Goal: Task Accomplishment & Management: Use online tool/utility

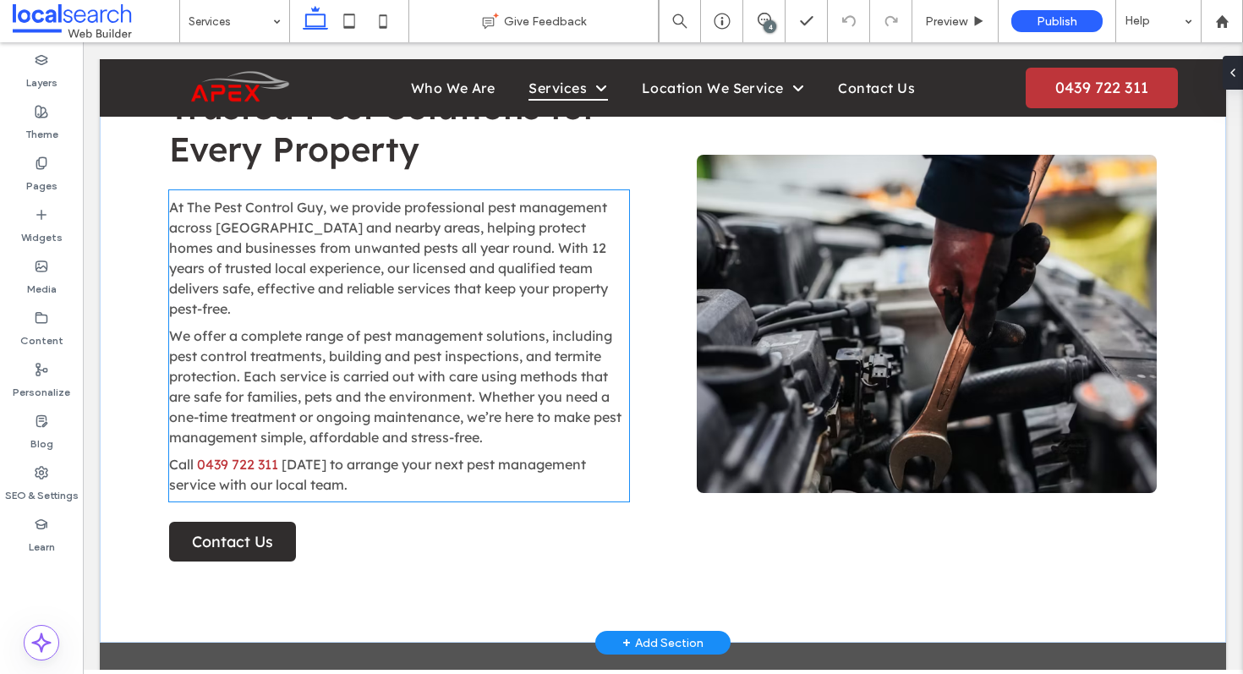
scroll to position [526, 0]
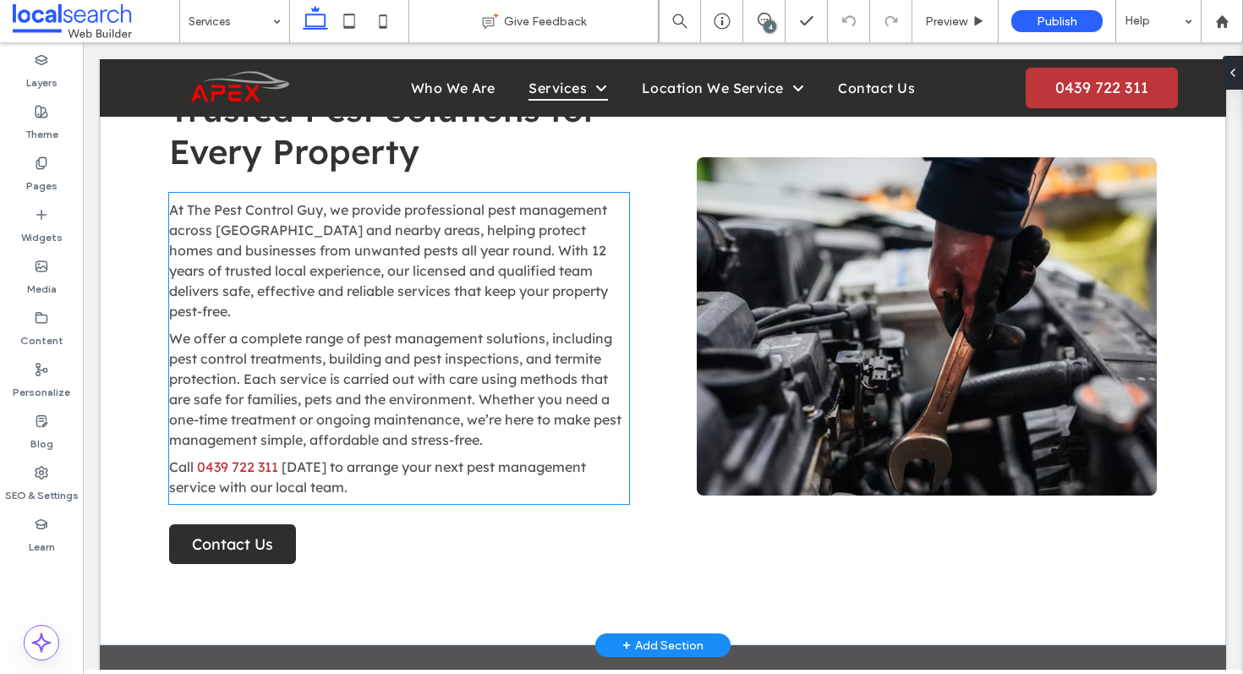
click at [451, 351] on span "We offer a complete range of pest management solutions, including pest control …" at bounding box center [395, 389] width 452 height 118
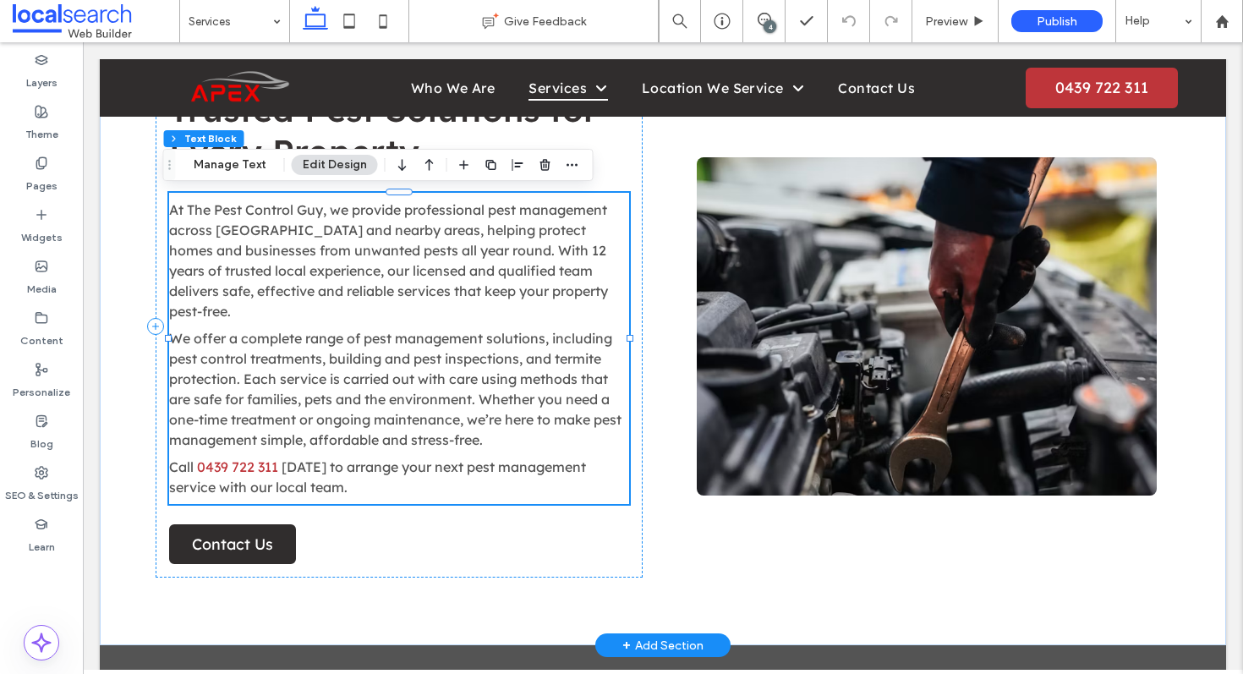
click at [451, 351] on span "We offer a complete range of pest management solutions, including pest control …" at bounding box center [395, 389] width 452 height 118
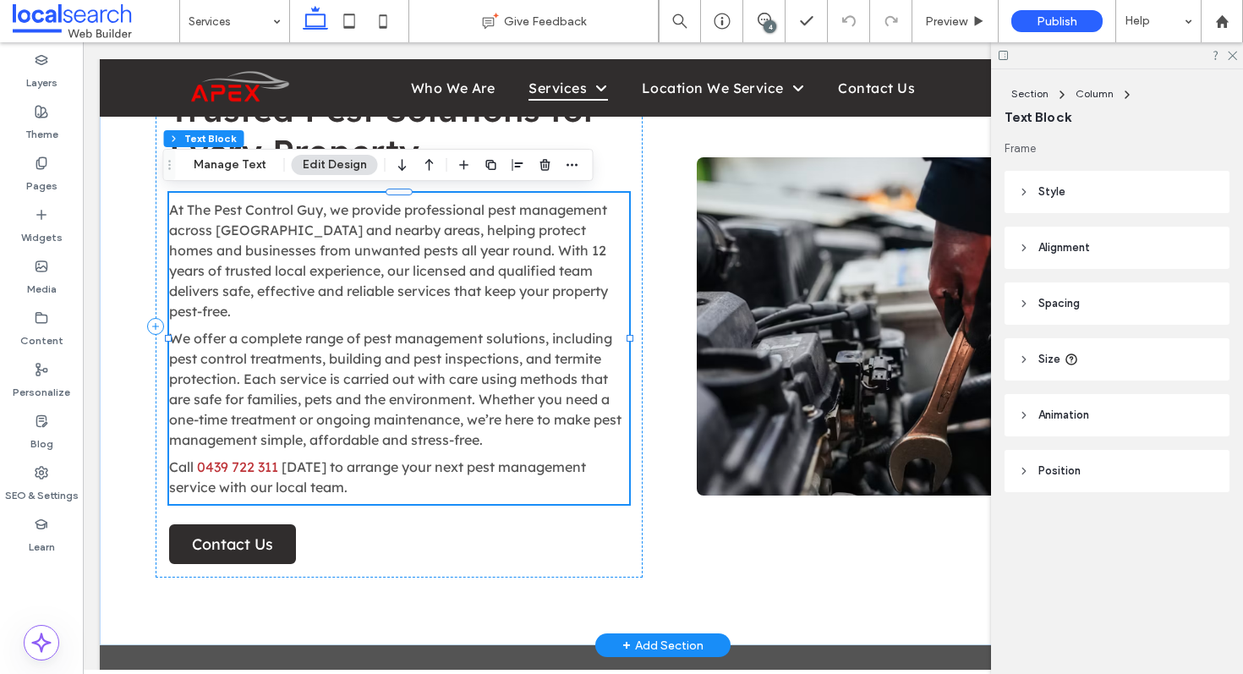
click at [451, 351] on span "We offer a complete range of pest management solutions, including pest control …" at bounding box center [395, 389] width 452 height 118
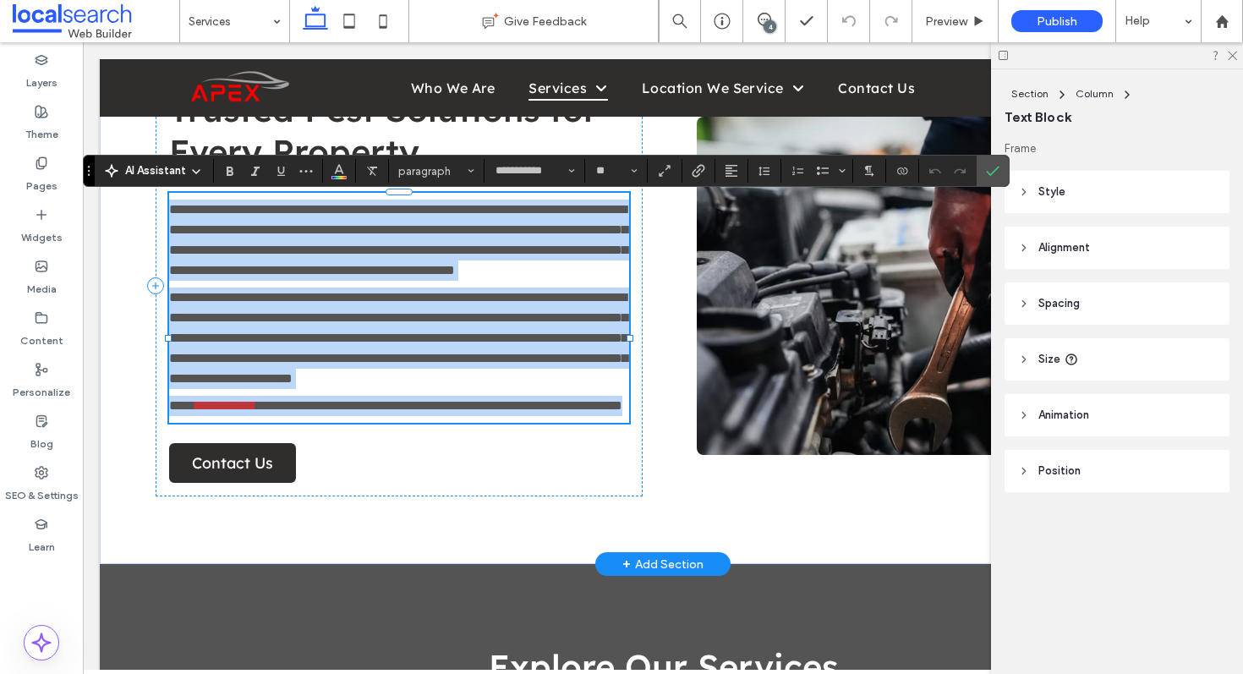
click at [505, 369] on span "**********" at bounding box center [398, 338] width 458 height 94
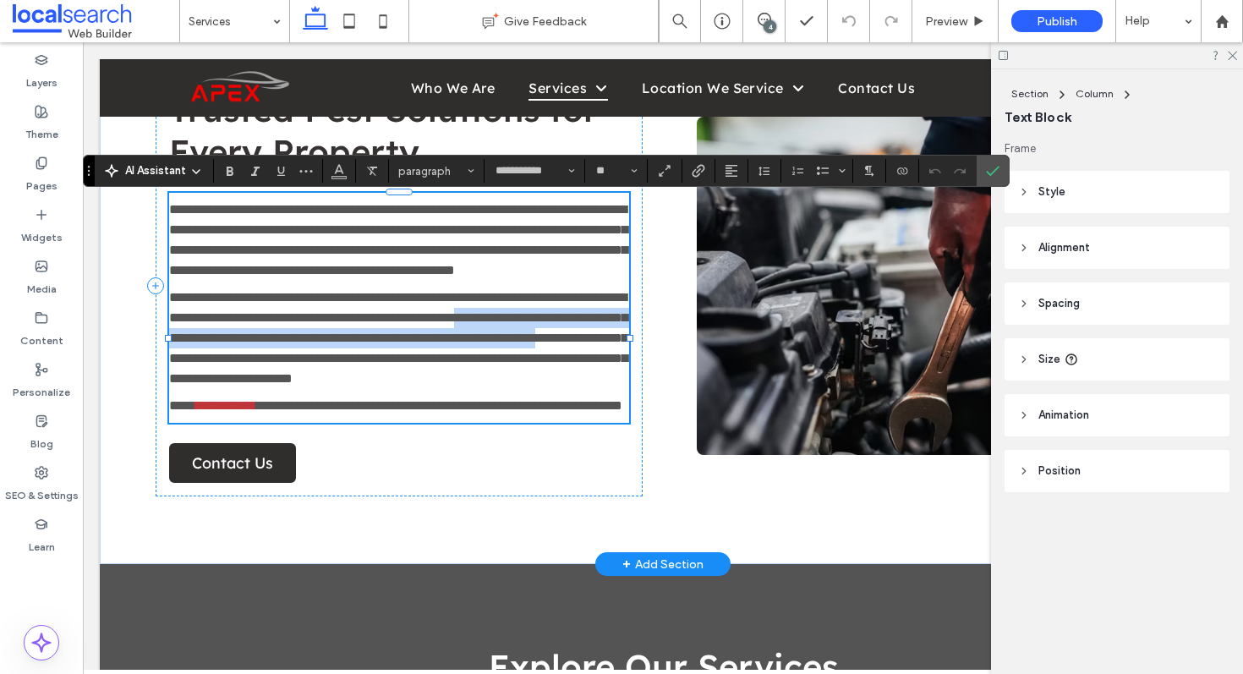
drag, startPoint x: 477, startPoint y: 378, endPoint x: 239, endPoint y: 360, distance: 238.2
click at [239, 360] on span "**********" at bounding box center [398, 338] width 458 height 94
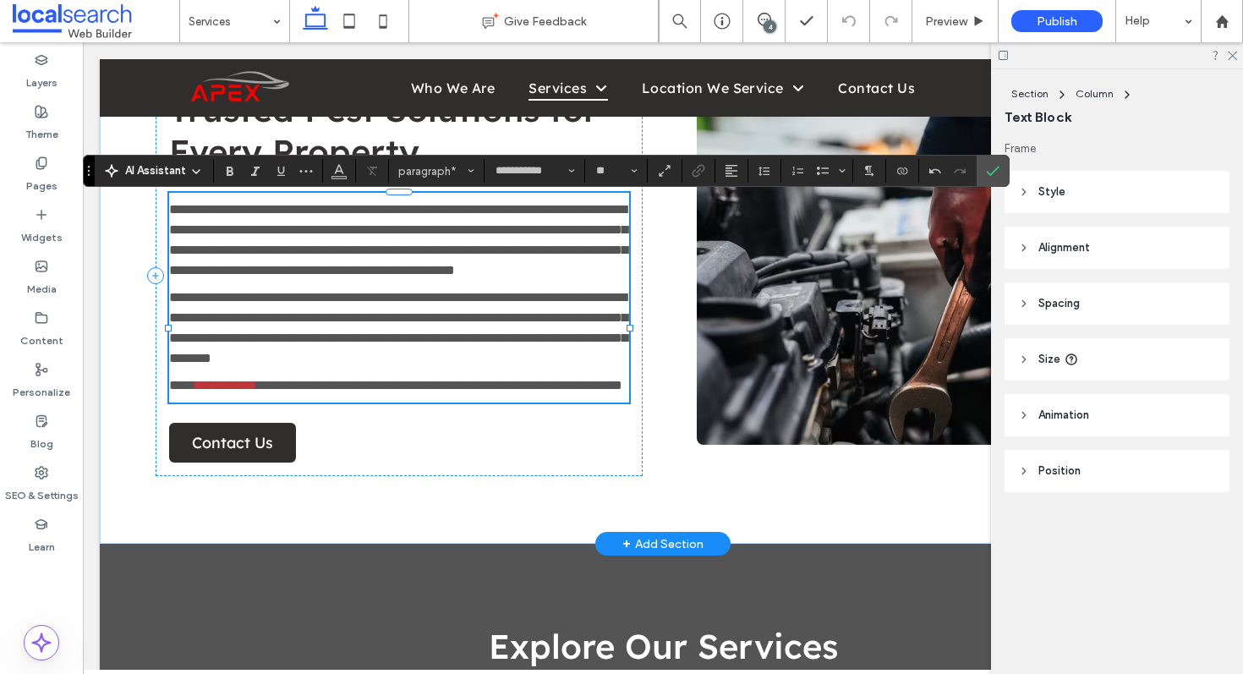
click at [424, 276] on span "**********" at bounding box center [398, 240] width 458 height 74
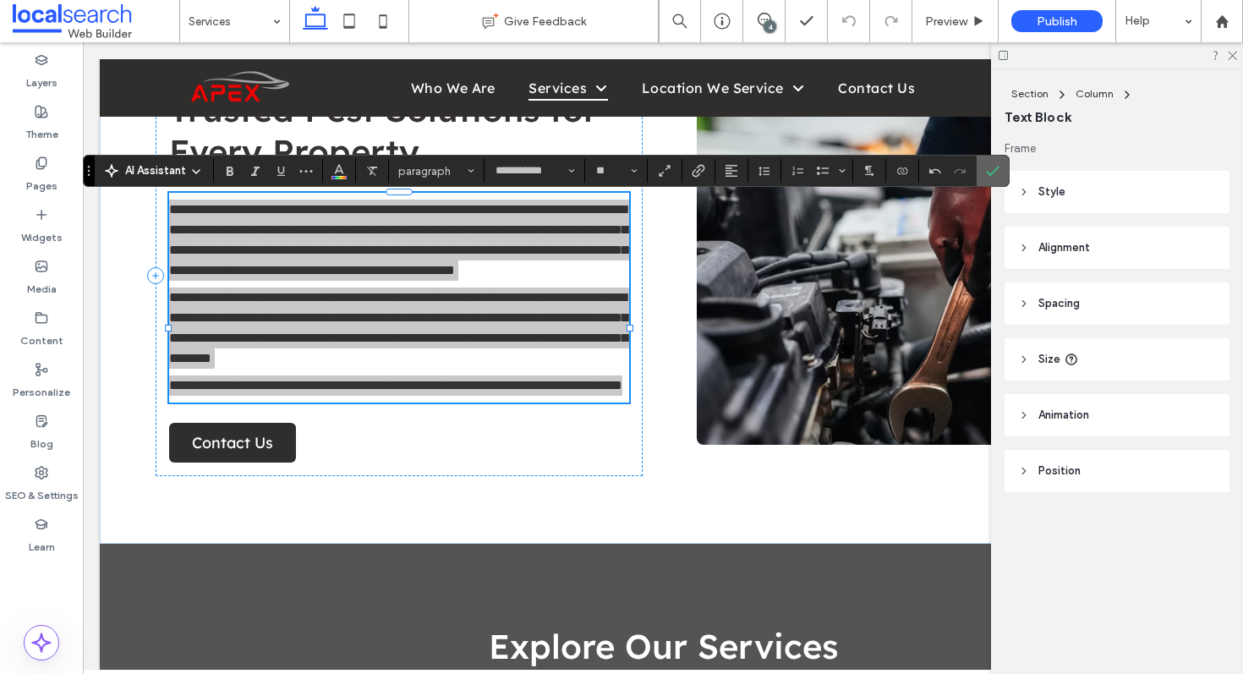
click at [998, 178] on span "Confirm" at bounding box center [993, 170] width 14 height 29
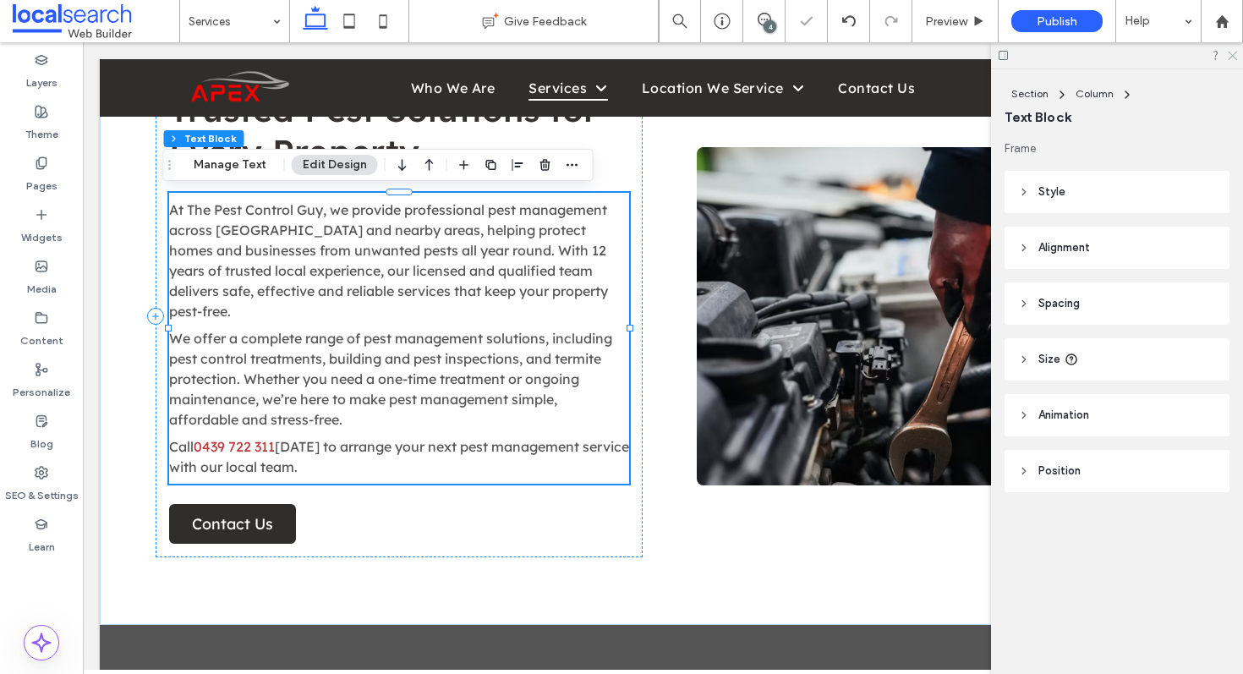
click at [1227, 56] on icon at bounding box center [1231, 54] width 11 height 11
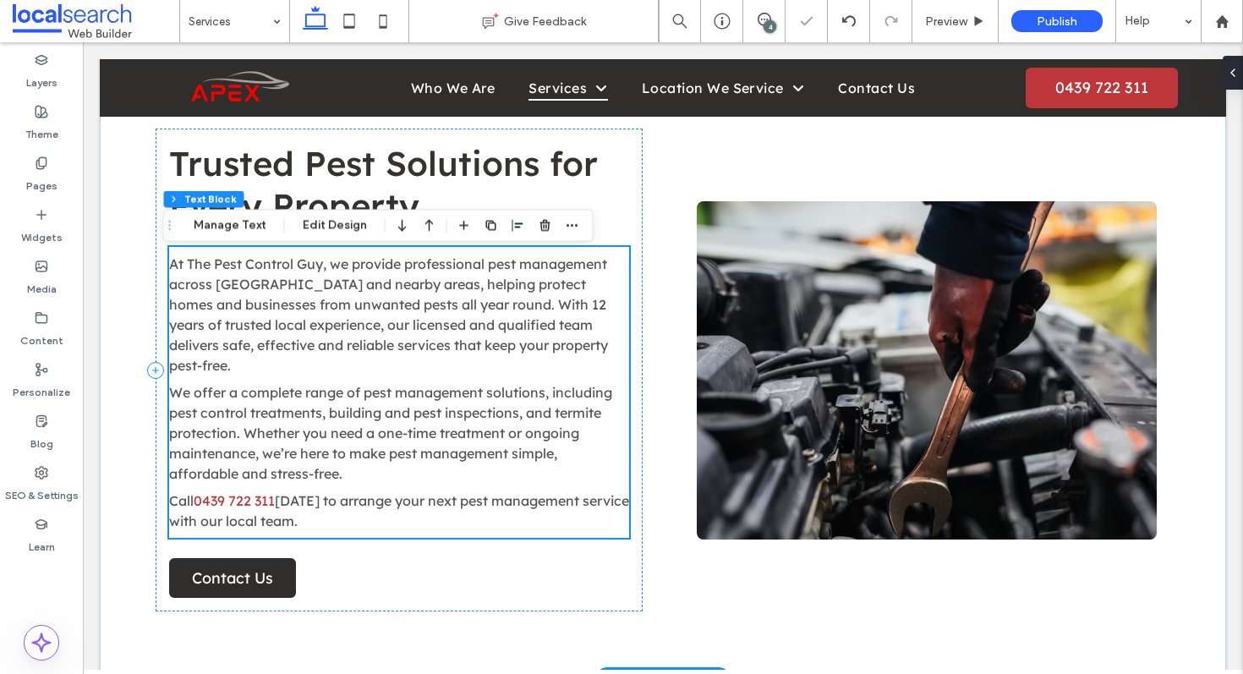
scroll to position [465, 0]
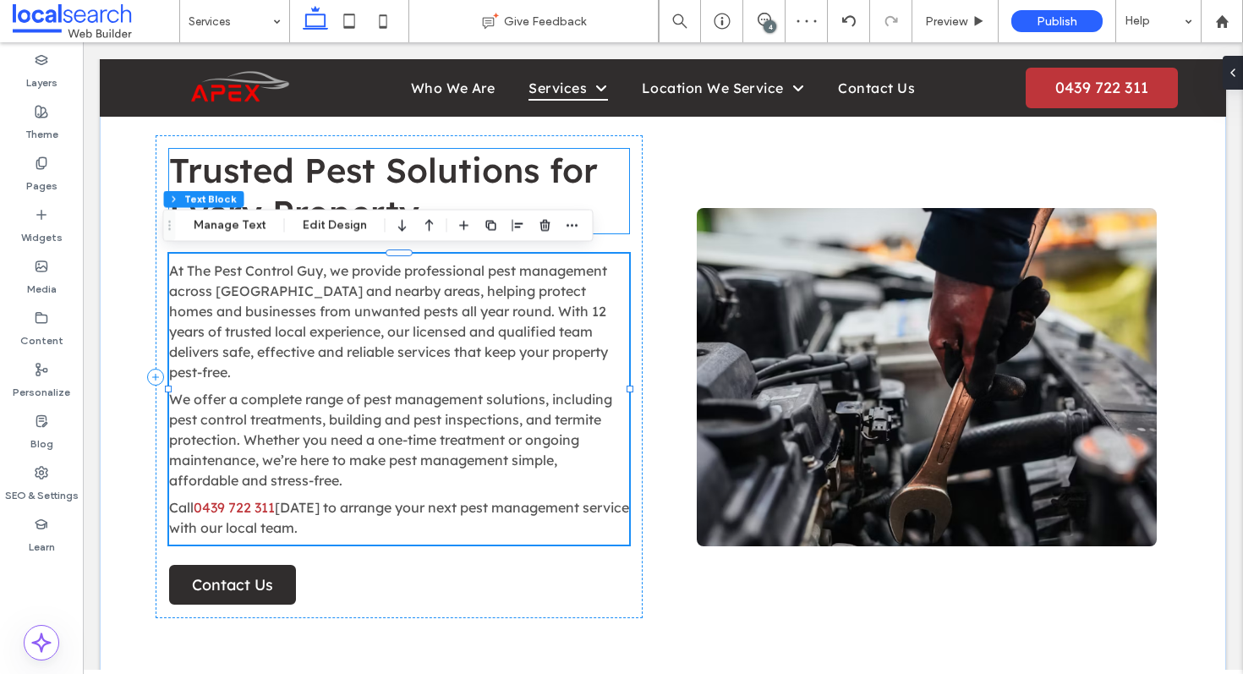
click at [440, 187] on span "Trusted Pest Solutions for Every Property" at bounding box center [383, 191] width 429 height 85
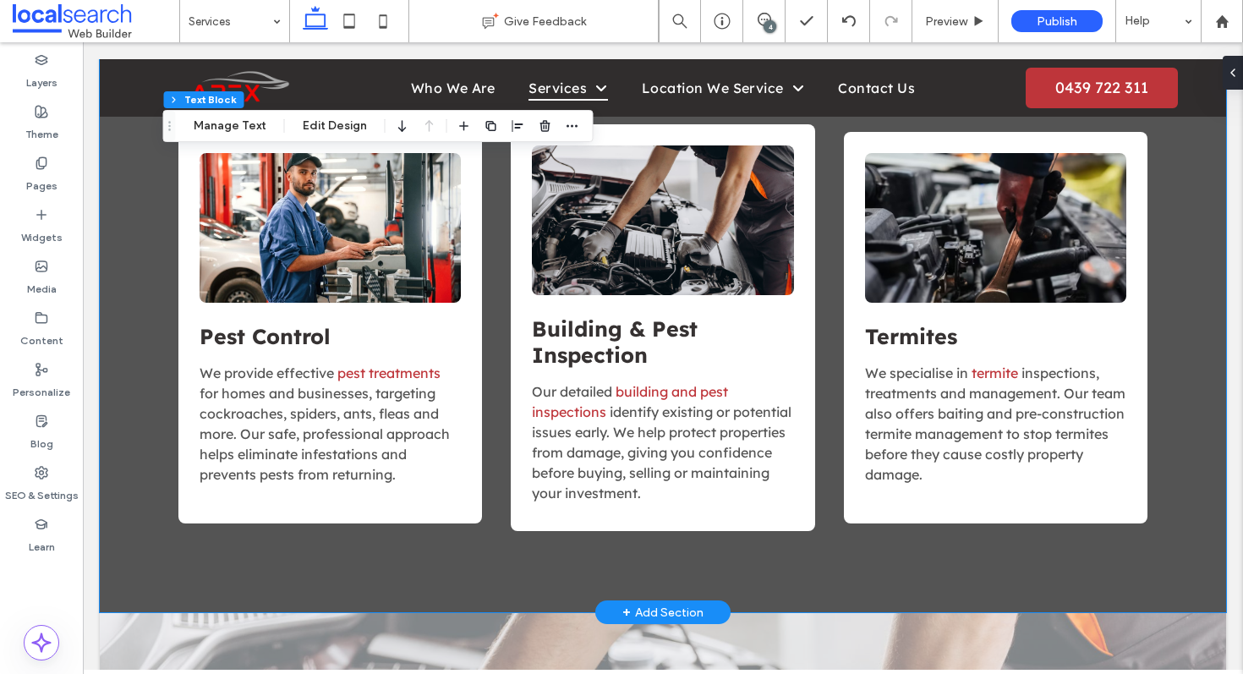
scroll to position [1215, 0]
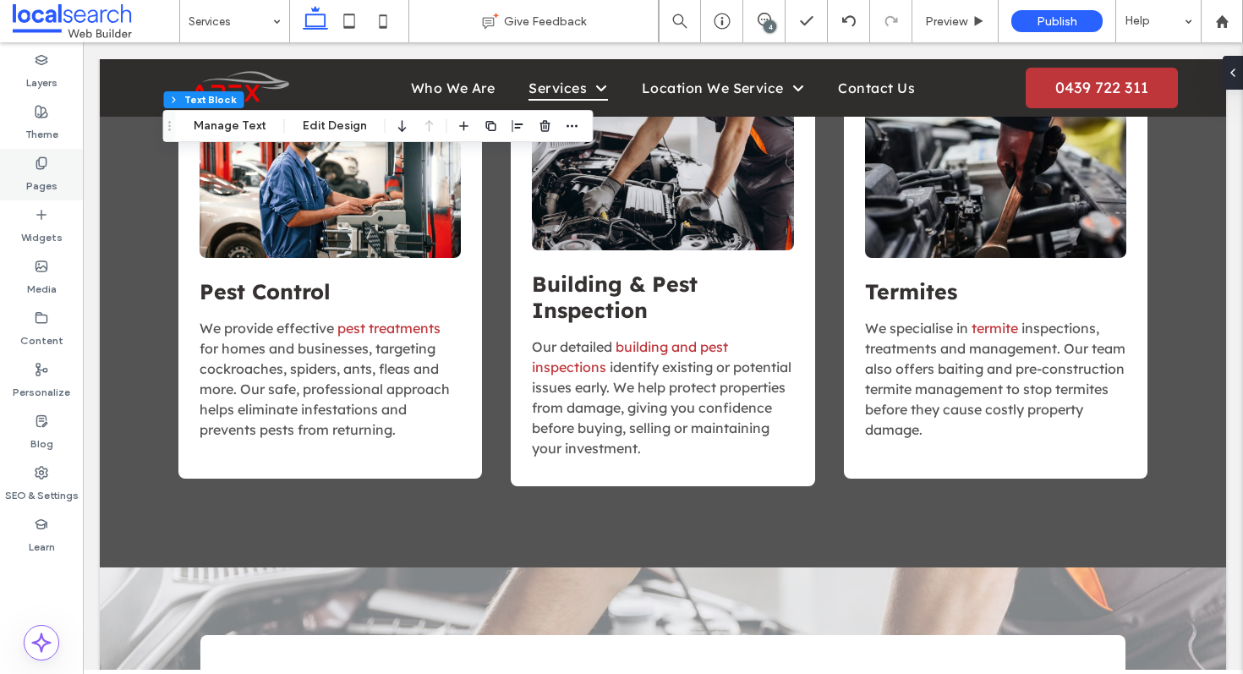
click at [23, 164] on div "Pages" at bounding box center [41, 175] width 83 height 52
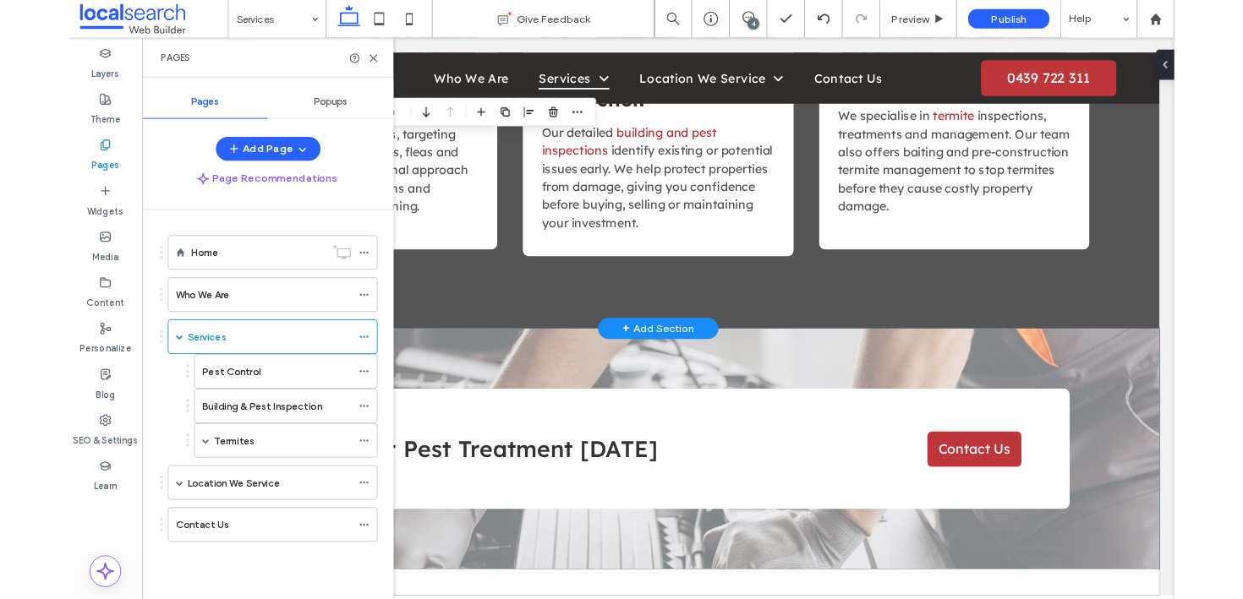
scroll to position [1427, 0]
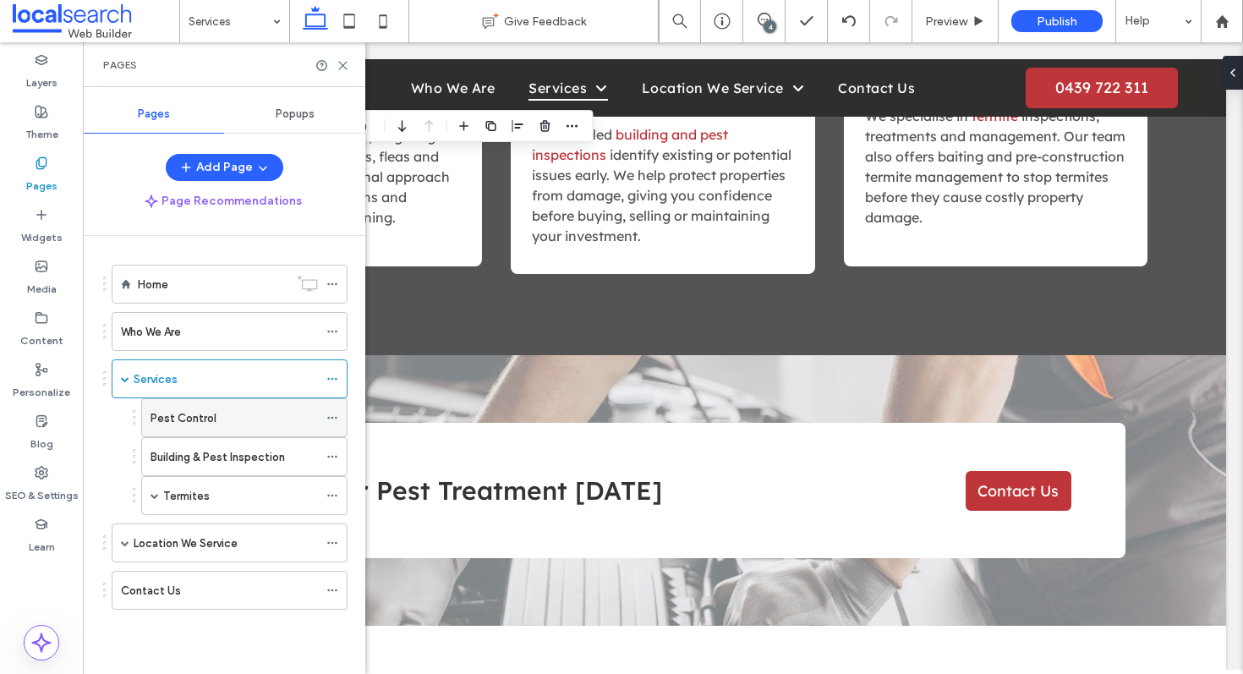
click at [148, 426] on div "Pest Control" at bounding box center [244, 417] width 206 height 39
click at [231, 427] on div "Pest Control" at bounding box center [233, 417] width 167 height 37
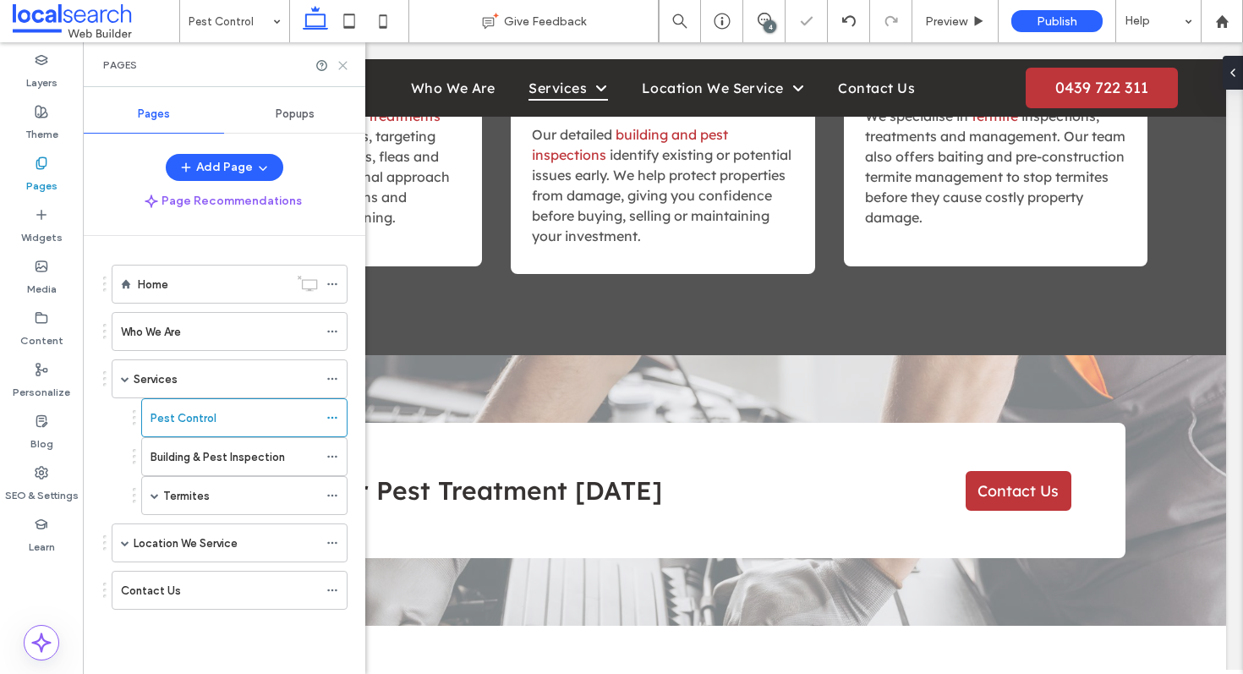
click at [343, 65] on use at bounding box center [343, 66] width 8 height 8
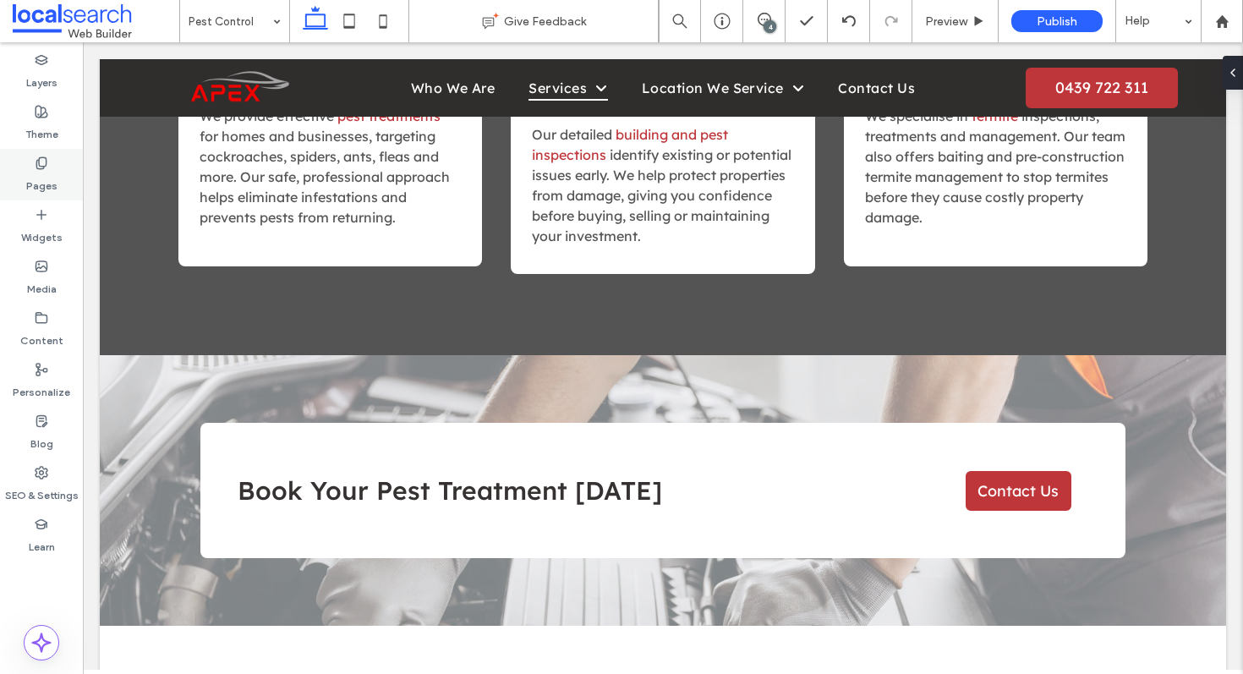
click at [19, 185] on div "Pages" at bounding box center [41, 175] width 83 height 52
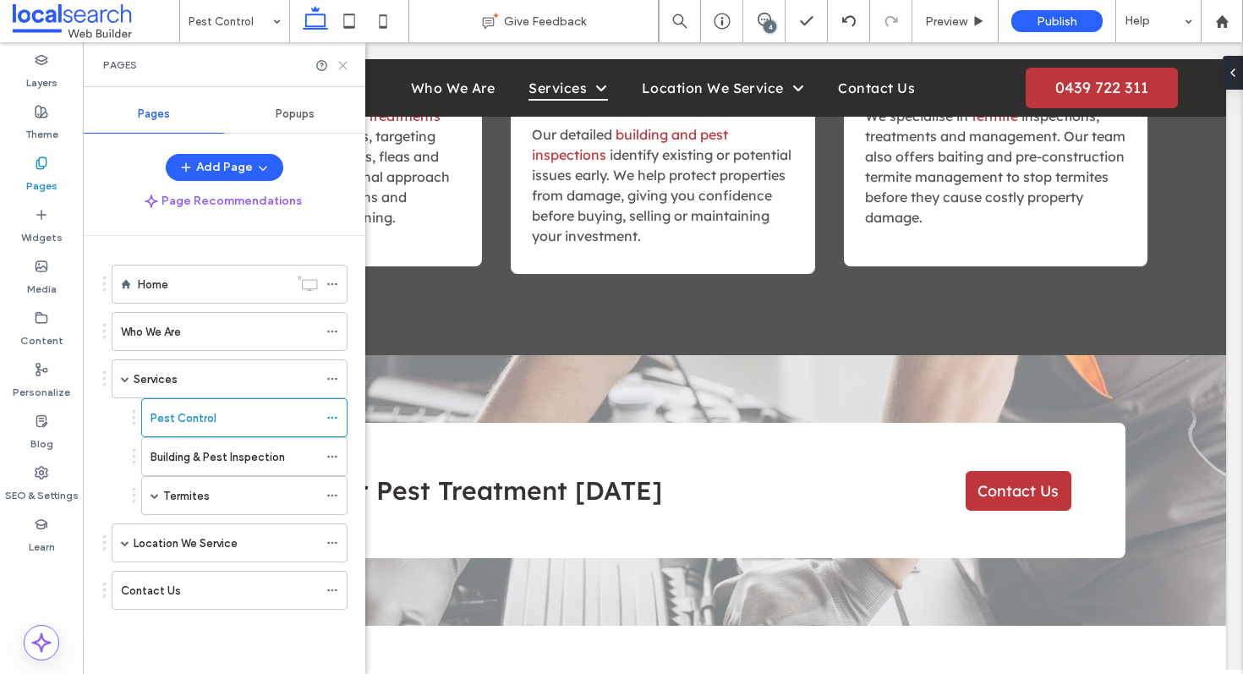
click at [342, 67] on use at bounding box center [343, 66] width 8 height 8
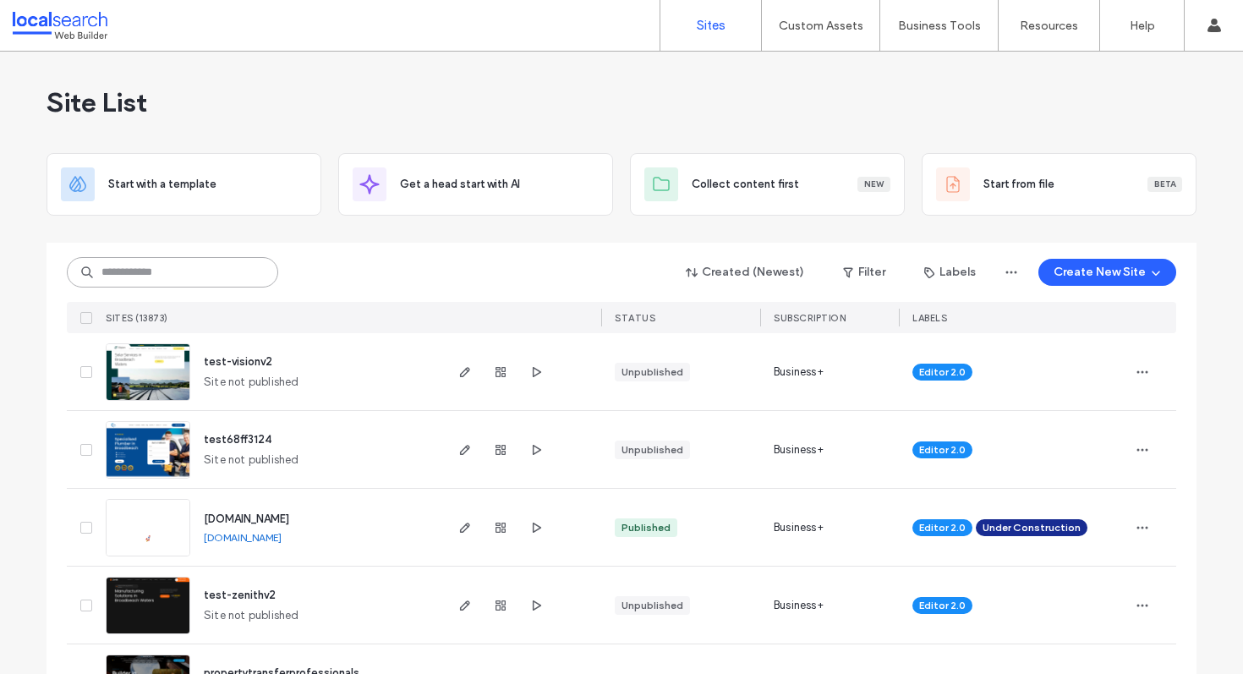
click at [154, 284] on input at bounding box center [172, 272] width 211 height 30
paste input "********"
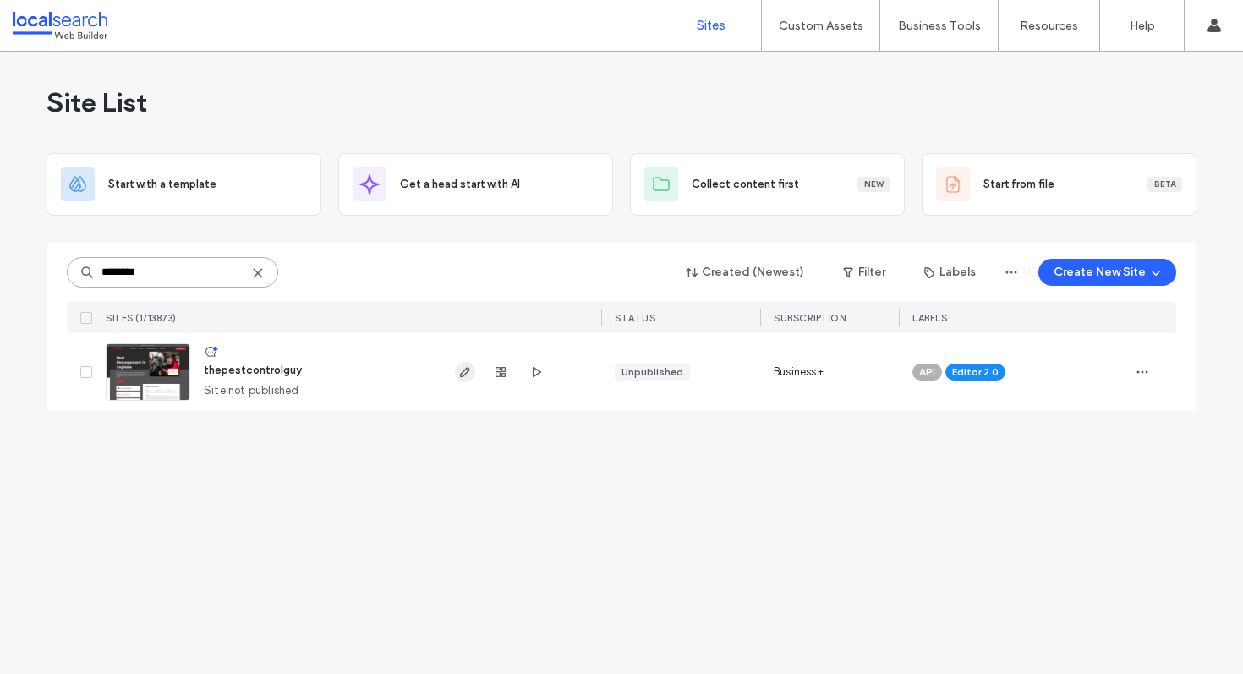
type input "********"
click at [466, 372] on use "button" at bounding box center [465, 372] width 10 height 10
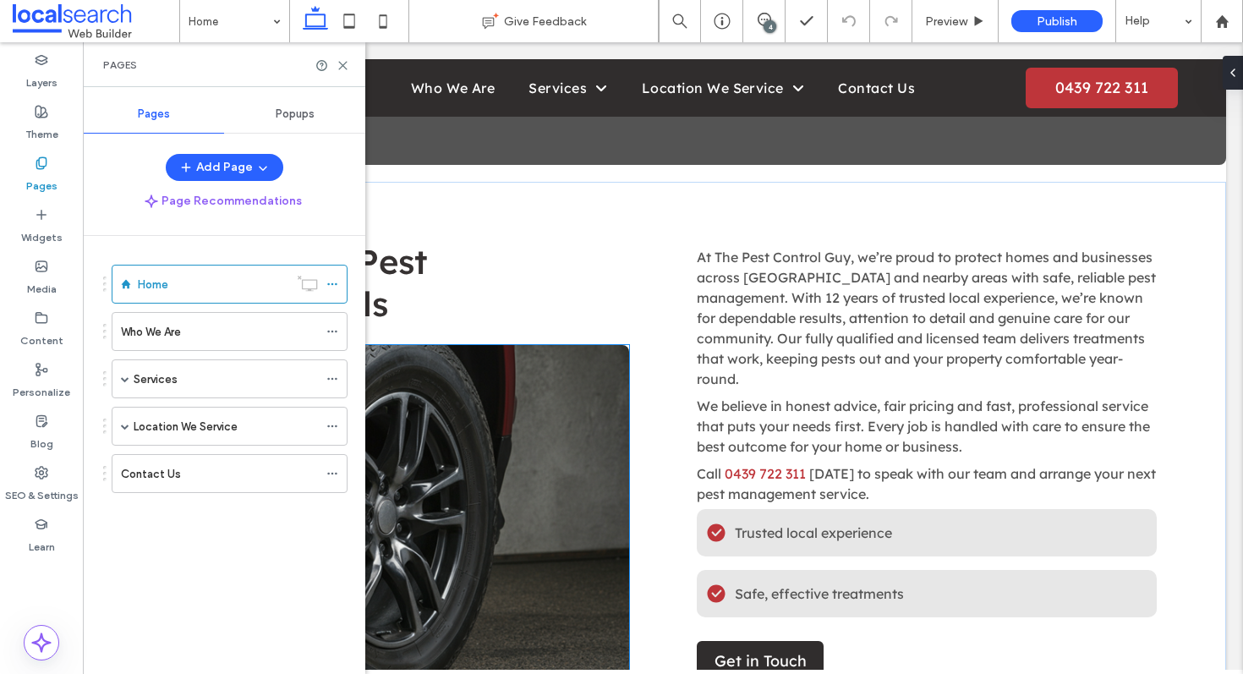
click at [603, 426] on link at bounding box center [399, 514] width 460 height 338
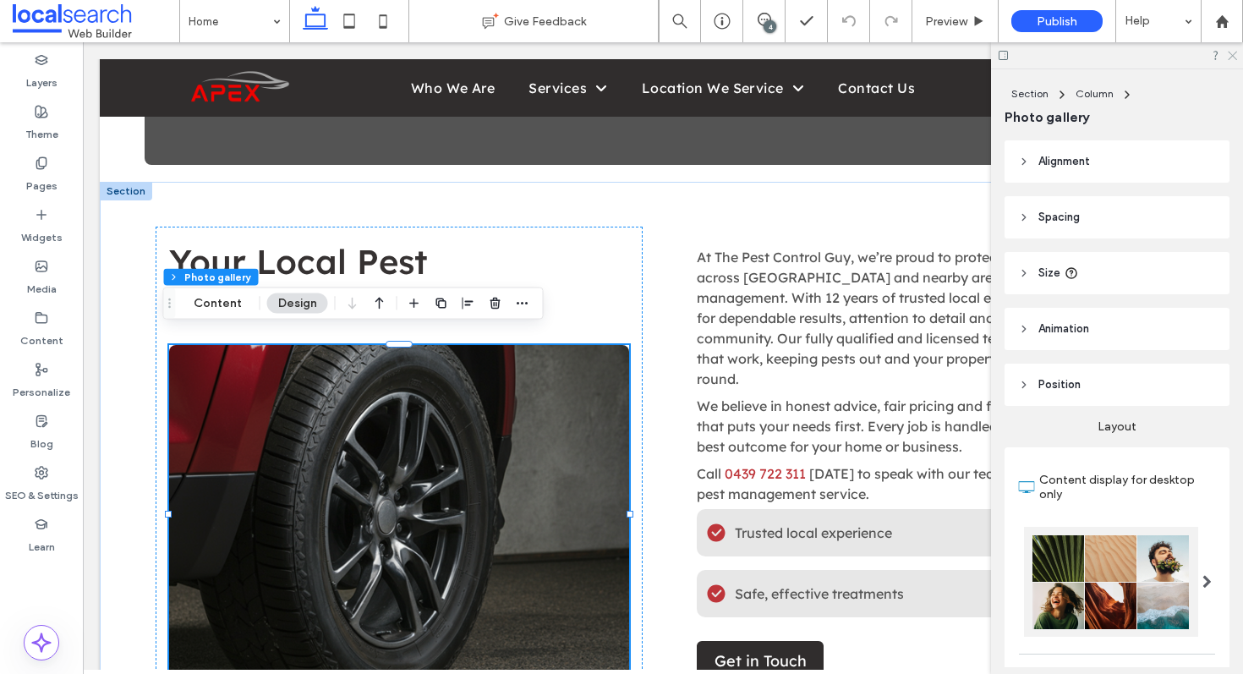
click at [1232, 52] on icon at bounding box center [1231, 54] width 11 height 11
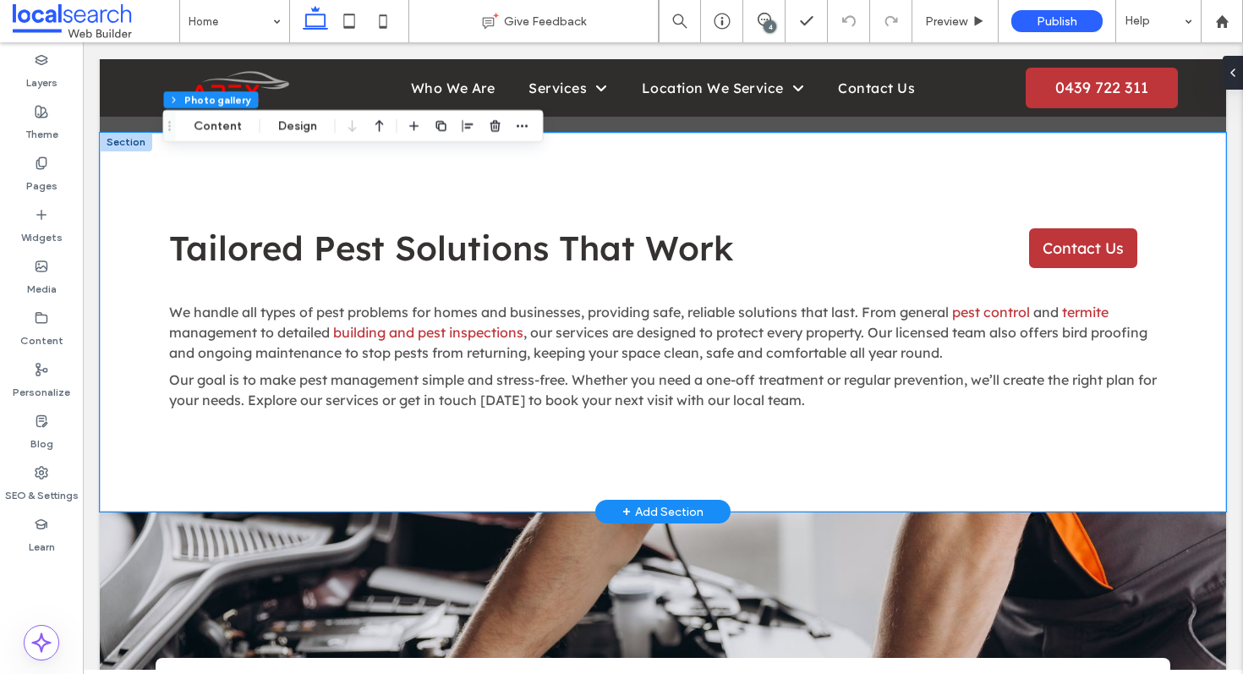
scroll to position [2136, 0]
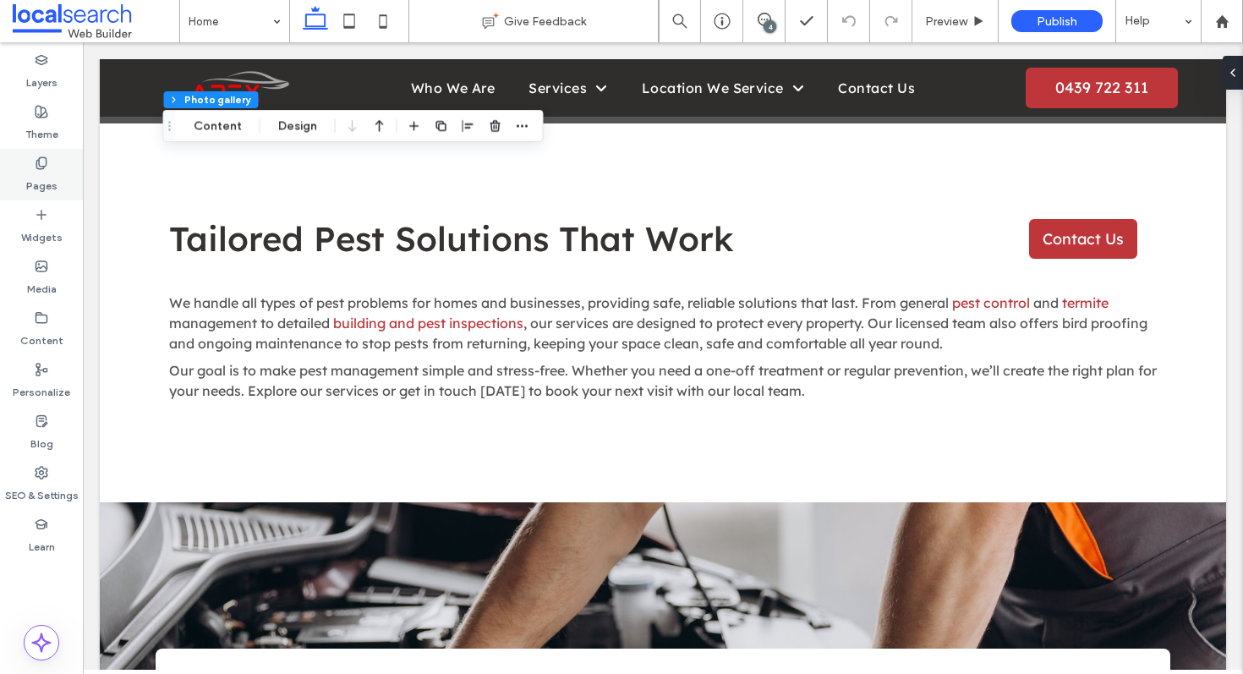
click at [37, 167] on use at bounding box center [40, 162] width 9 height 11
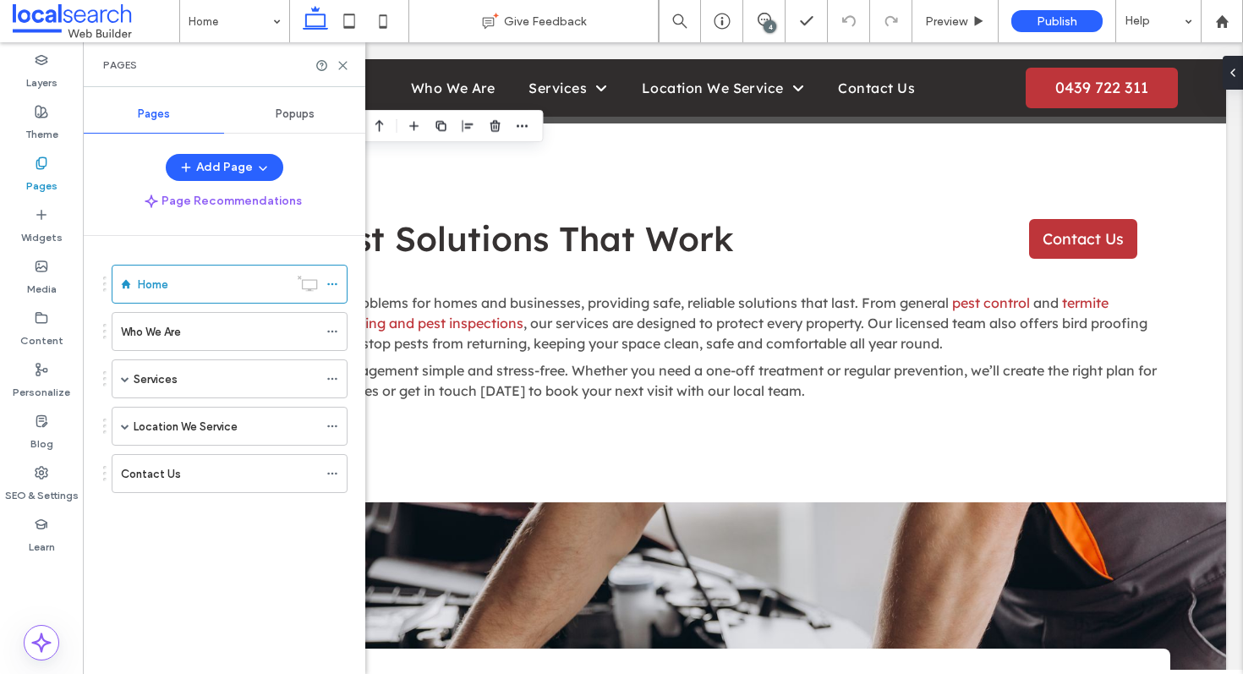
click at [185, 324] on div "Who We Are" at bounding box center [219, 332] width 197 height 18
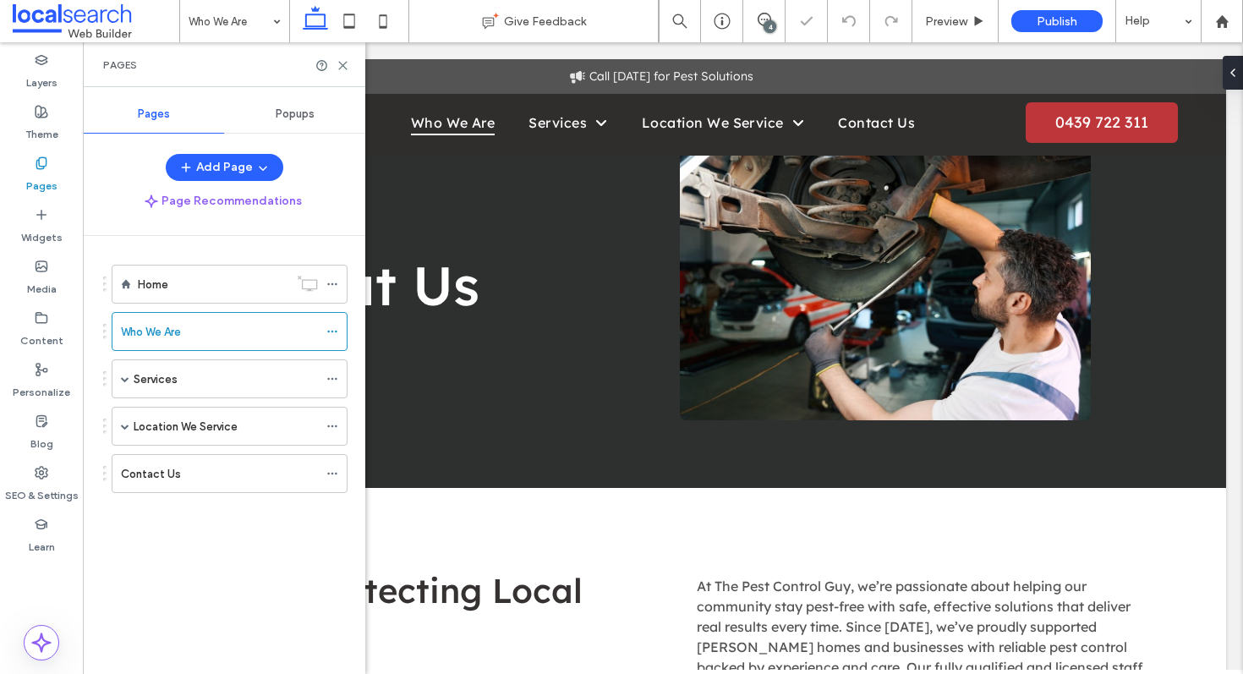
click at [339, 71] on div "Pages" at bounding box center [224, 65] width 242 height 14
click at [341, 67] on icon at bounding box center [342, 65] width 13 height 13
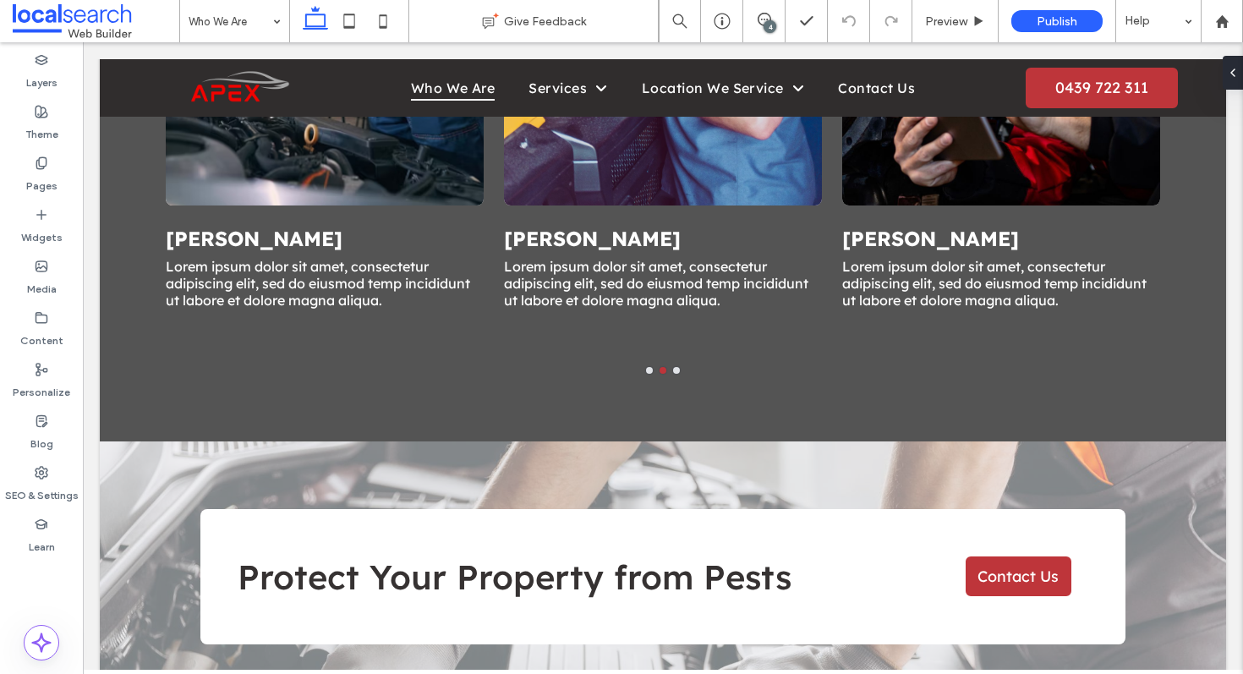
scroll to position [1740, 0]
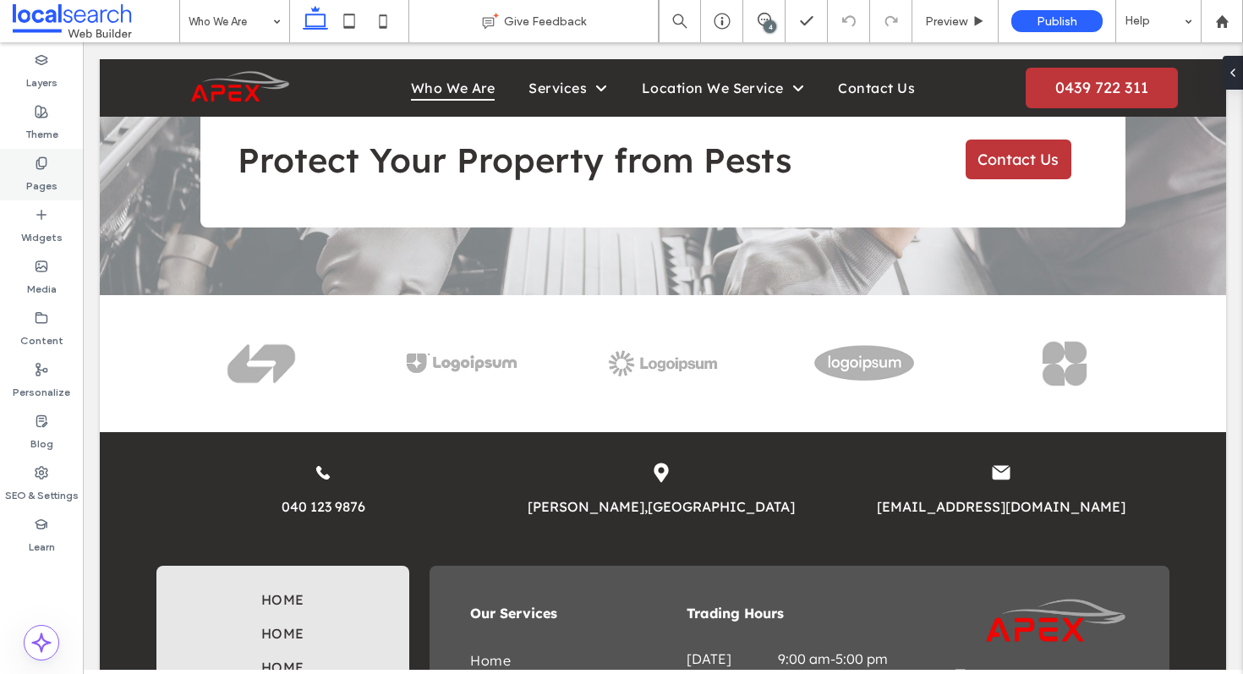
click at [57, 149] on div "Pages" at bounding box center [41, 175] width 83 height 52
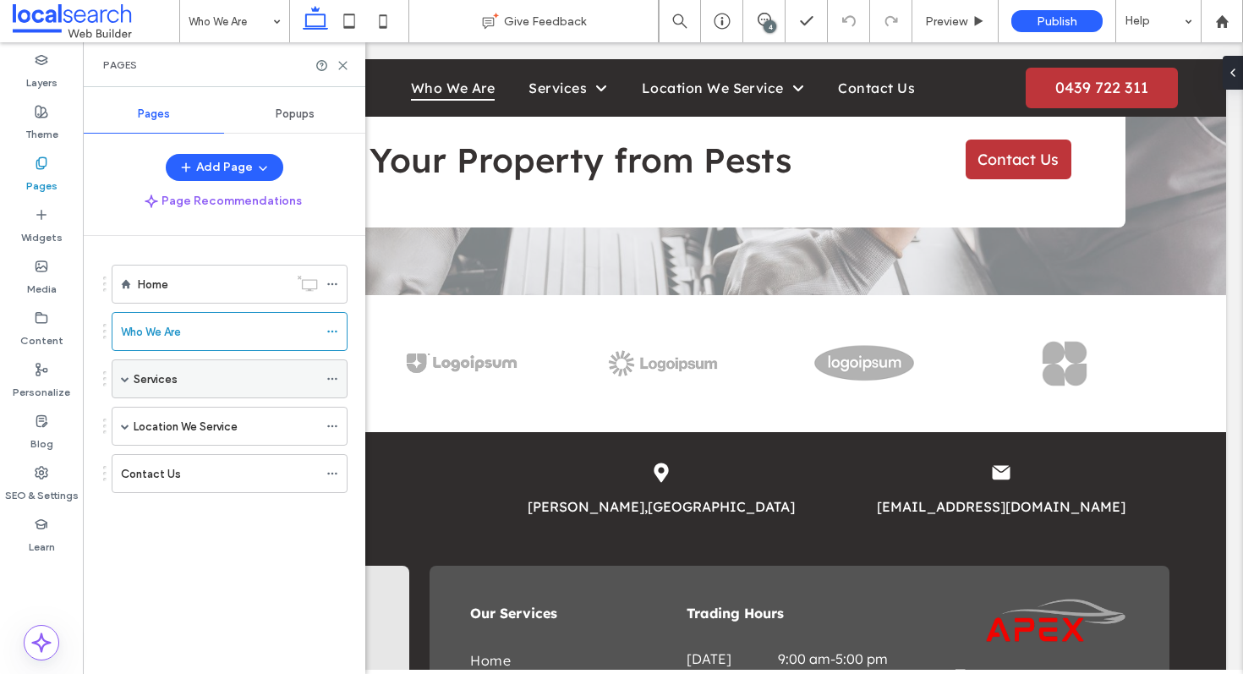
click at [180, 374] on div "Services" at bounding box center [226, 379] width 184 height 18
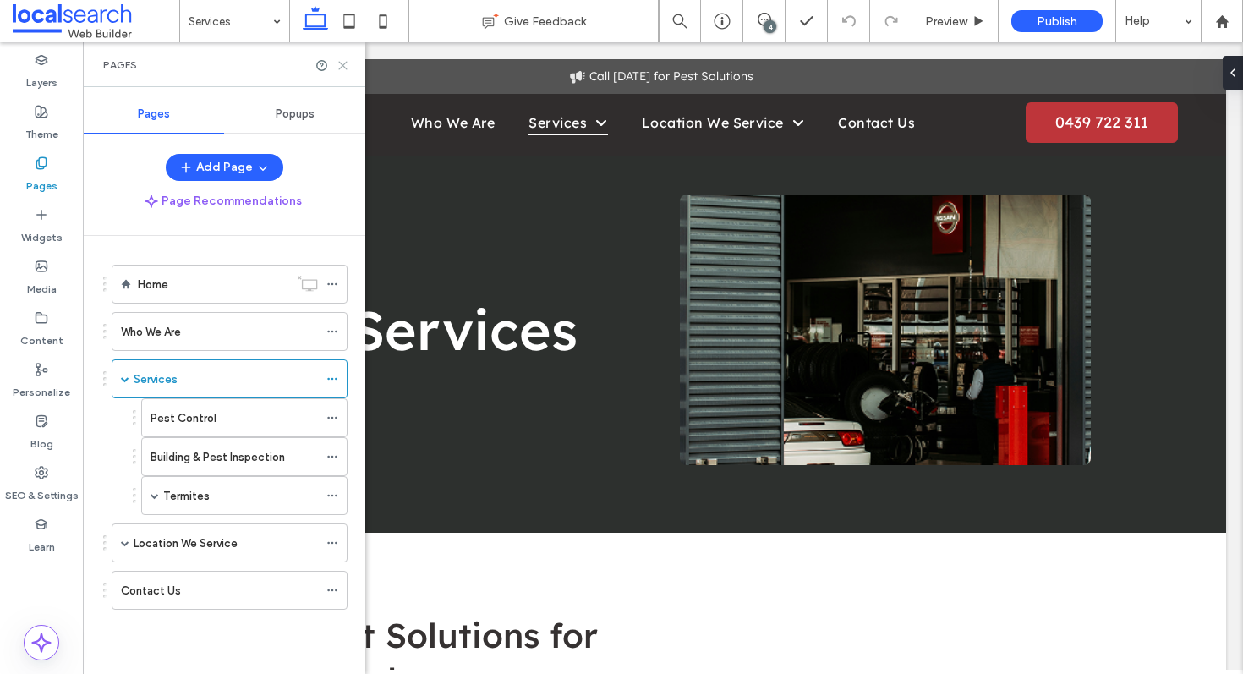
click at [342, 63] on use at bounding box center [343, 66] width 8 height 8
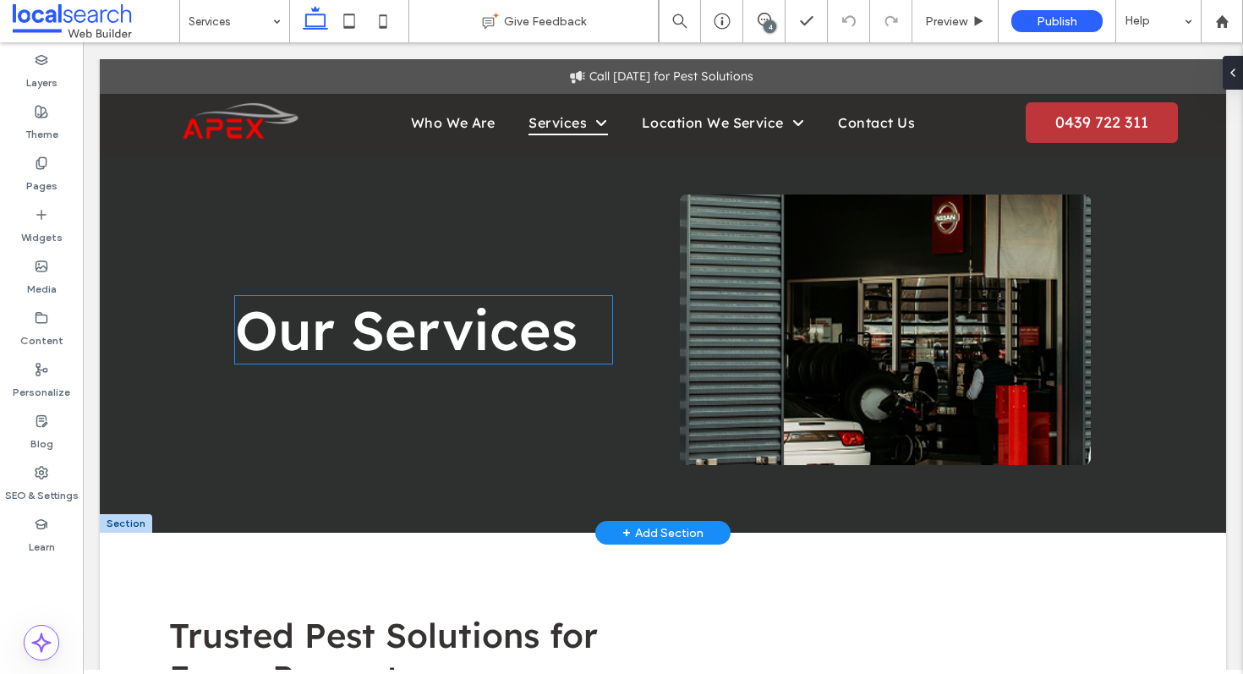
click at [339, 336] on span "Our Services" at bounding box center [406, 330] width 342 height 68
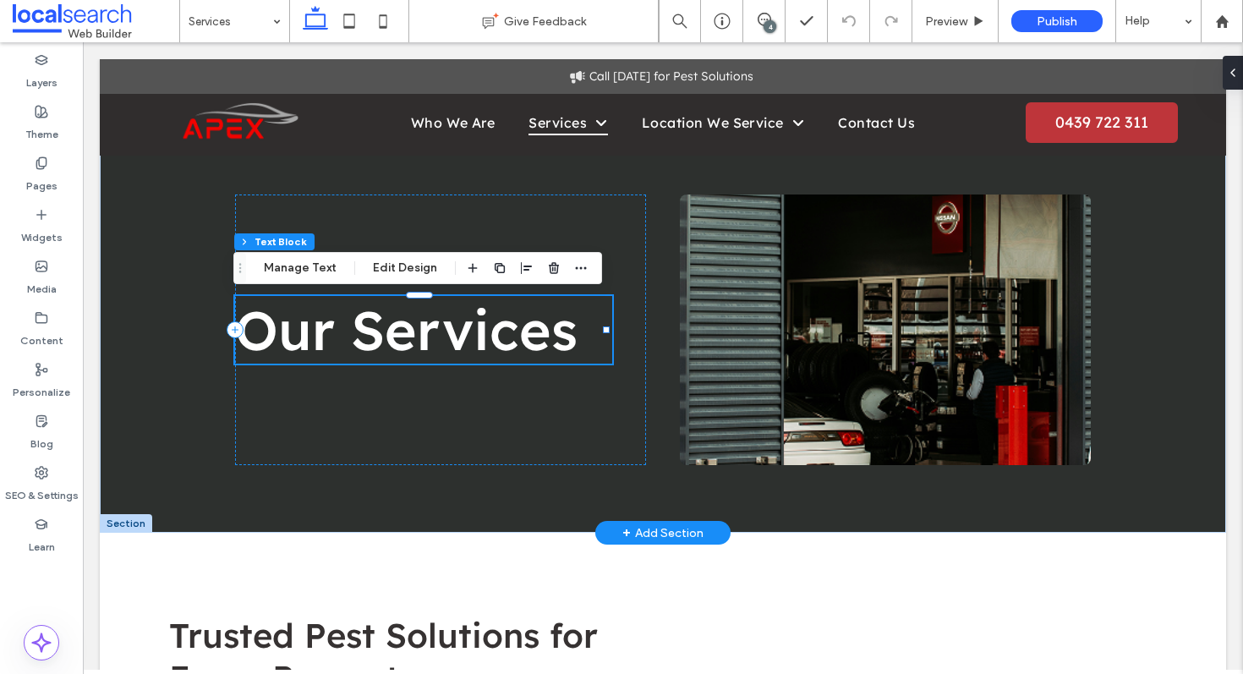
click at [339, 336] on span "Our Services" at bounding box center [406, 330] width 342 height 68
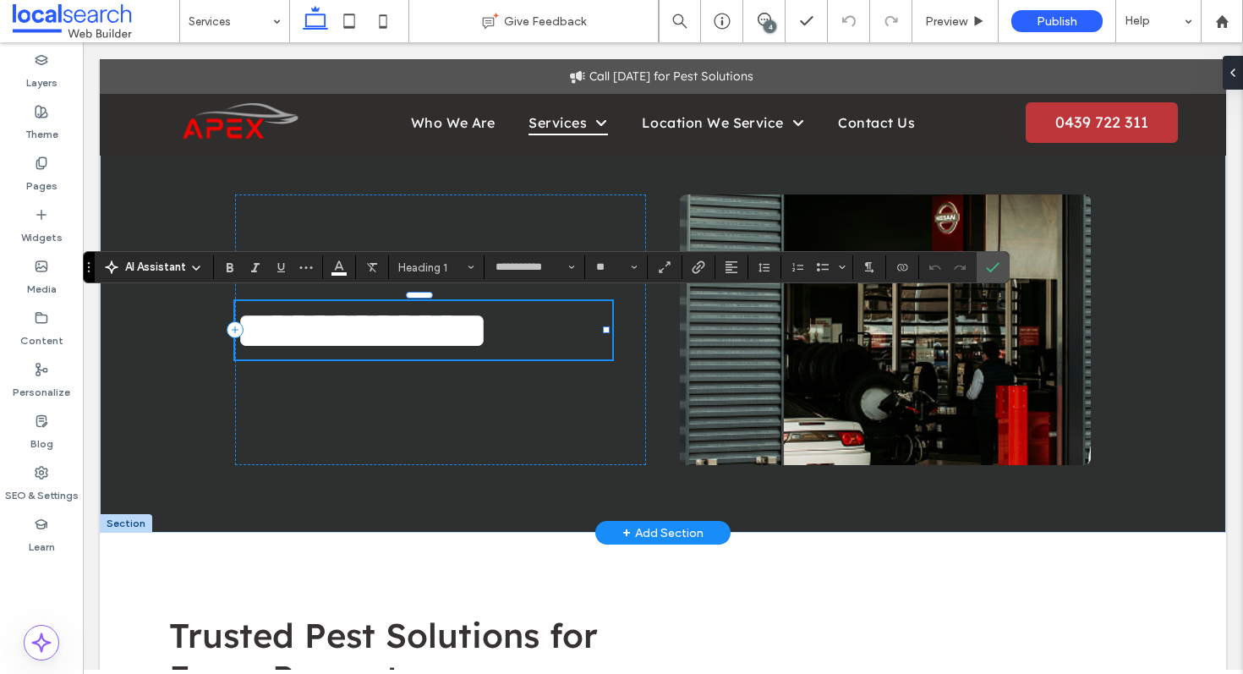
click at [358, 329] on span "**********" at bounding box center [362, 329] width 254 height 53
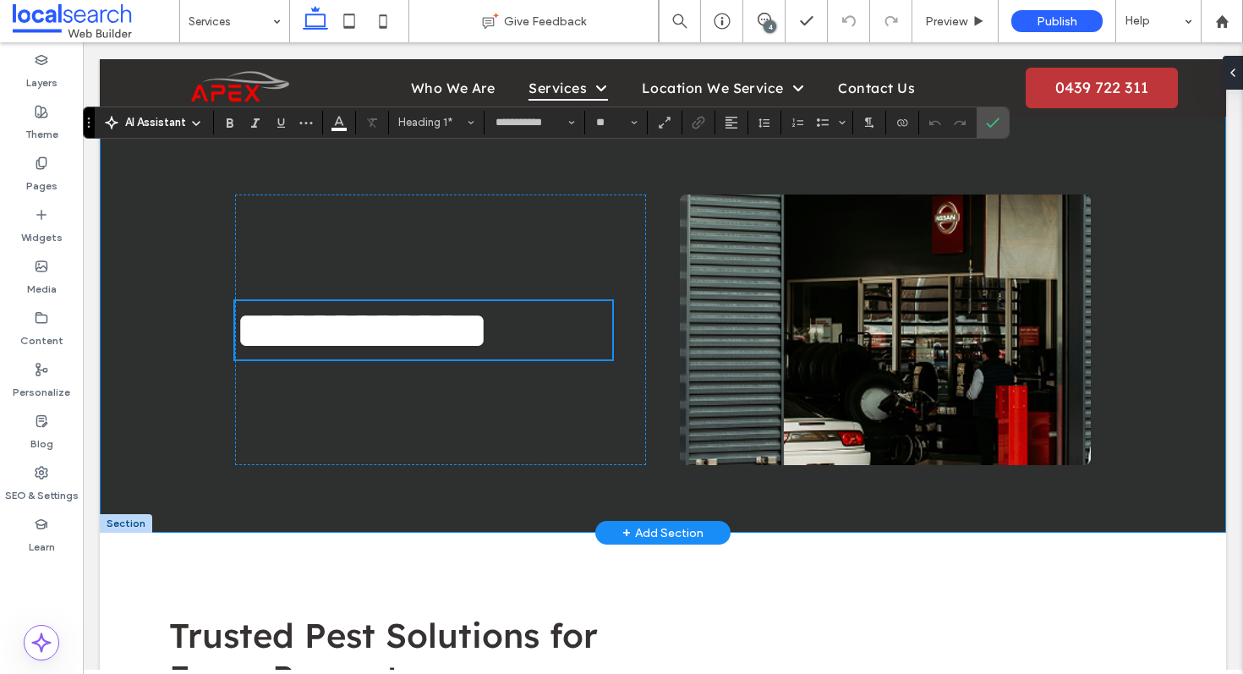
scroll to position [421, 0]
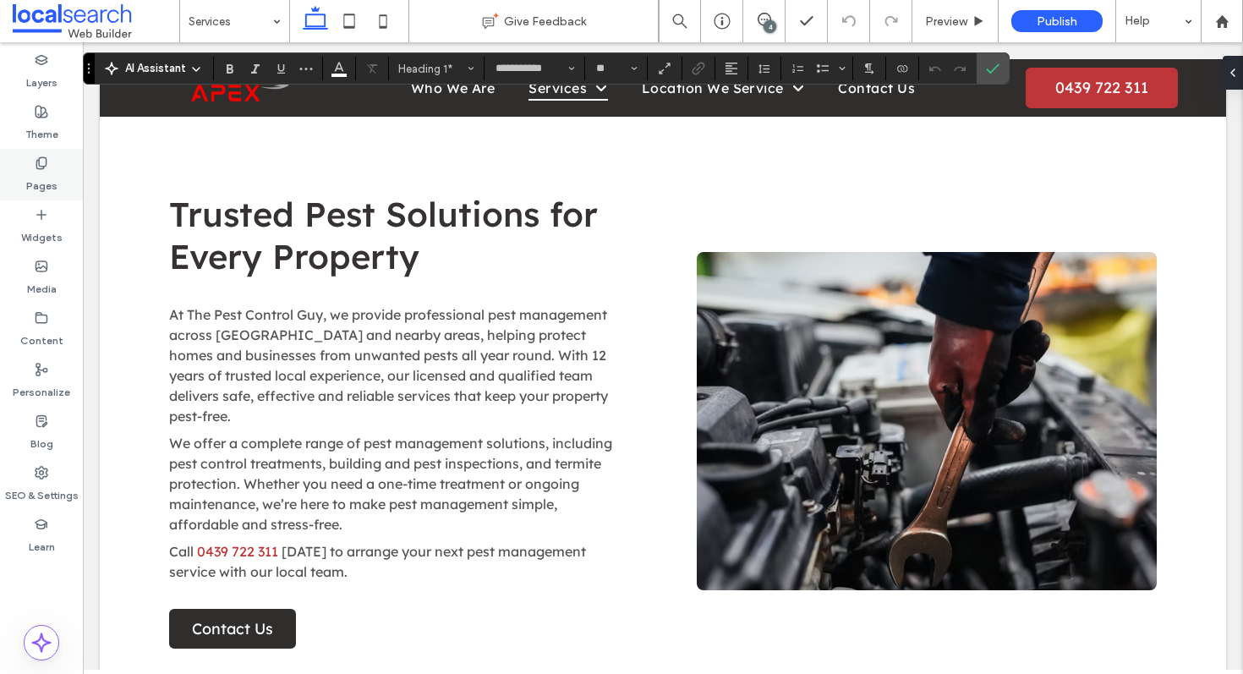
click at [46, 178] on label "Pages" at bounding box center [41, 182] width 31 height 24
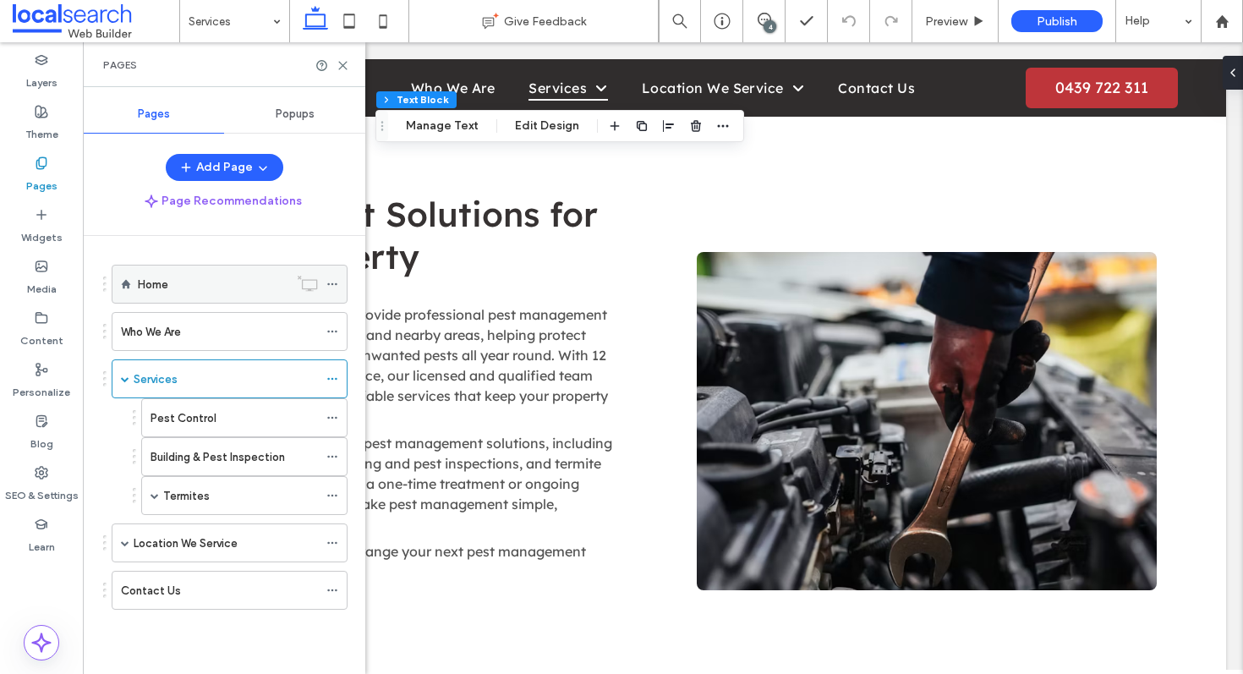
click at [230, 288] on div "Home" at bounding box center [213, 285] width 150 height 18
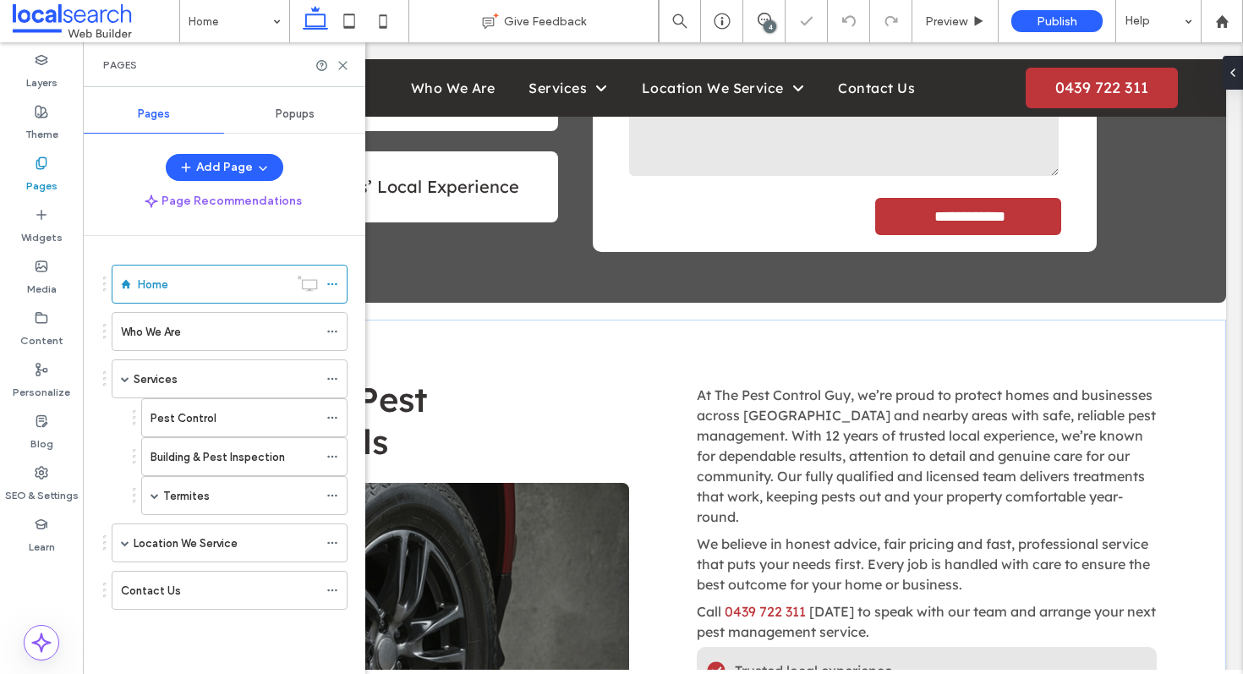
scroll to position [708, 0]
click at [183, 328] on div "Who We Are" at bounding box center [219, 332] width 197 height 18
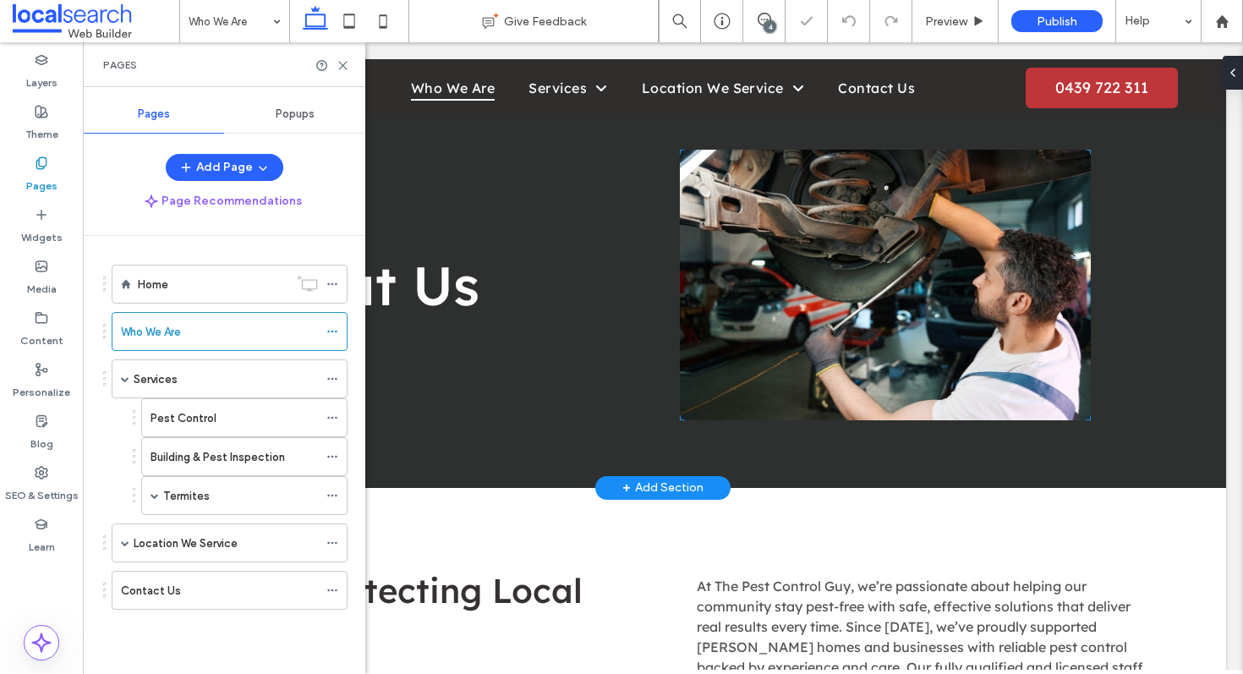
scroll to position [293, 0]
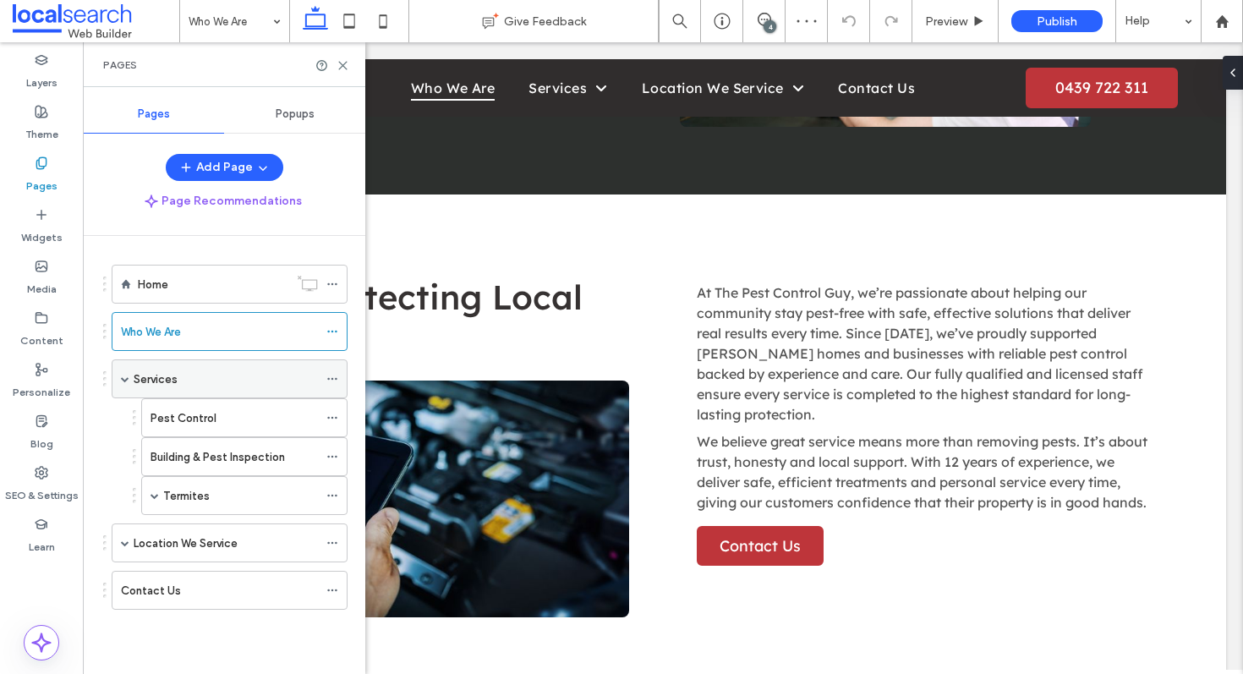
click at [179, 378] on div "Services" at bounding box center [226, 379] width 184 height 18
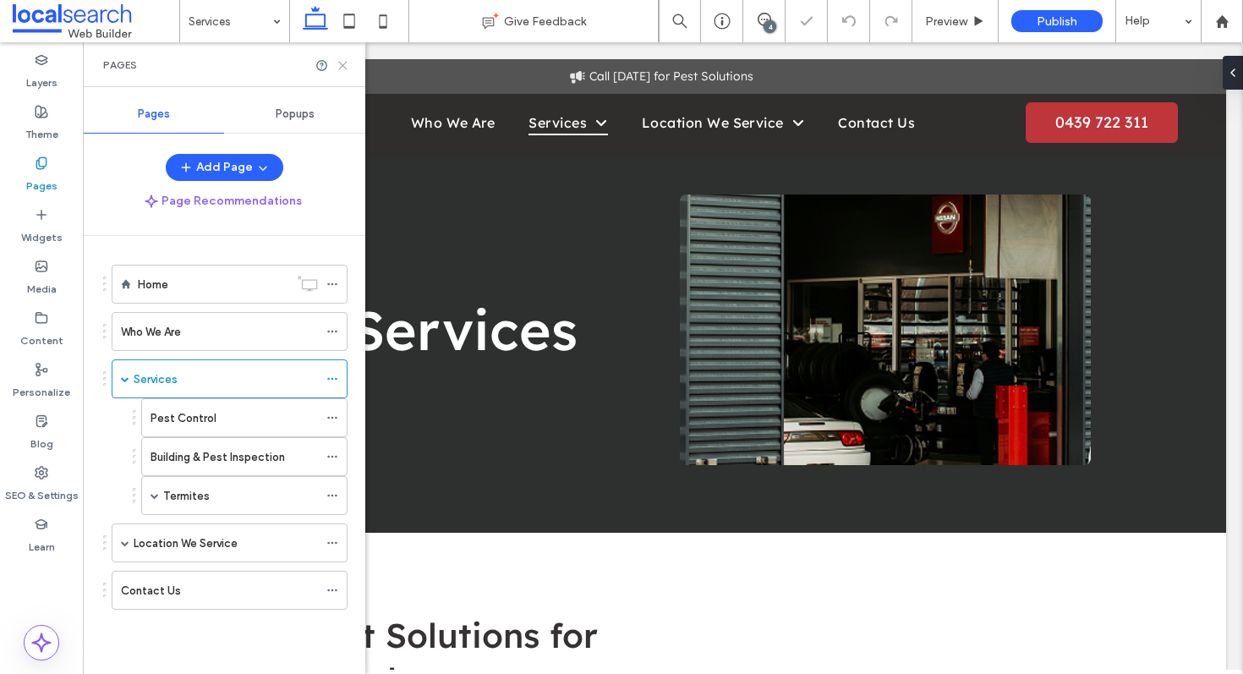
click at [347, 66] on icon at bounding box center [342, 65] width 13 height 13
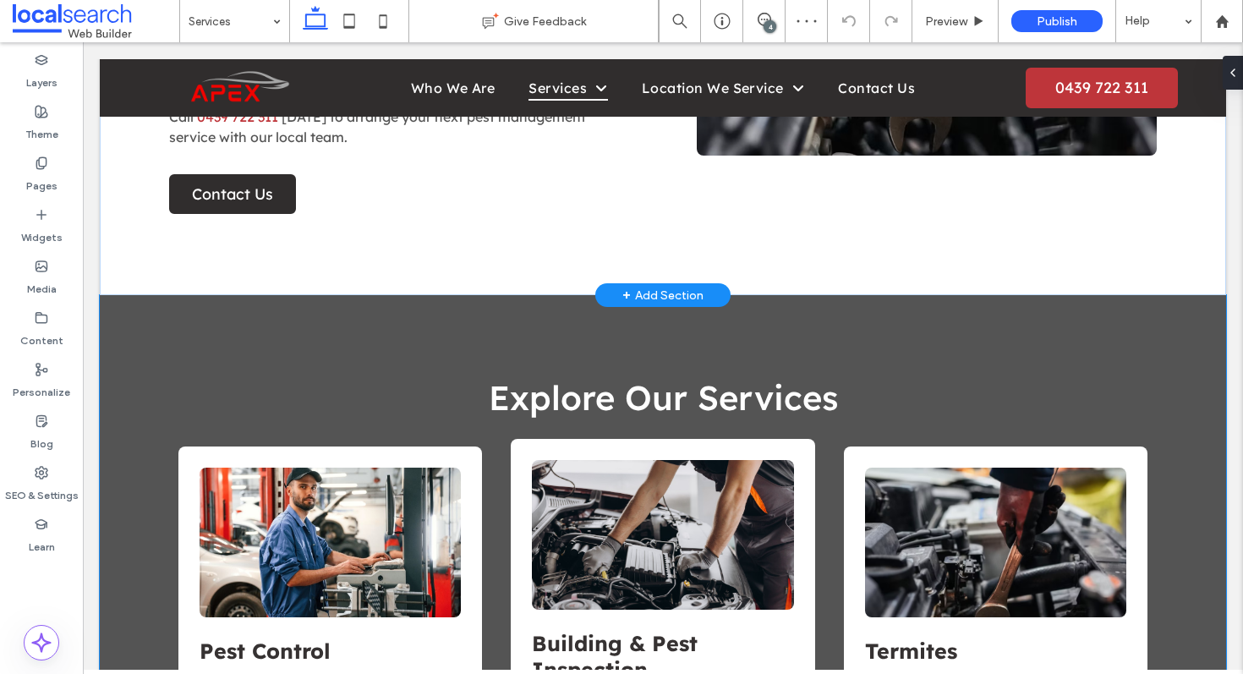
scroll to position [877, 0]
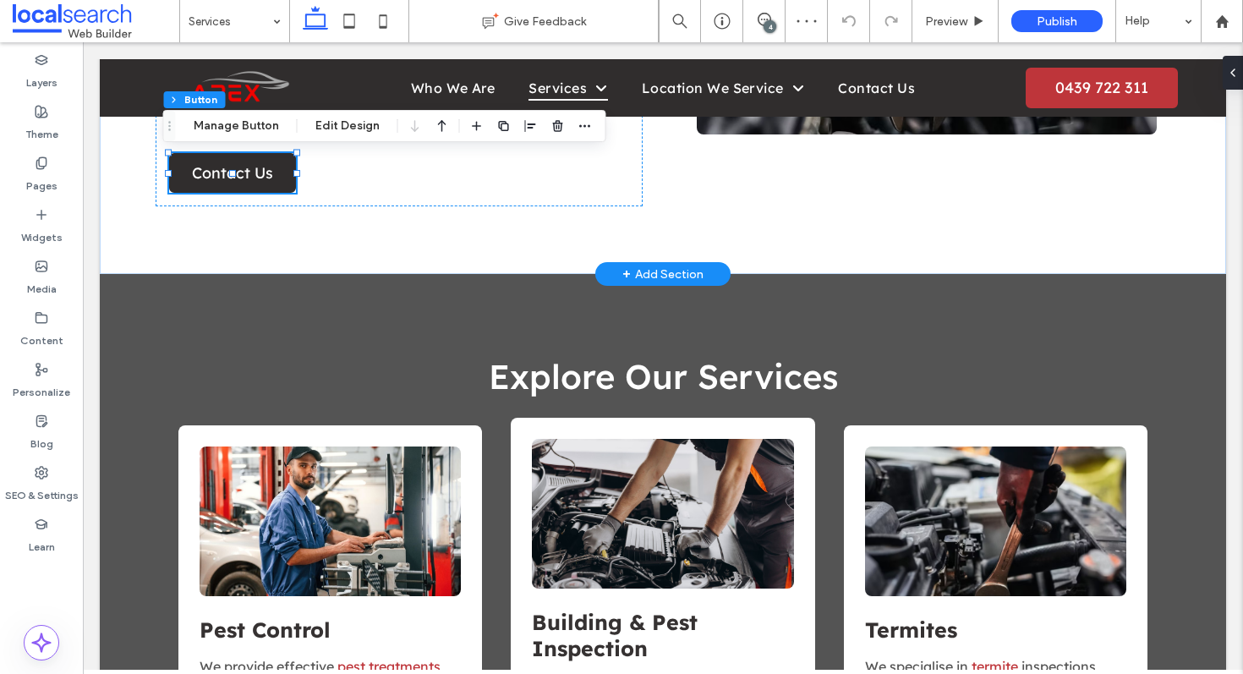
click at [243, 163] on span "Contact Us" at bounding box center [232, 172] width 81 height 19
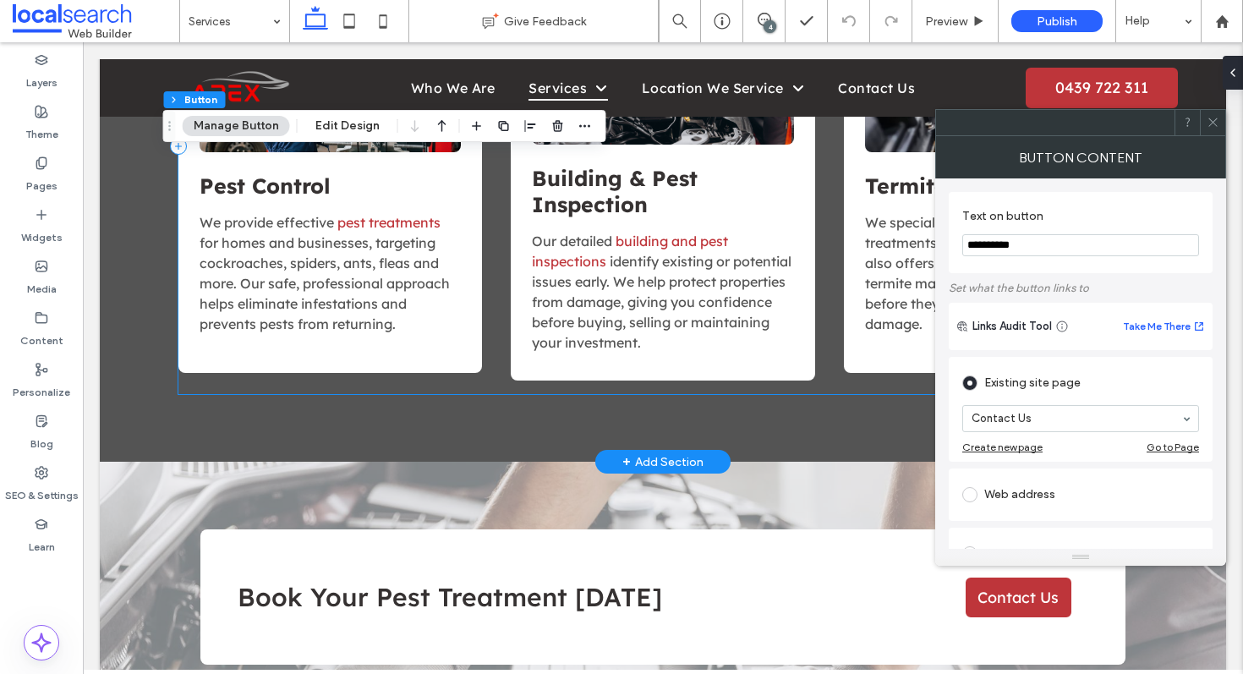
scroll to position [1452, 0]
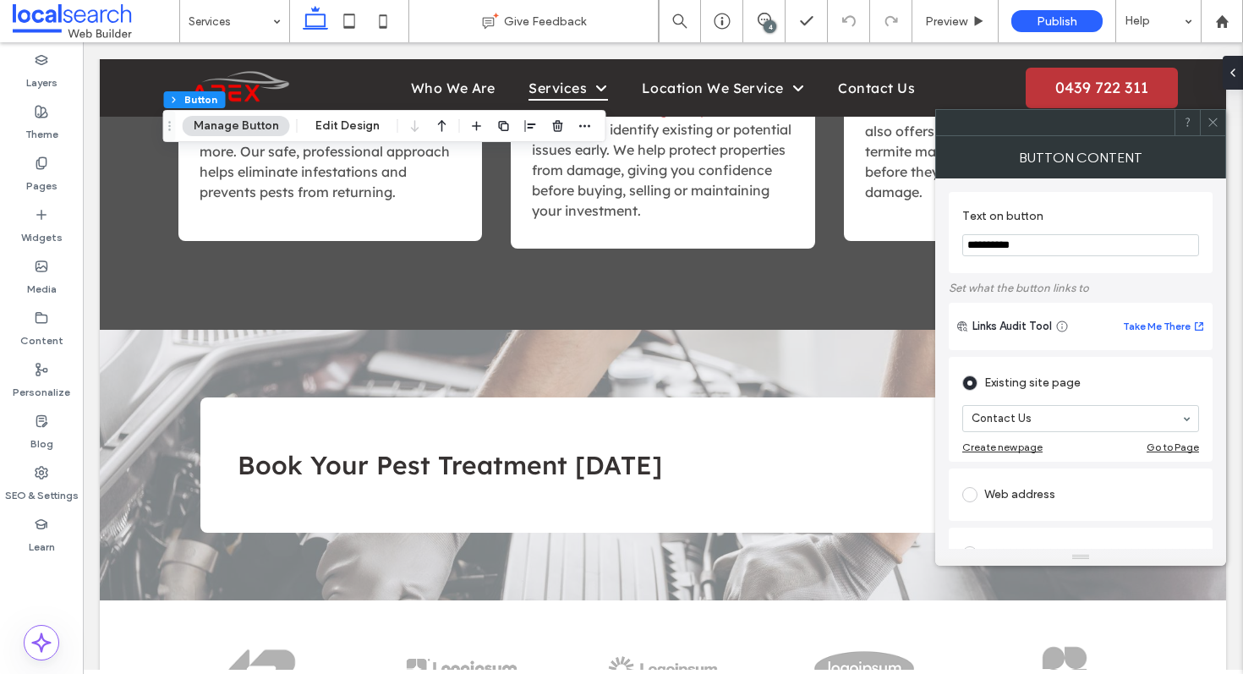
click at [1212, 116] on icon at bounding box center [1212, 122] width 13 height 13
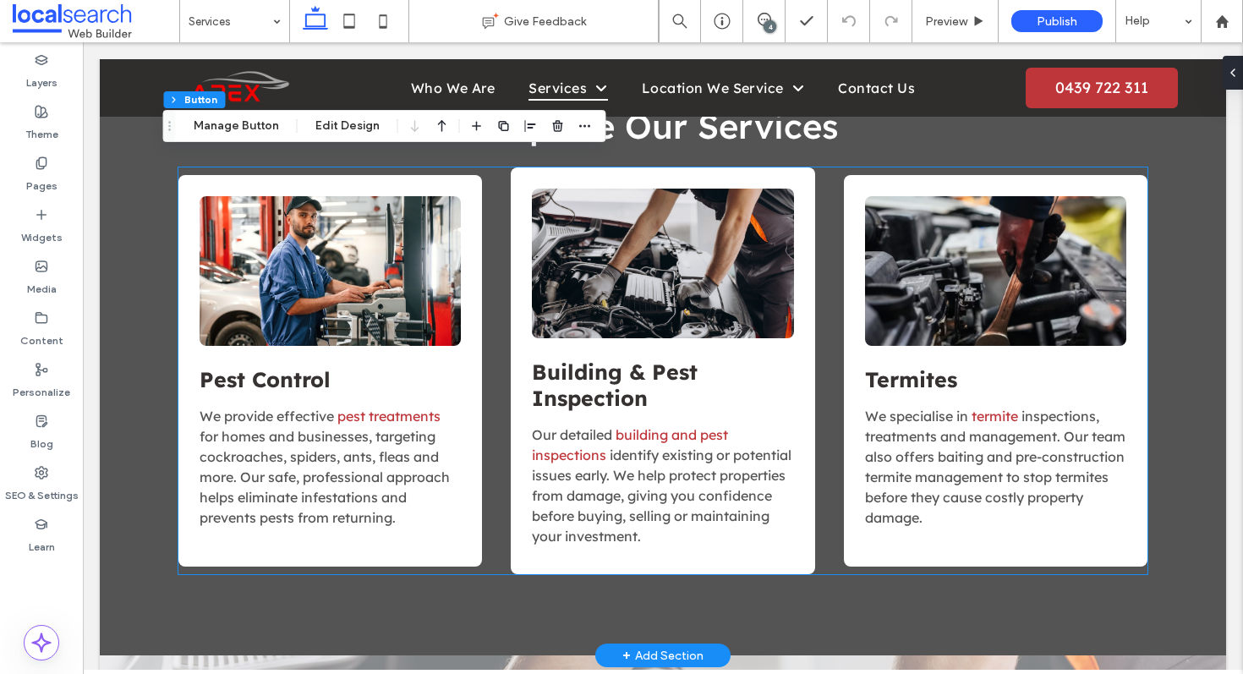
scroll to position [1132, 0]
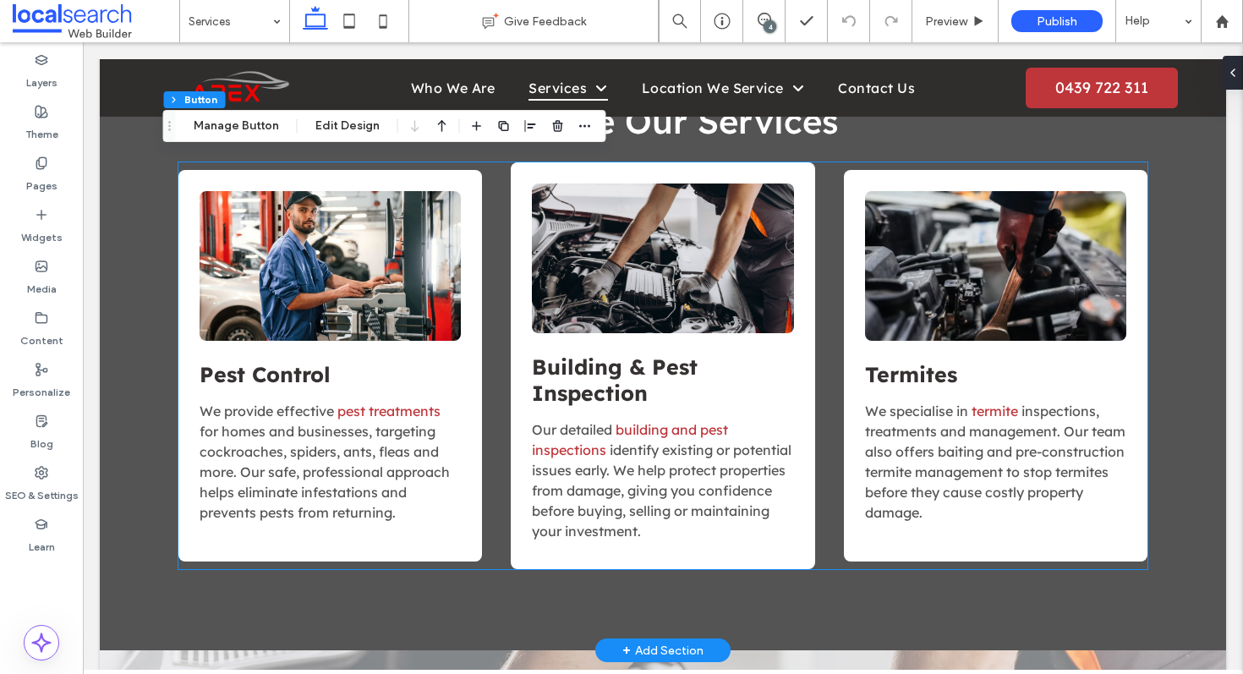
click at [342, 423] on span "for homes and businesses, targeting cockroaches, spiders, ants, fleas and more.…" at bounding box center [324, 472] width 250 height 98
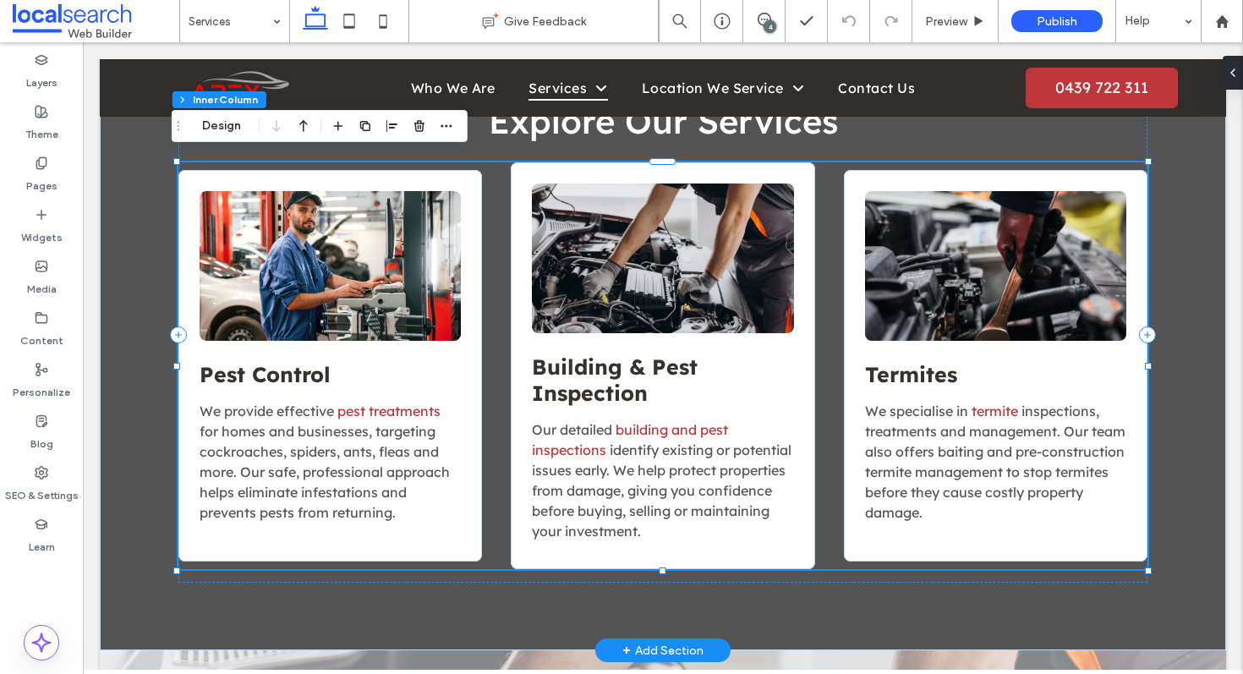
click at [342, 423] on span "for homes and businesses, targeting cockroaches, spiders, ants, fleas and more.…" at bounding box center [324, 472] width 250 height 98
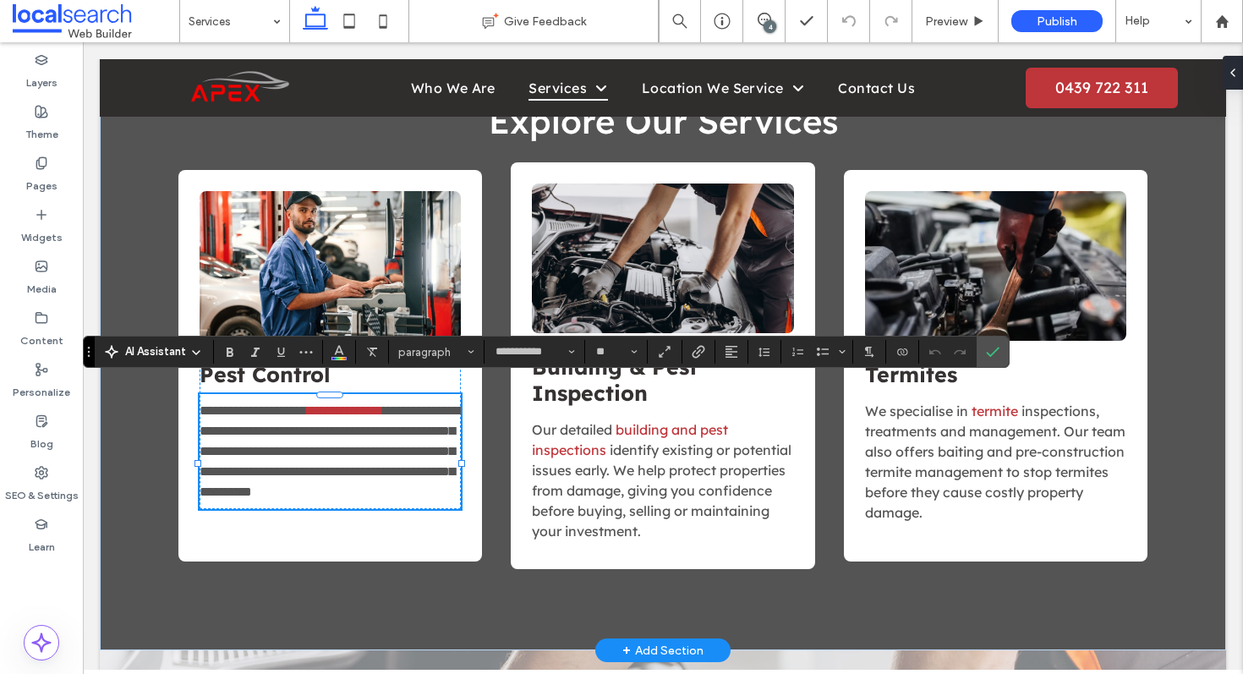
click at [362, 404] on link "**********" at bounding box center [345, 410] width 76 height 13
drag, startPoint x: 266, startPoint y: 407, endPoint x: 336, endPoint y: 386, distance: 73.3
click at [336, 401] on p "**********" at bounding box center [329, 451] width 261 height 101
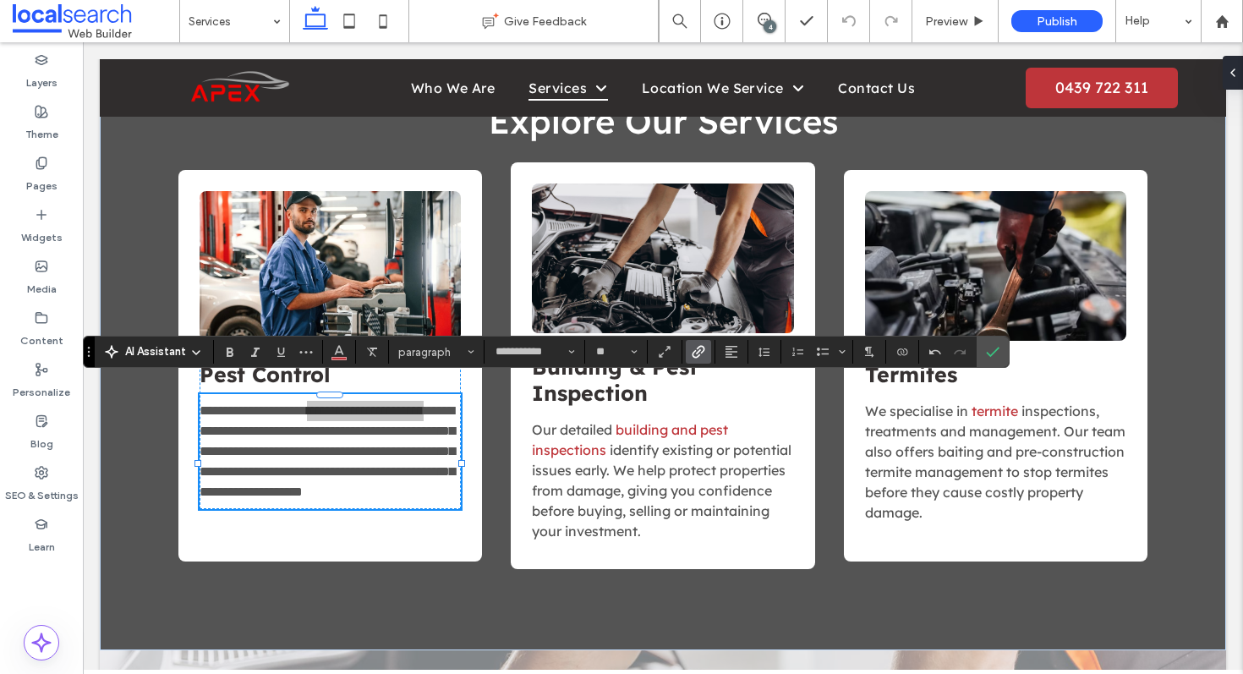
click at [680, 359] on section at bounding box center [665, 352] width 35 height 24
click at [703, 353] on icon "Link" at bounding box center [698, 352] width 14 height 14
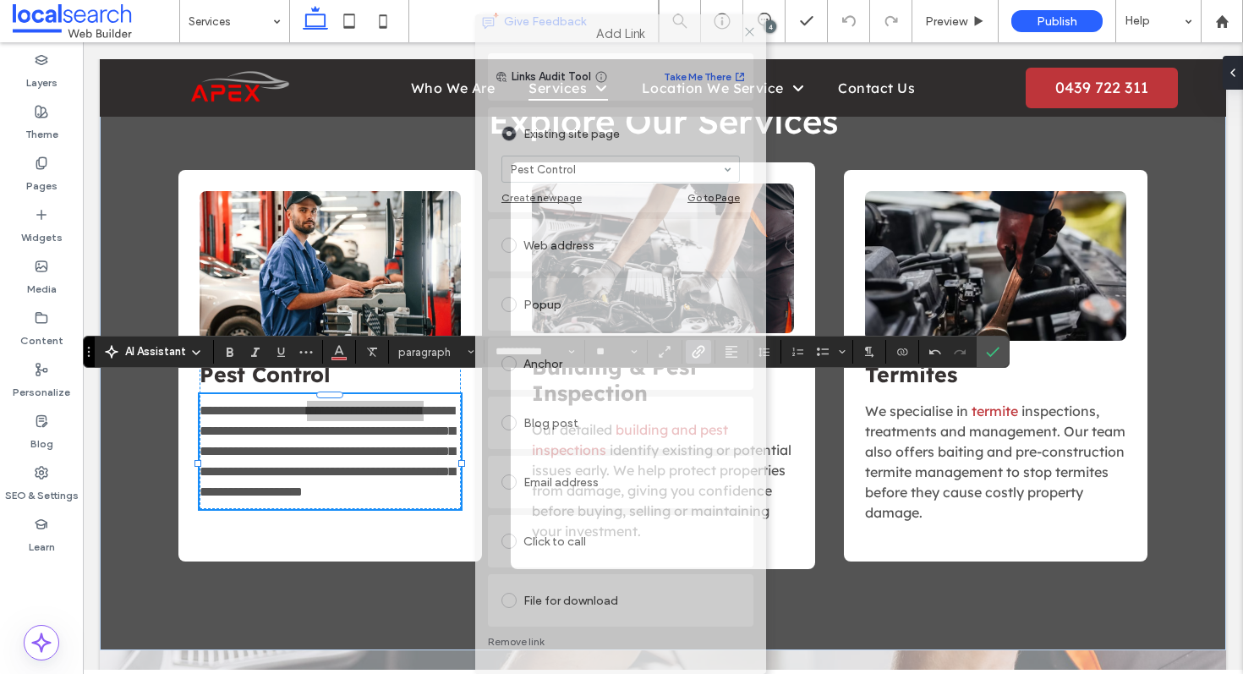
drag, startPoint x: 541, startPoint y: 66, endPoint x: 503, endPoint y: 14, distance: 64.8
click at [503, 14] on body ".wqwq-1{fill:#231f20;} .cls-1q, .cls-2q { fill-rule: evenodd; } .cls-2q { fill:…" at bounding box center [621, 337] width 1243 height 674
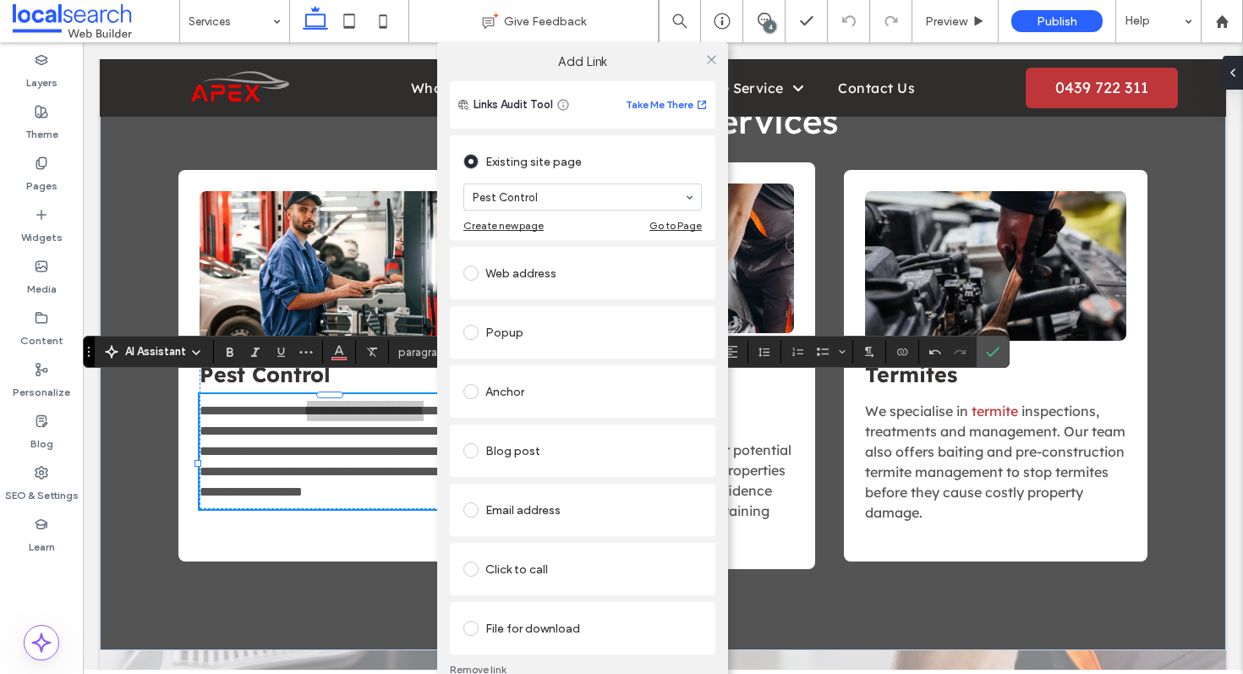
click at [466, 667] on link "Remove link" at bounding box center [582, 670] width 265 height 14
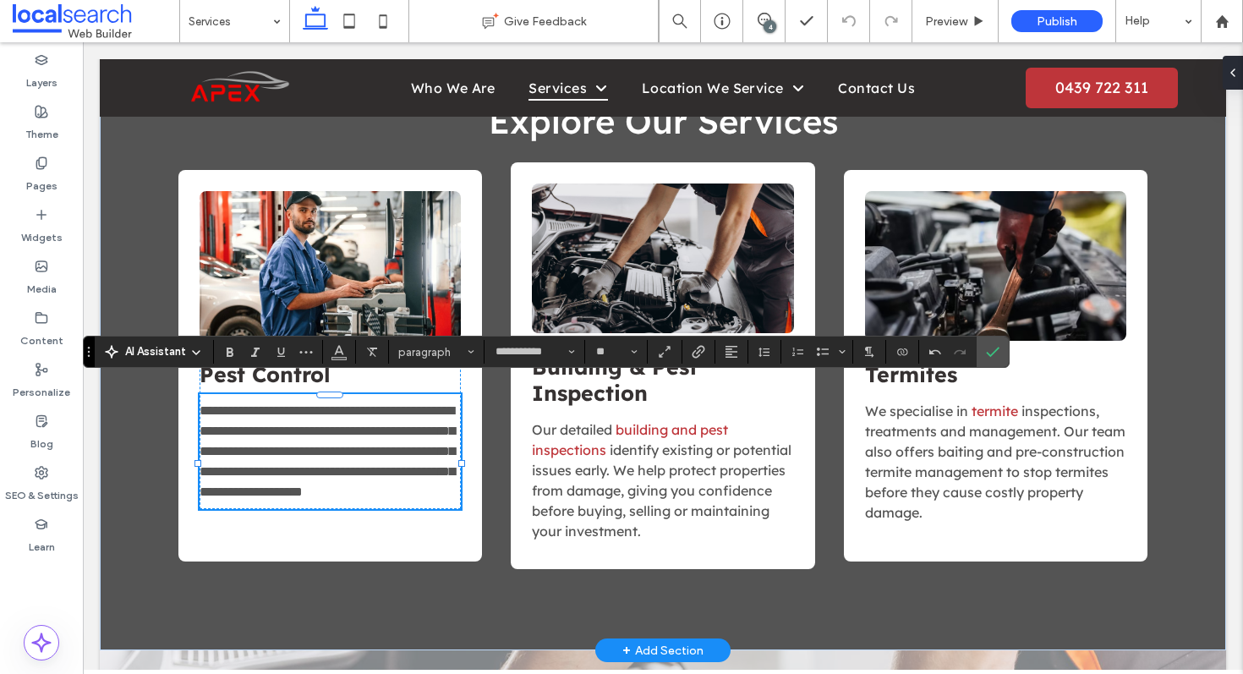
click at [407, 404] on span "**********" at bounding box center [326, 451] width 255 height 94
drag, startPoint x: 415, startPoint y: 391, endPoint x: 333, endPoint y: 393, distance: 82.0
click at [333, 401] on p "**********" at bounding box center [329, 451] width 261 height 101
click at [694, 356] on use "Link" at bounding box center [698, 351] width 13 height 13
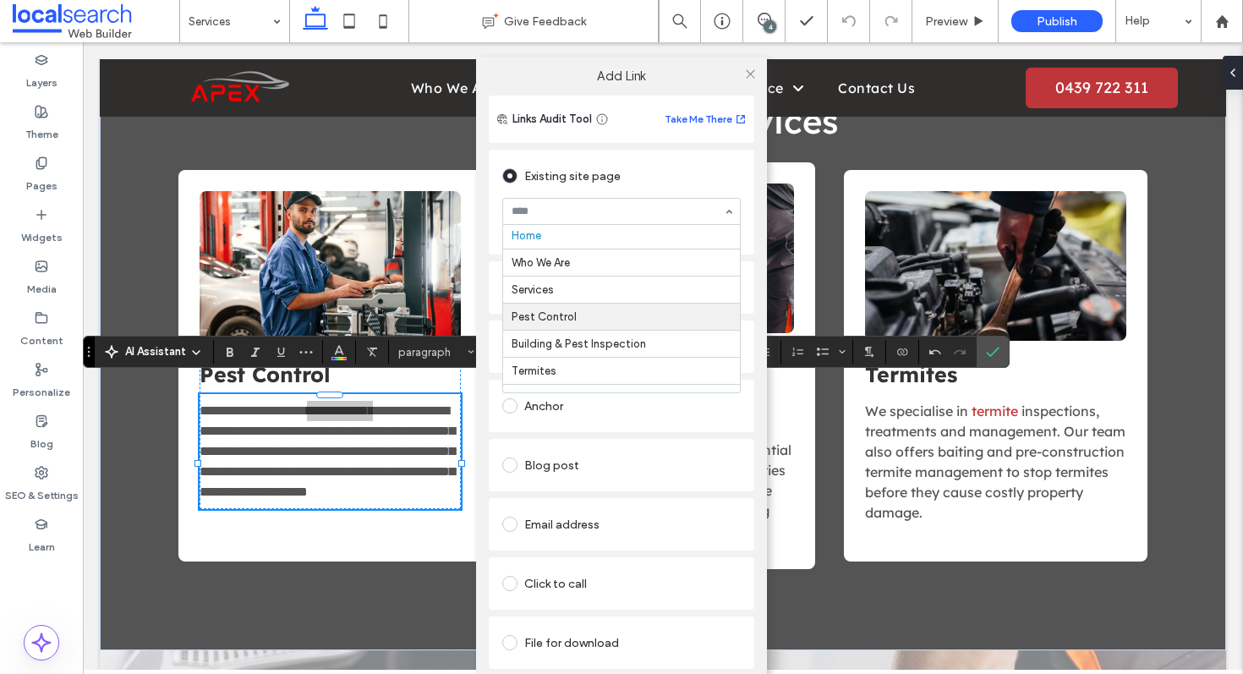
scroll to position [3, 0]
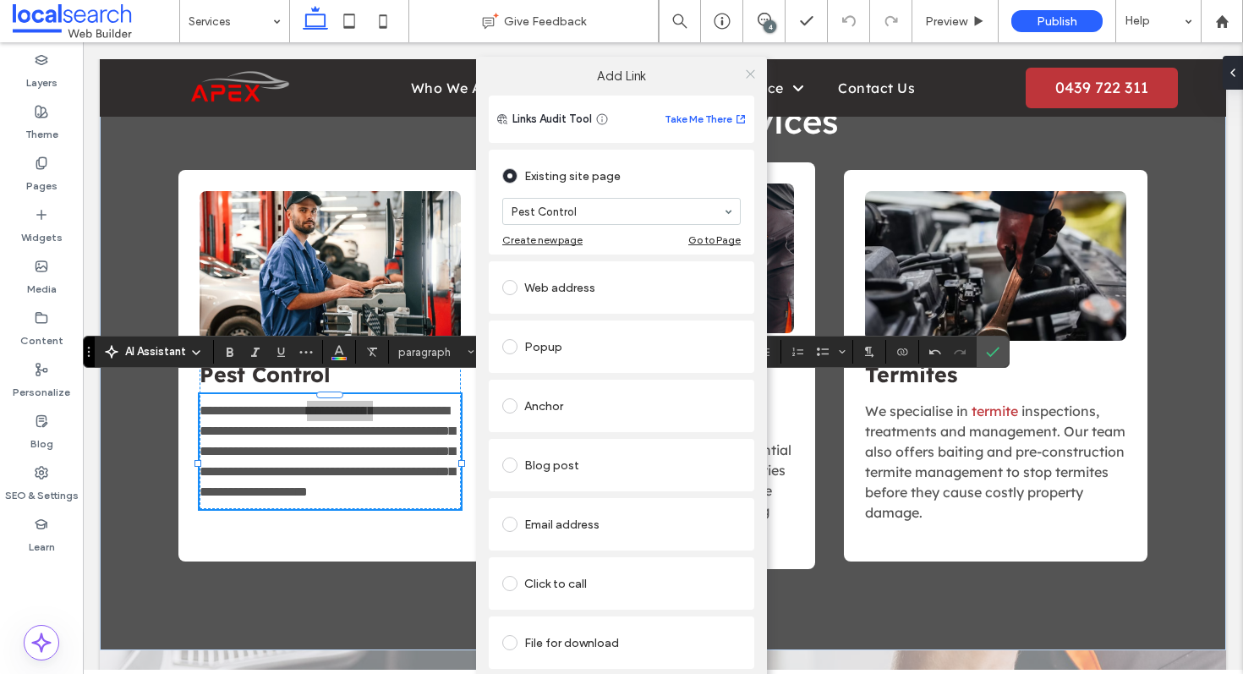
click at [744, 75] on icon at bounding box center [750, 74] width 13 height 13
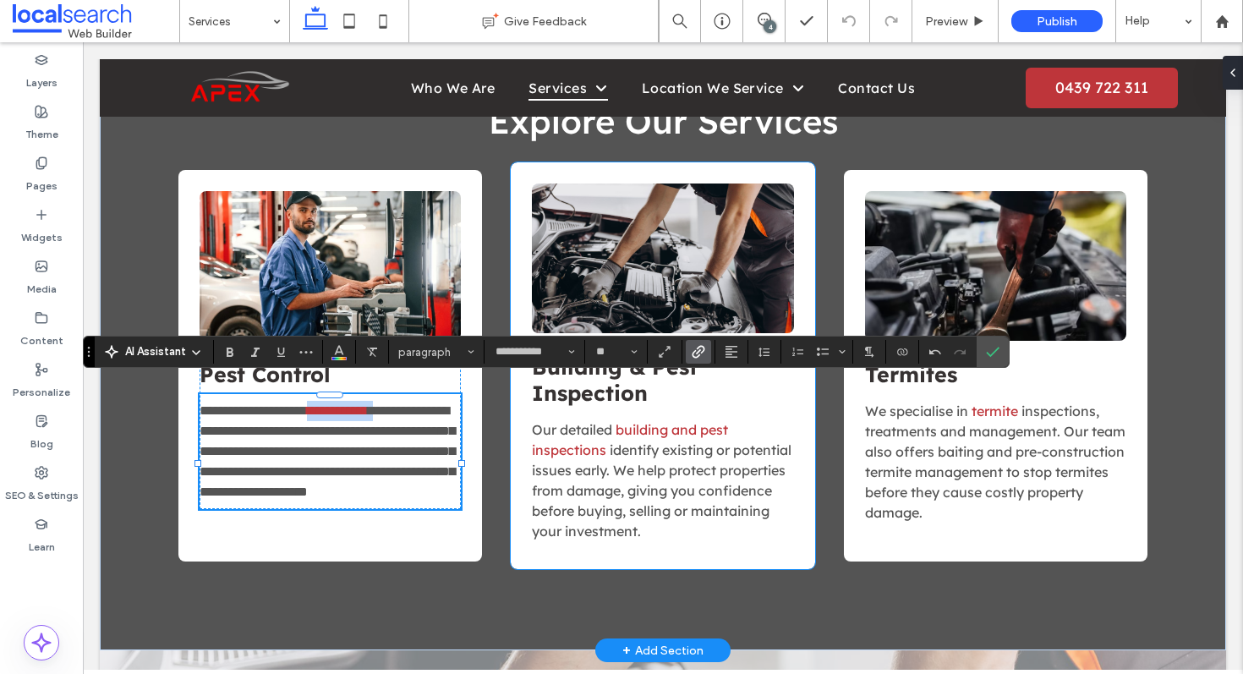
click at [658, 474] on span "identify existing or potential issues early. We help protect properties from da…" at bounding box center [662, 490] width 260 height 98
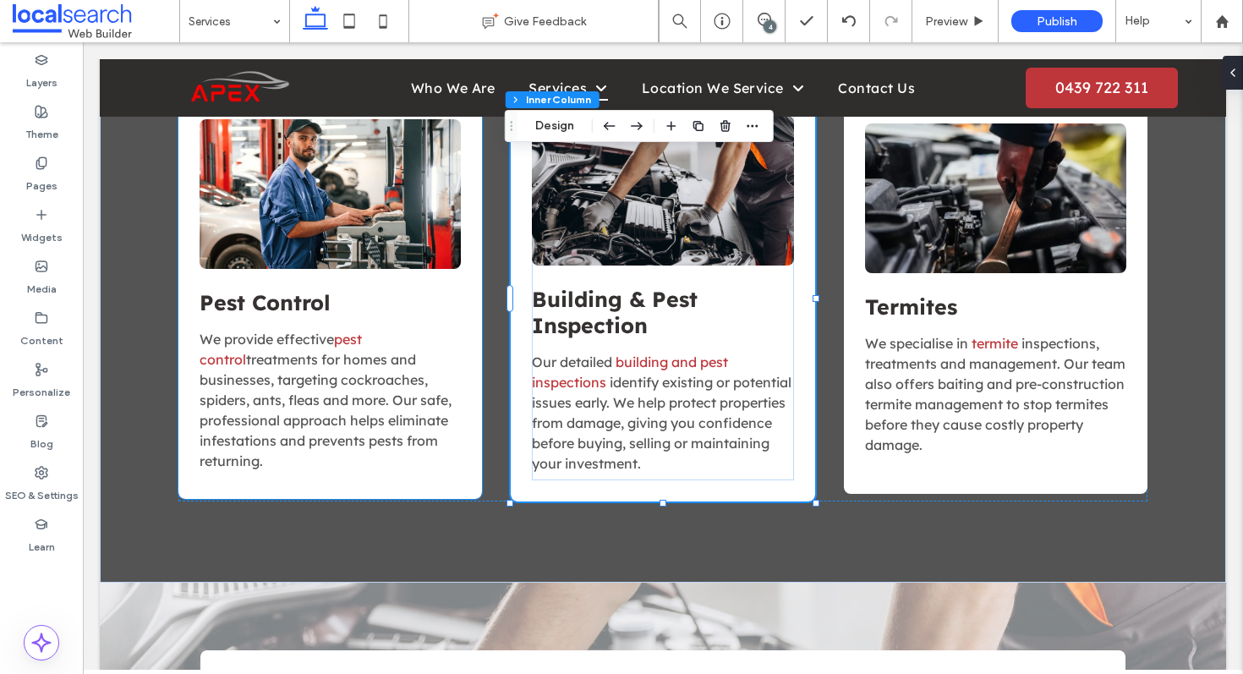
scroll to position [1730, 0]
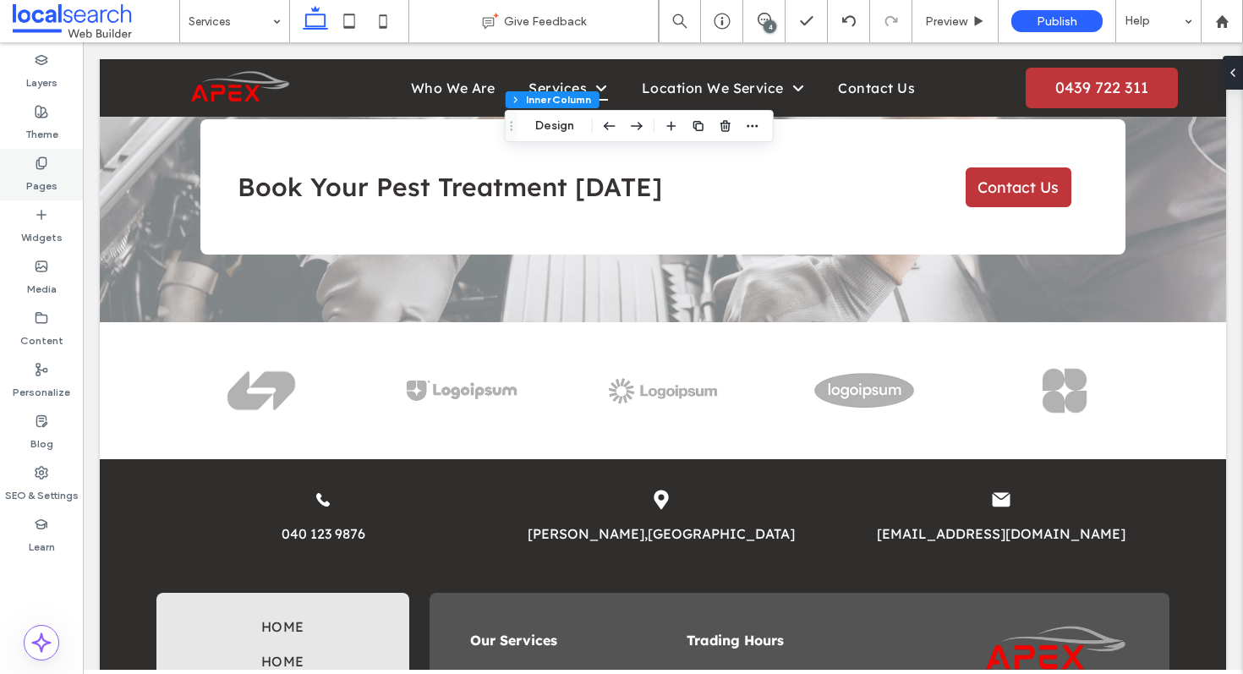
click at [40, 184] on label "Pages" at bounding box center [41, 182] width 31 height 24
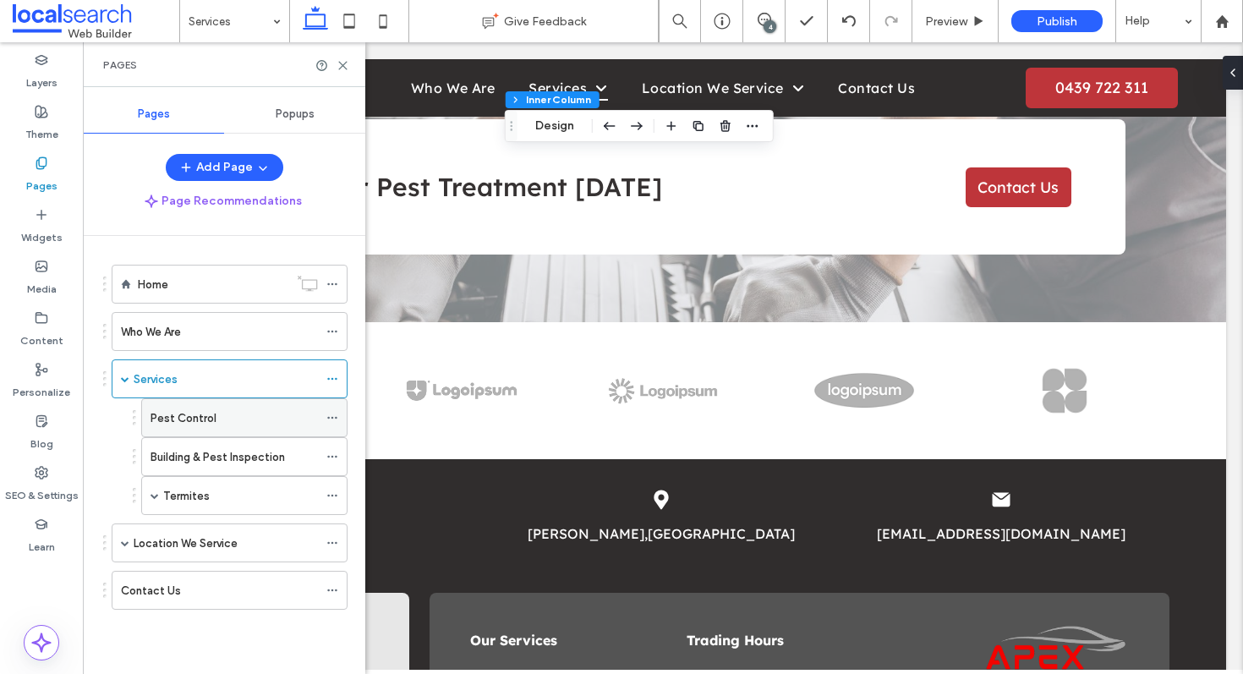
click at [163, 413] on label "Pest Control" at bounding box center [183, 418] width 66 height 30
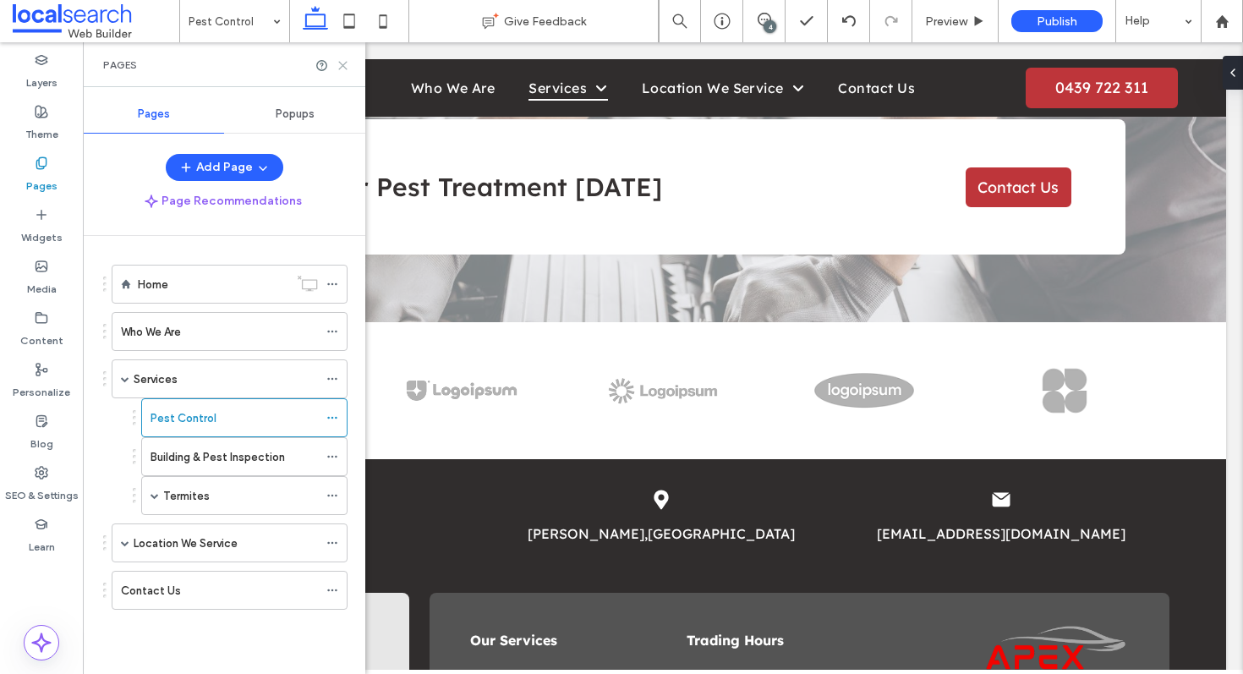
click at [343, 65] on use at bounding box center [343, 66] width 8 height 8
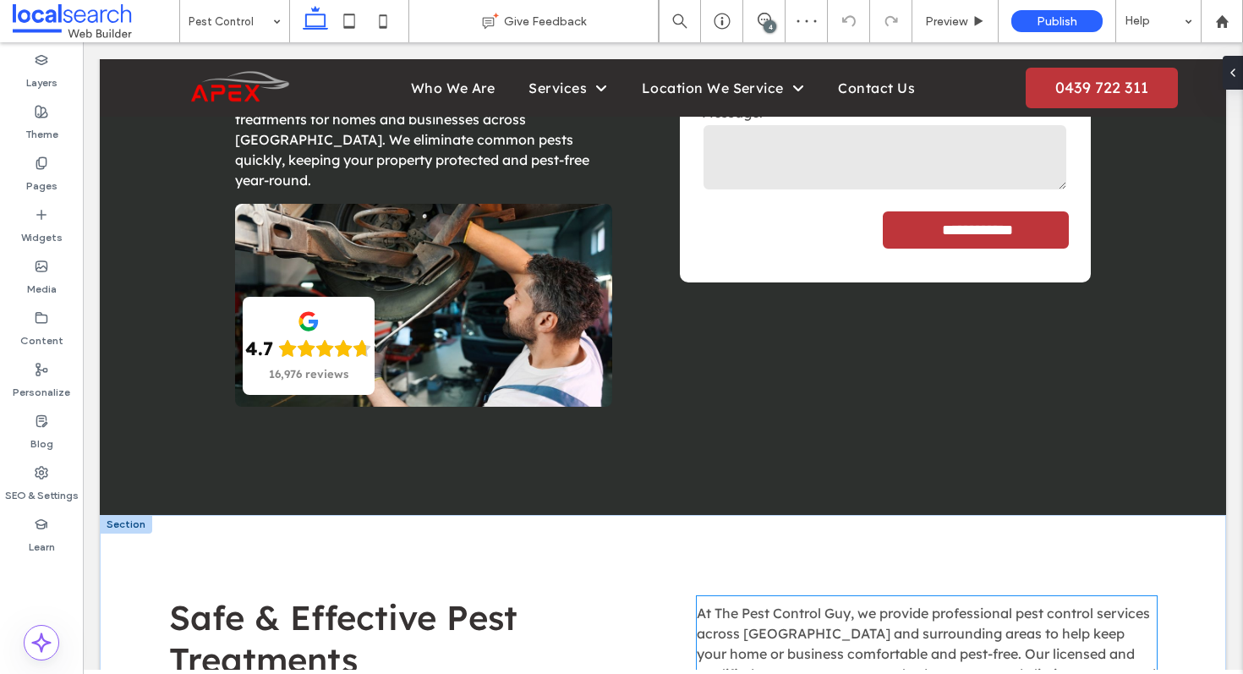
scroll to position [638, 0]
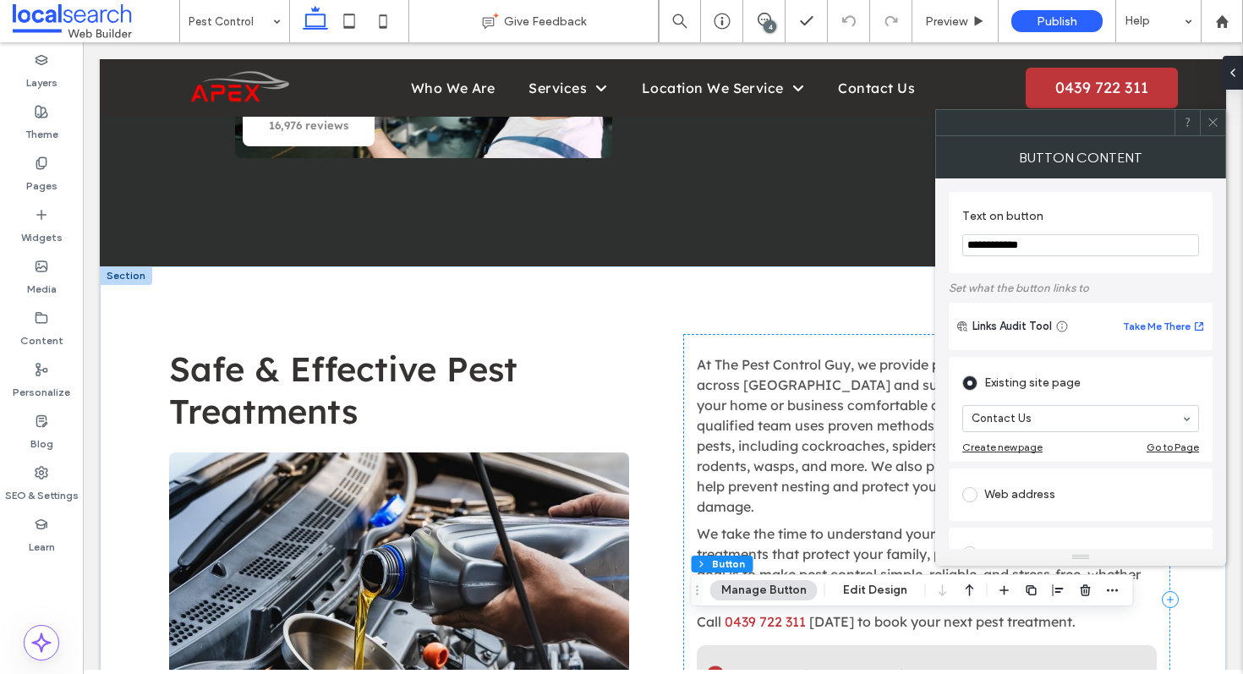
scroll to position [809, 0]
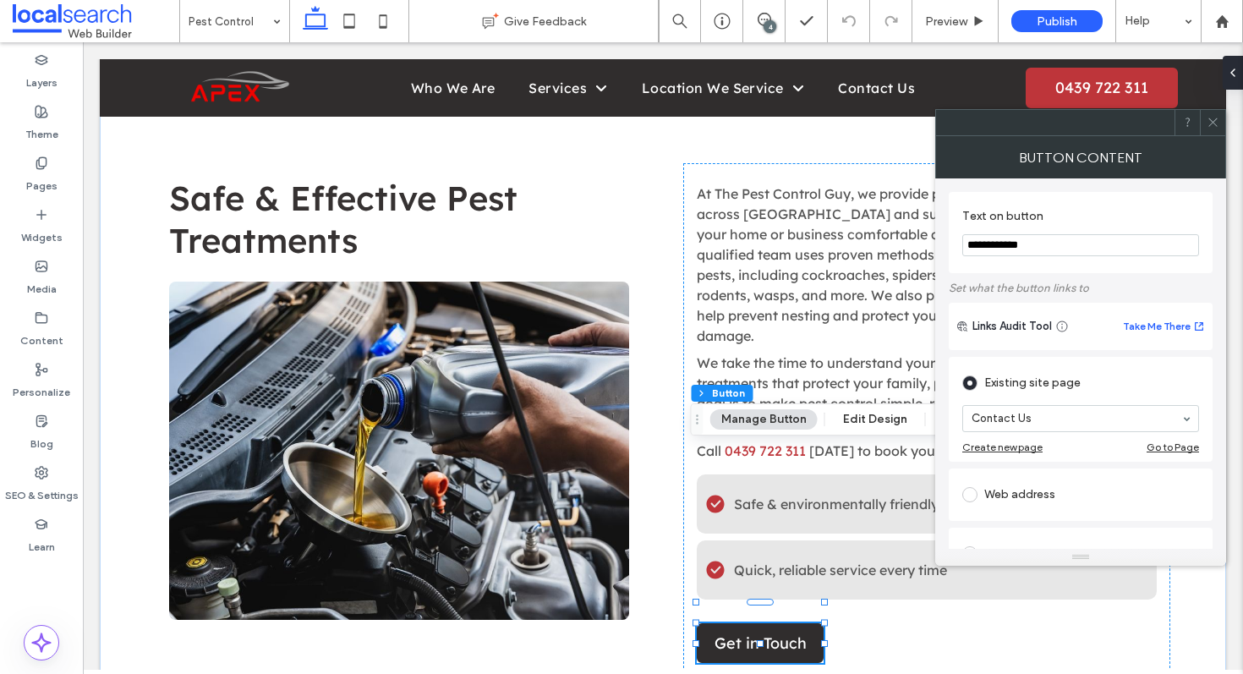
click at [1212, 126] on icon at bounding box center [1212, 122] width 13 height 13
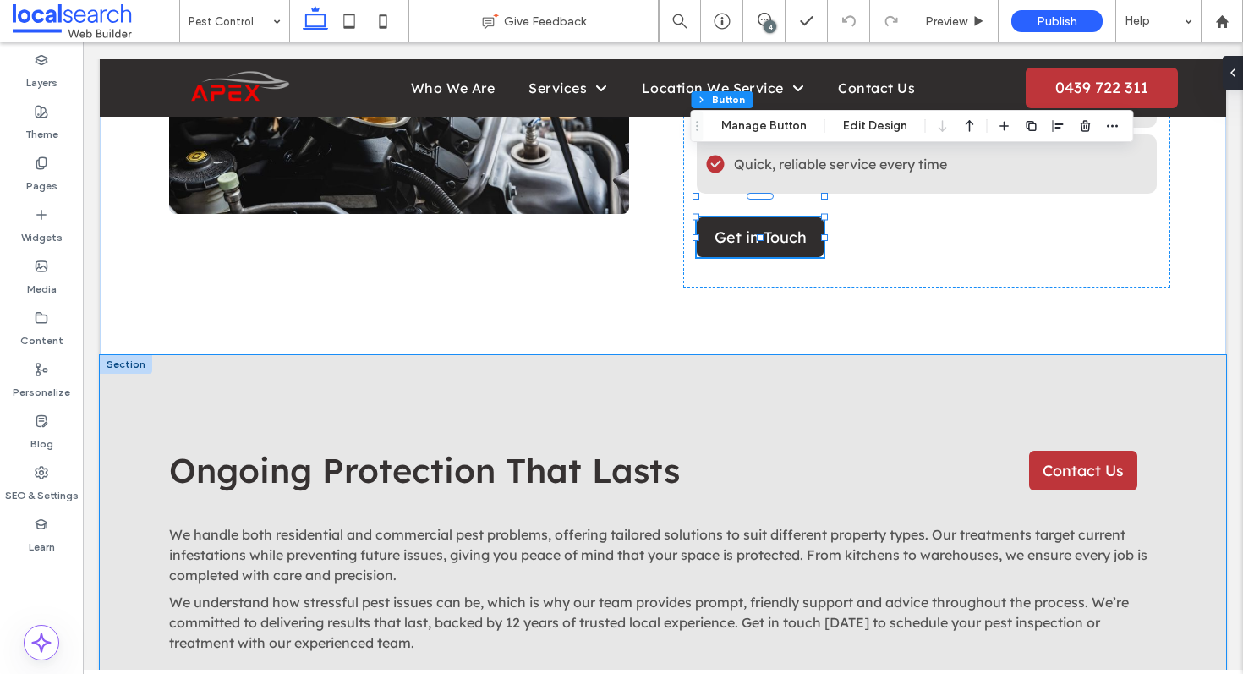
scroll to position [1934, 0]
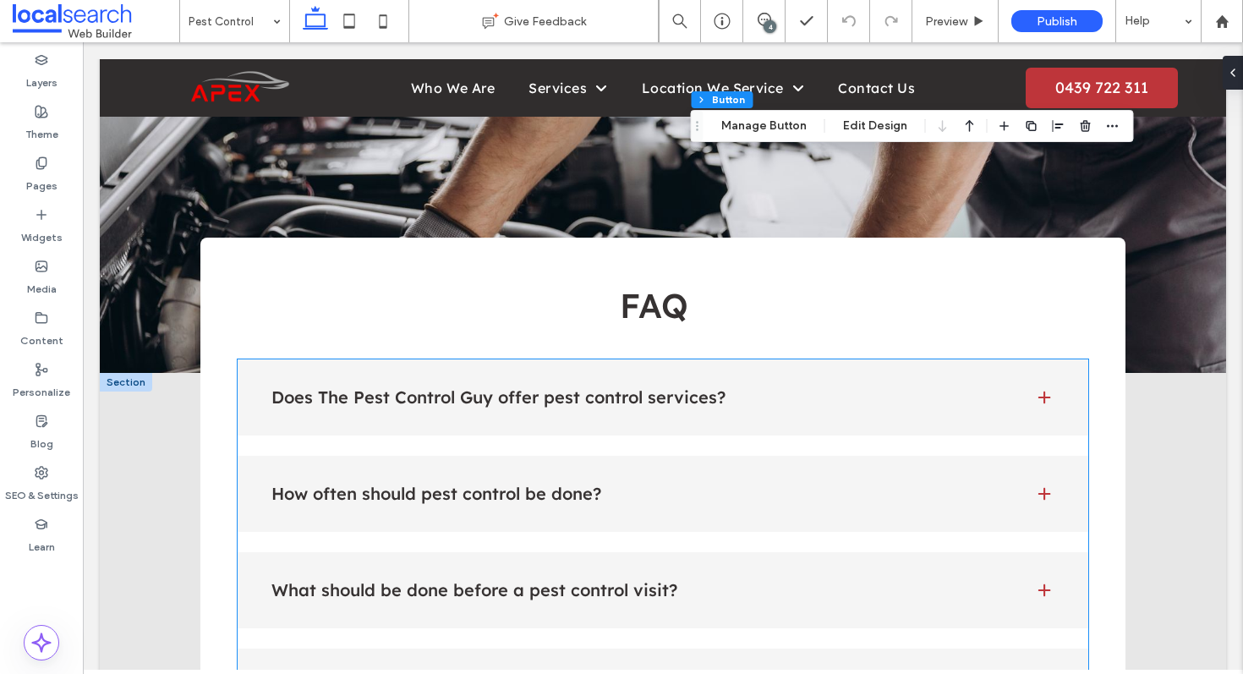
click at [842, 359] on div "Does The Pest Control Guy offer pest control services?" at bounding box center [663, 397] width 850 height 76
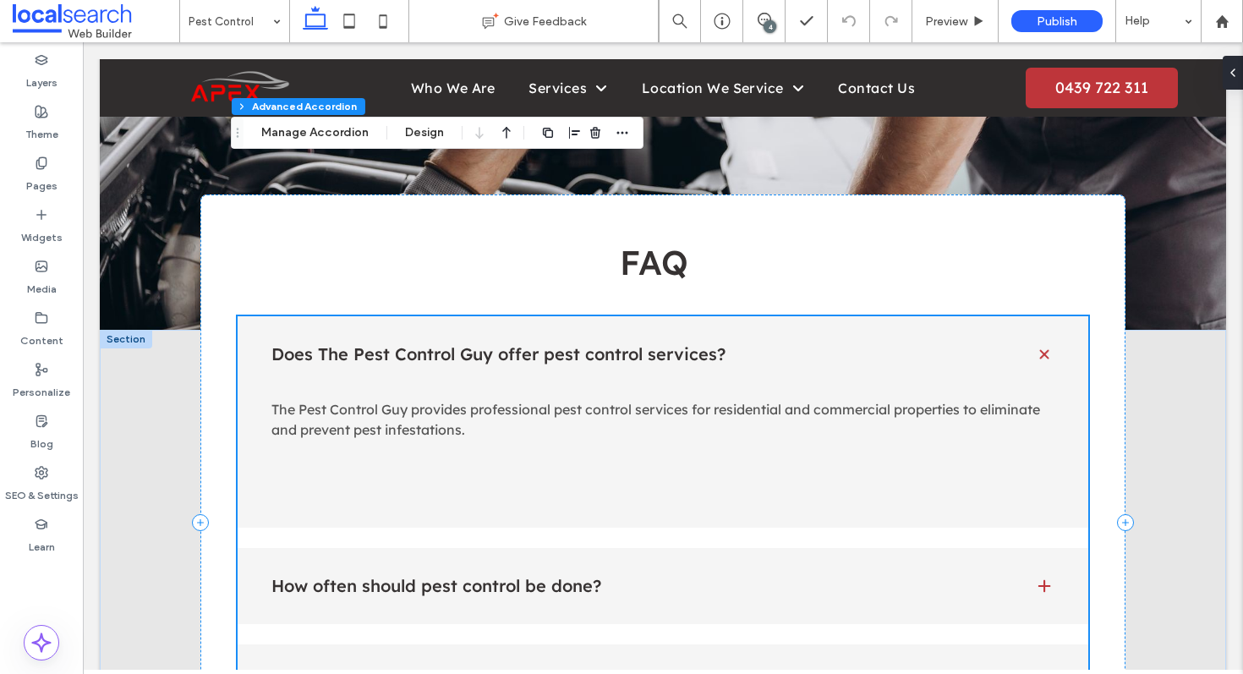
type input "**"
type input "****"
type input "*"
type input "**"
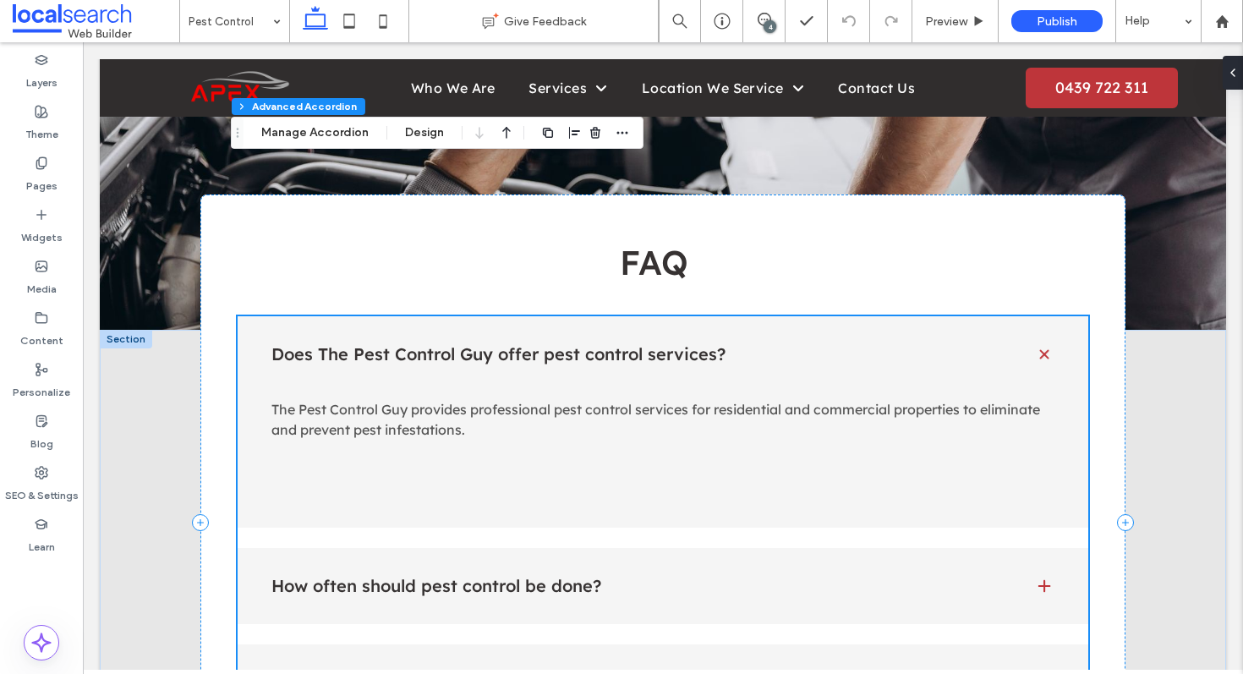
type input "****"
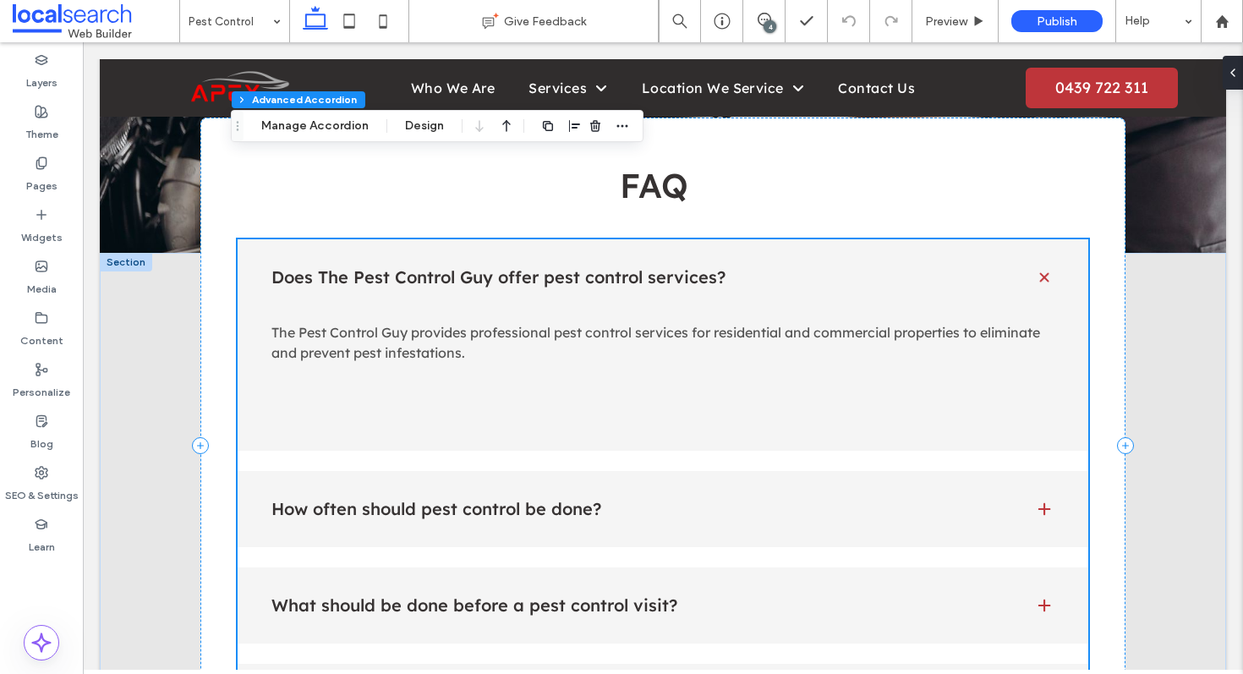
scroll to position [2069, 0]
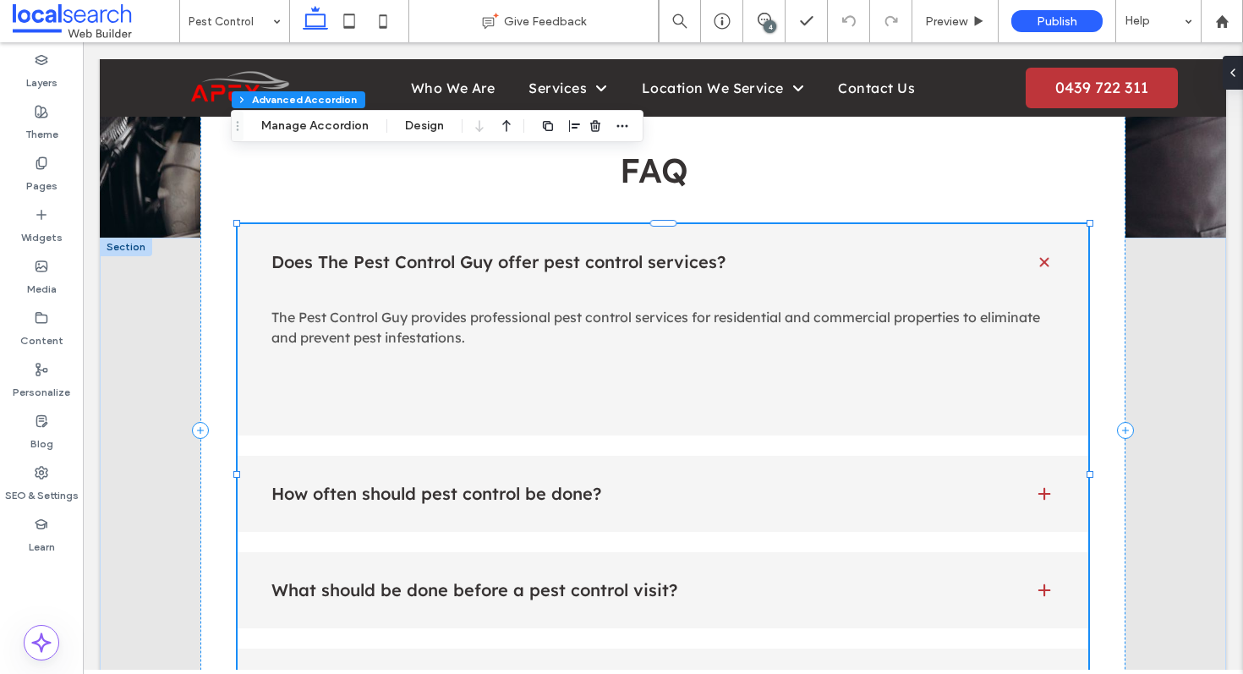
click at [715, 456] on div "How often should pest control be done?" at bounding box center [663, 494] width 850 height 76
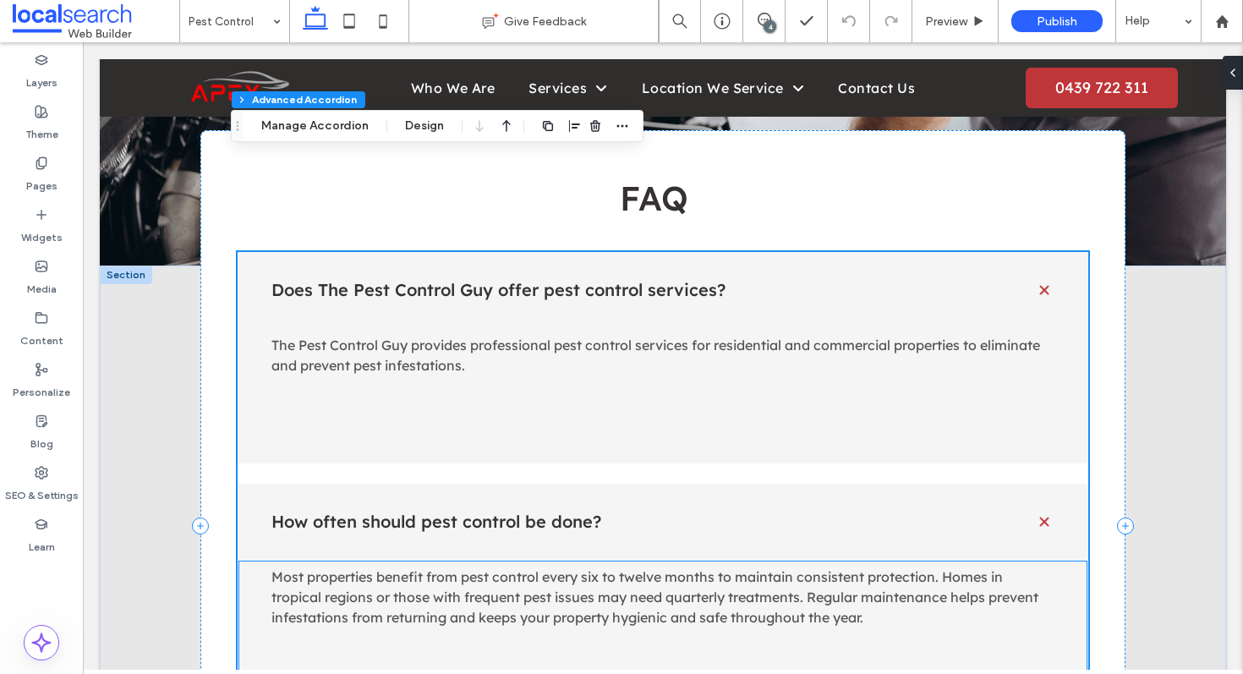
scroll to position [2109, 0]
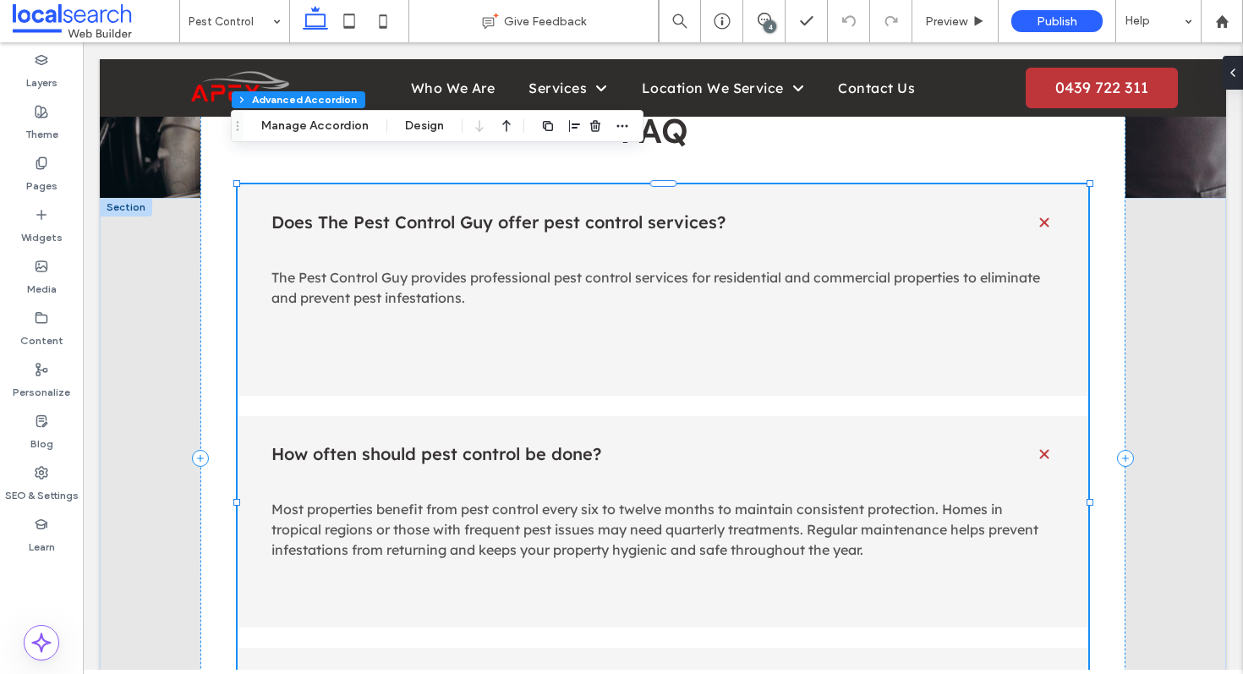
click at [691, 673] on h4 "What should be done before a pest control visit?" at bounding box center [638, 685] width 735 height 17
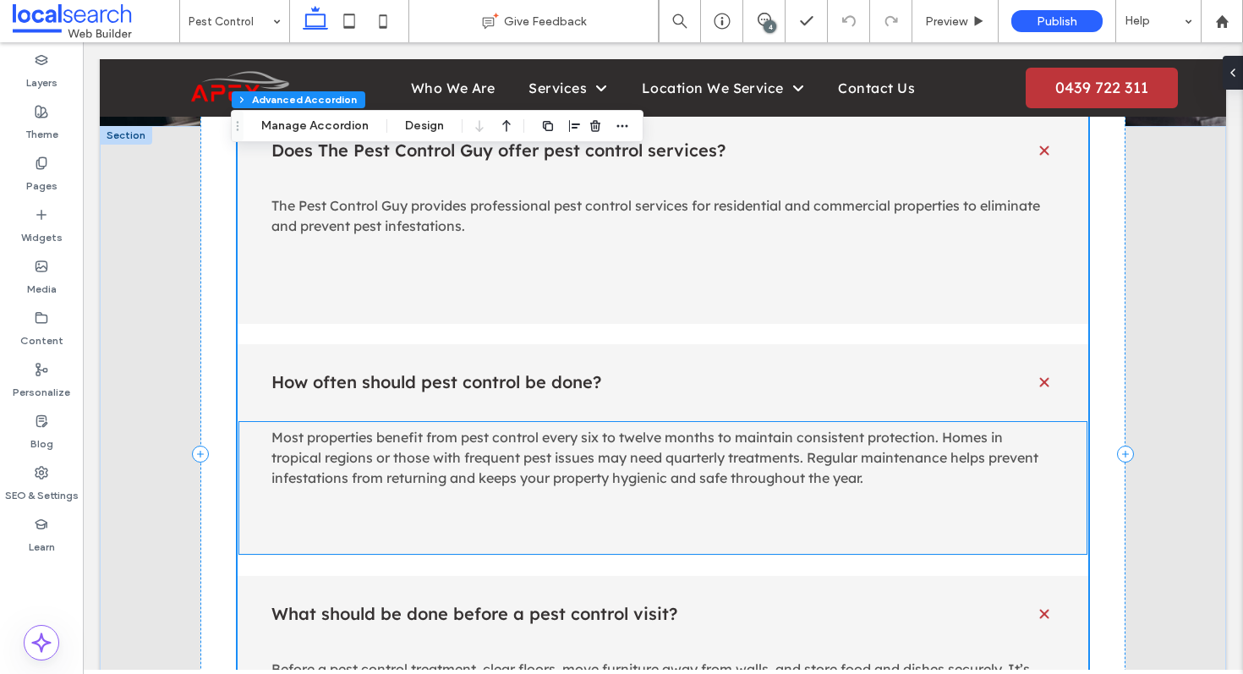
scroll to position [2276, 0]
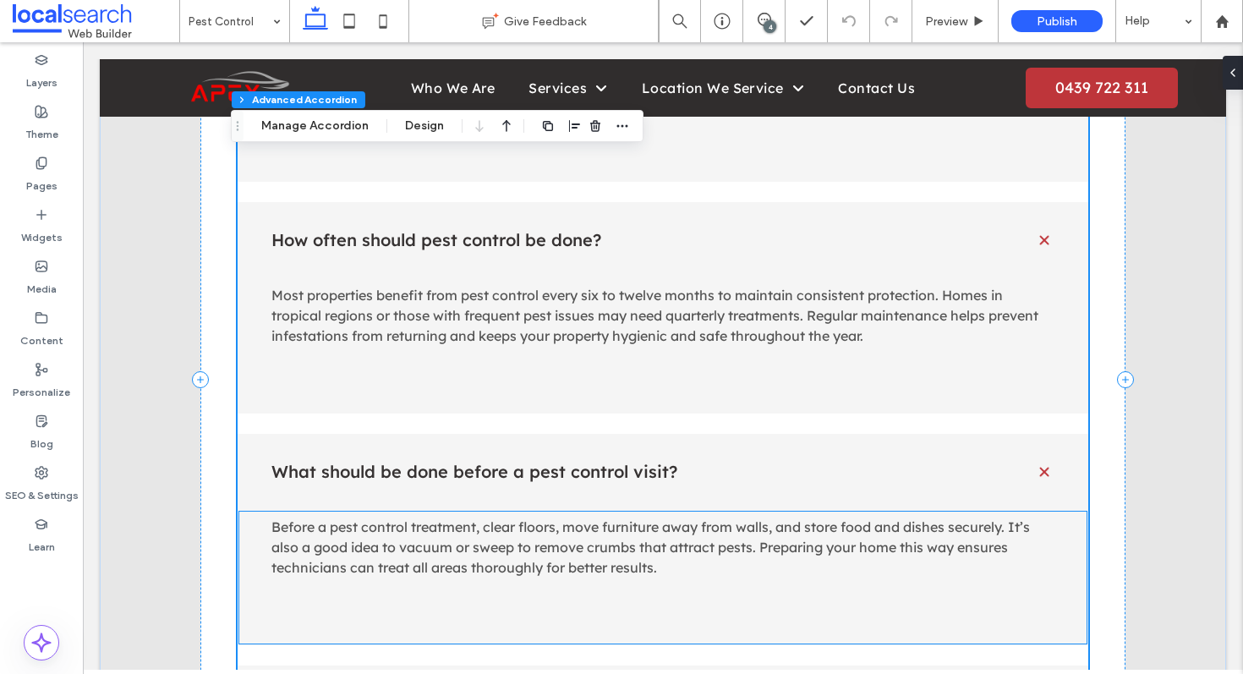
scroll to position [1289, 0]
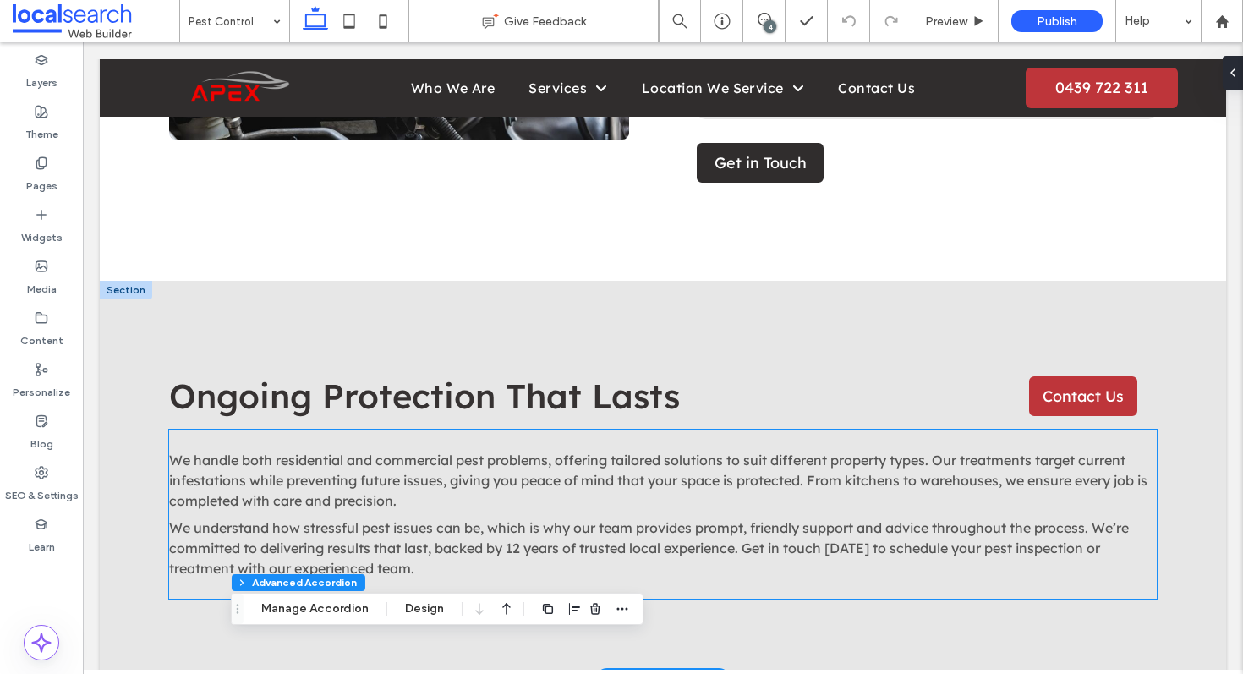
click at [624, 450] on p "We handle both residential and commercial pest problems, offering tailored solu…" at bounding box center [662, 480] width 987 height 61
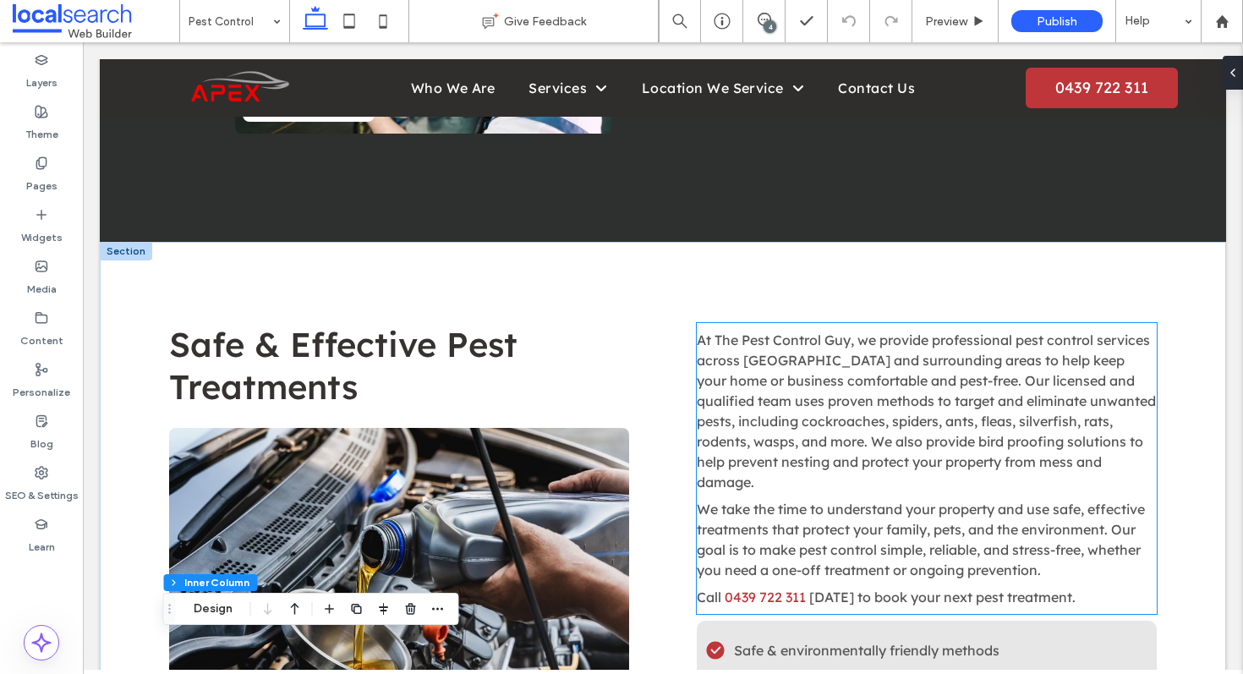
scroll to position [653, 0]
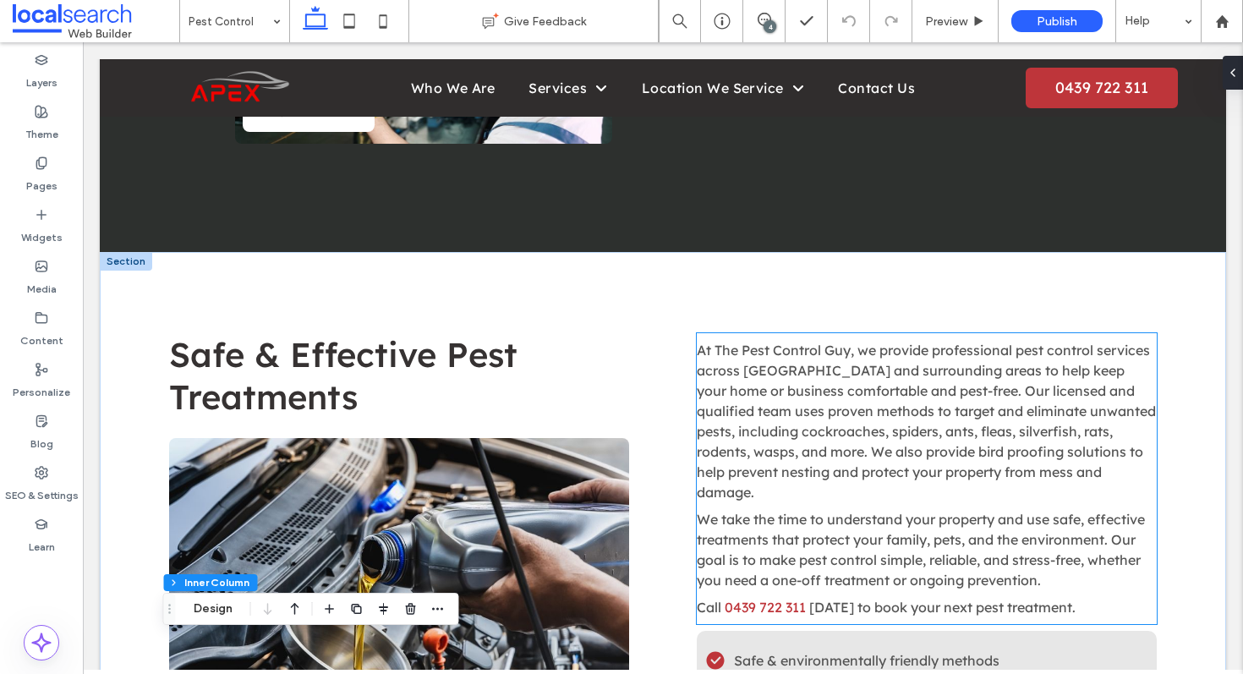
click at [876, 342] on span "At The Pest Control Guy, we provide professional pest control services across I…" at bounding box center [926, 421] width 459 height 159
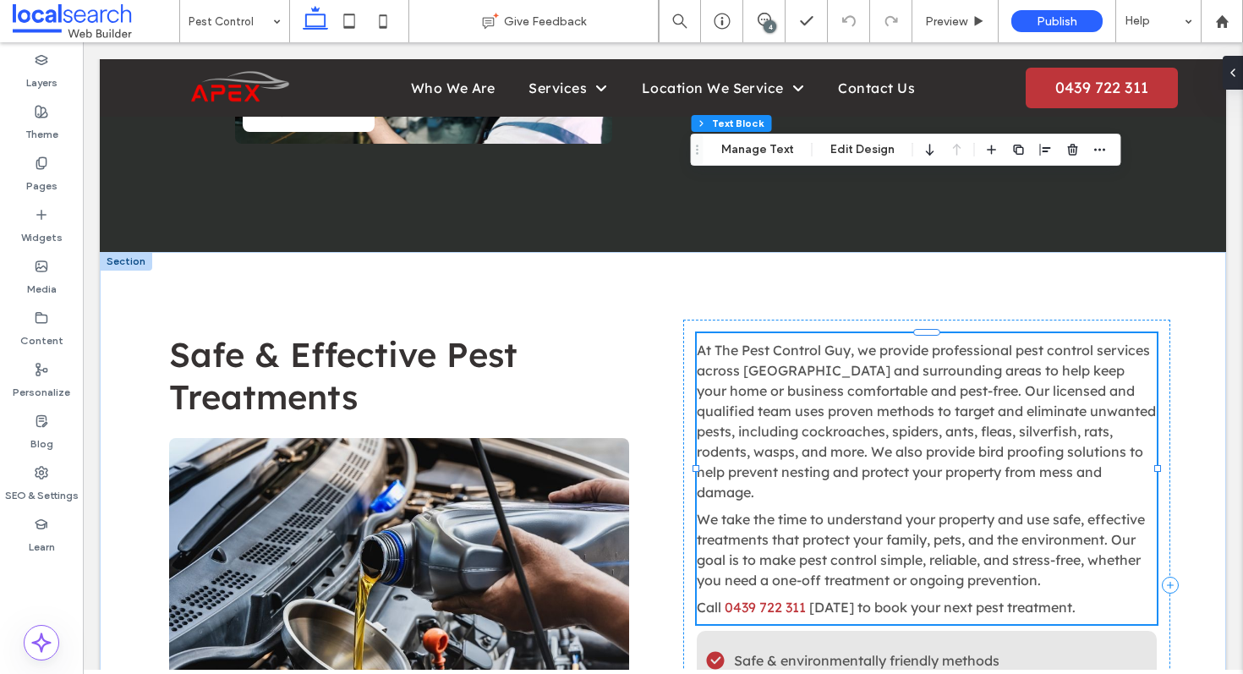
click at [876, 342] on span "At The Pest Control Guy, we provide professional pest control services across I…" at bounding box center [926, 421] width 459 height 159
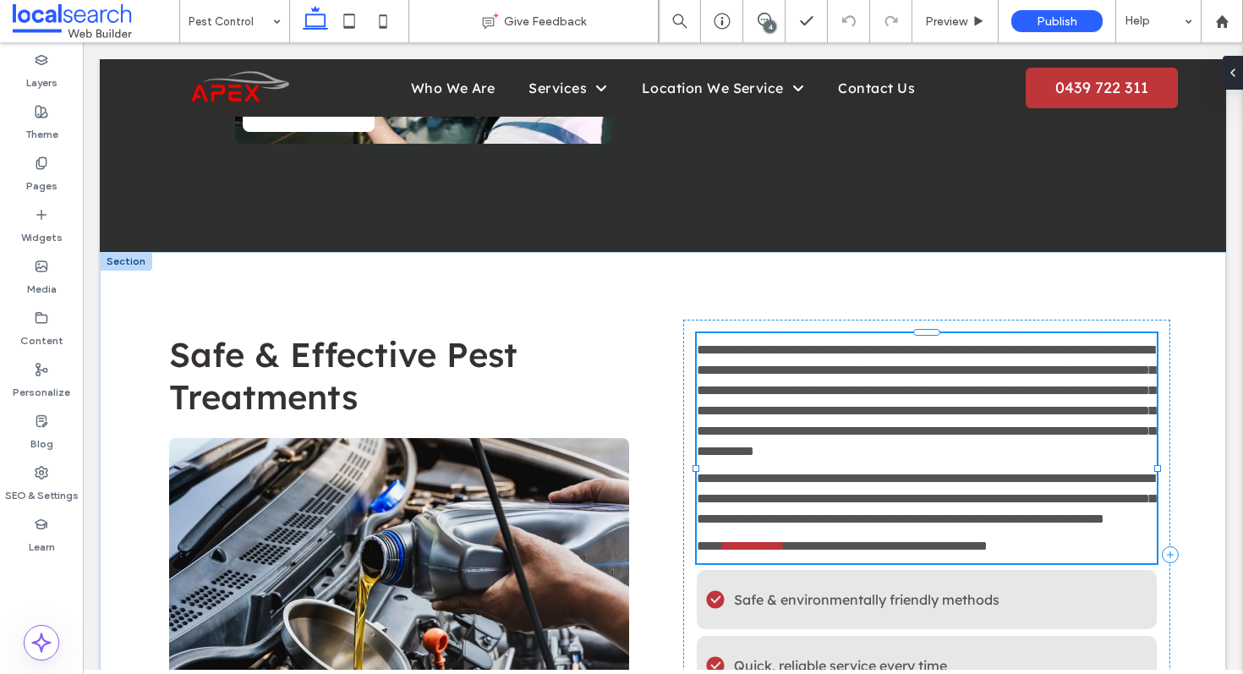
type input "**********"
type input "**"
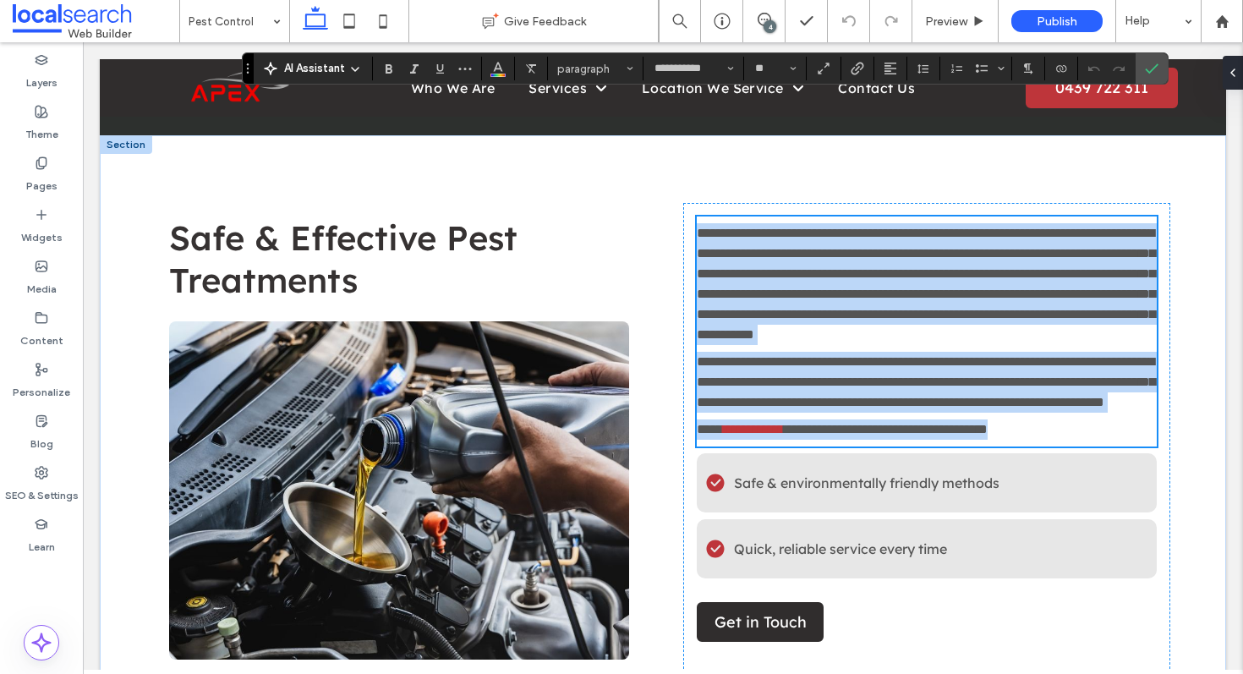
scroll to position [727, 0]
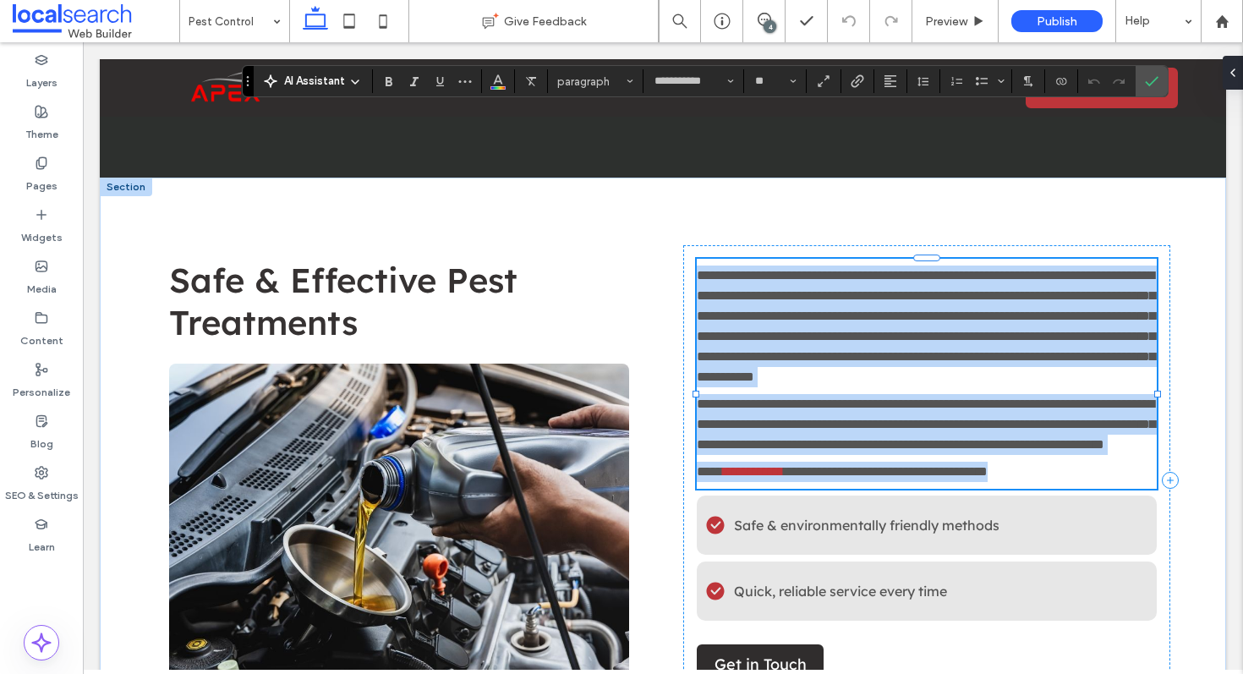
click at [1071, 394] on p "**********" at bounding box center [927, 424] width 460 height 61
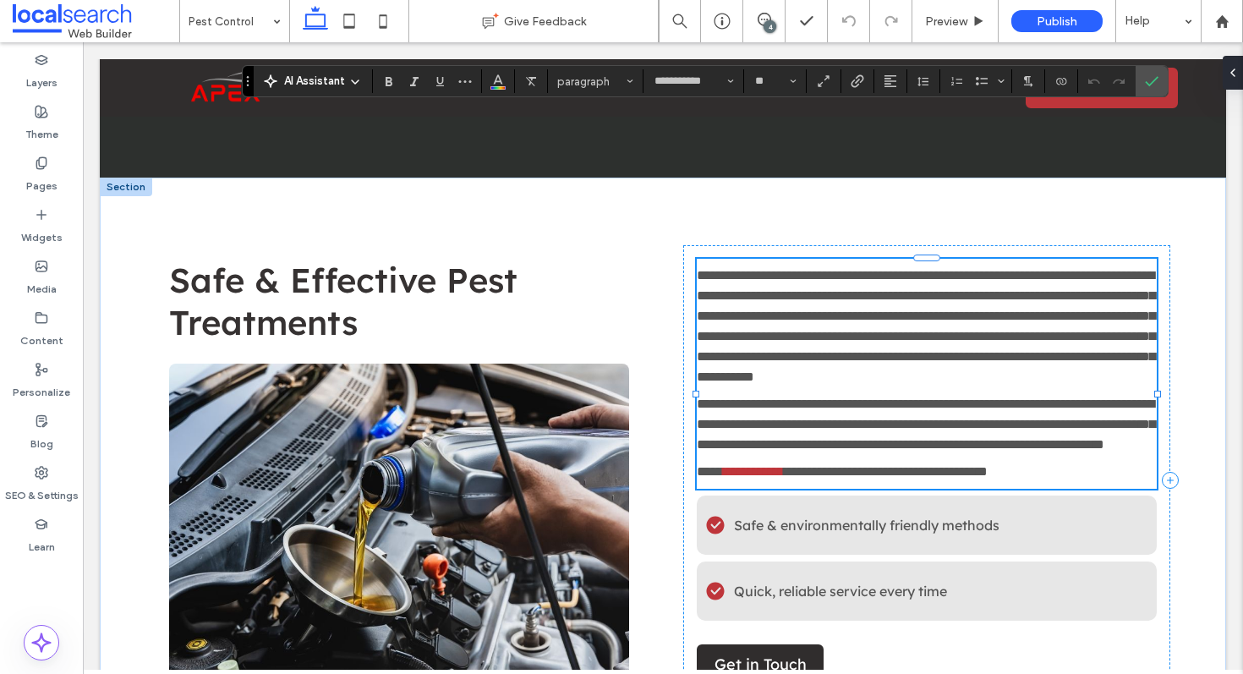
click at [1071, 394] on p "**********" at bounding box center [927, 424] width 460 height 61
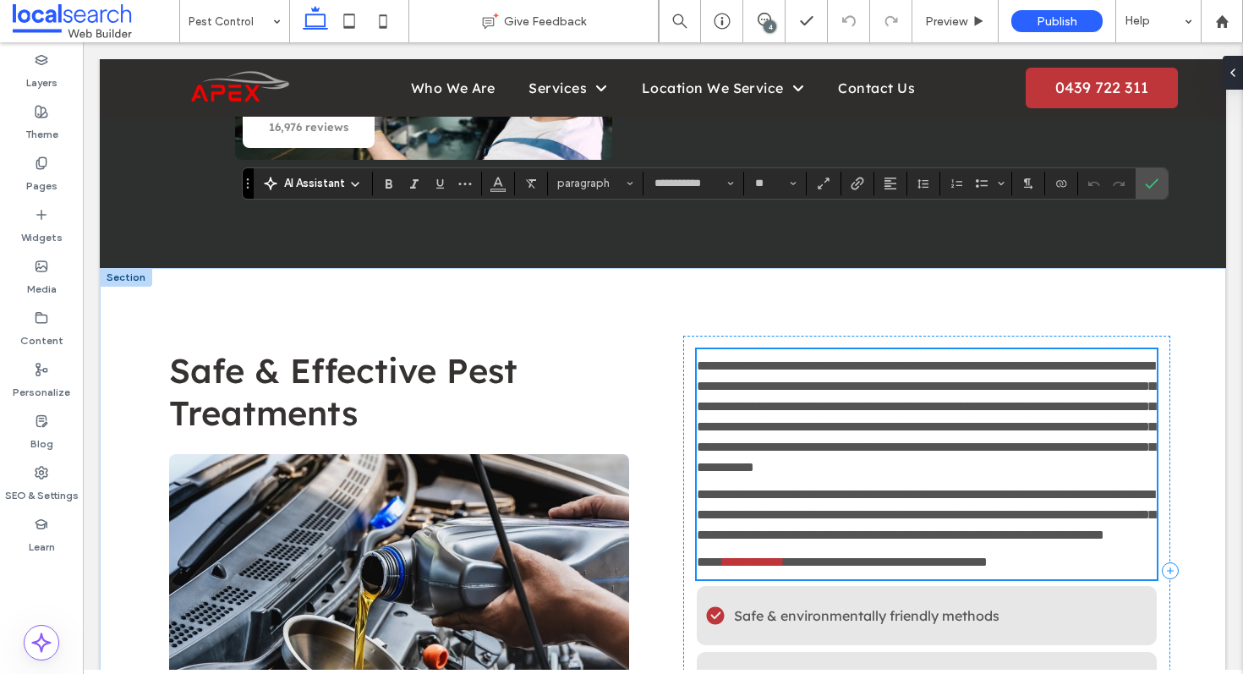
scroll to position [625, 0]
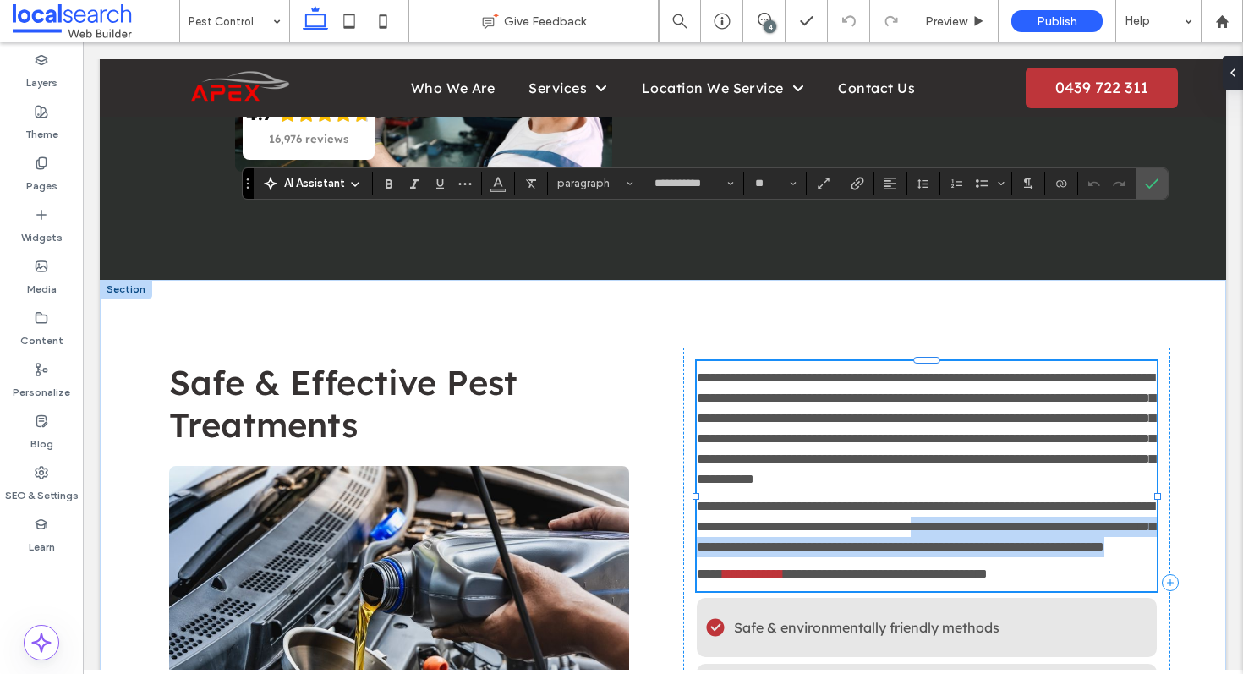
drag, startPoint x: 1047, startPoint y: 429, endPoint x: 1107, endPoint y: 385, distance: 74.9
click at [1107, 496] on p "**********" at bounding box center [927, 526] width 460 height 61
copy span "**********"
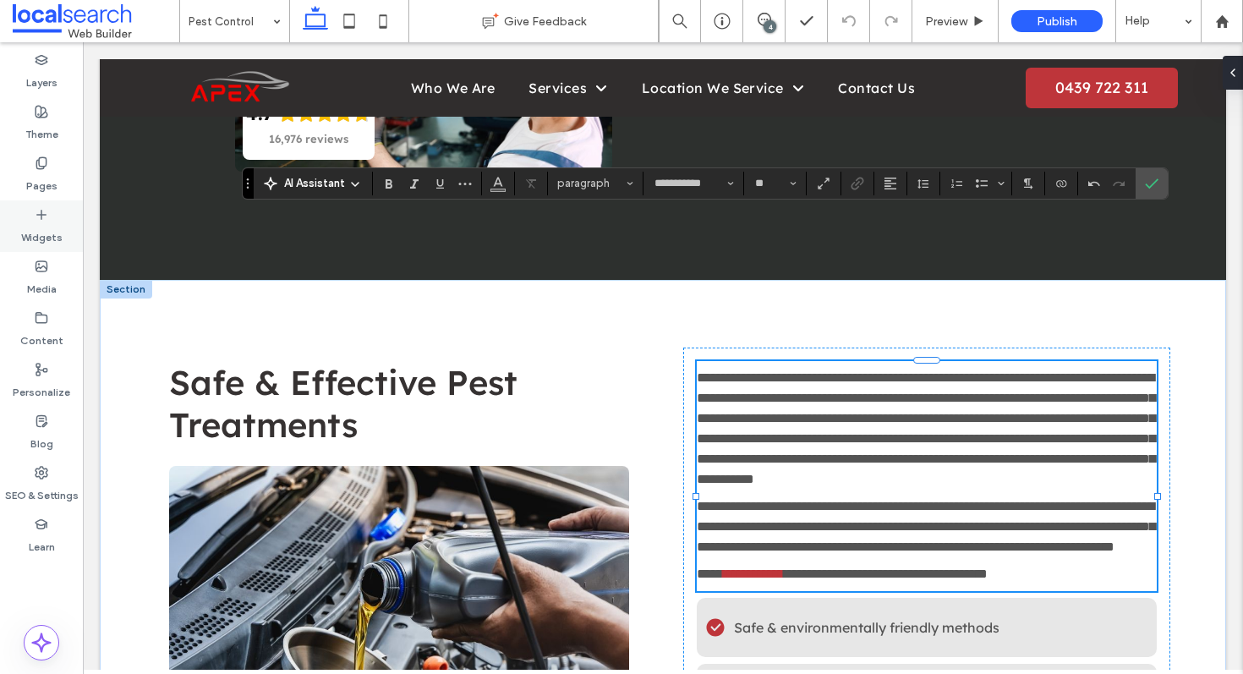
drag, startPoint x: 34, startPoint y: 175, endPoint x: 52, endPoint y: 203, distance: 33.1
click at [34, 176] on label "Pages" at bounding box center [41, 182] width 31 height 24
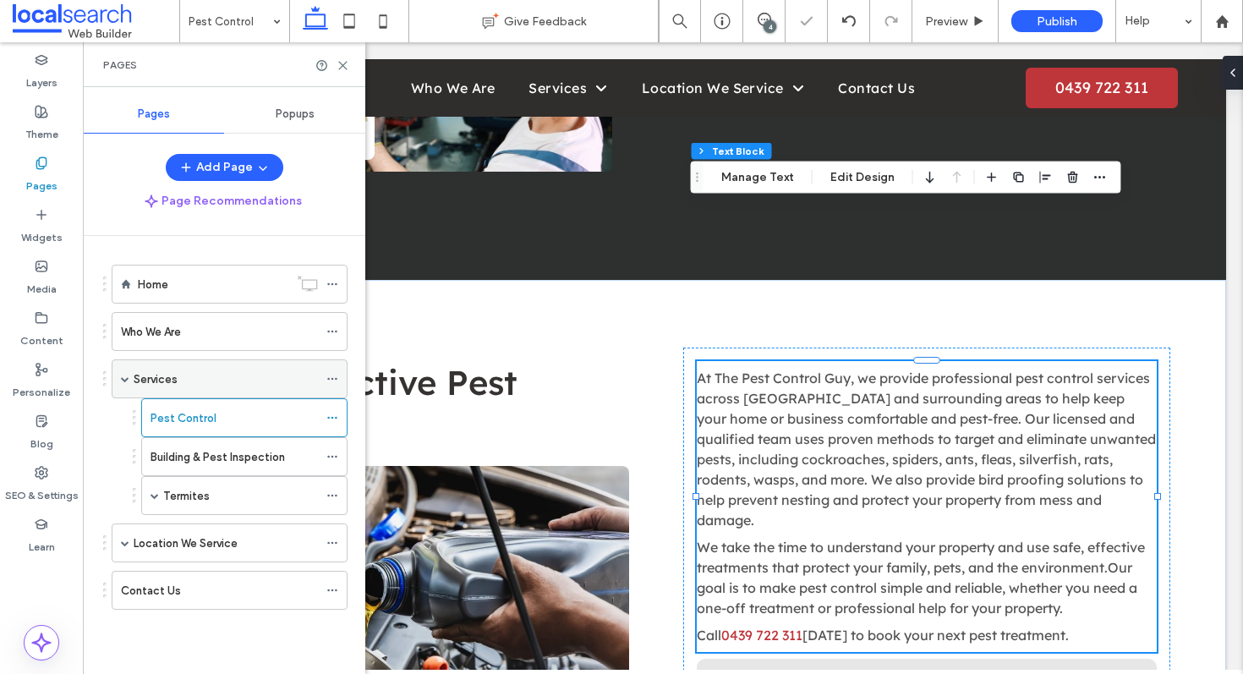
click at [181, 378] on div "Services" at bounding box center [226, 379] width 184 height 18
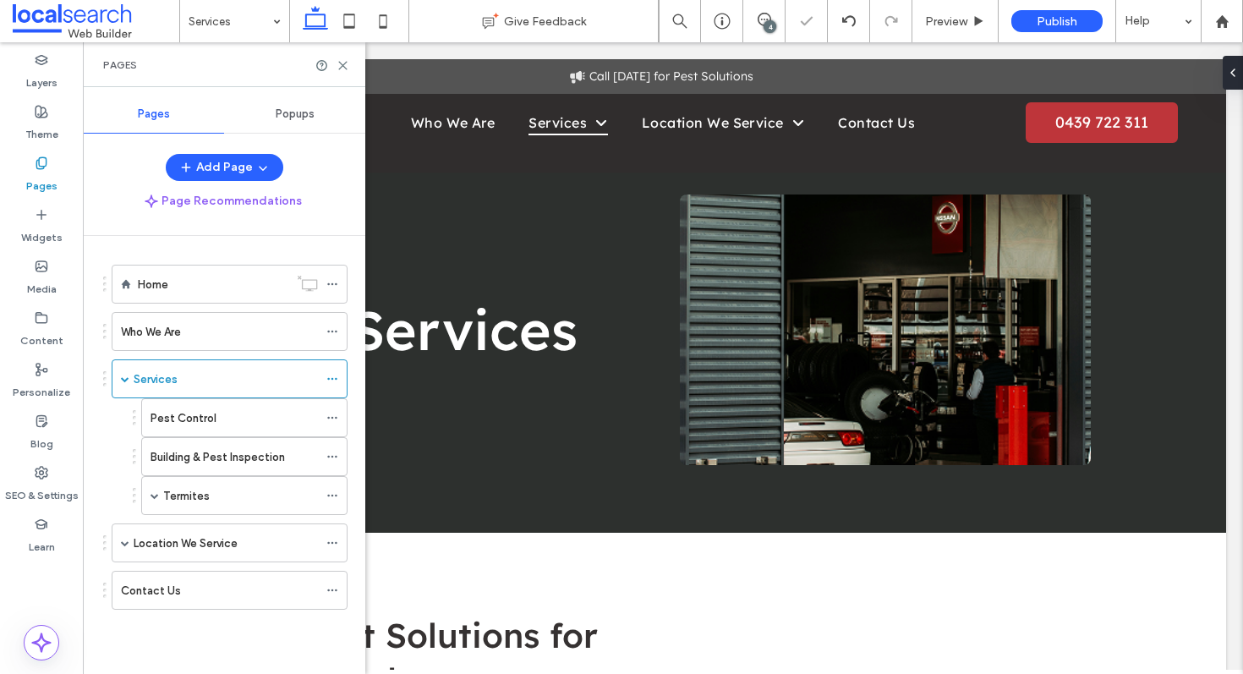
scroll to position [549, 0]
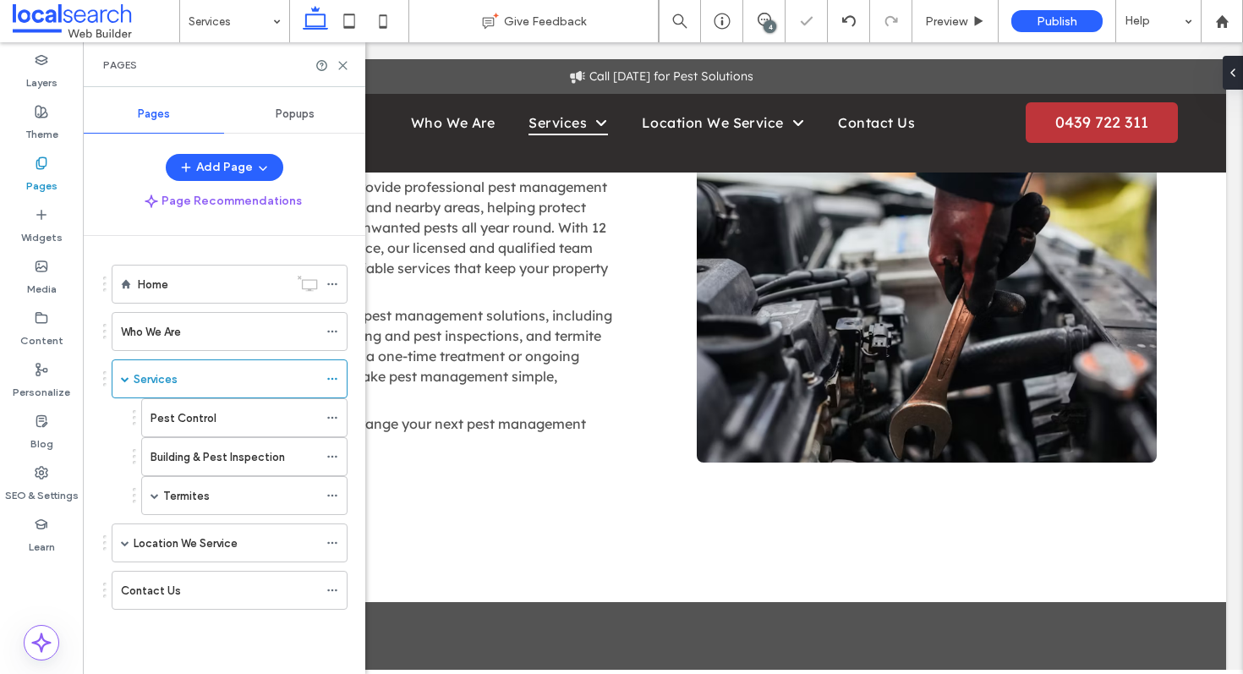
click at [347, 66] on icon at bounding box center [342, 65] width 13 height 13
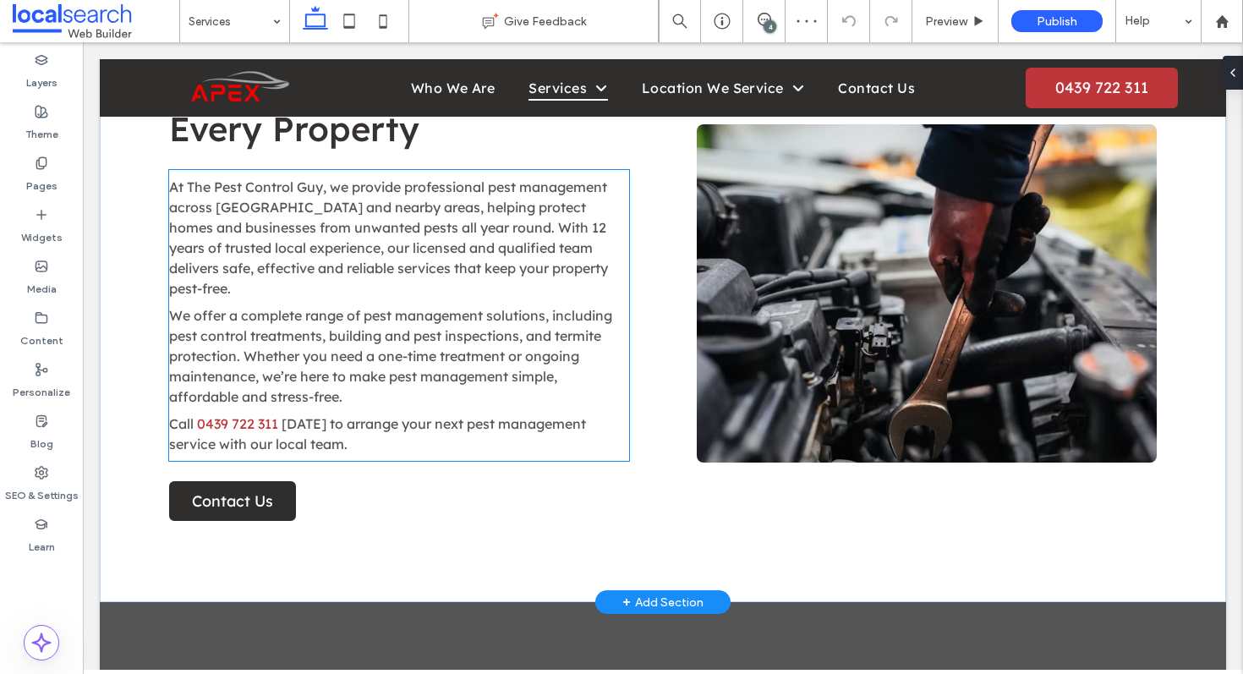
click at [543, 353] on span "We offer a complete range of pest management solutions, including pest control …" at bounding box center [390, 356] width 443 height 98
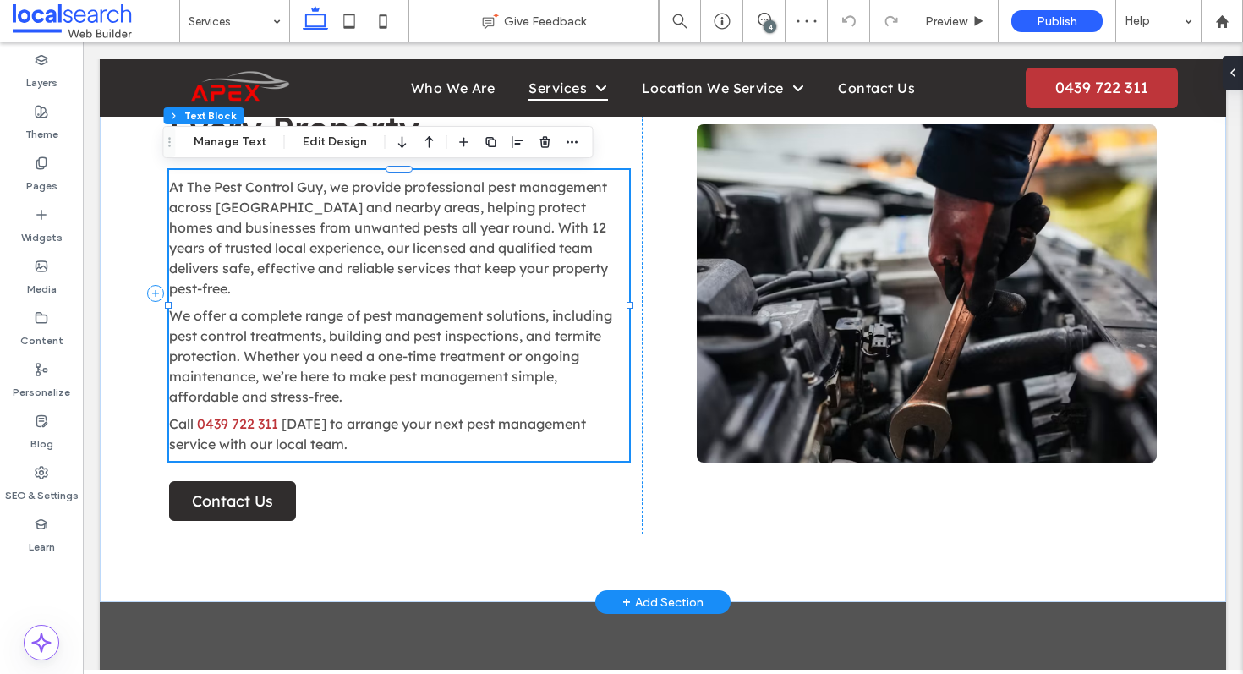
click at [543, 353] on span "We offer a complete range of pest management solutions, including pest control …" at bounding box center [390, 356] width 443 height 98
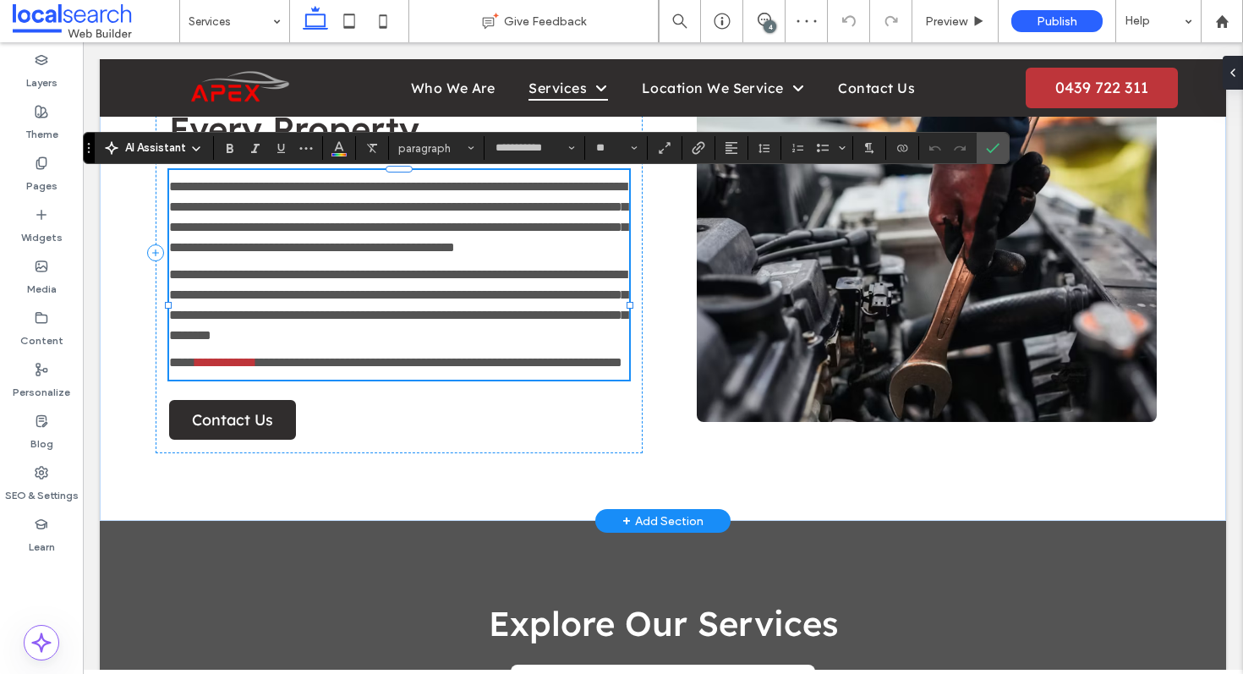
click at [480, 342] on span "**********" at bounding box center [398, 305] width 458 height 74
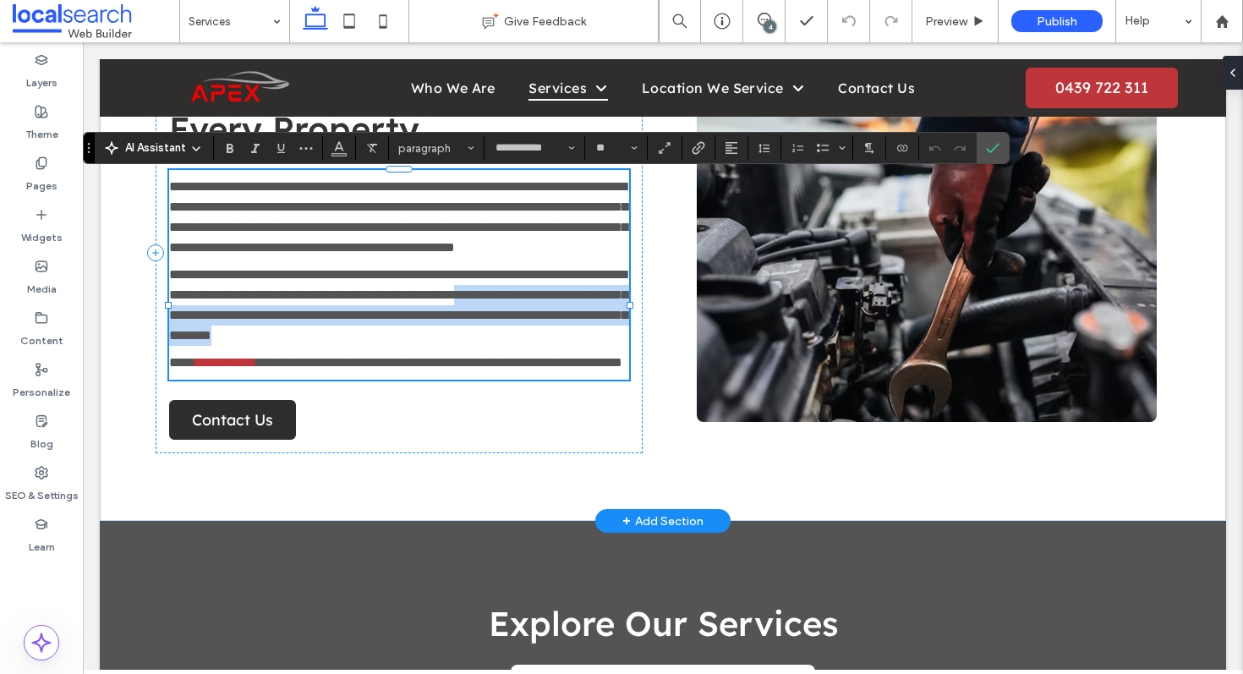
drag, startPoint x: 407, startPoint y: 382, endPoint x: 241, endPoint y: 338, distance: 171.4
click at [241, 338] on p "**********" at bounding box center [399, 305] width 460 height 81
copy span "**********"
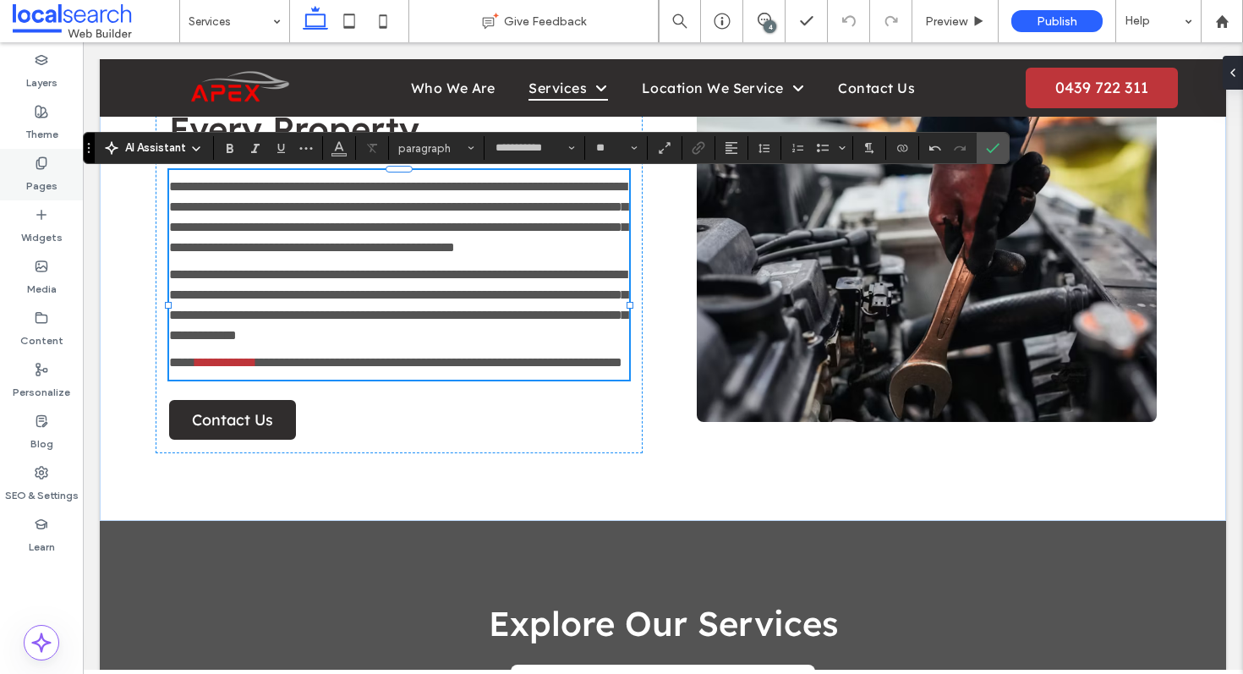
click at [55, 178] on label "Pages" at bounding box center [41, 182] width 31 height 24
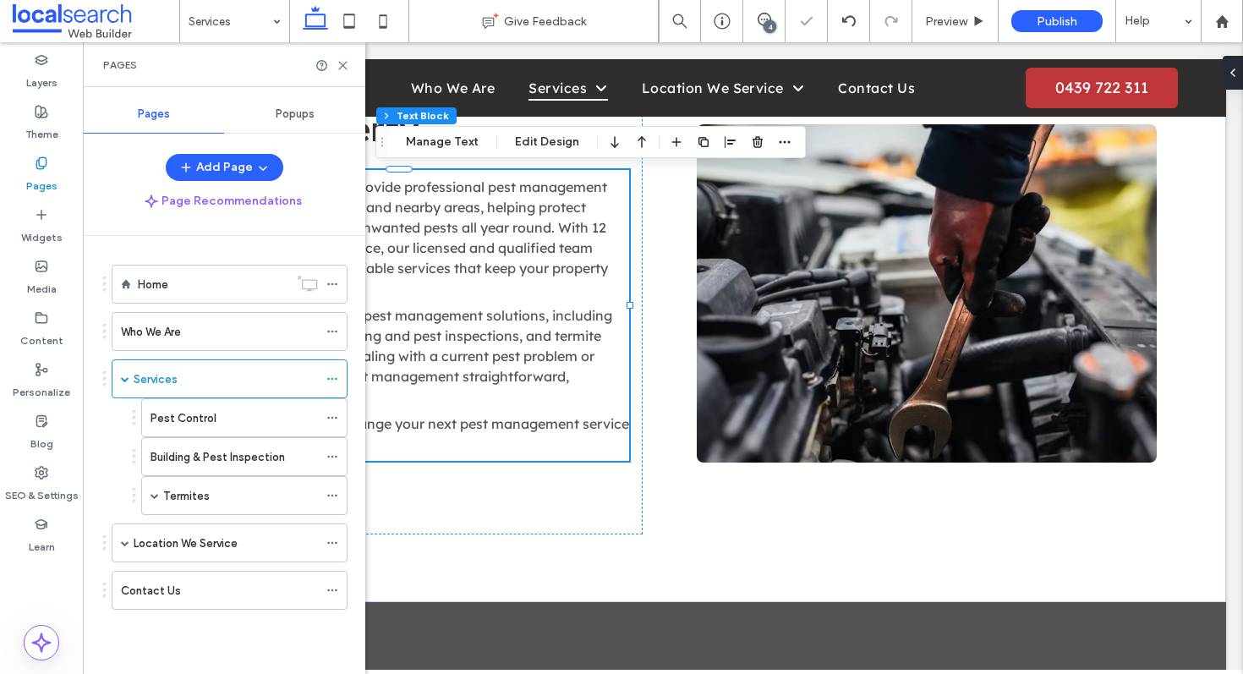
click at [199, 333] on div "Who We Are" at bounding box center [219, 332] width 197 height 18
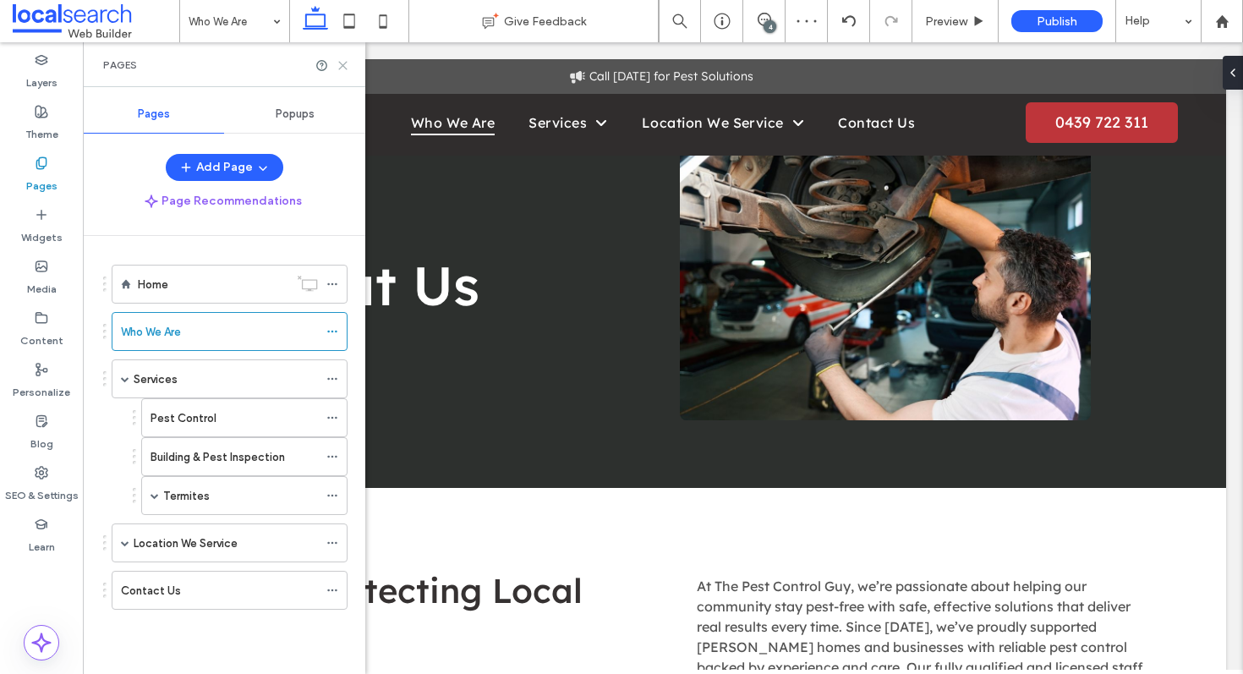
drag, startPoint x: 343, startPoint y: 66, endPoint x: 276, endPoint y: 34, distance: 74.9
click at [343, 66] on use at bounding box center [343, 66] width 8 height 8
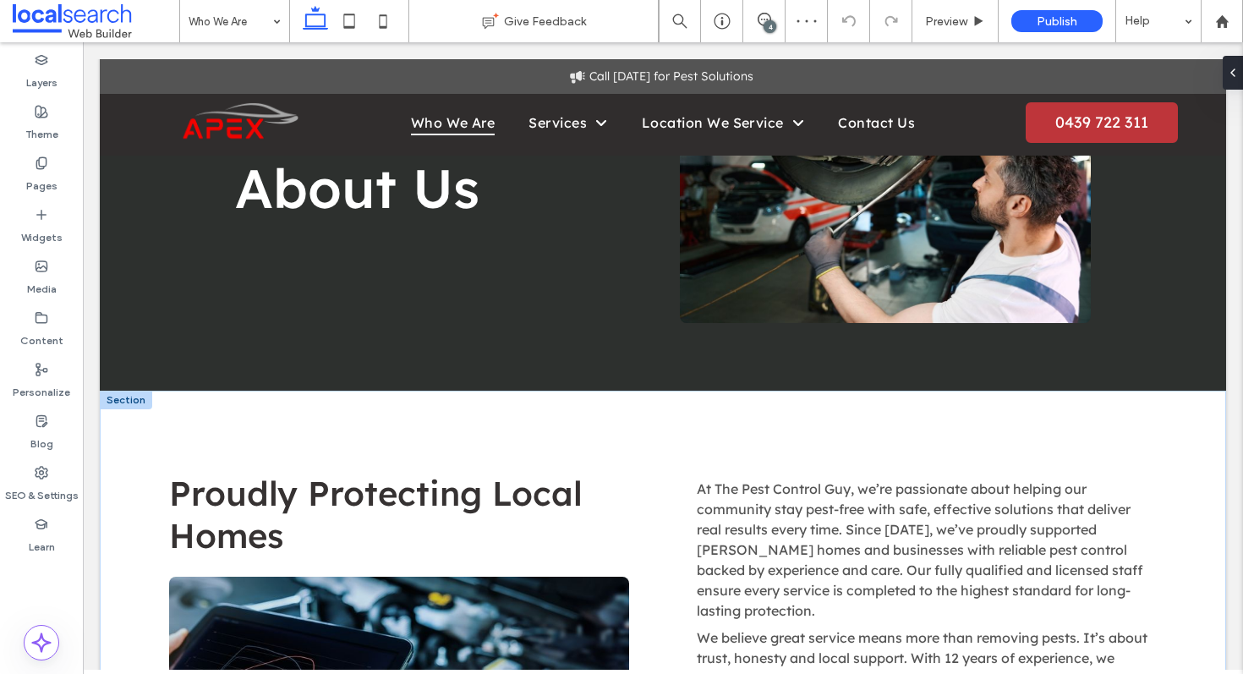
scroll to position [300, 0]
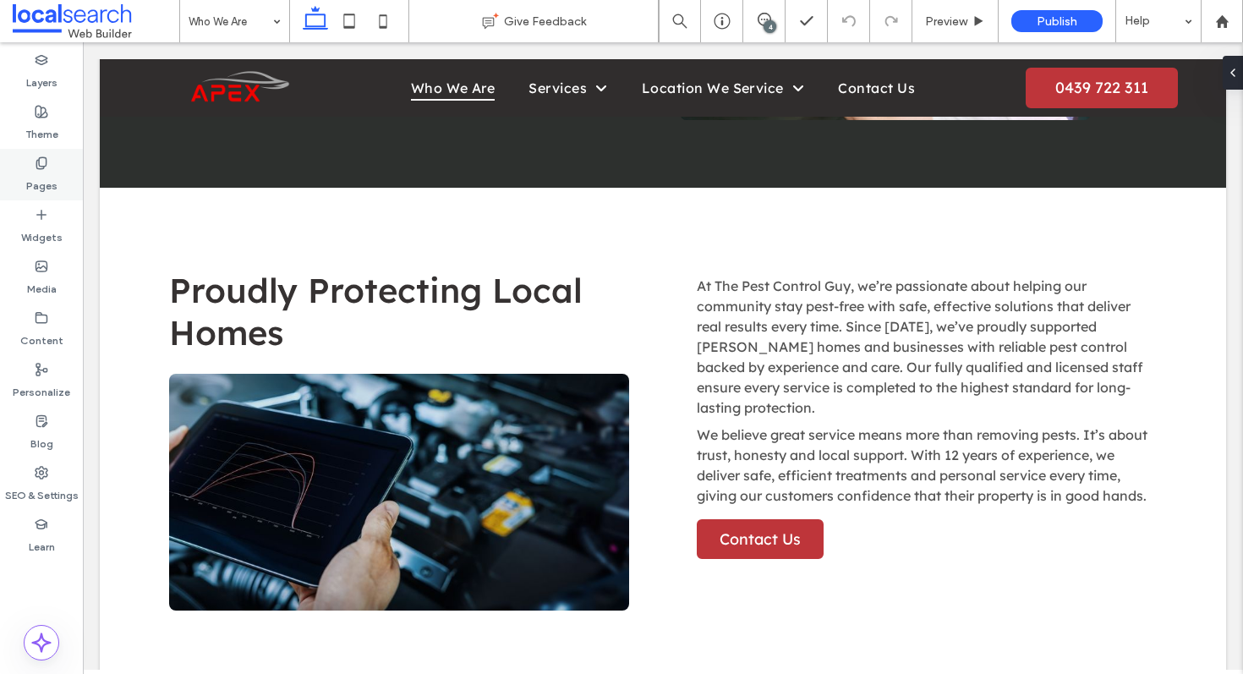
click at [28, 171] on label "Pages" at bounding box center [41, 182] width 31 height 24
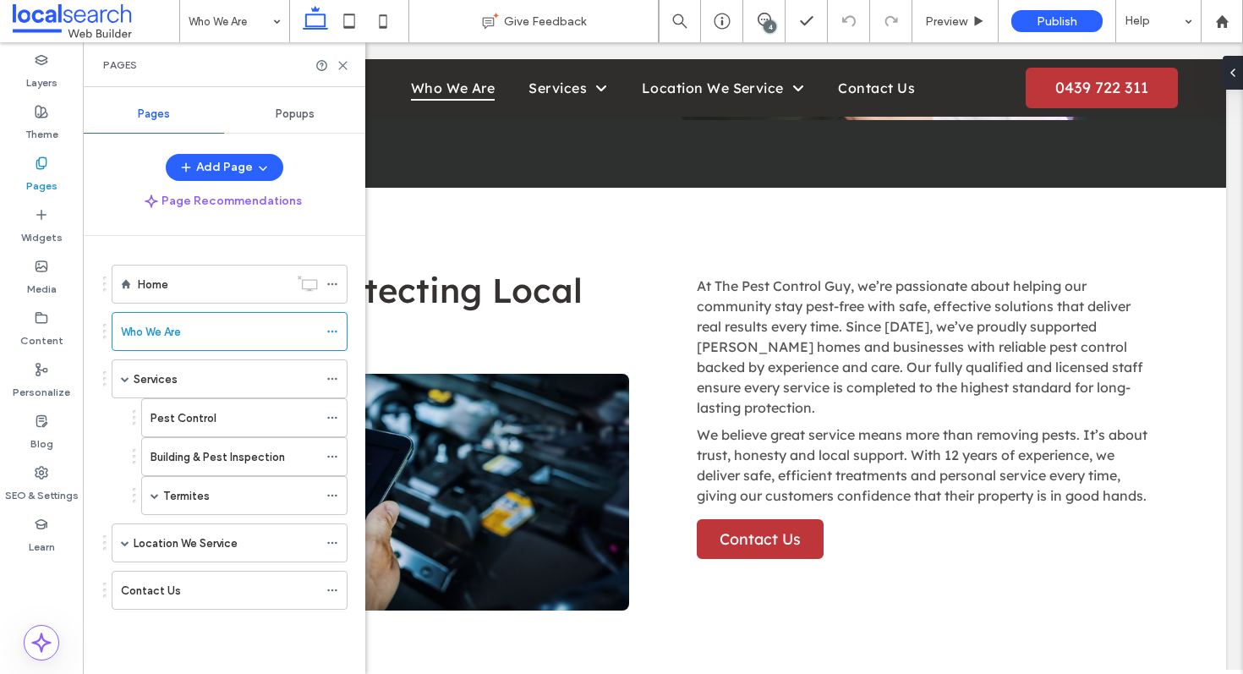
click at [154, 274] on div "Home" at bounding box center [213, 283] width 150 height 37
click at [339, 68] on use at bounding box center [343, 66] width 8 height 8
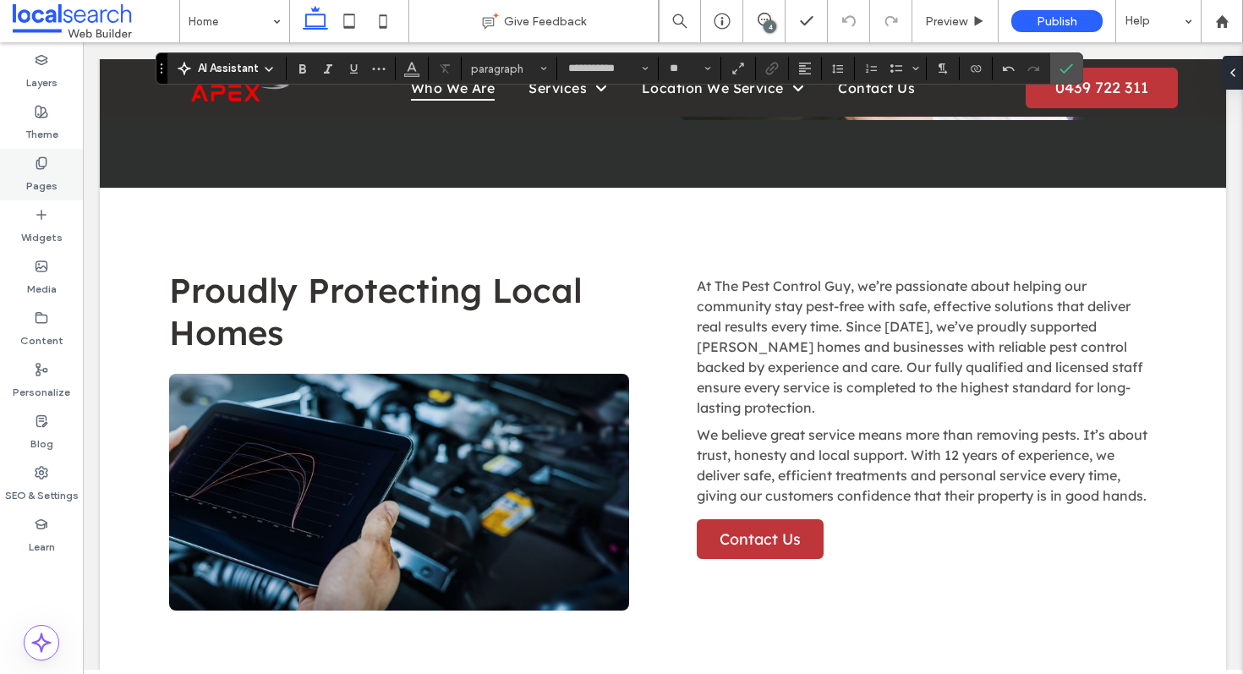
click at [65, 176] on div "Pages" at bounding box center [41, 175] width 83 height 52
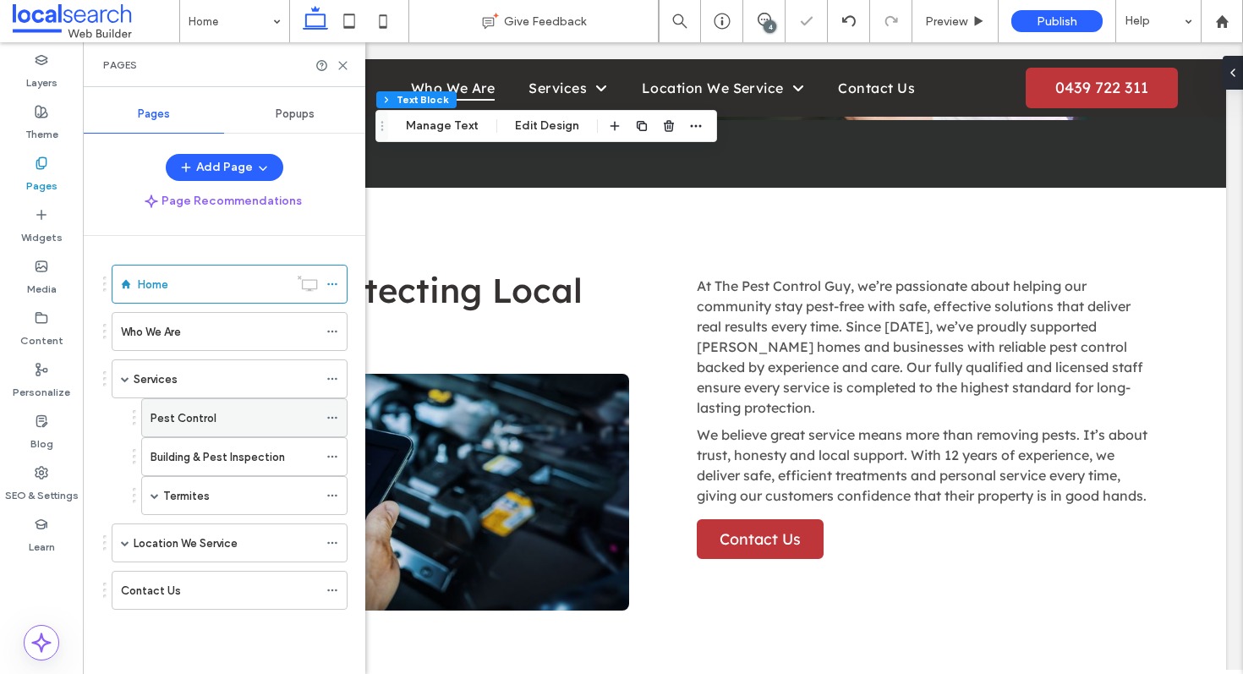
click at [217, 421] on div "Pest Control" at bounding box center [233, 418] width 167 height 18
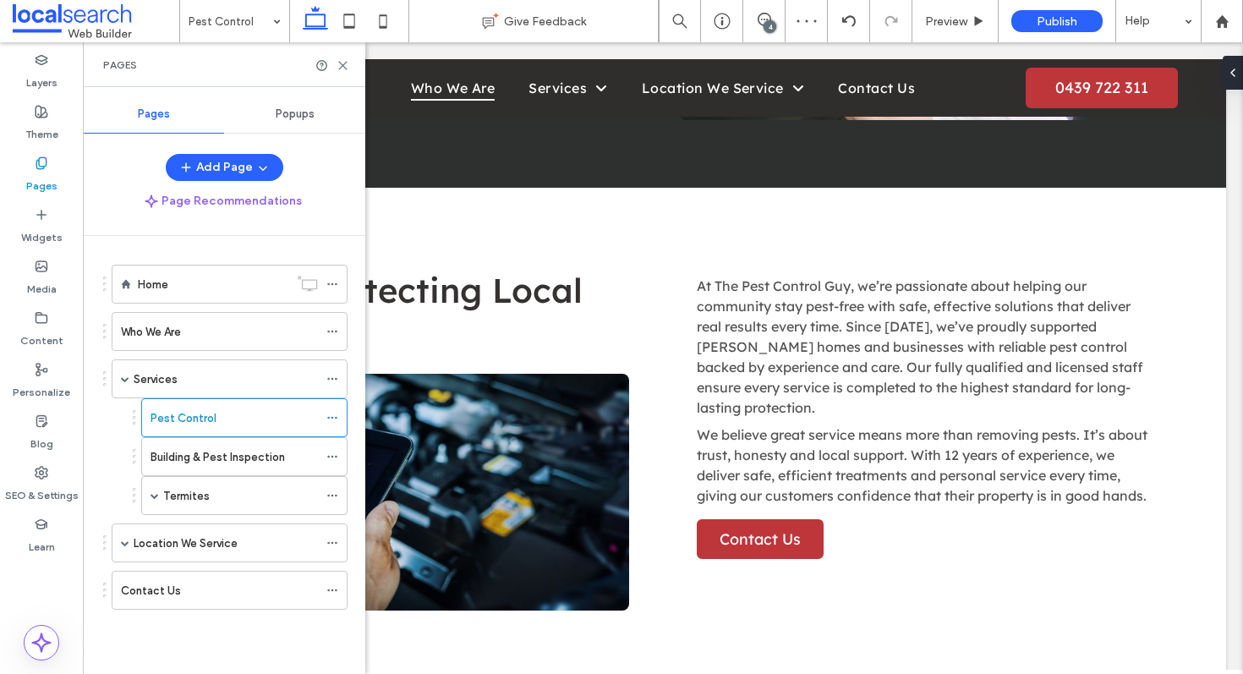
click at [342, 59] on icon at bounding box center [342, 65] width 13 height 13
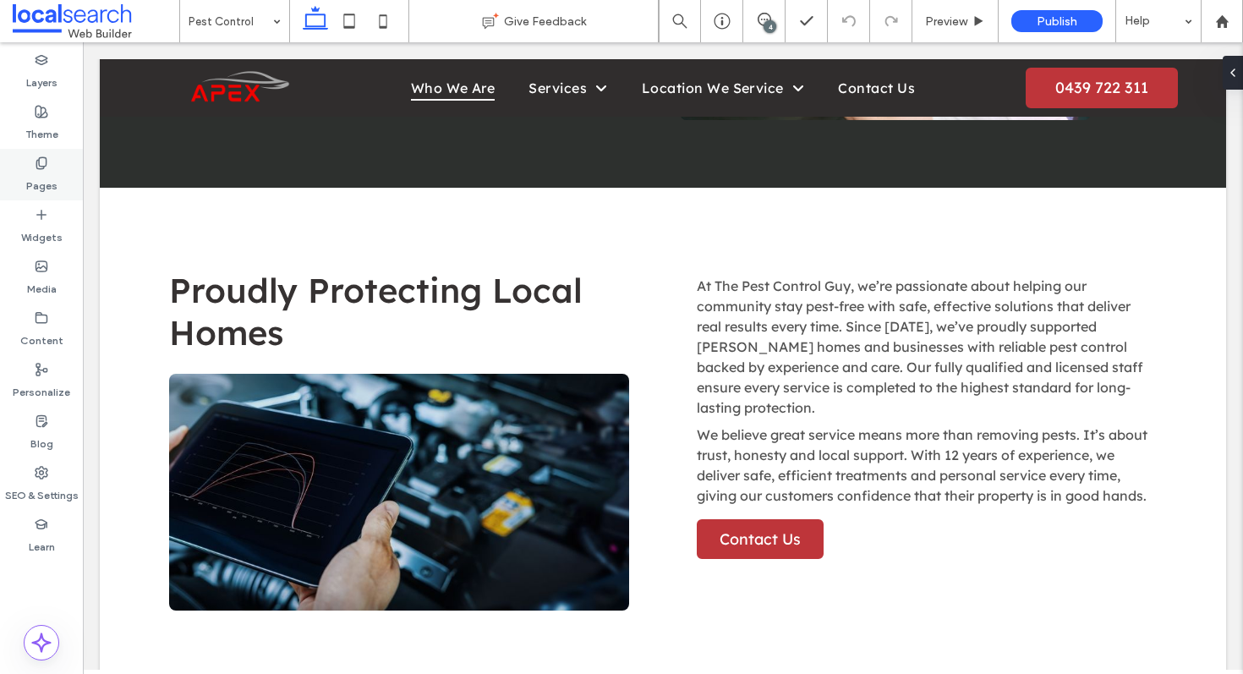
click at [51, 183] on label "Pages" at bounding box center [41, 182] width 31 height 24
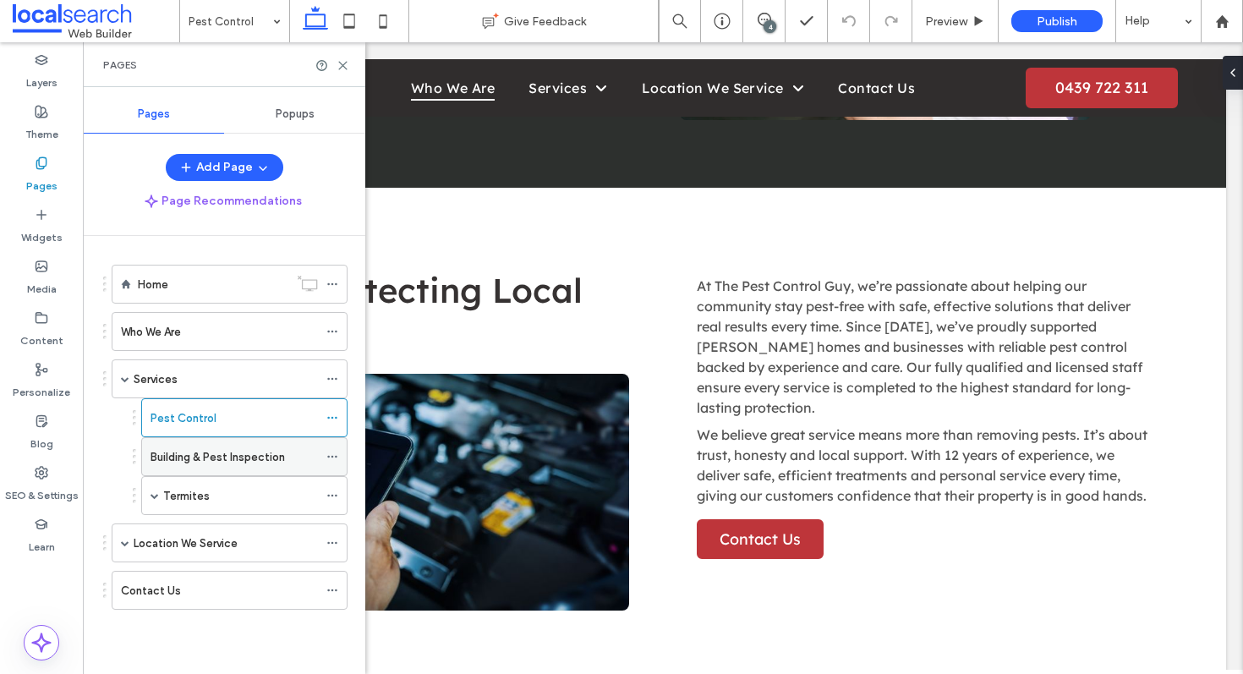
click at [259, 464] on label "Building & Pest Inspection" at bounding box center [217, 457] width 134 height 30
click at [342, 64] on use at bounding box center [343, 66] width 8 height 8
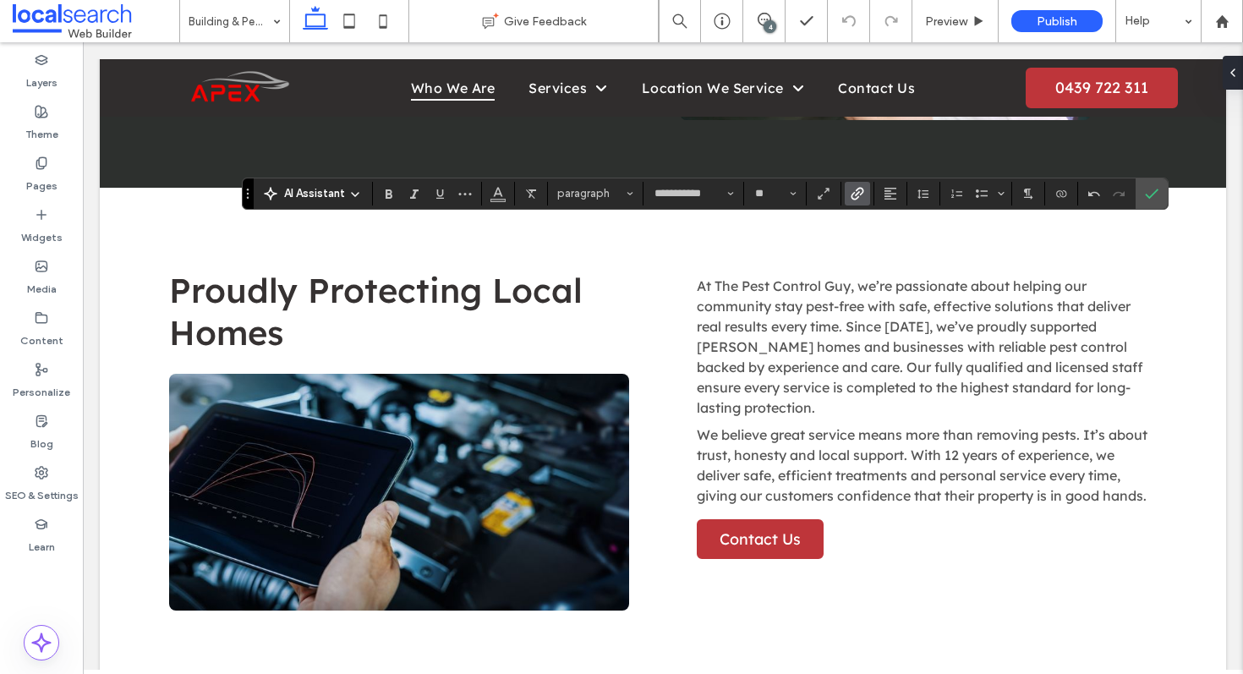
click at [865, 193] on label "Link" at bounding box center [856, 194] width 25 height 24
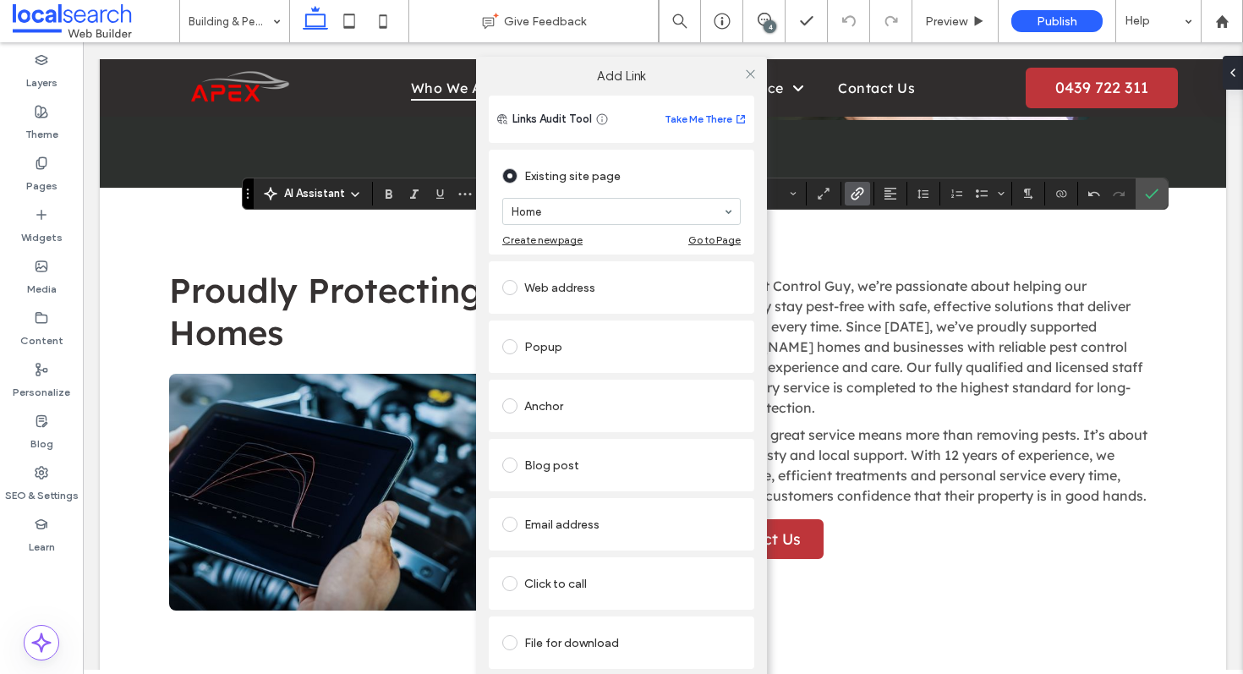
click at [558, 582] on div "Click to call" at bounding box center [621, 583] width 238 height 27
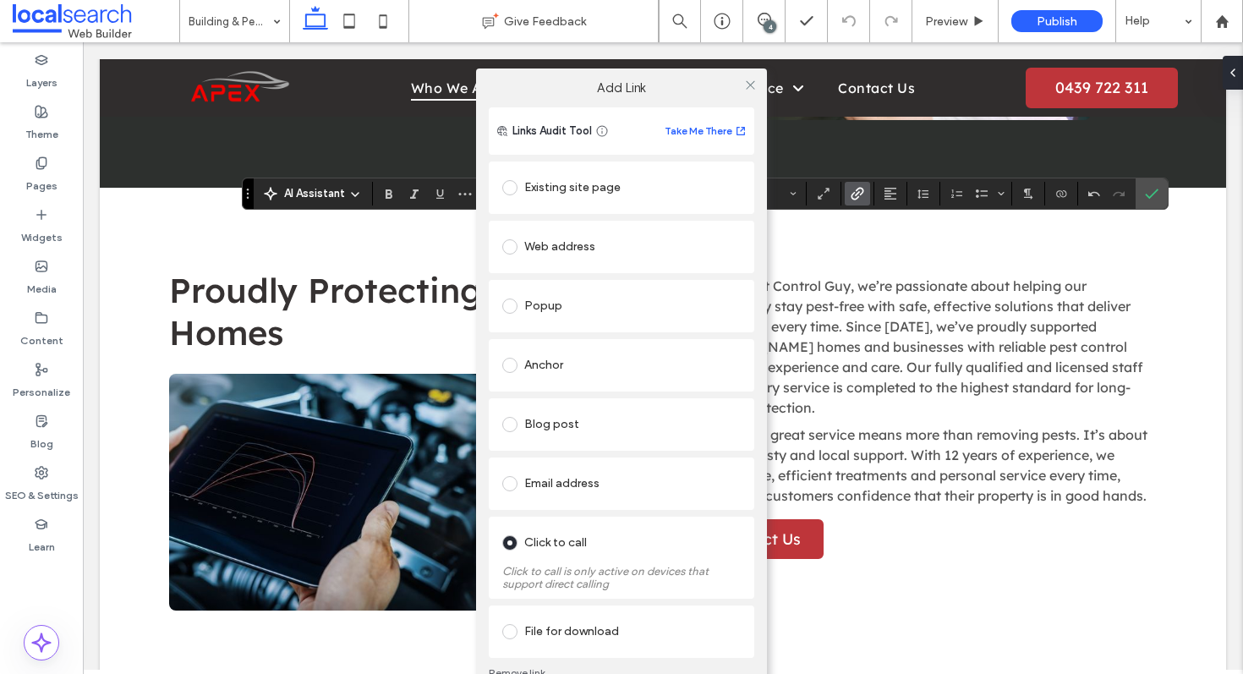
click at [562, 598] on div "Click to call Click to call is only active on devices that support direct calli…" at bounding box center [621, 557] width 265 height 82
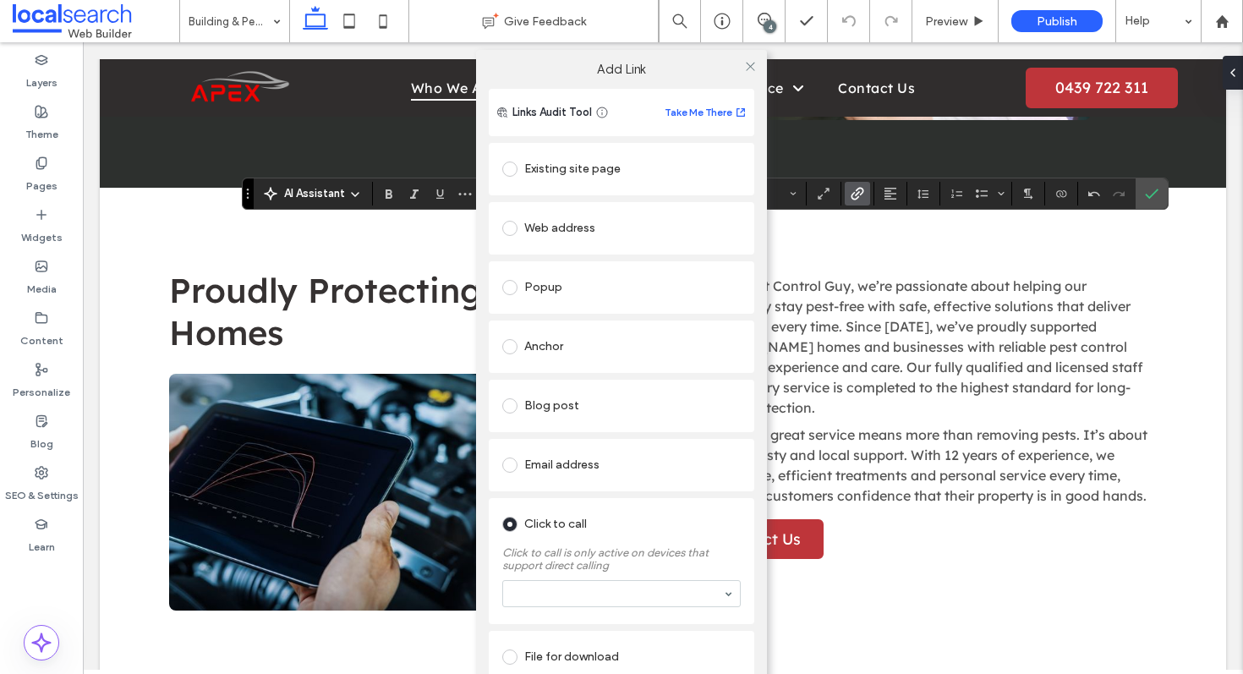
click at [577, 615] on section at bounding box center [621, 593] width 238 height 44
click at [597, 607] on div "0439 722 311 - [Main Phone]" at bounding box center [621, 593] width 238 height 27
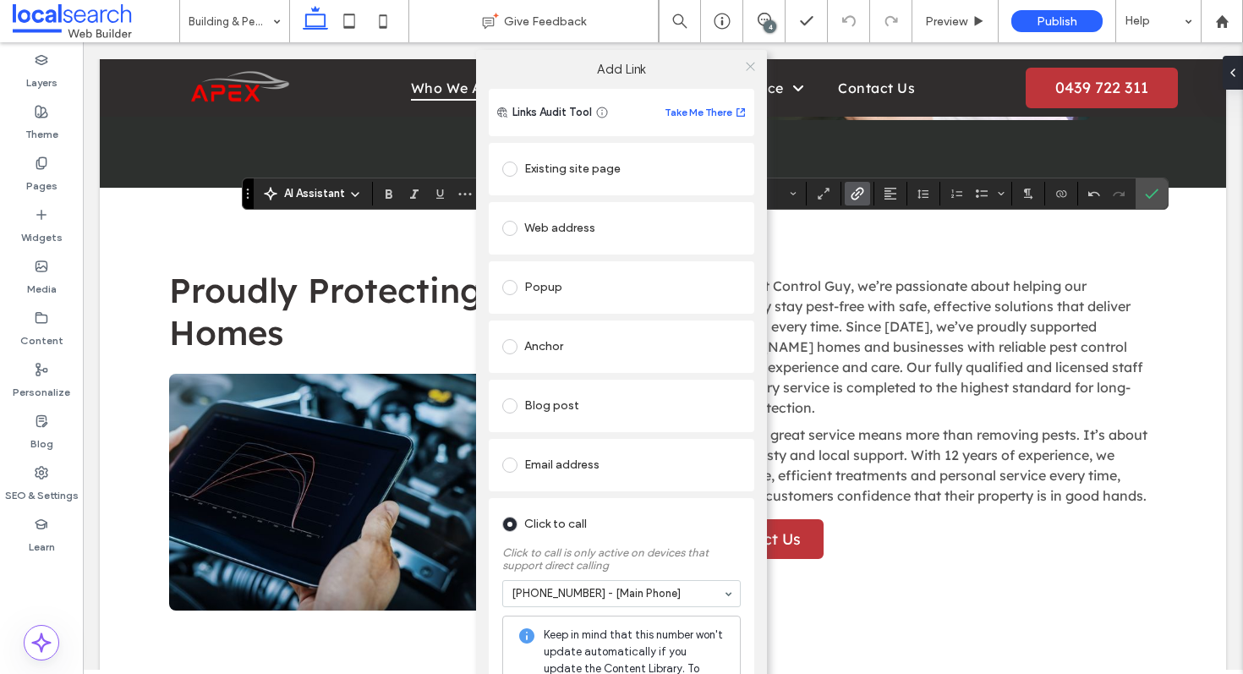
click at [744, 64] on icon at bounding box center [750, 66] width 13 height 13
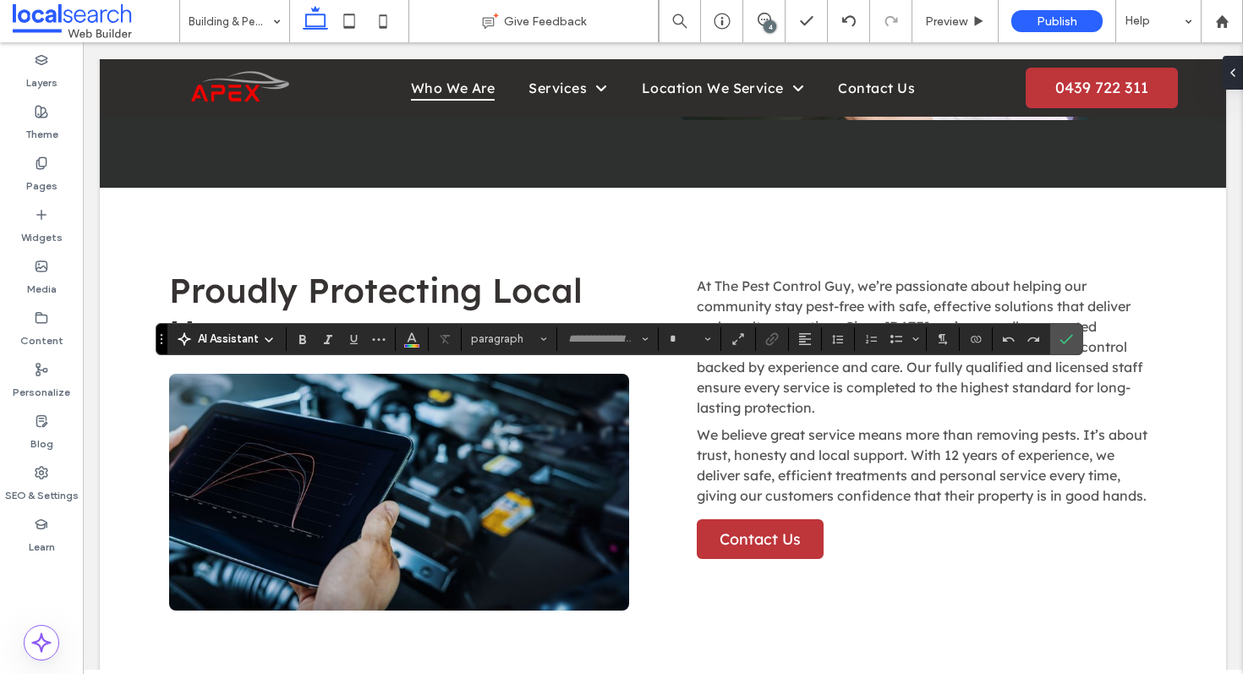
type input "**********"
type input "**"
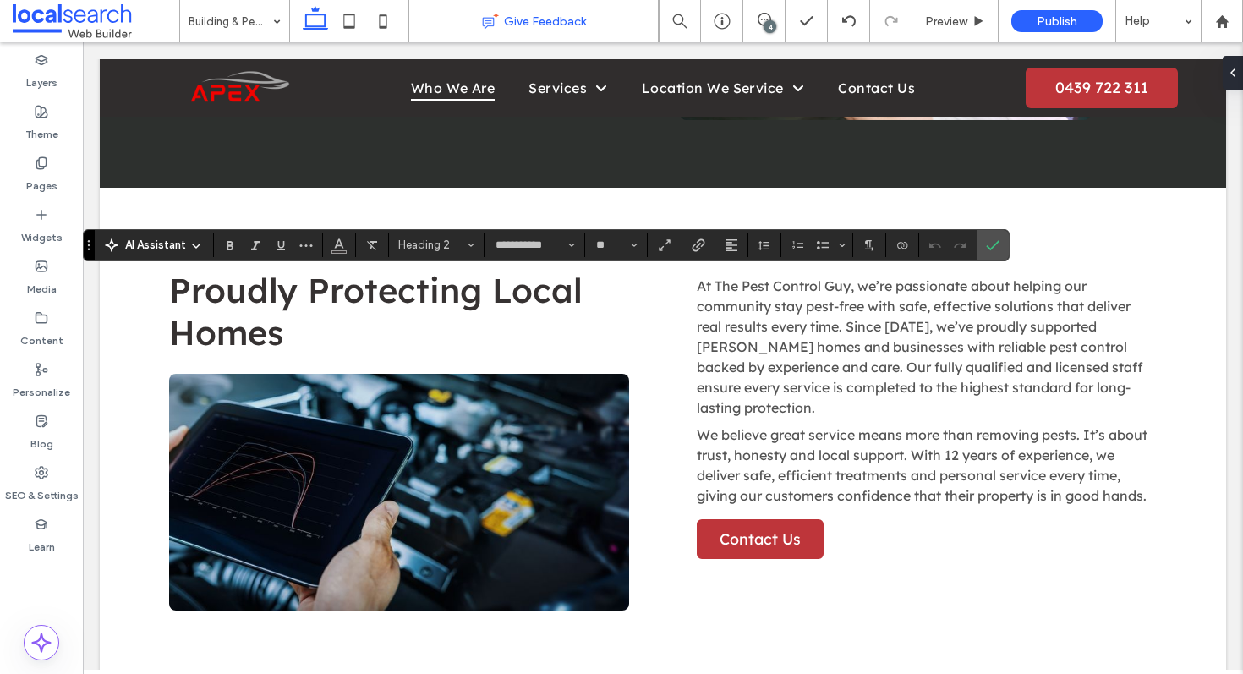
type input "**"
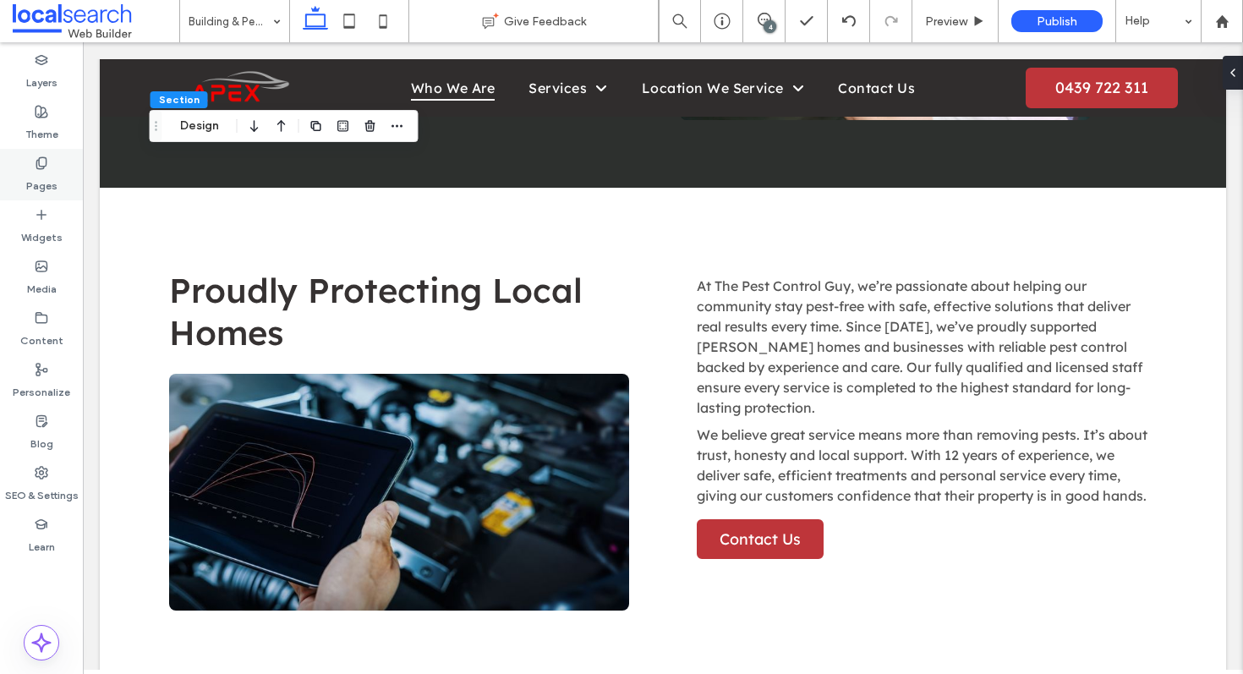
drag, startPoint x: 42, startPoint y: 162, endPoint x: 53, endPoint y: 171, distance: 13.9
click at [41, 162] on icon at bounding box center [42, 163] width 14 height 14
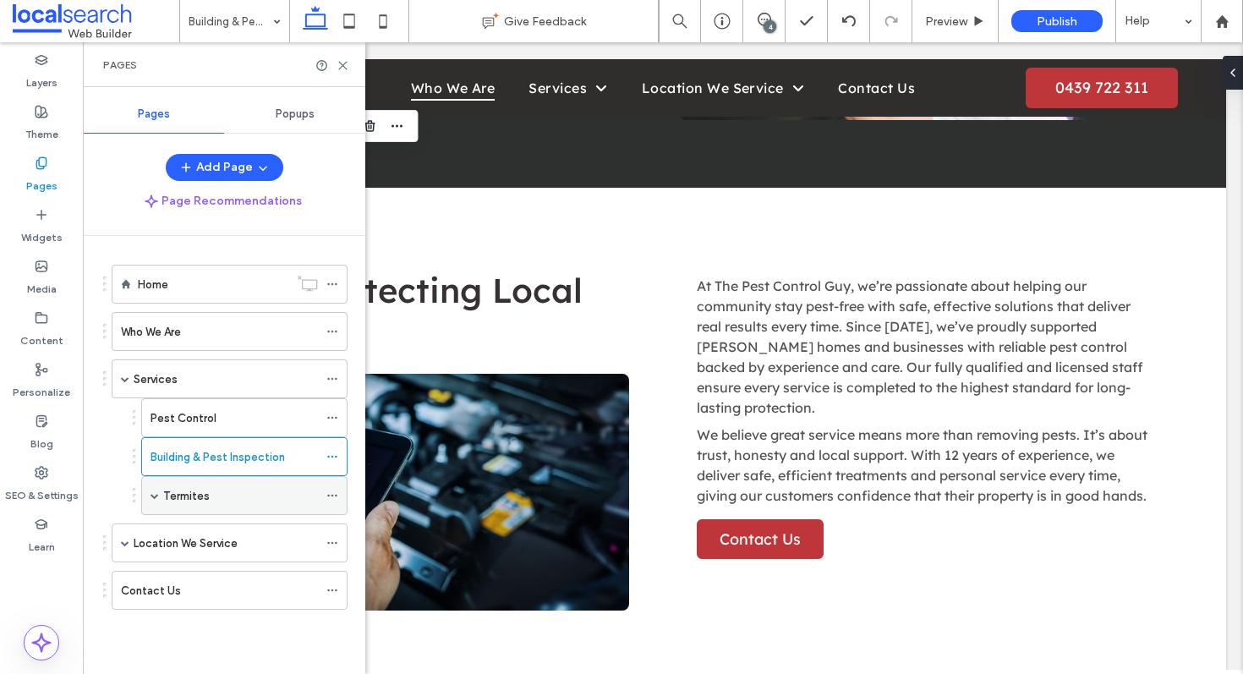
click at [223, 493] on div "Termites" at bounding box center [240, 496] width 155 height 18
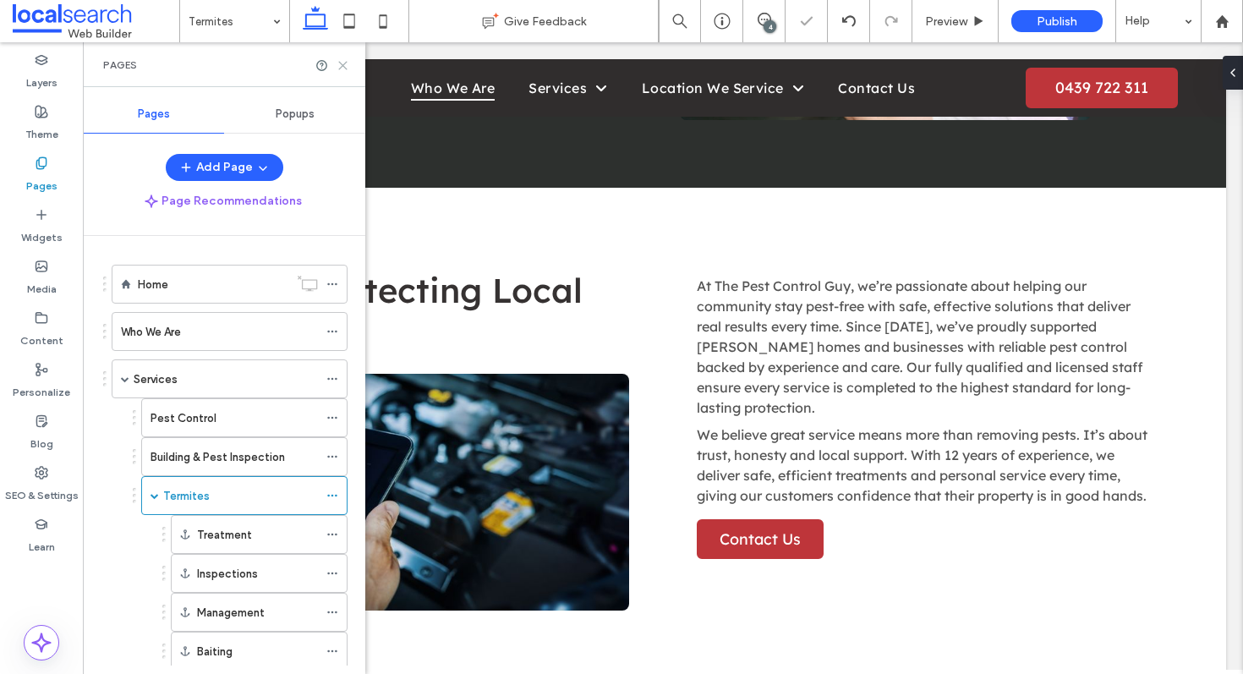
click at [342, 61] on icon at bounding box center [342, 65] width 13 height 13
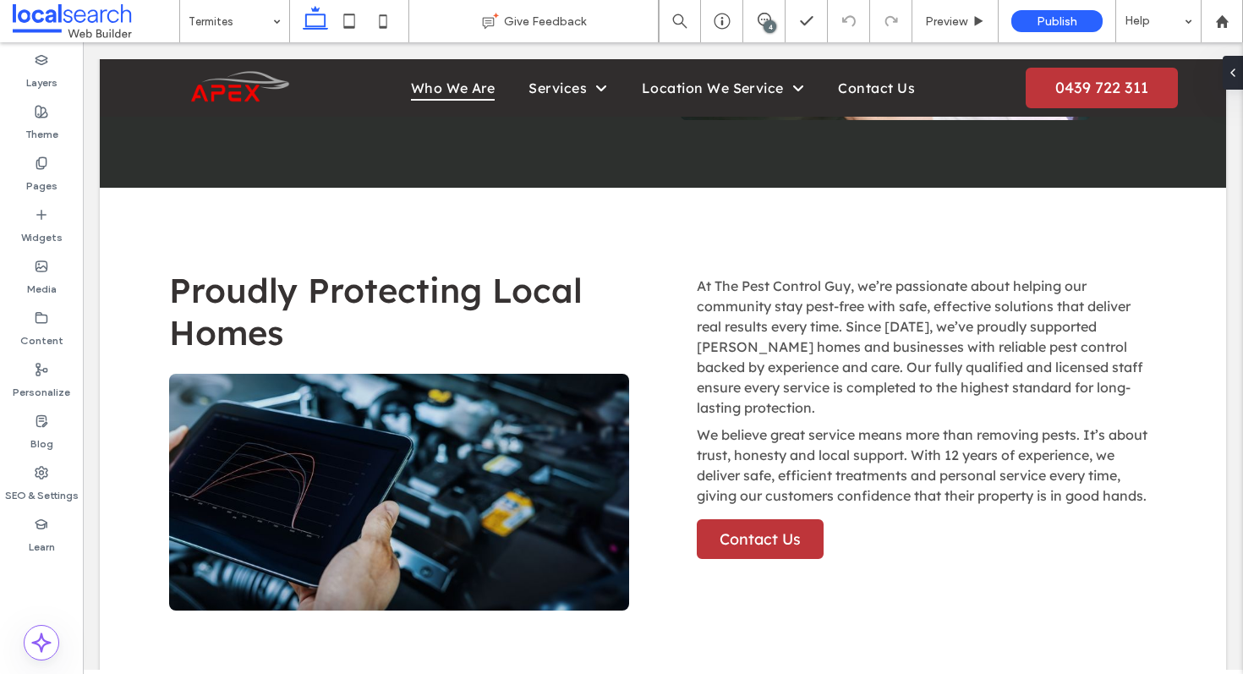
type input "**********"
type input "**"
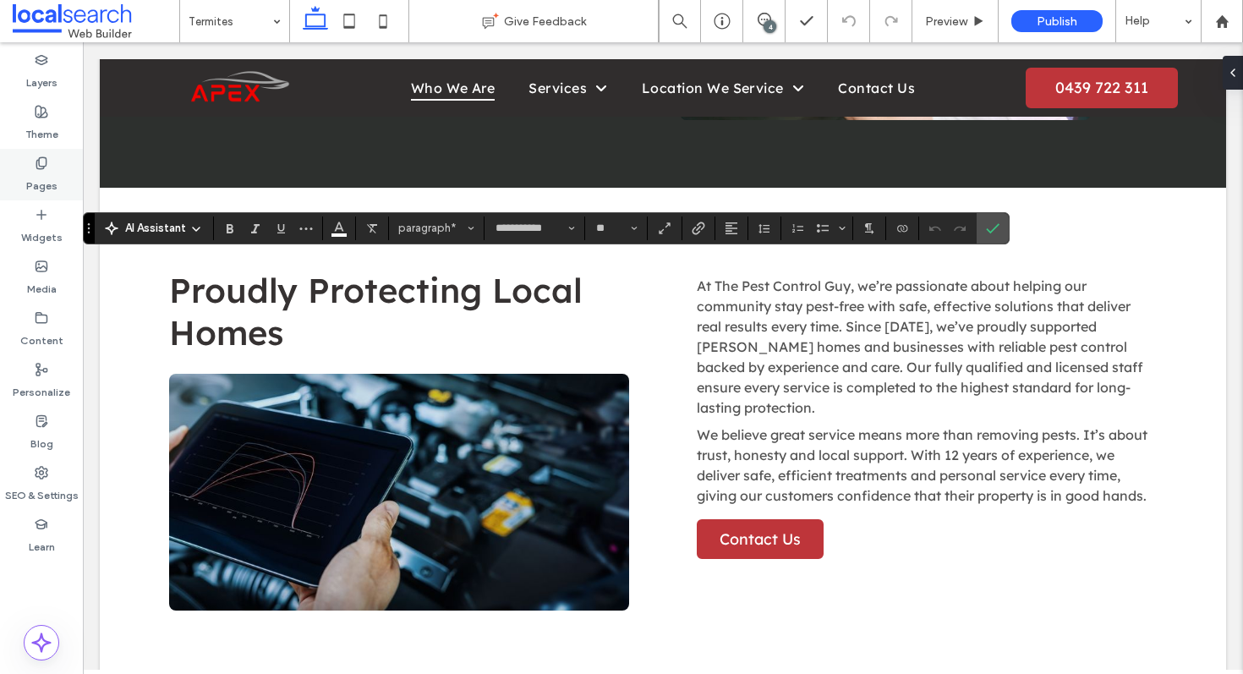
click at [37, 149] on div "Pages" at bounding box center [41, 175] width 83 height 52
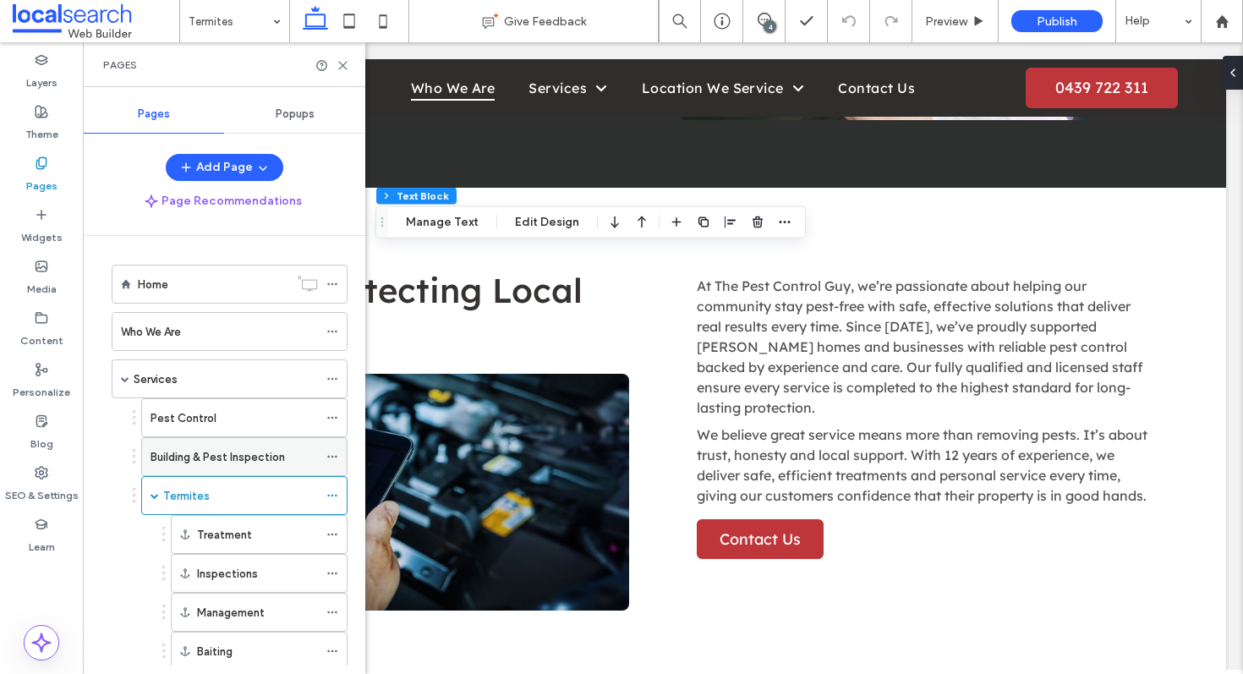
click at [213, 470] on div "Building & Pest Inspection" at bounding box center [233, 456] width 167 height 37
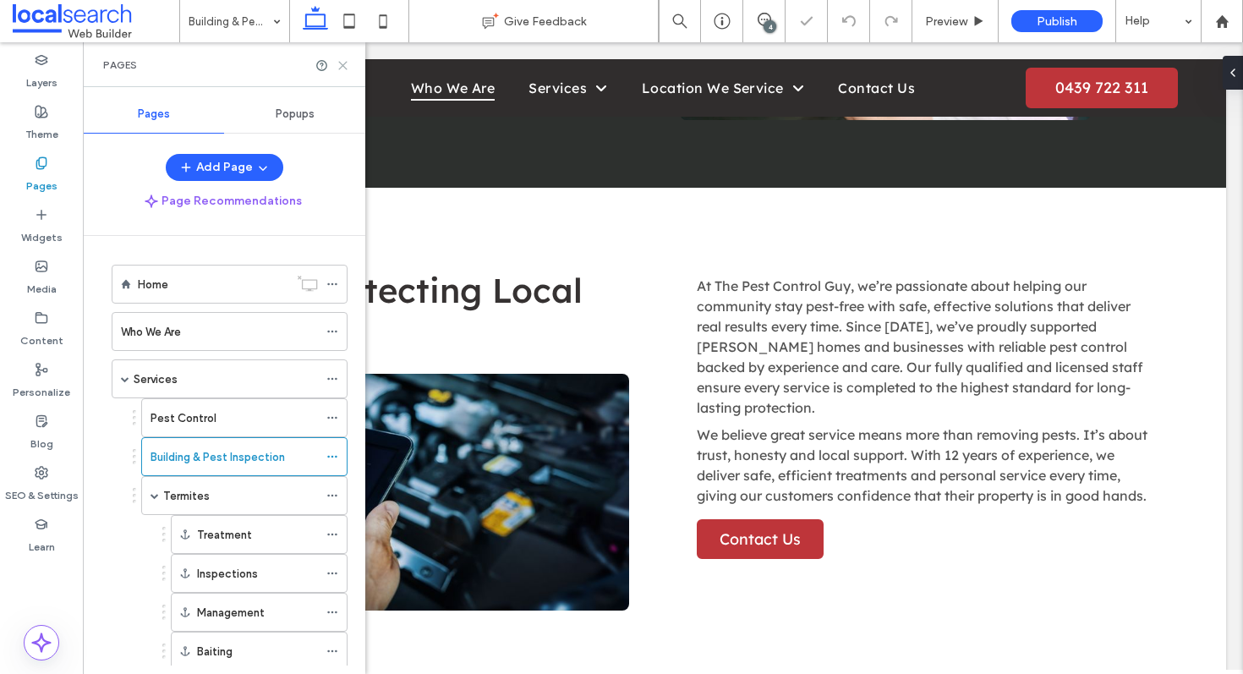
click at [340, 65] on icon at bounding box center [342, 65] width 13 height 13
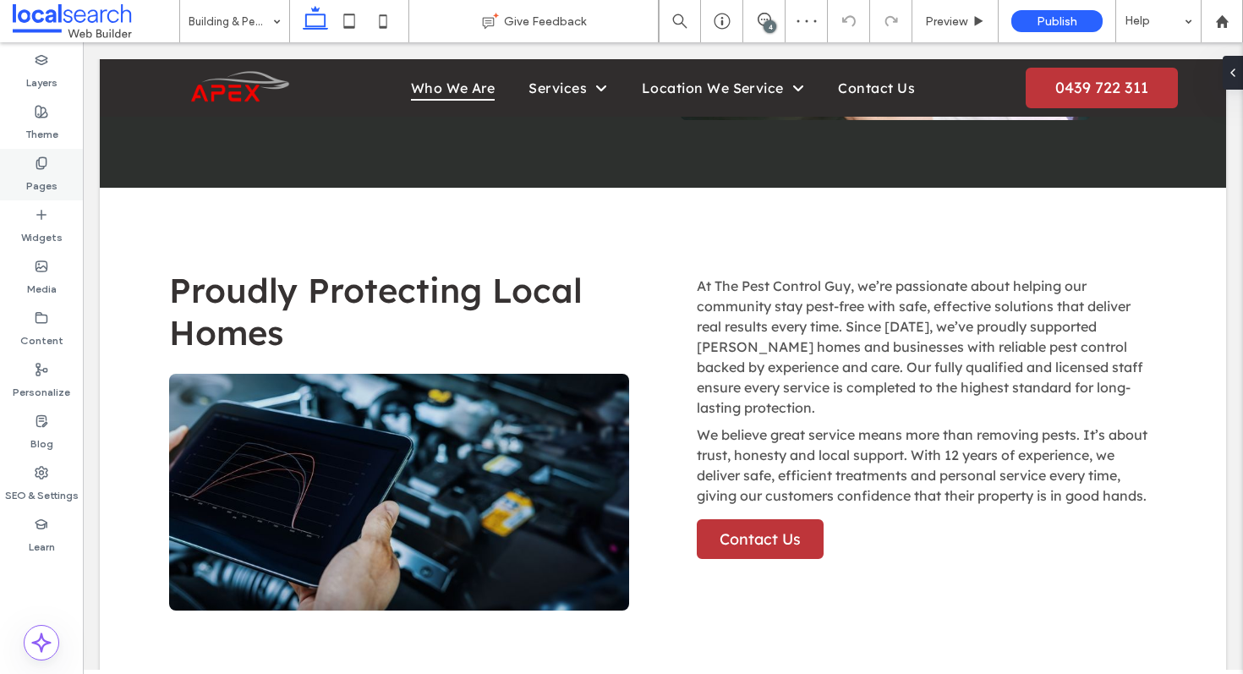
click at [36, 149] on div "Pages" at bounding box center [41, 175] width 83 height 52
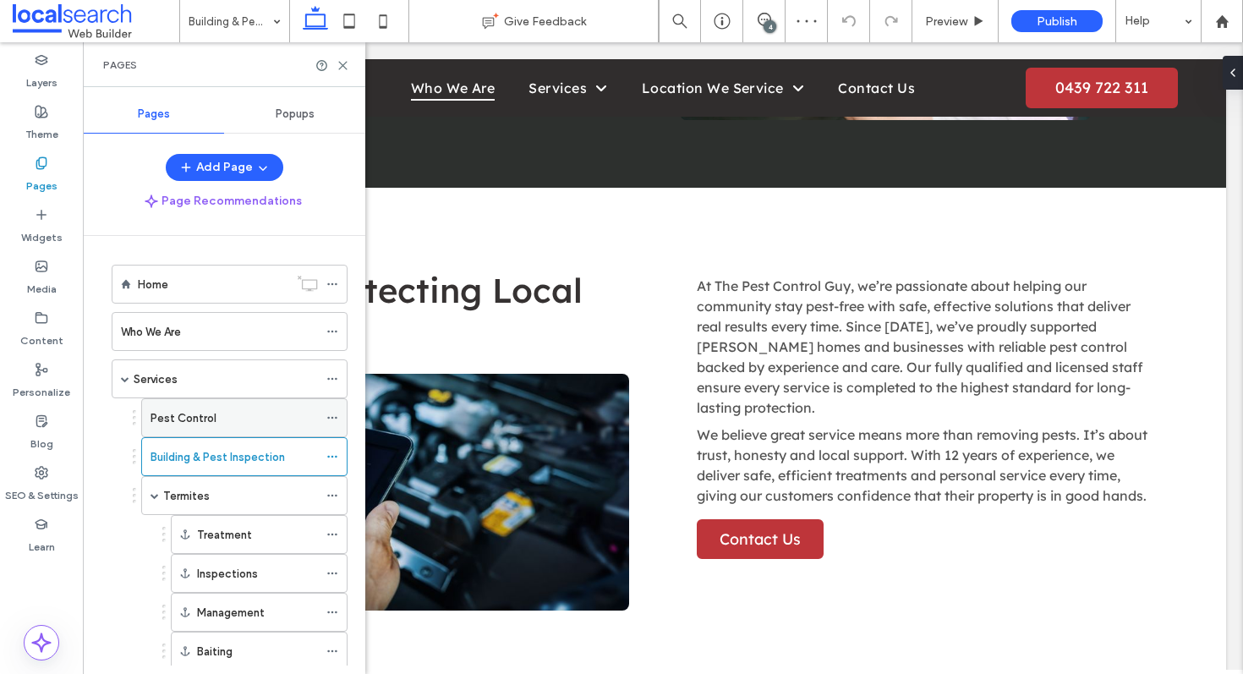
click at [189, 420] on label "Pest Control" at bounding box center [183, 418] width 66 height 30
click at [342, 67] on icon at bounding box center [342, 65] width 13 height 13
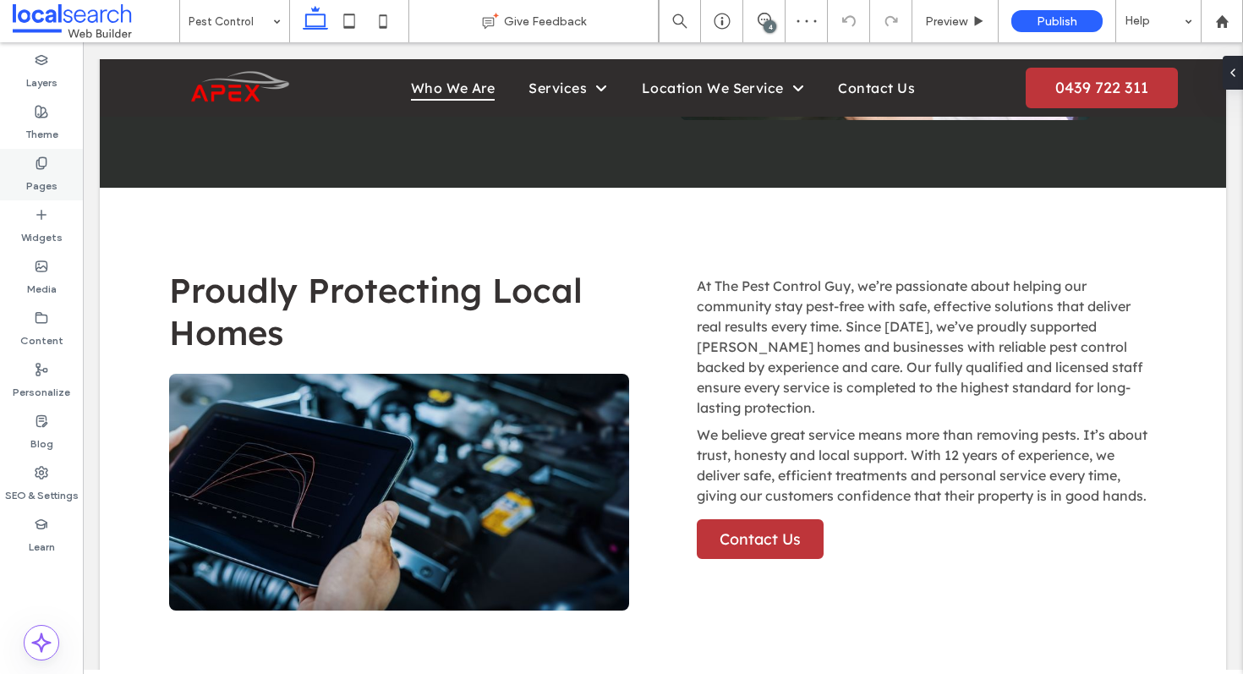
click at [50, 171] on label "Pages" at bounding box center [41, 182] width 31 height 24
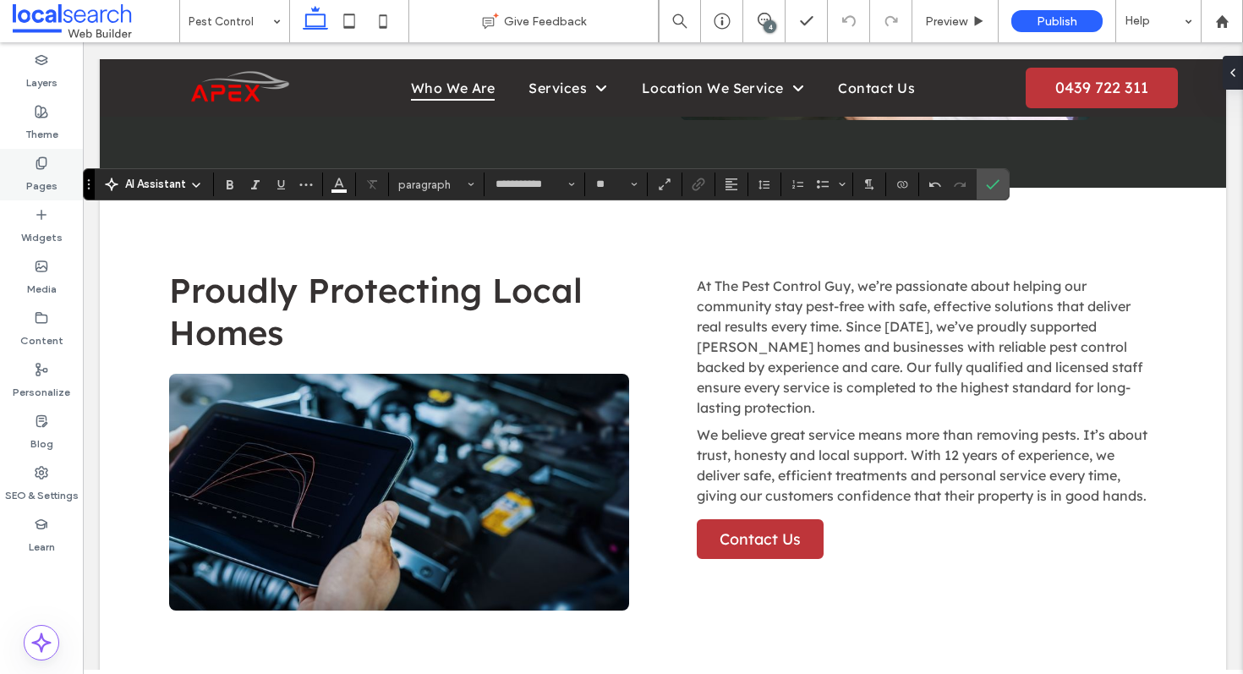
click at [46, 171] on label "Pages" at bounding box center [41, 182] width 31 height 24
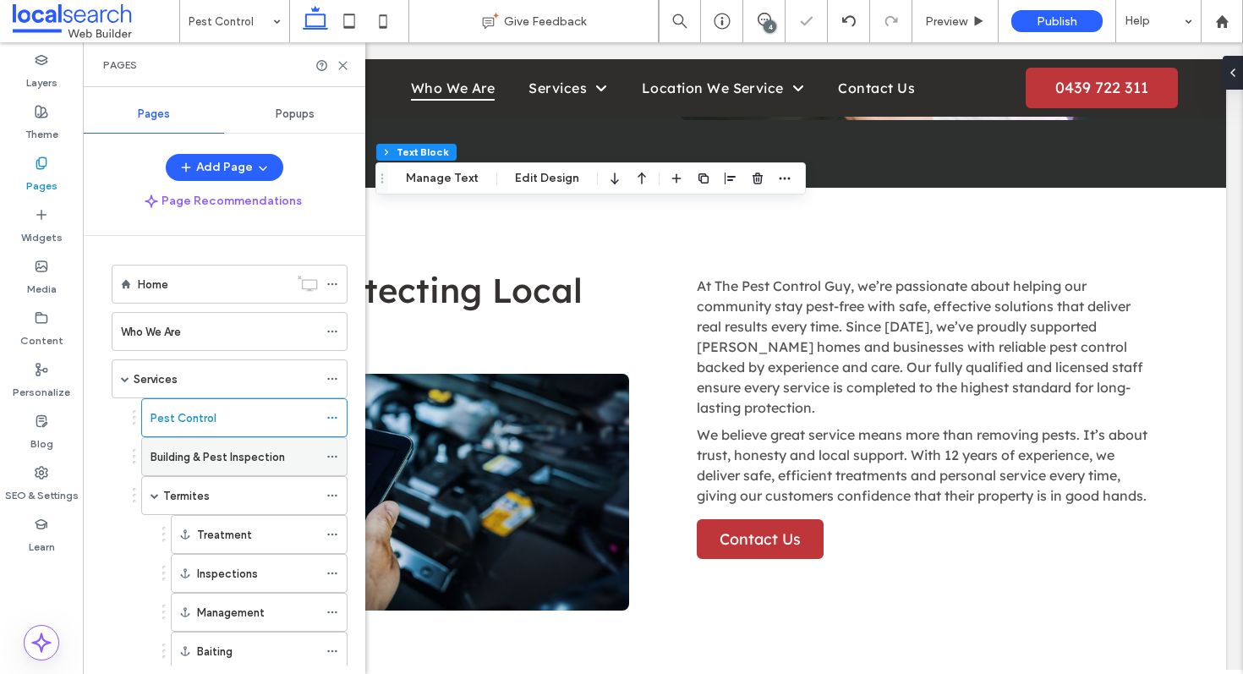
click at [216, 456] on label "Building & Pest Inspection" at bounding box center [217, 457] width 134 height 30
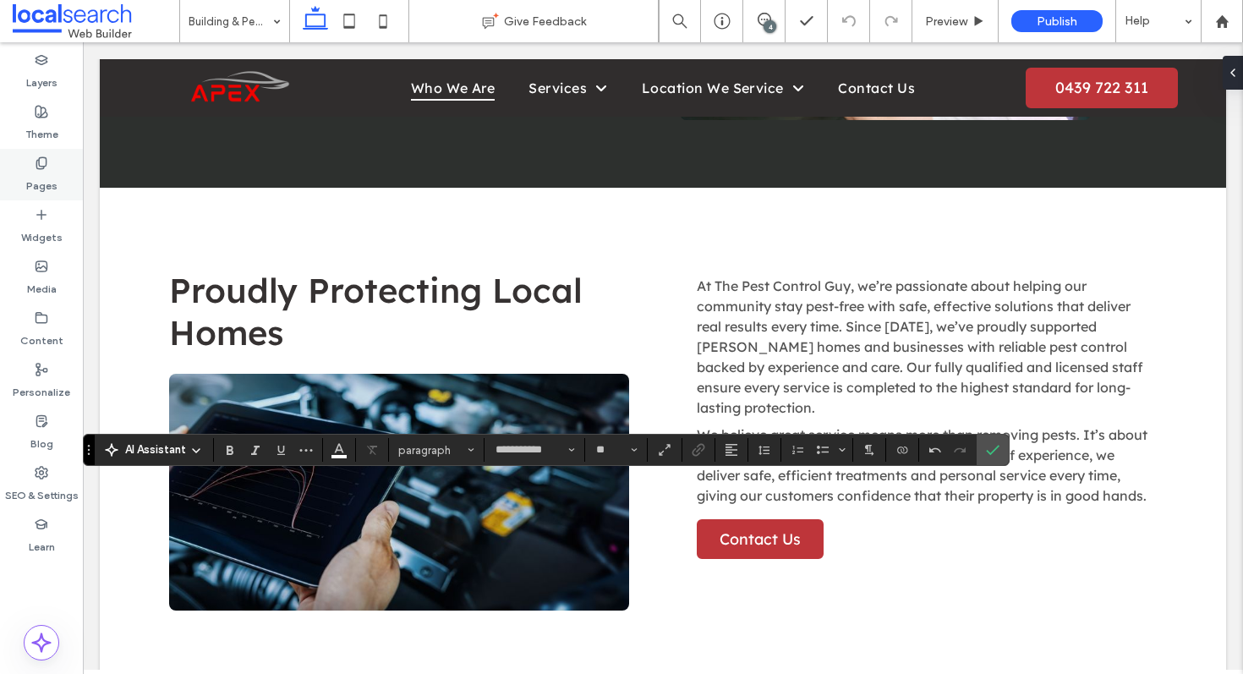
click at [56, 164] on div "Pages" at bounding box center [41, 175] width 83 height 52
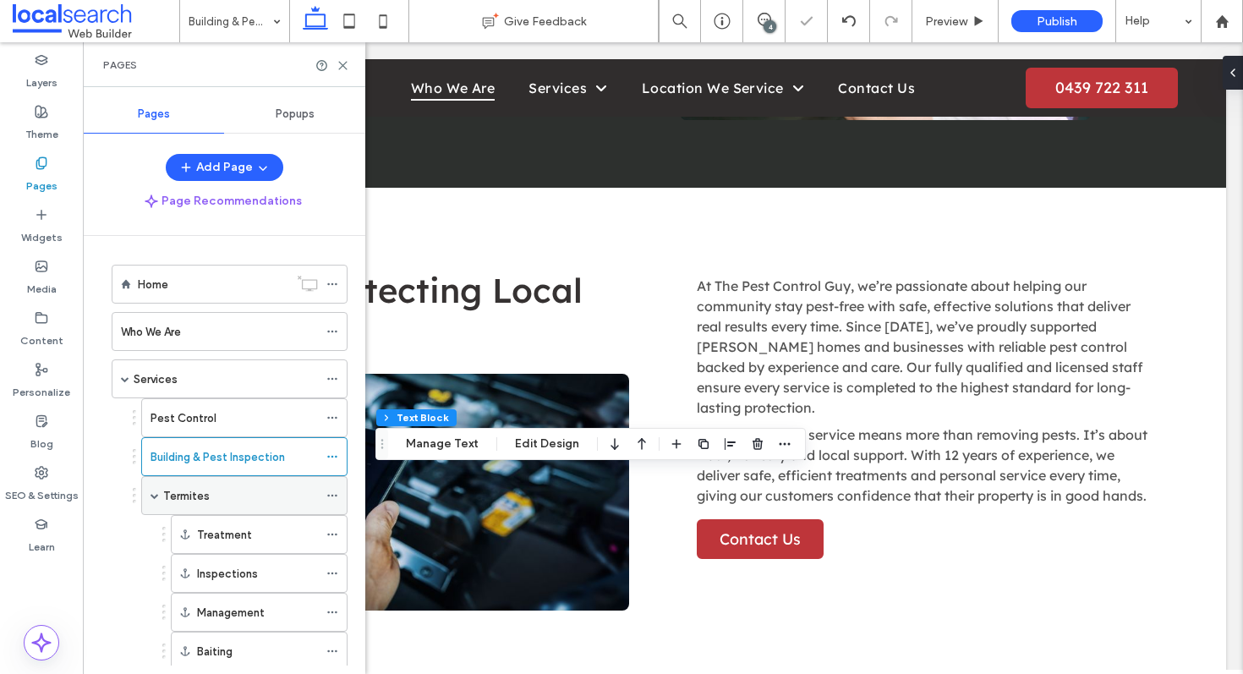
click at [199, 500] on label "Termites" at bounding box center [186, 496] width 46 height 30
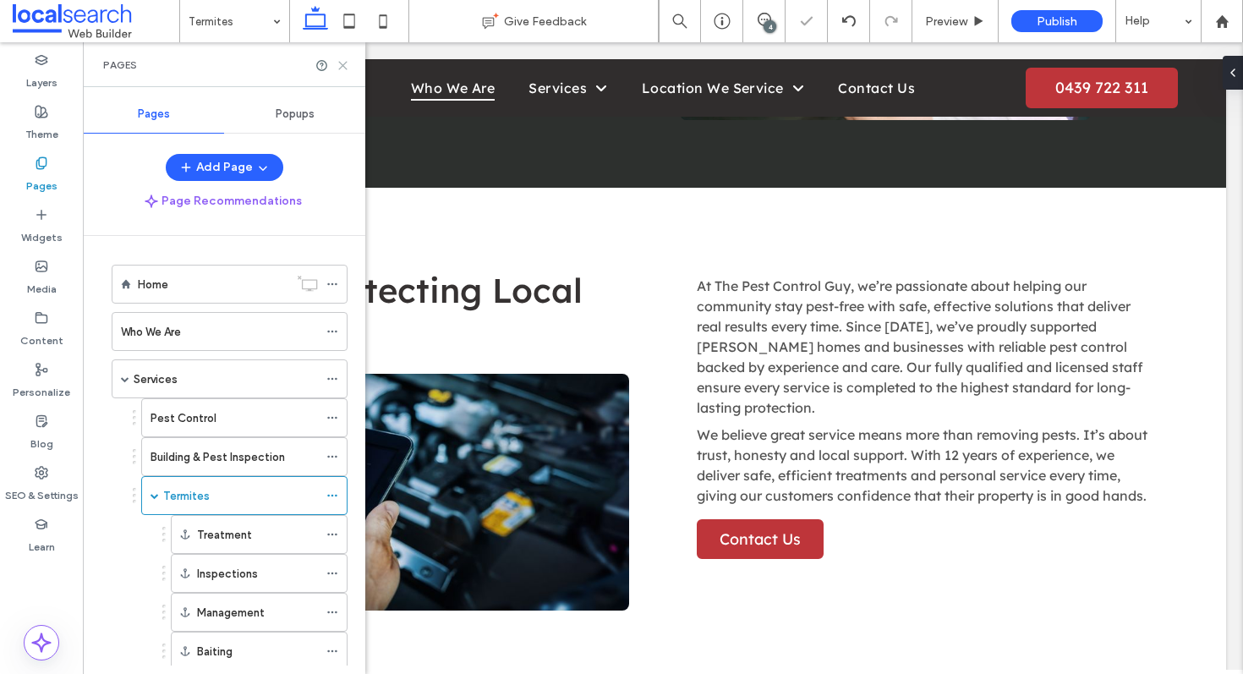
click at [345, 69] on icon at bounding box center [342, 65] width 13 height 13
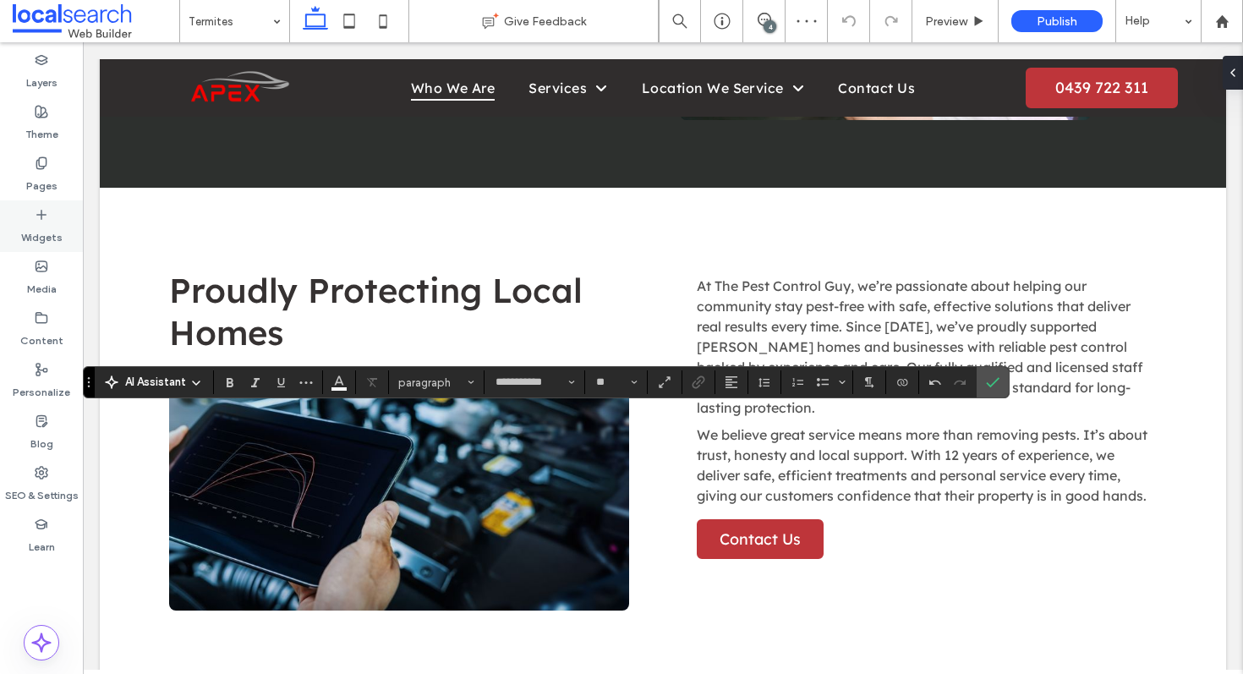
click at [38, 170] on label "Pages" at bounding box center [41, 182] width 31 height 24
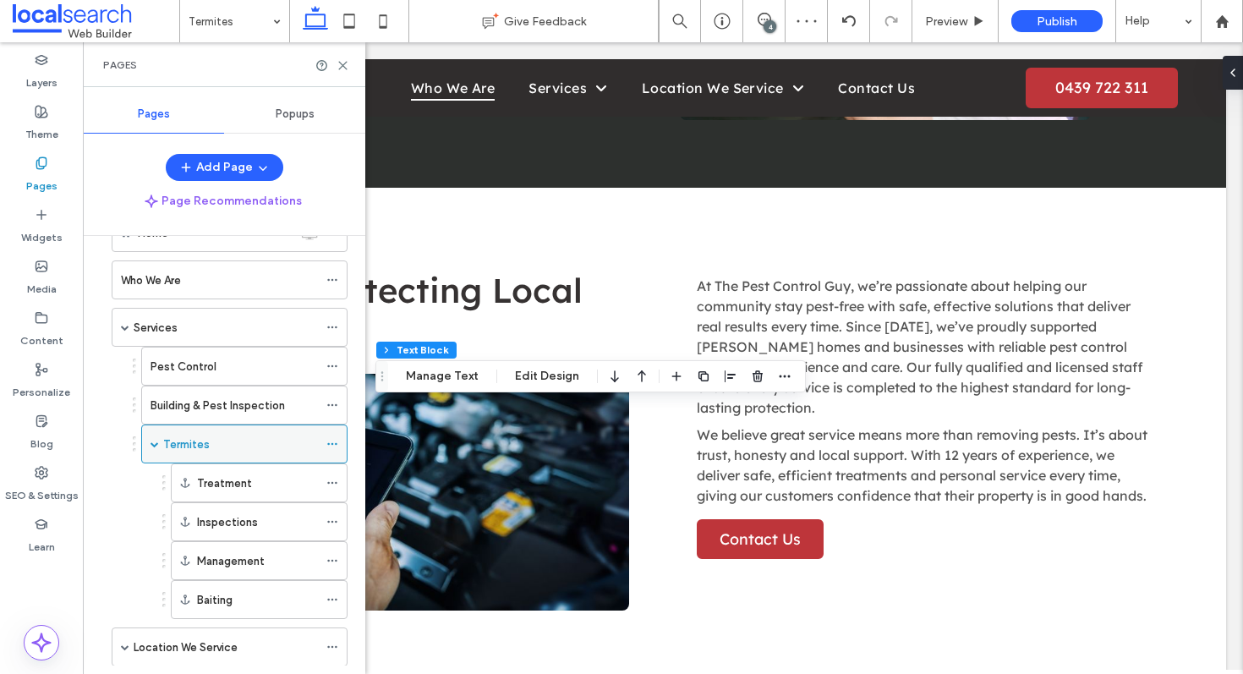
scroll to position [142, 0]
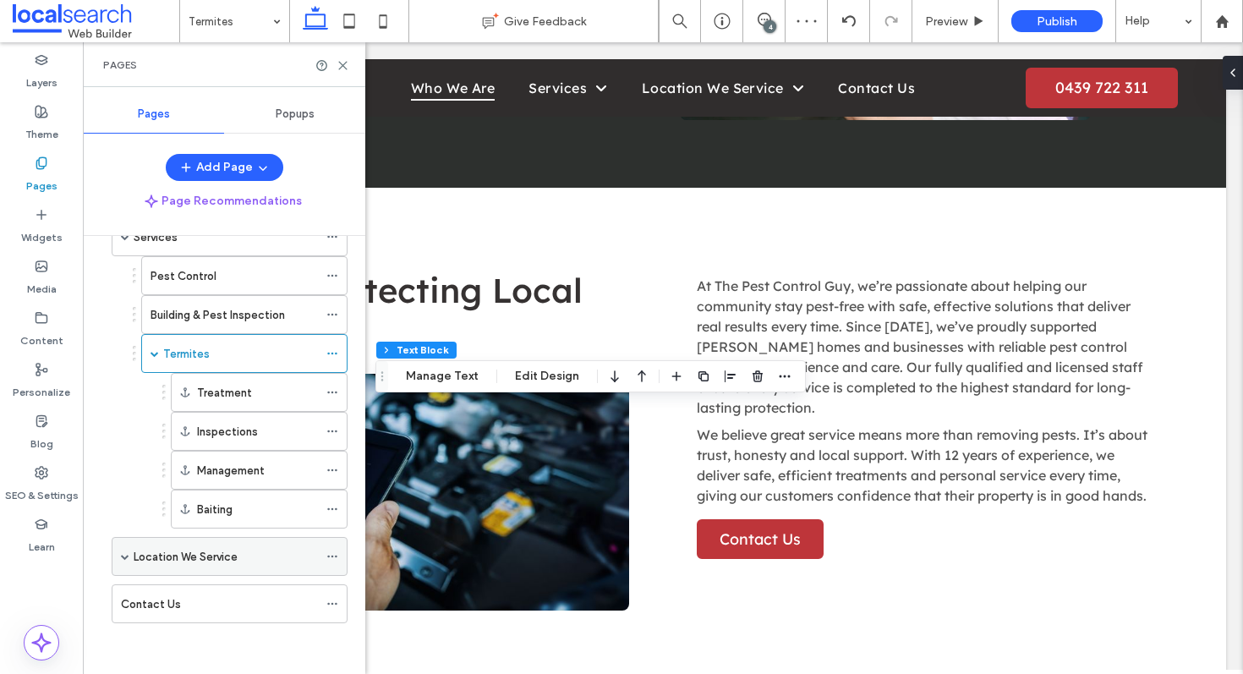
click at [191, 558] on label "Location We Service" at bounding box center [186, 557] width 104 height 30
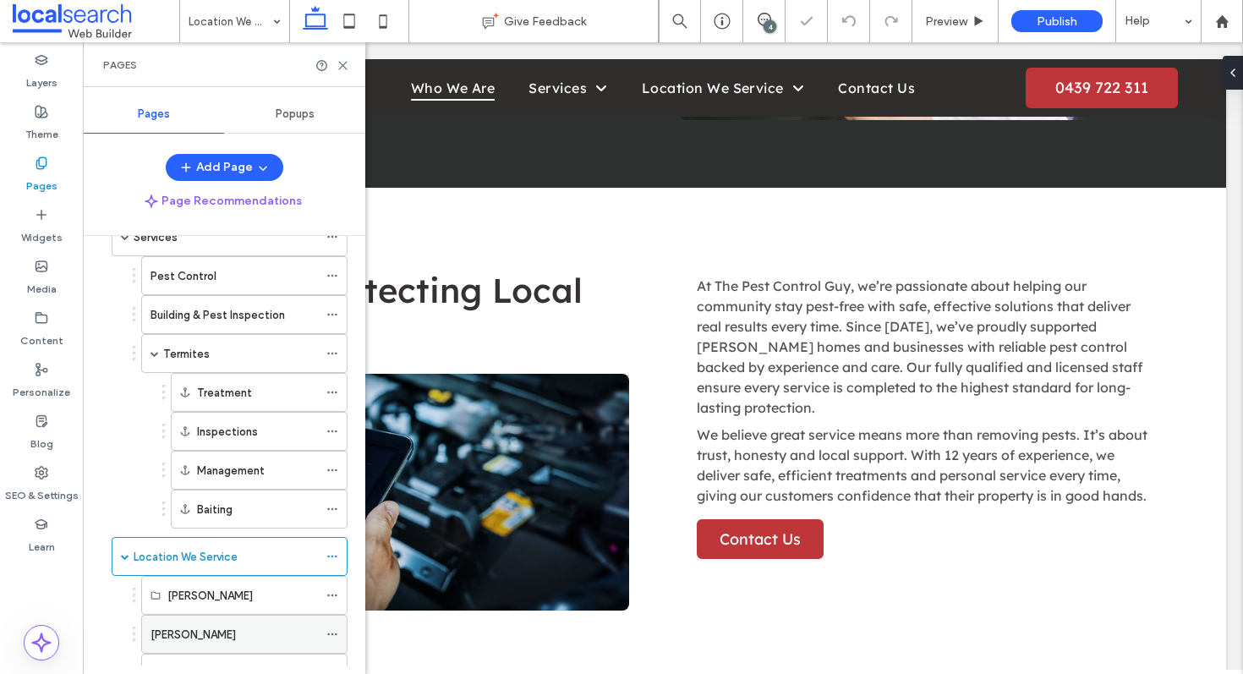
click at [225, 628] on div "[PERSON_NAME]" at bounding box center [233, 635] width 167 height 18
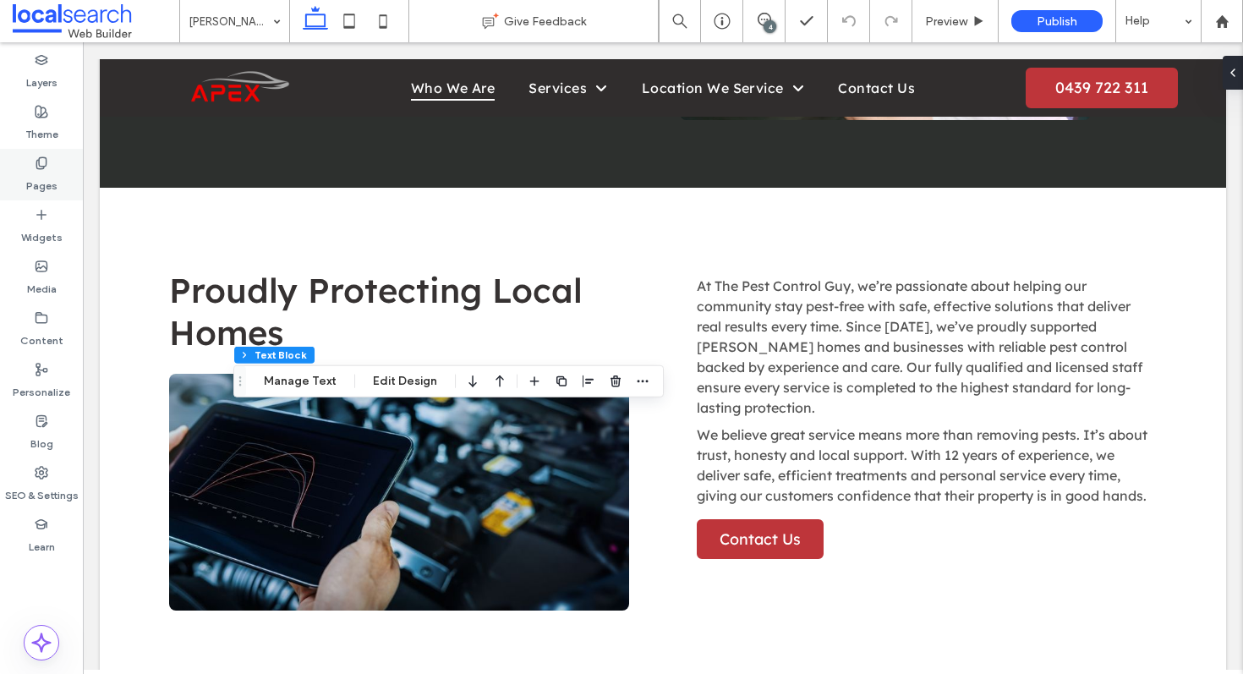
click at [49, 167] on div "Pages" at bounding box center [41, 175] width 83 height 52
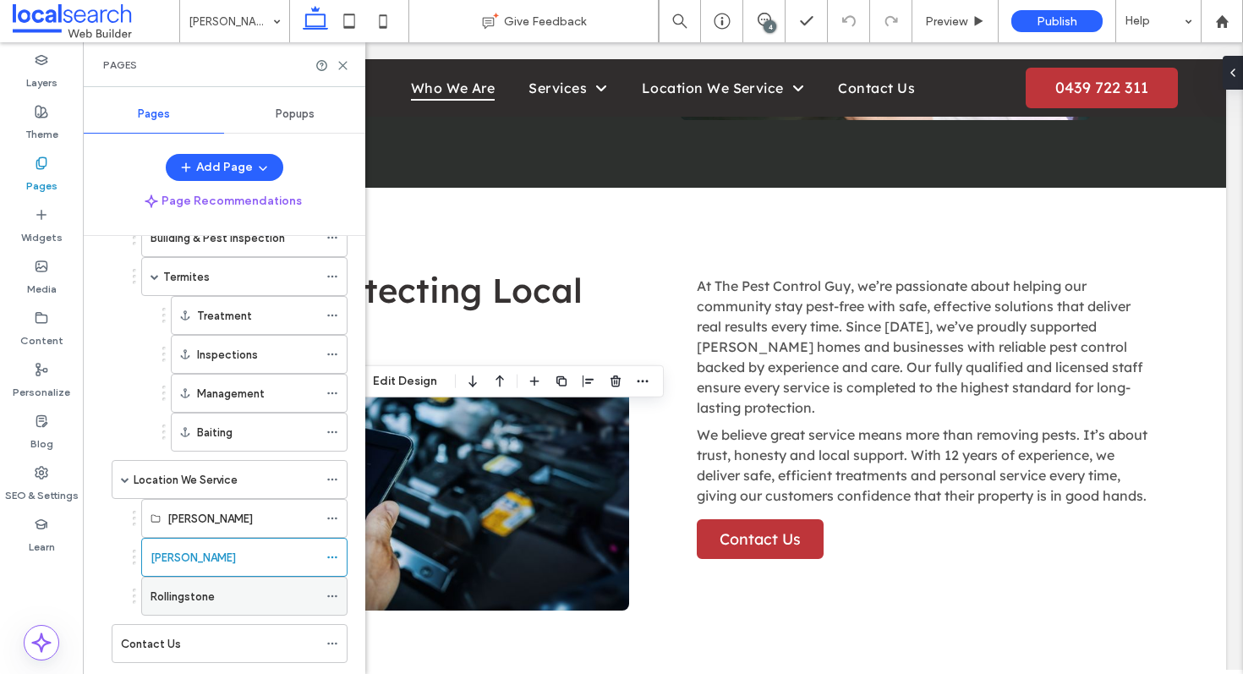
scroll to position [247, 0]
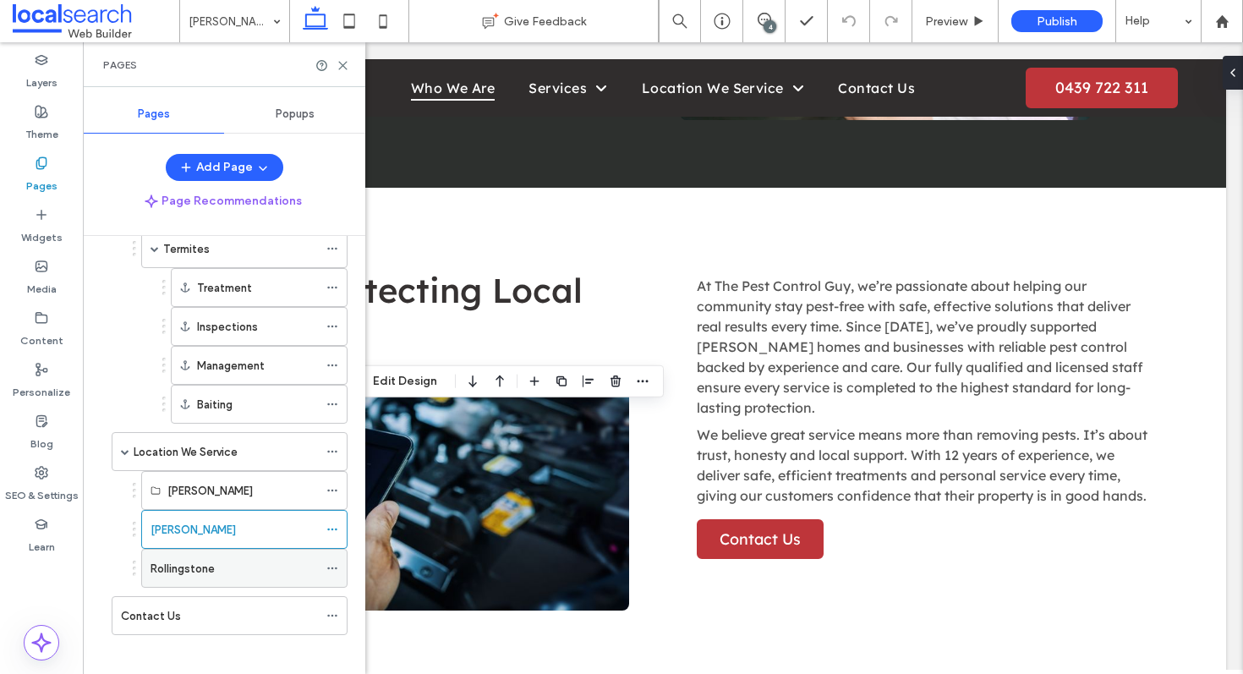
click at [227, 560] on div "Rollingstone" at bounding box center [233, 569] width 167 height 18
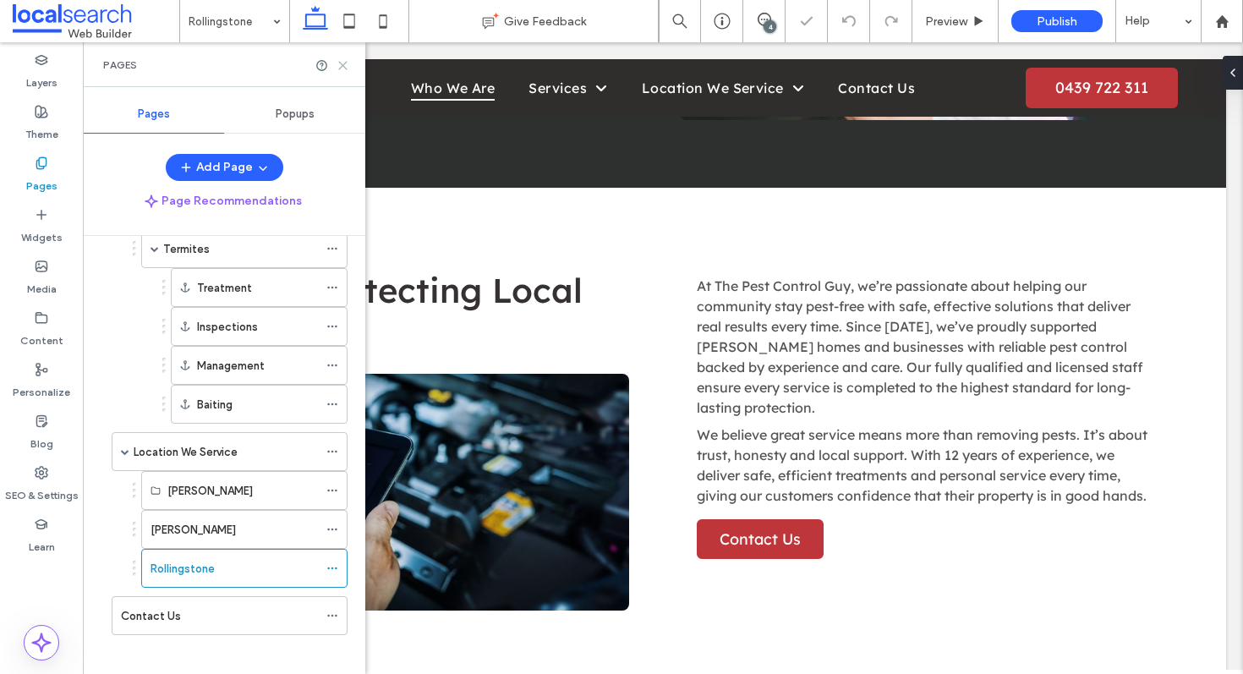
click at [342, 63] on icon at bounding box center [342, 65] width 13 height 13
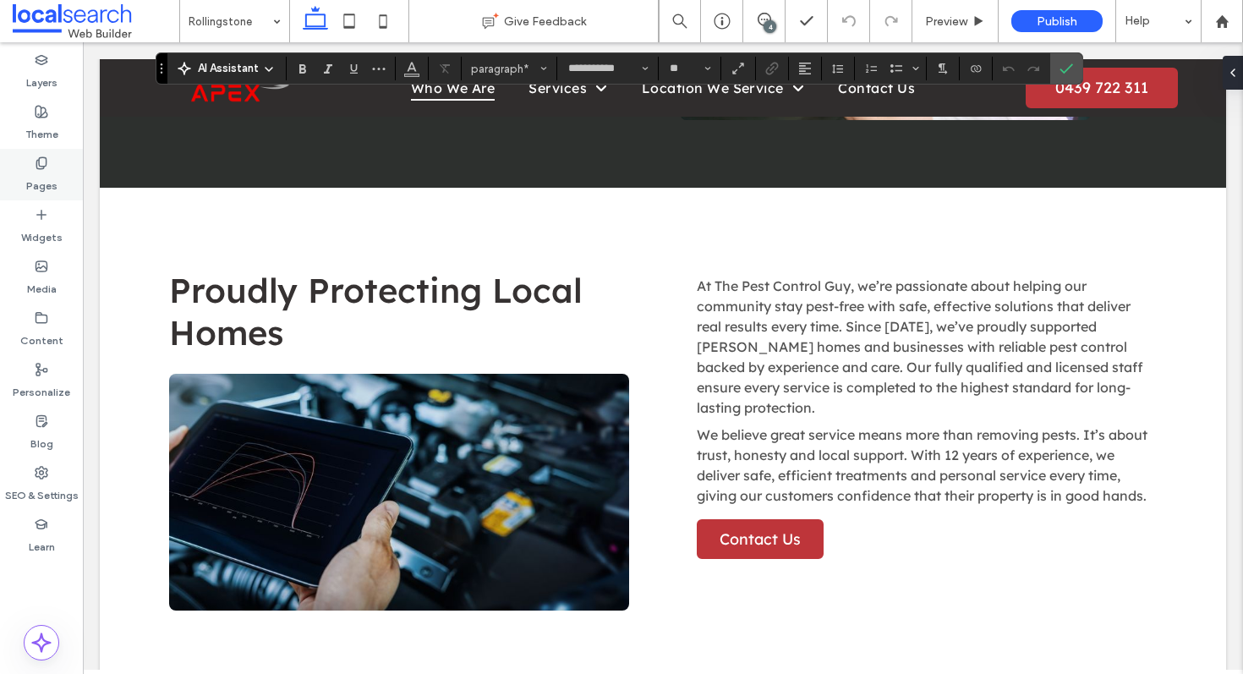
click at [34, 182] on label "Pages" at bounding box center [41, 182] width 31 height 24
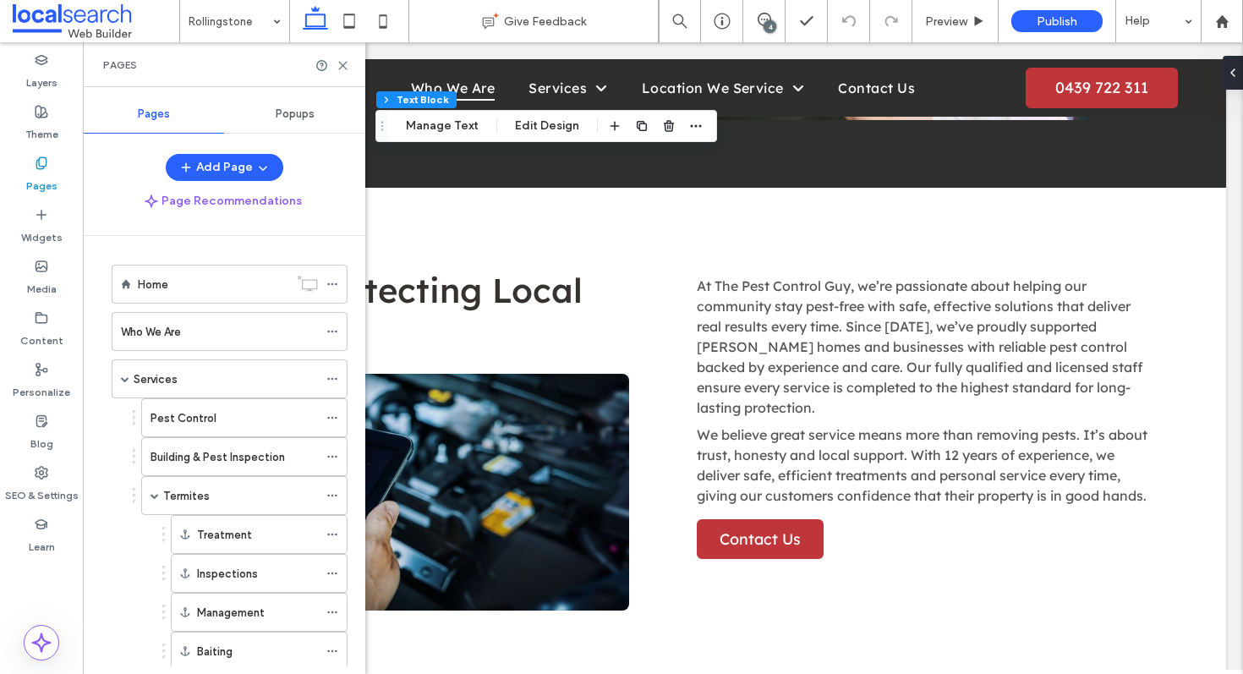
scroll to position [259, 0]
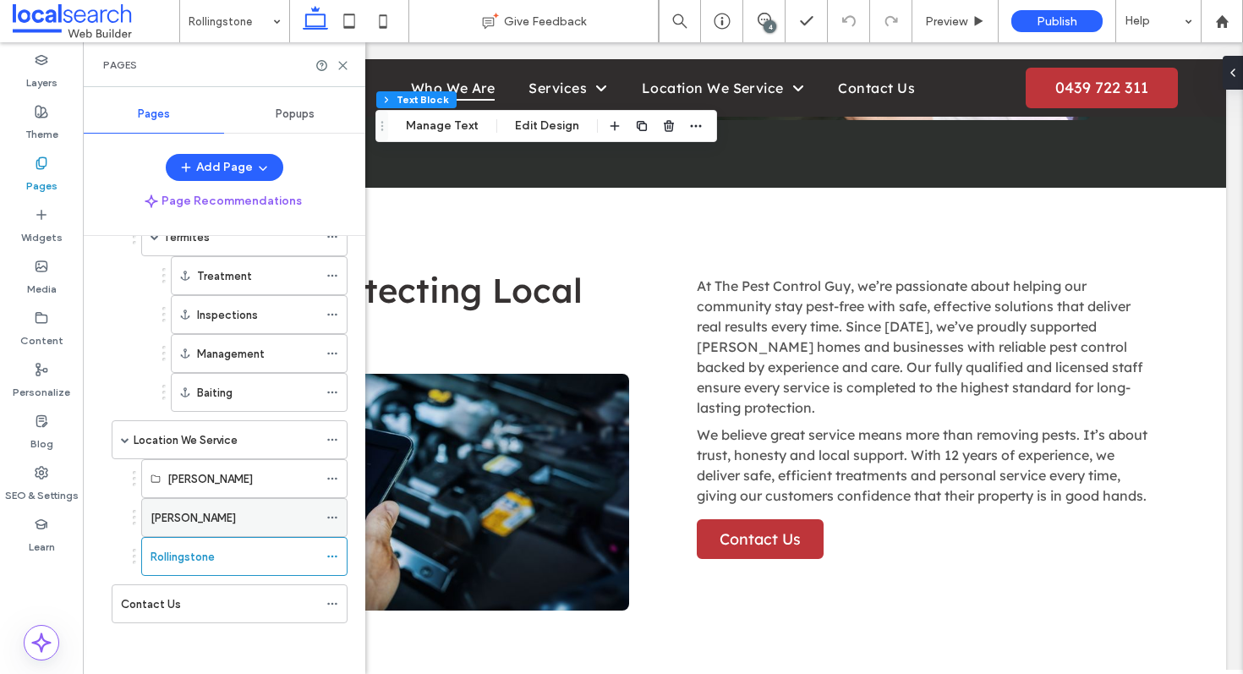
click at [217, 512] on div "[PERSON_NAME]" at bounding box center [233, 518] width 167 height 18
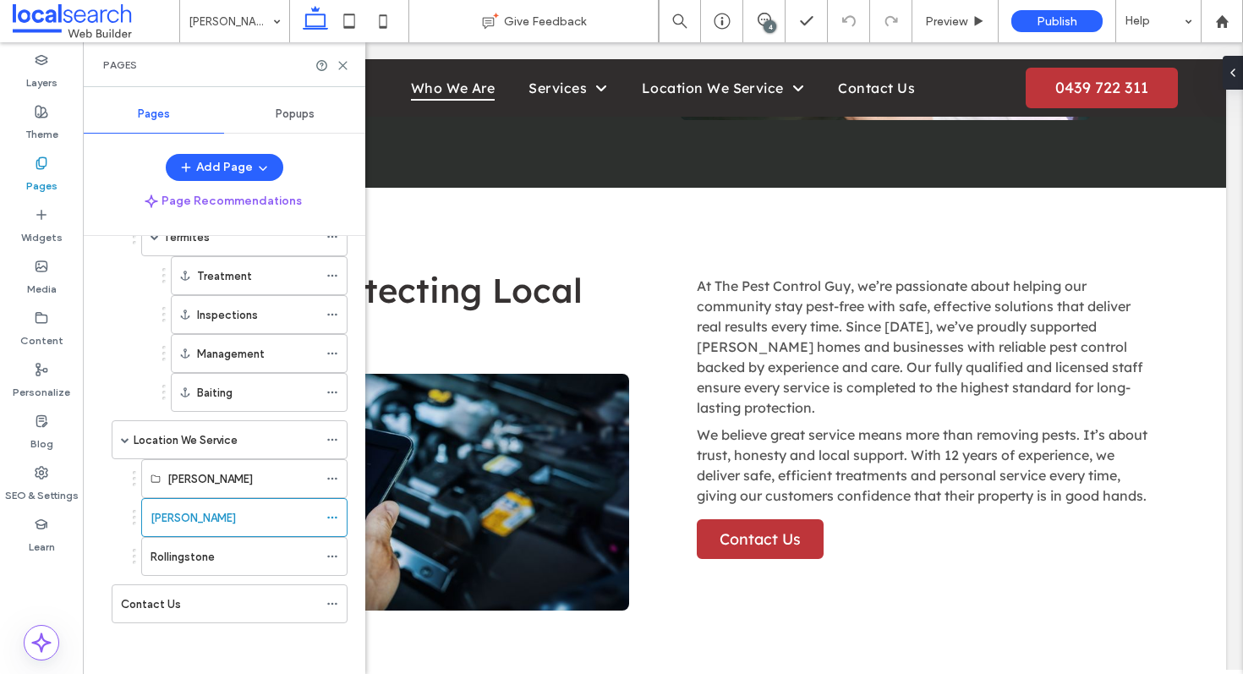
click at [342, 67] on icon at bounding box center [342, 65] width 13 height 13
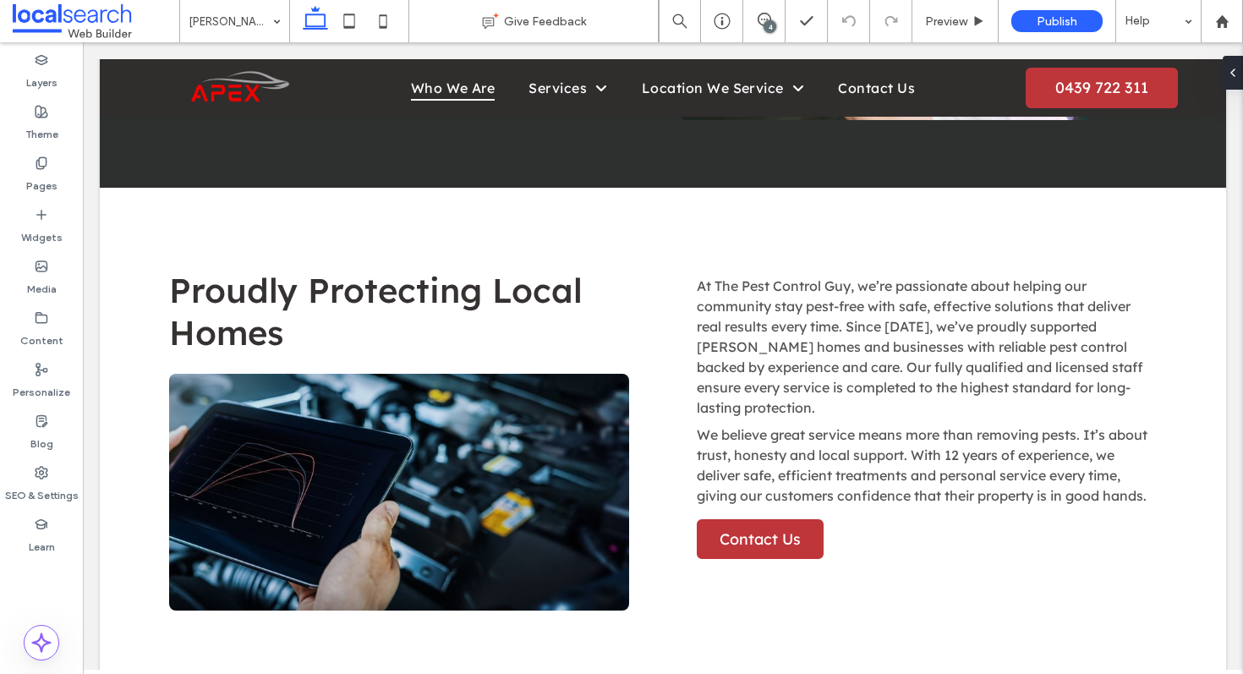
type input "**********"
type input "**"
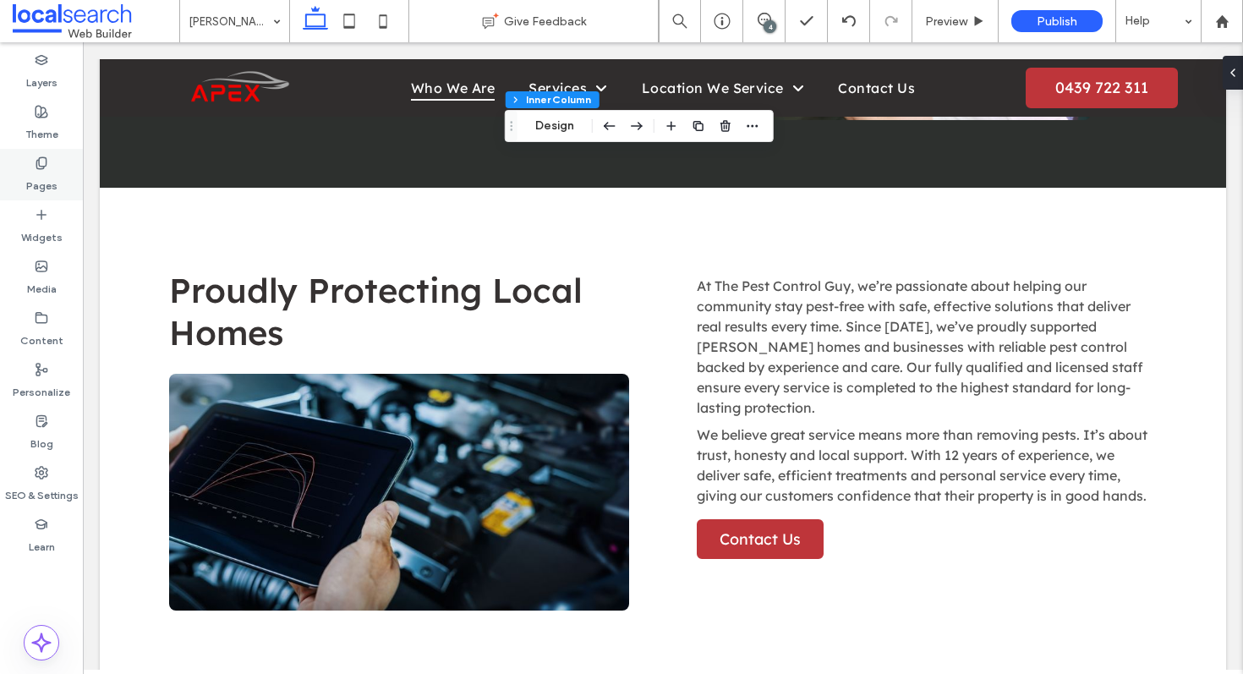
click at [52, 173] on label "Pages" at bounding box center [41, 182] width 31 height 24
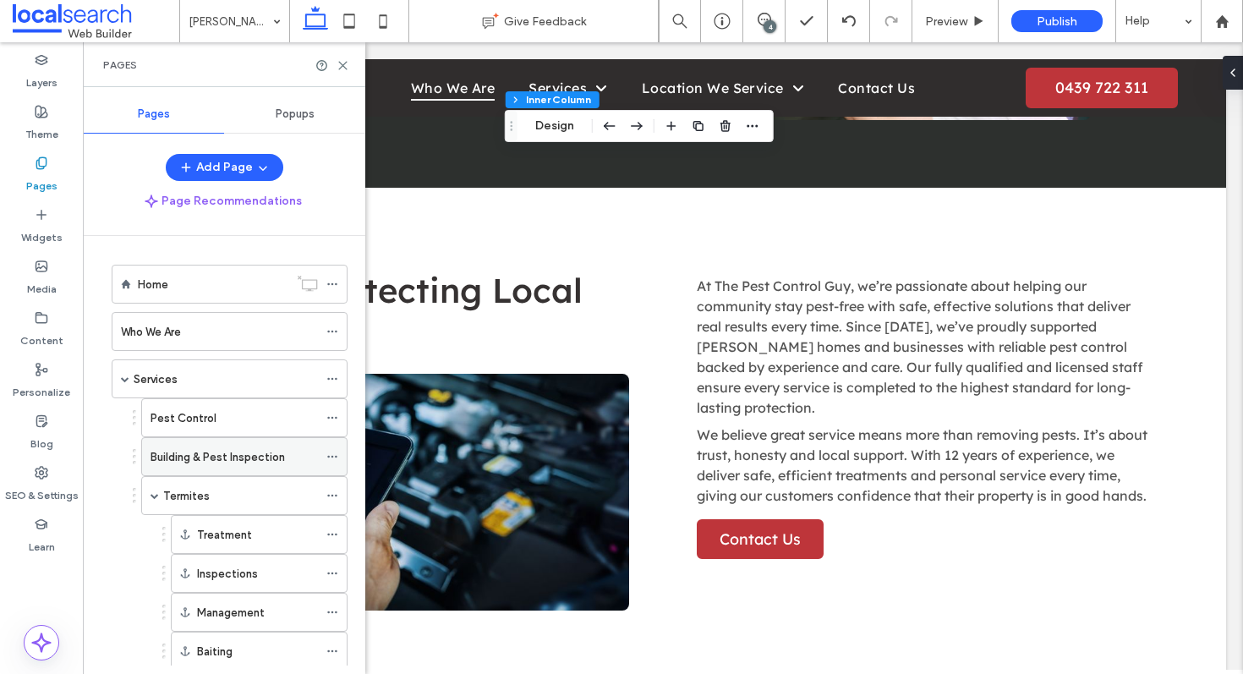
scroll to position [259, 0]
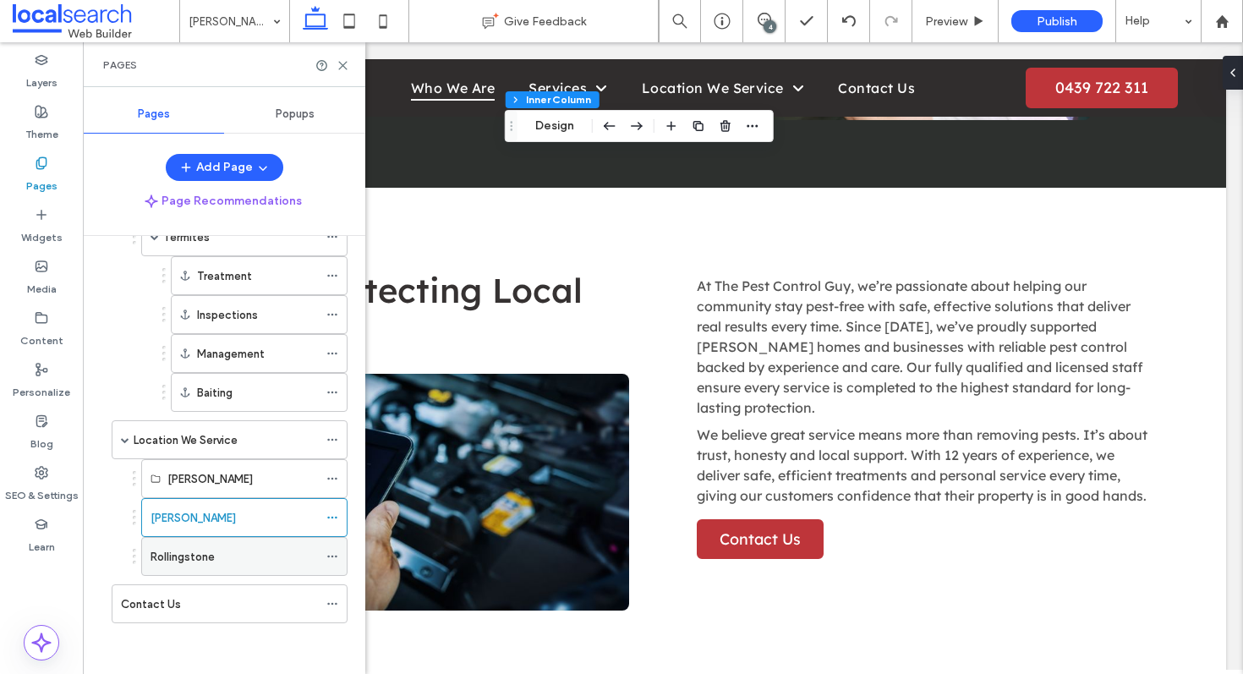
click at [196, 554] on label "Rollingstone" at bounding box center [182, 557] width 64 height 30
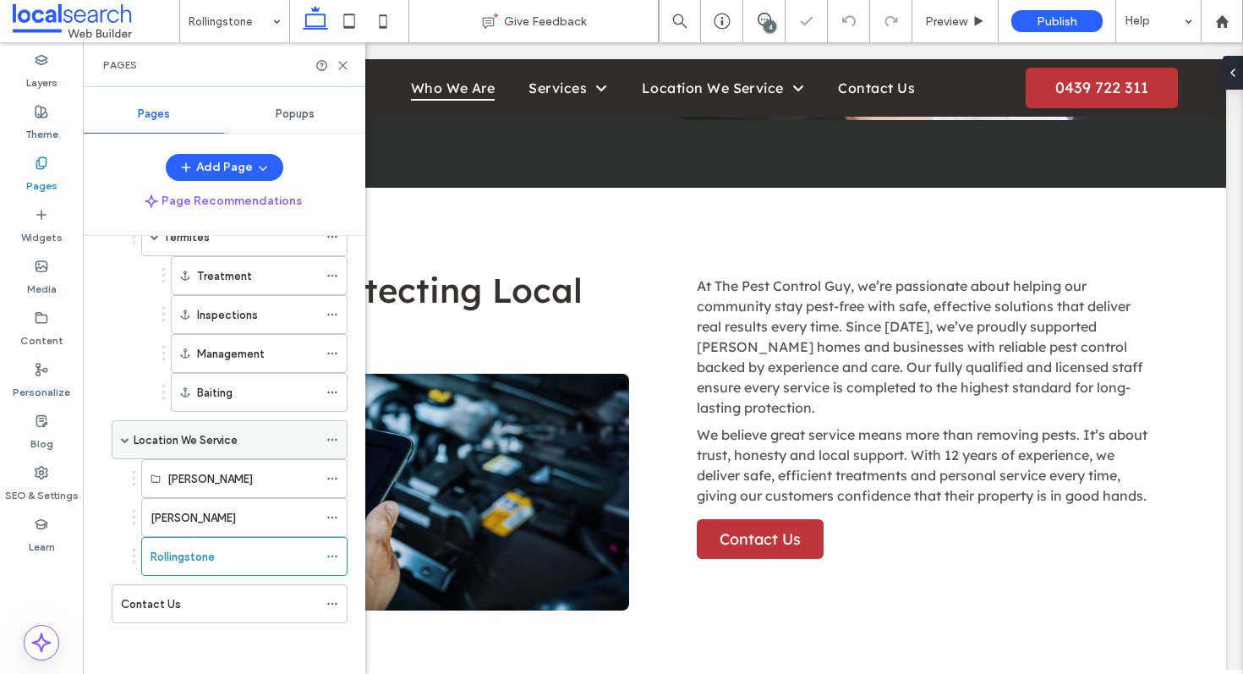
click at [206, 429] on div "Location We Service" at bounding box center [226, 439] width 184 height 37
click at [342, 62] on icon at bounding box center [342, 65] width 13 height 13
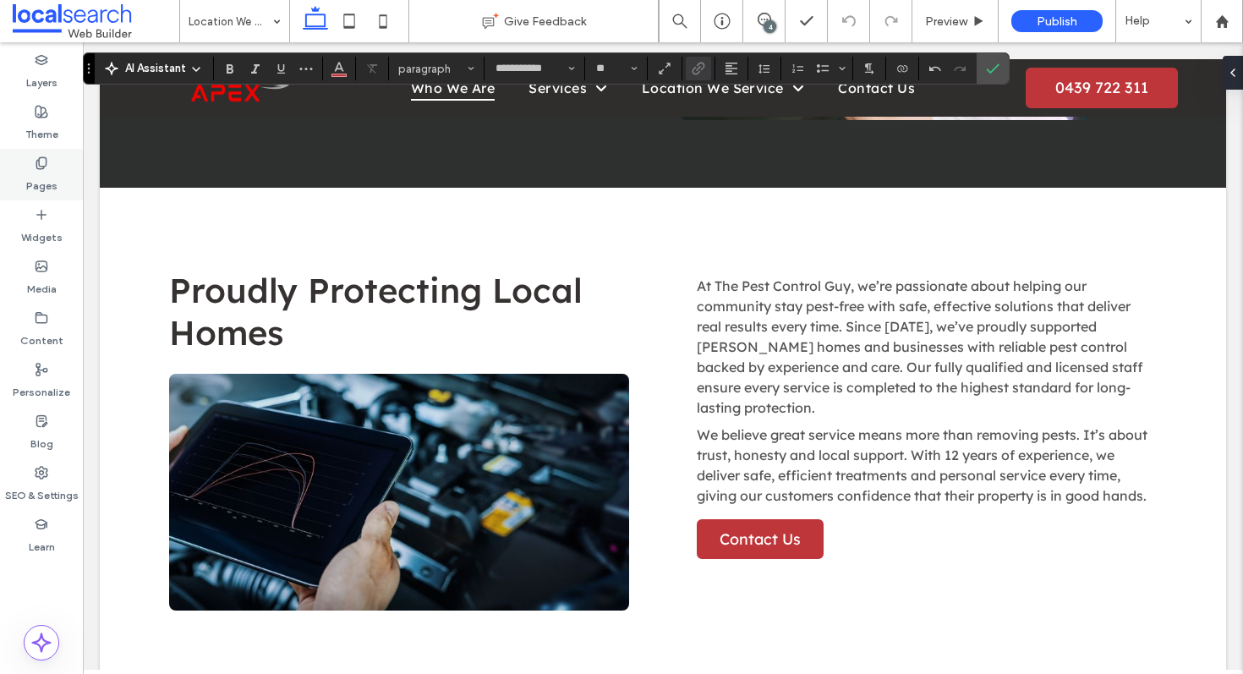
click at [41, 183] on label "Pages" at bounding box center [41, 182] width 31 height 24
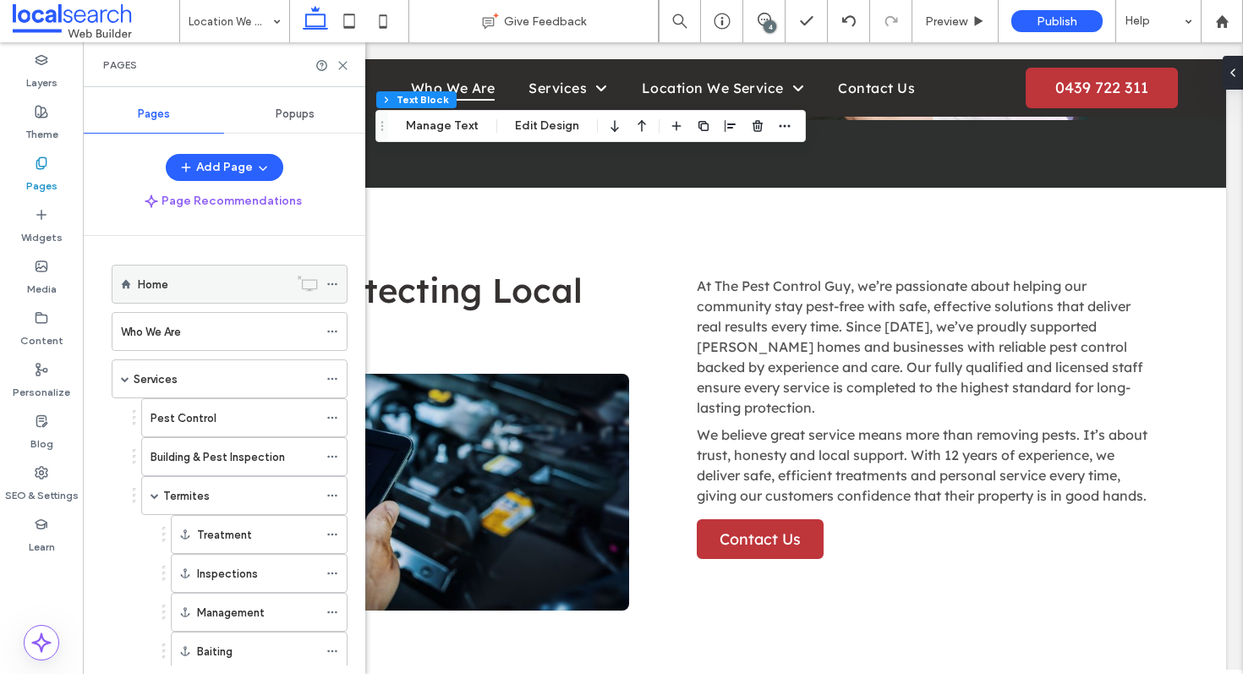
click at [191, 291] on div "Home" at bounding box center [213, 285] width 150 height 18
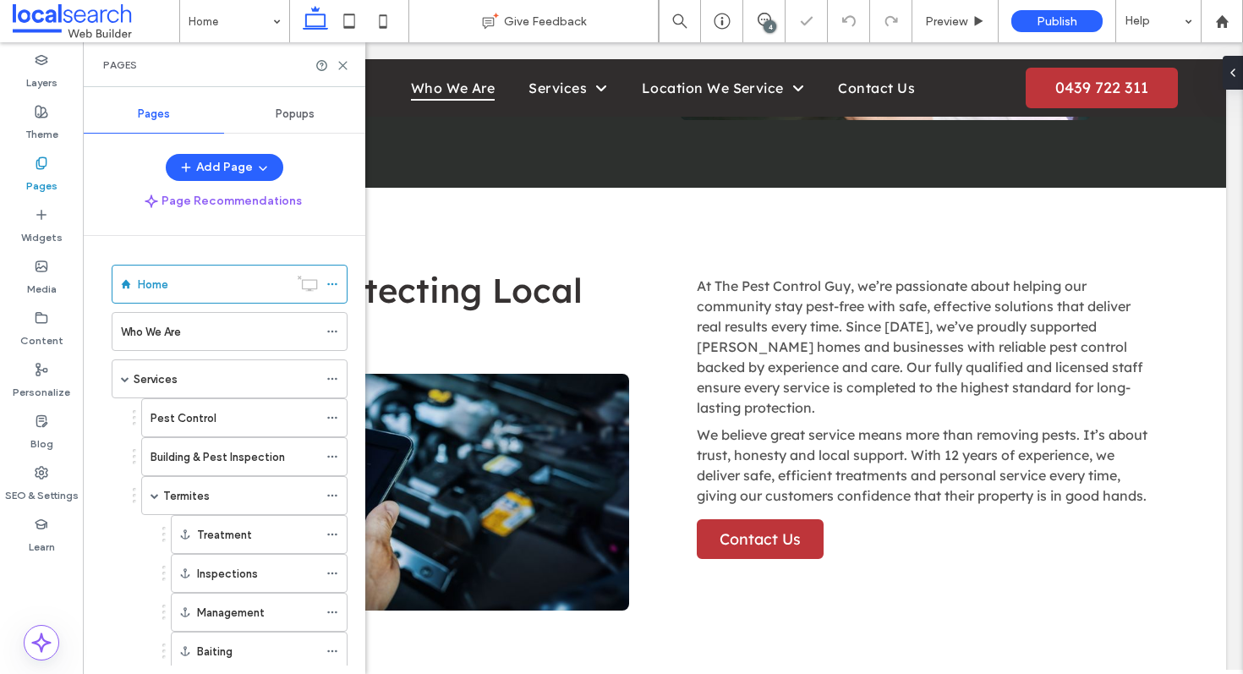
click at [350, 65] on div "Pages" at bounding box center [224, 64] width 282 height 45
click at [345, 61] on icon at bounding box center [342, 65] width 13 height 13
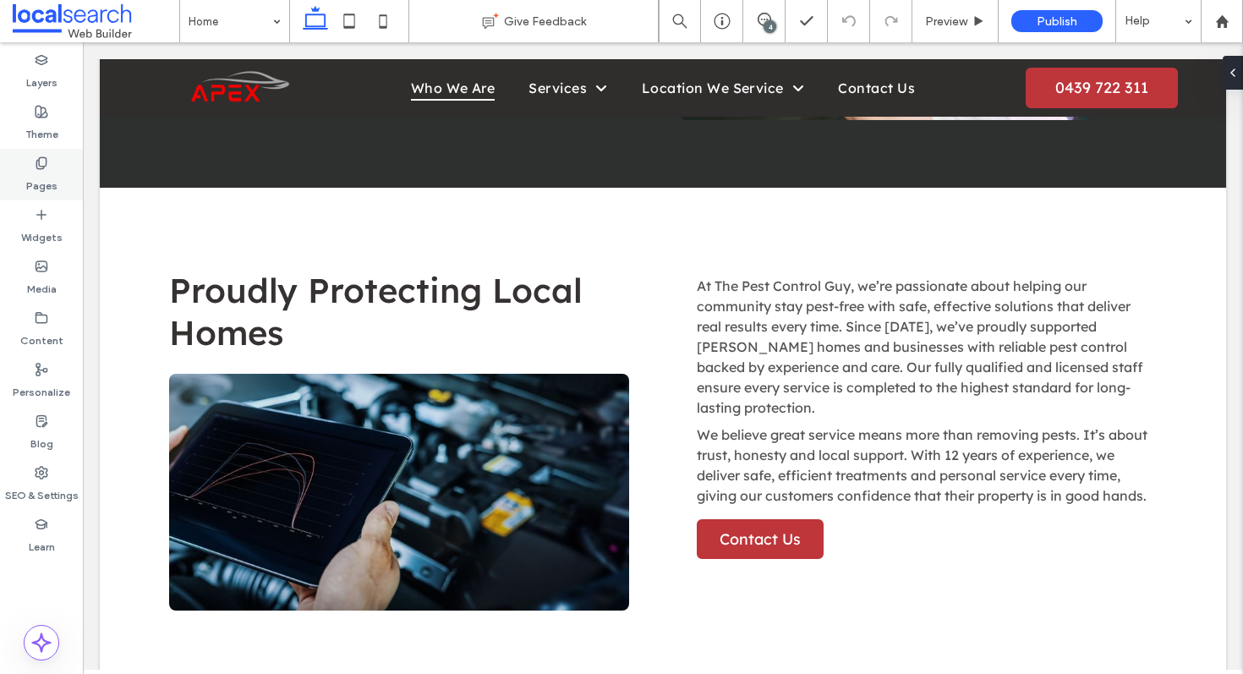
click at [32, 166] on div "Pages" at bounding box center [41, 175] width 83 height 52
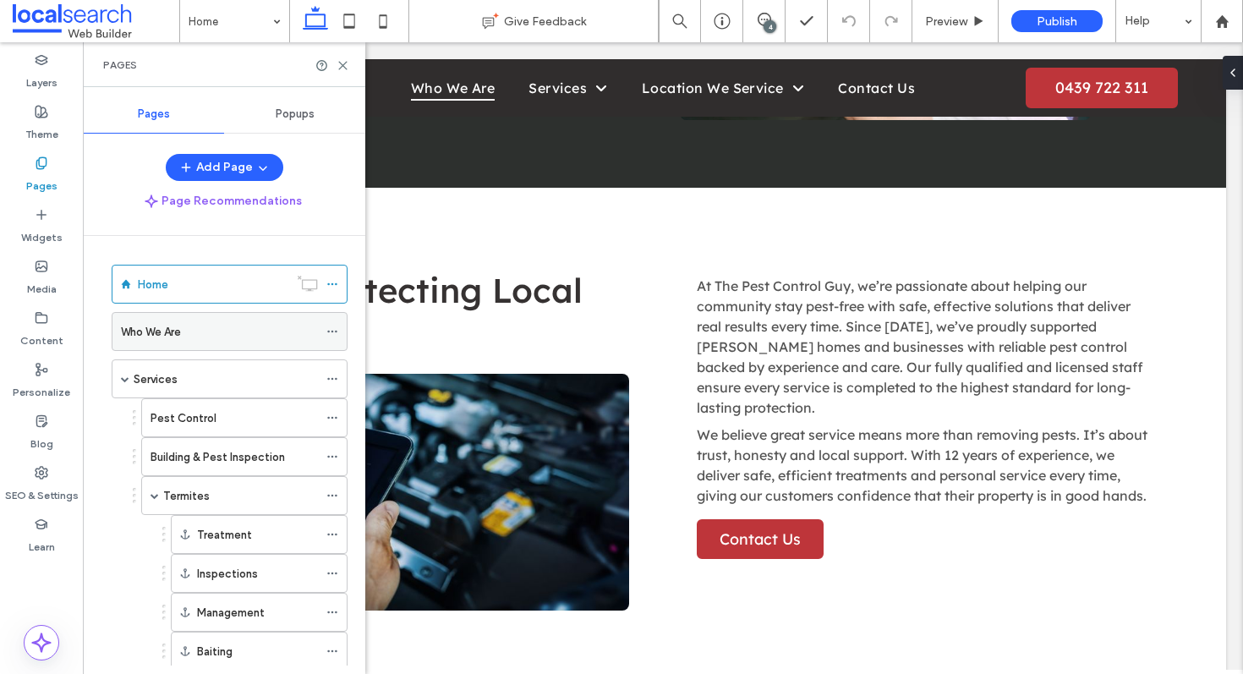
click at [194, 318] on div "Who We Are" at bounding box center [219, 331] width 197 height 37
click at [216, 380] on div at bounding box center [621, 337] width 1243 height 674
click at [202, 429] on div "Pest Control" at bounding box center [233, 417] width 167 height 37
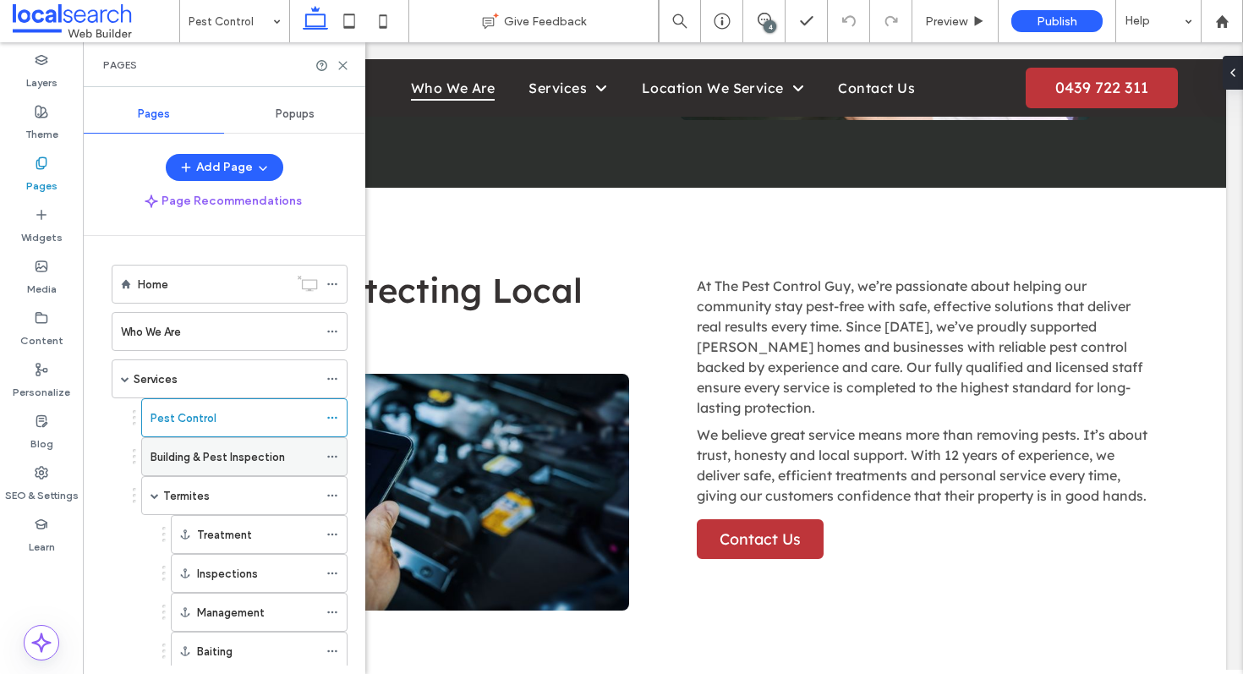
click at [195, 467] on div "Building & Pest Inspection" at bounding box center [233, 456] width 167 height 37
click at [191, 499] on label "Termites" at bounding box center [186, 496] width 46 height 30
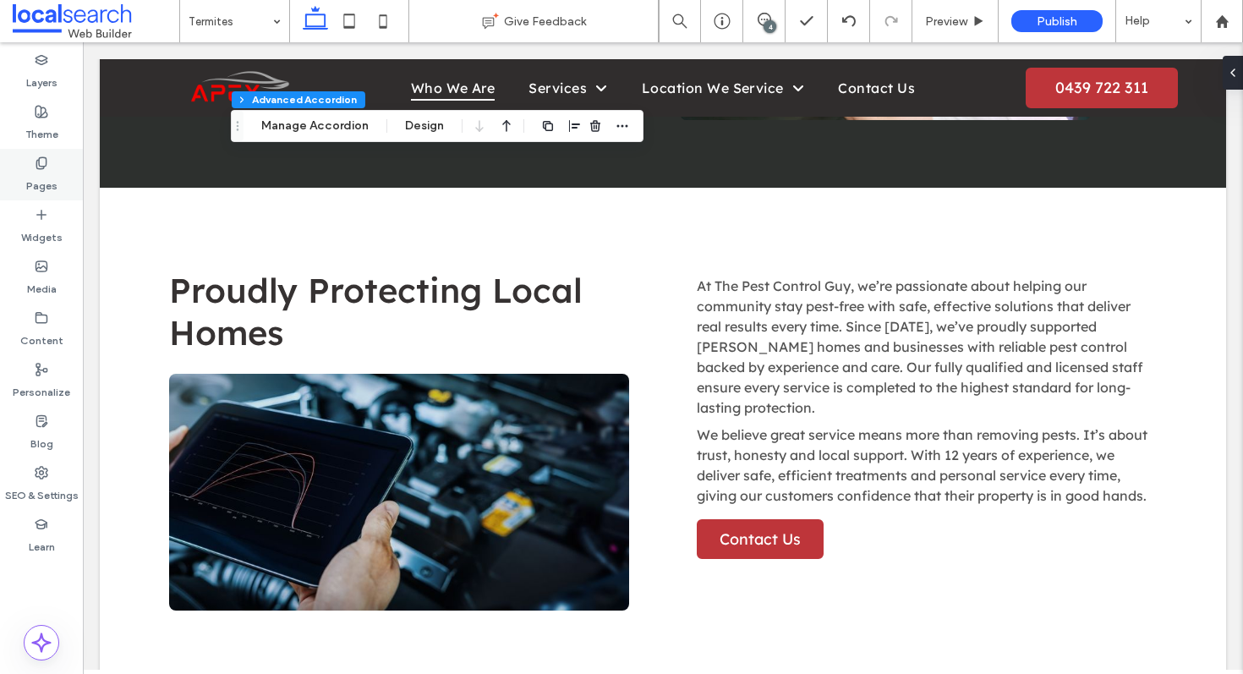
click at [48, 170] on label "Pages" at bounding box center [41, 182] width 31 height 24
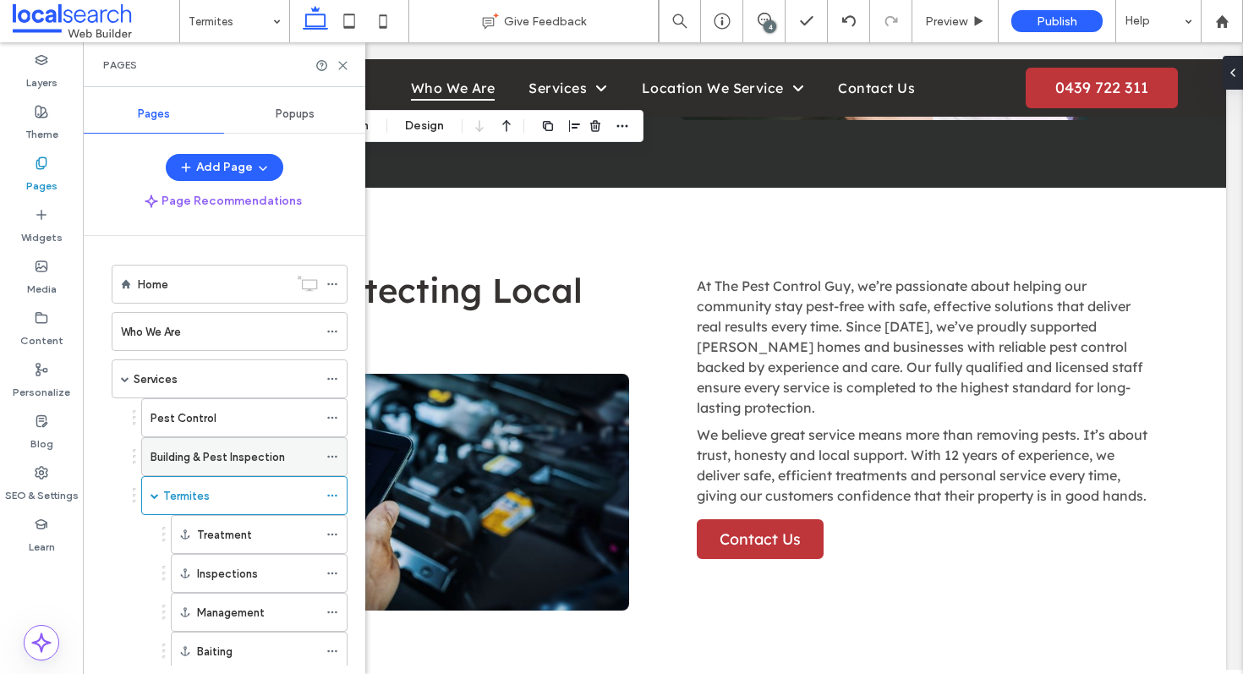
click at [222, 456] on label "Building & Pest Inspection" at bounding box center [217, 457] width 134 height 30
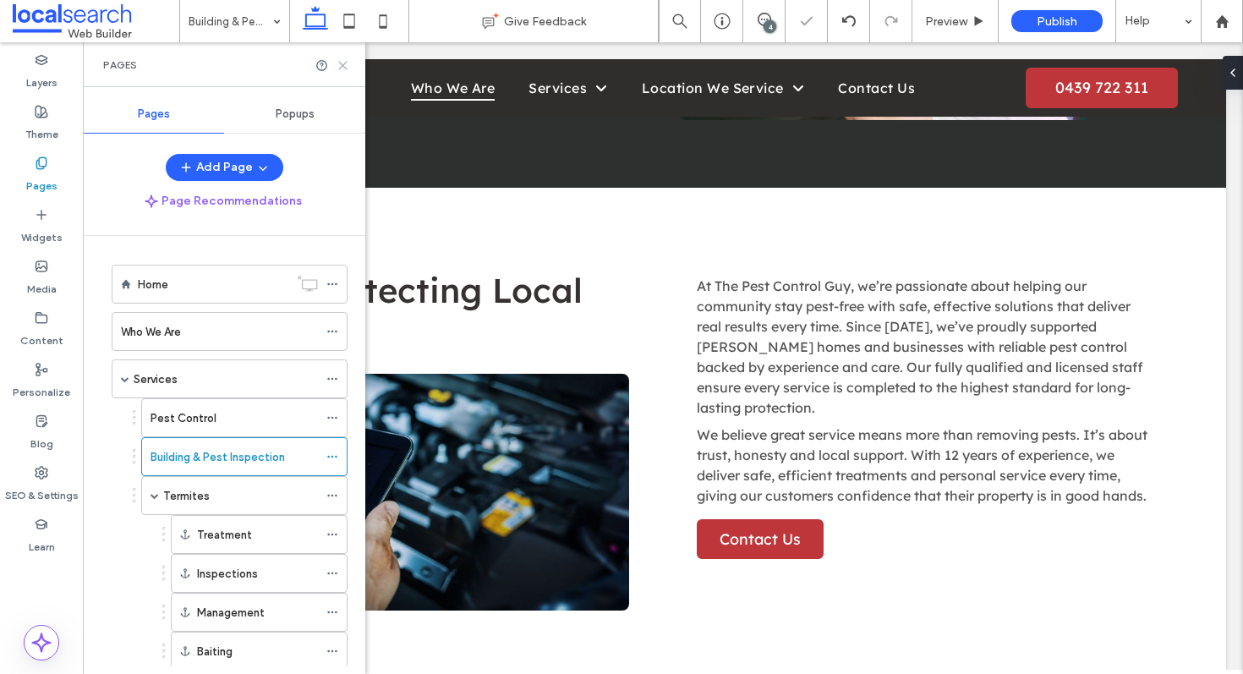
click at [344, 68] on icon at bounding box center [342, 65] width 13 height 13
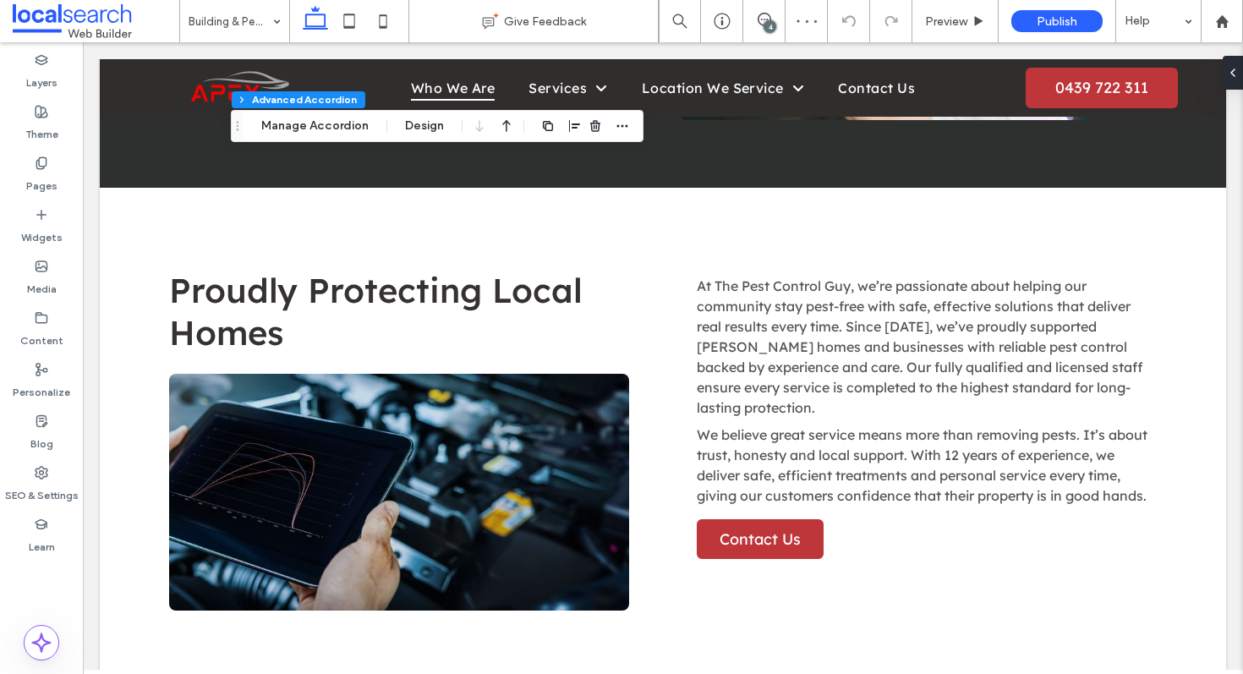
type input "**"
type input "****"
type input "*"
type input "**"
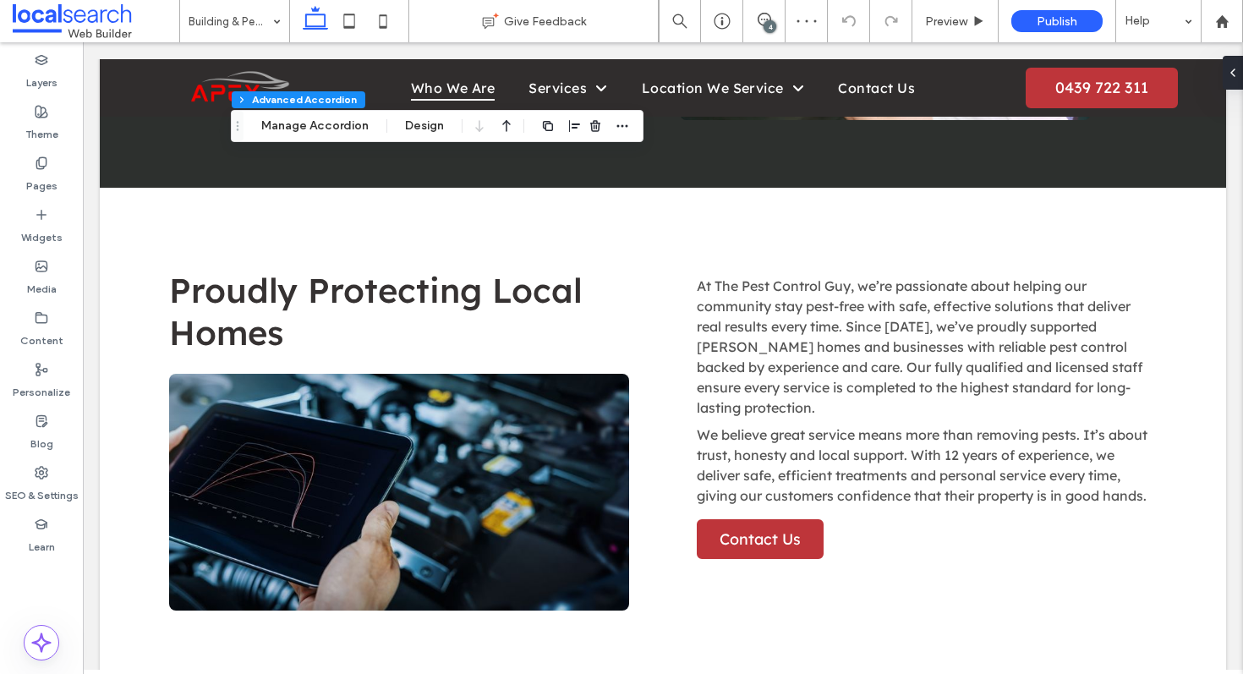
type input "****"
click at [22, 178] on div "Pages" at bounding box center [41, 175] width 83 height 52
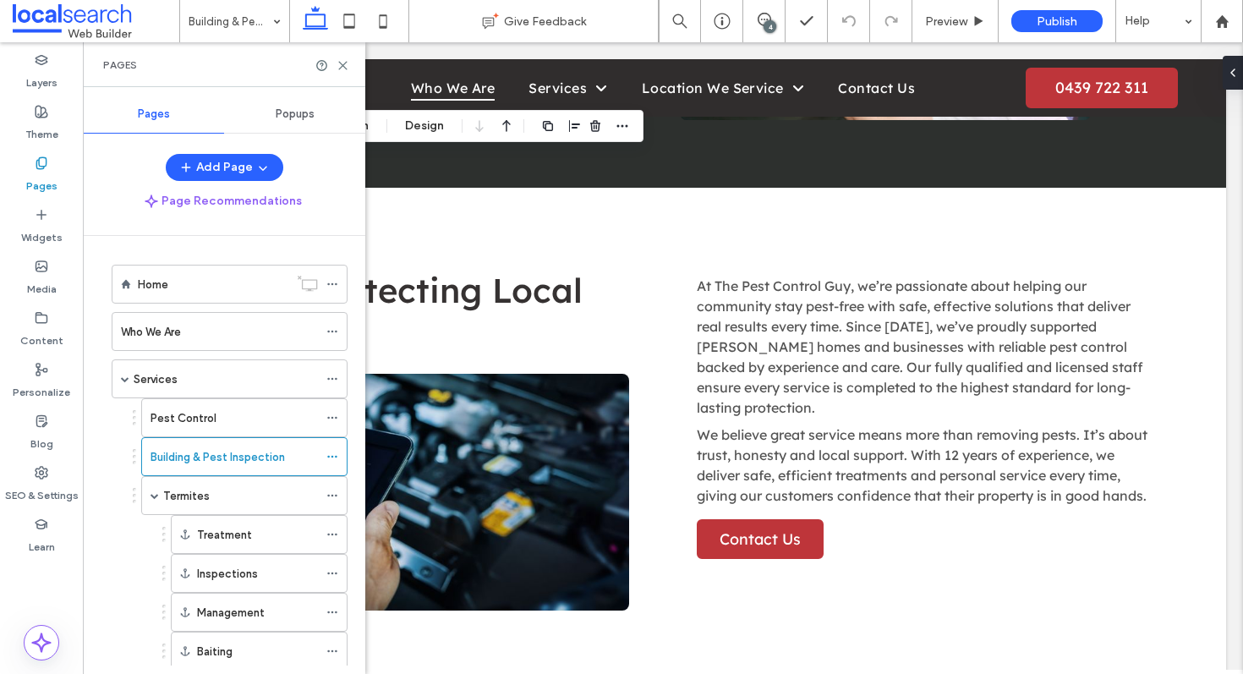
click at [188, 423] on label "Pest Control" at bounding box center [183, 418] width 66 height 30
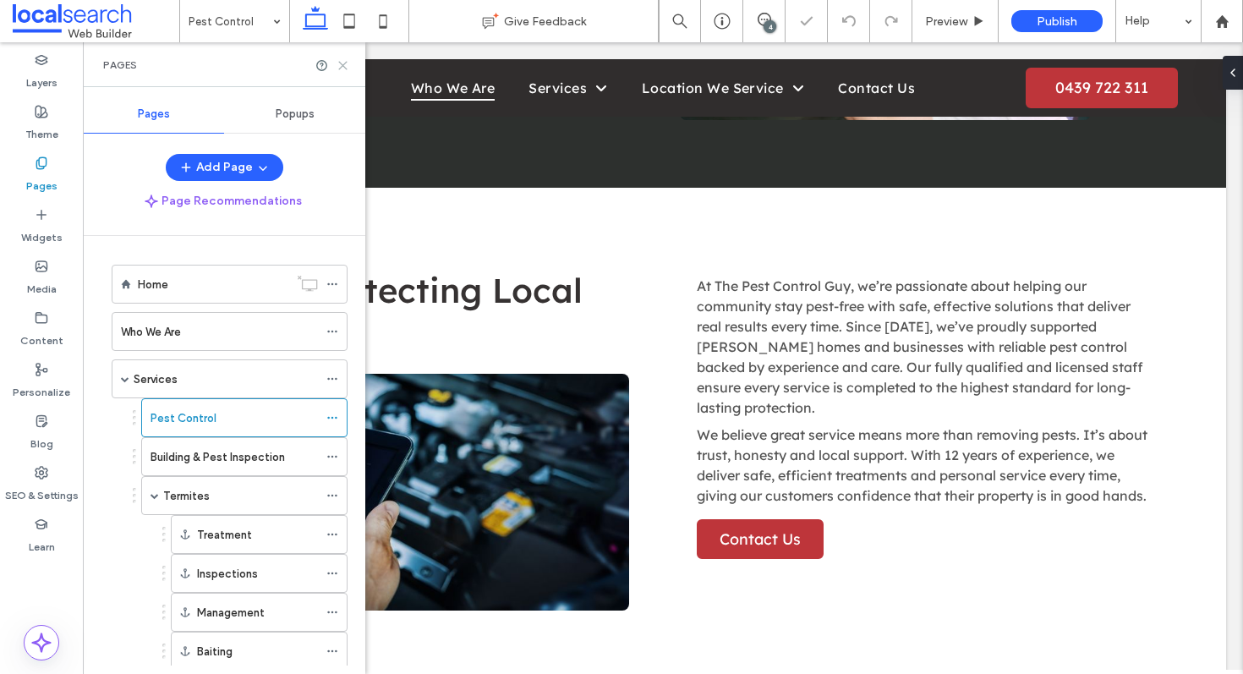
click at [340, 63] on icon at bounding box center [342, 65] width 13 height 13
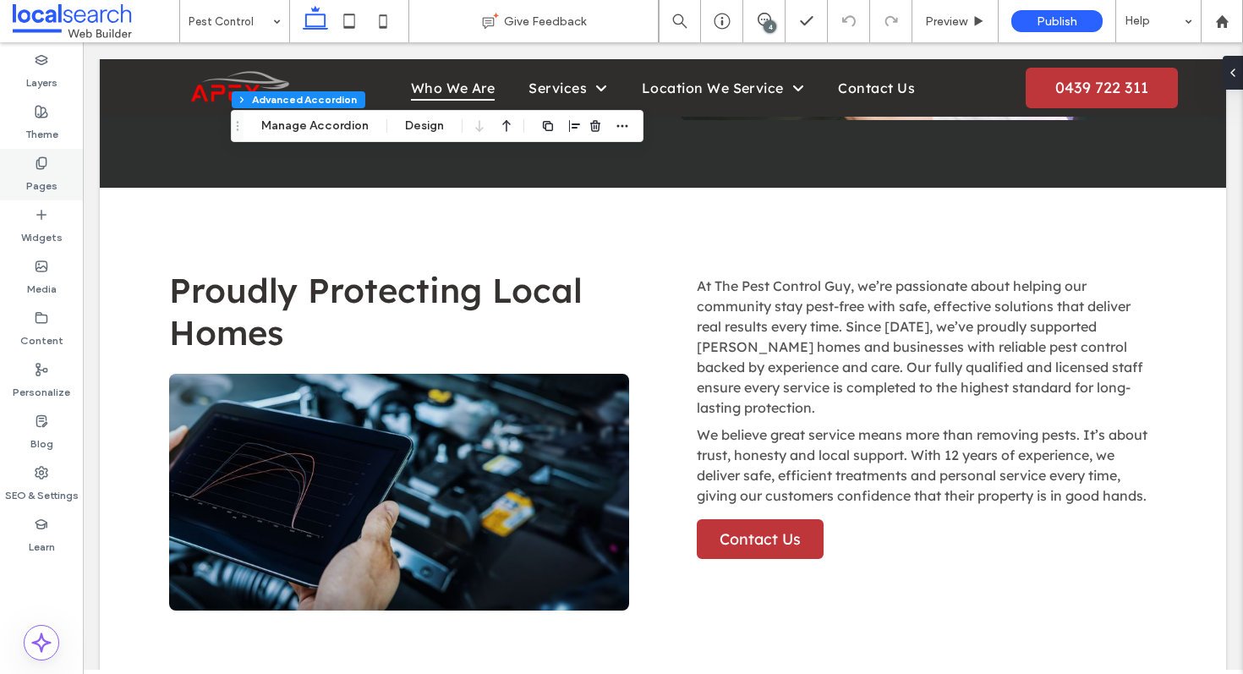
click at [30, 151] on div "Pages" at bounding box center [41, 175] width 83 height 52
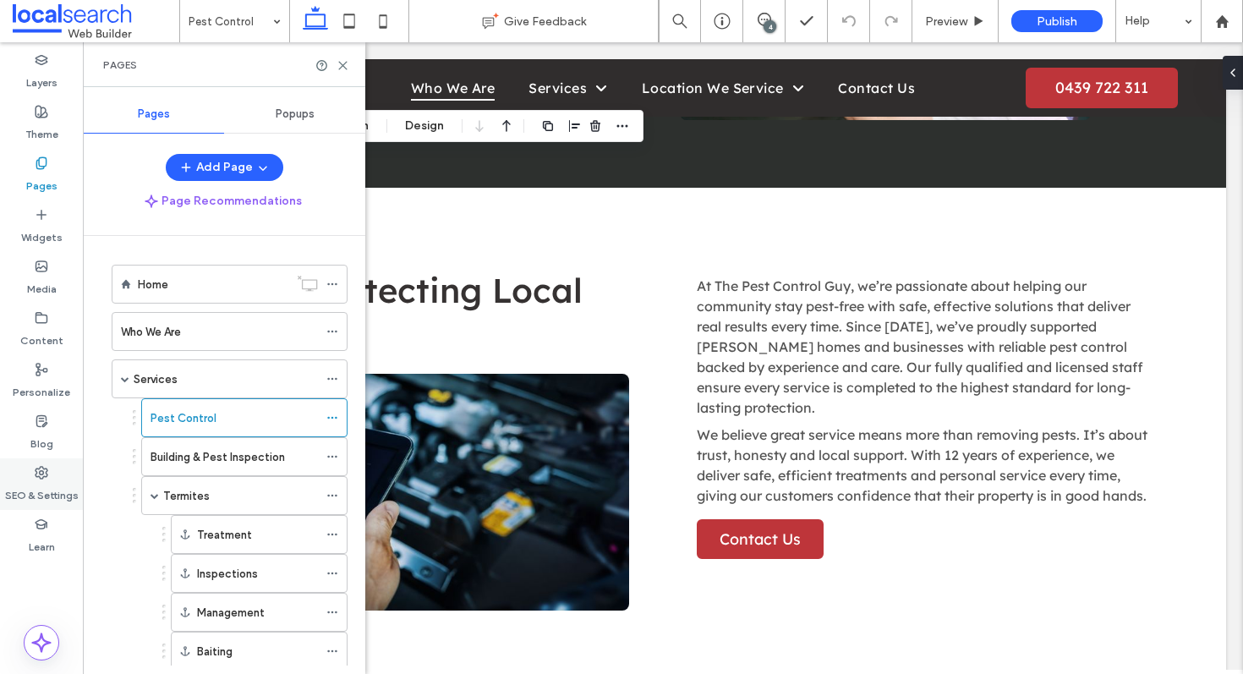
click at [36, 480] on label "SEO & Settings" at bounding box center [42, 491] width 74 height 24
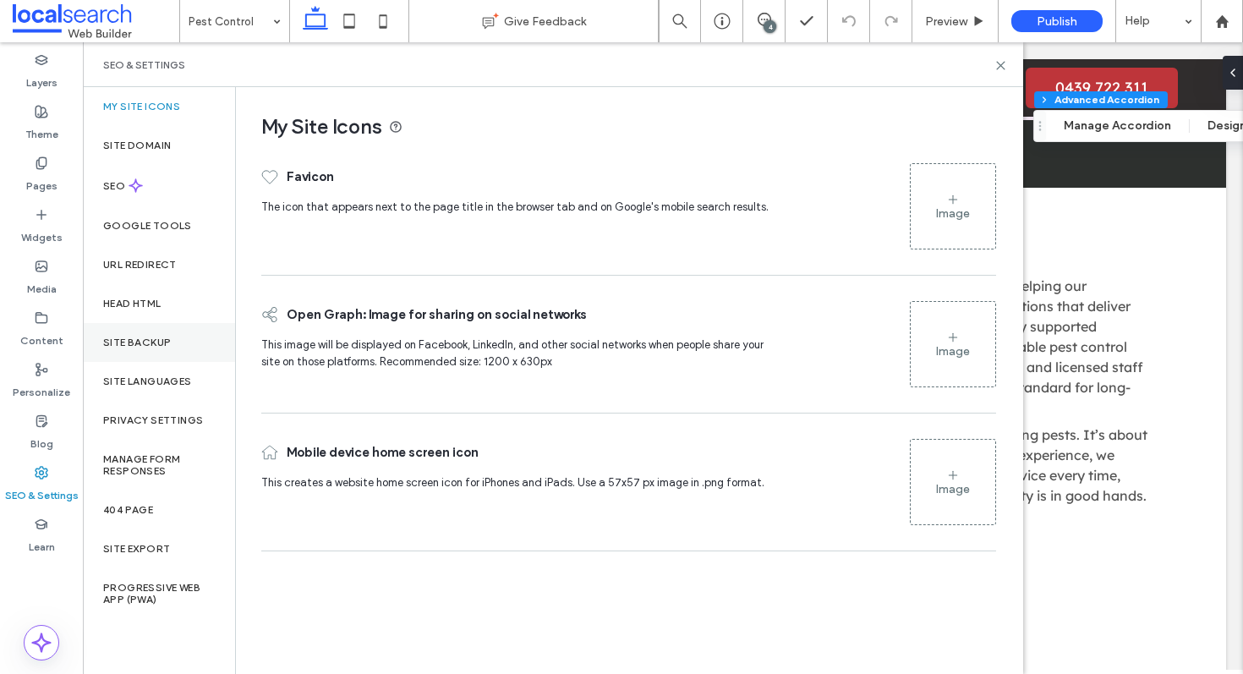
click at [161, 342] on label "Site Backup" at bounding box center [137, 342] width 68 height 12
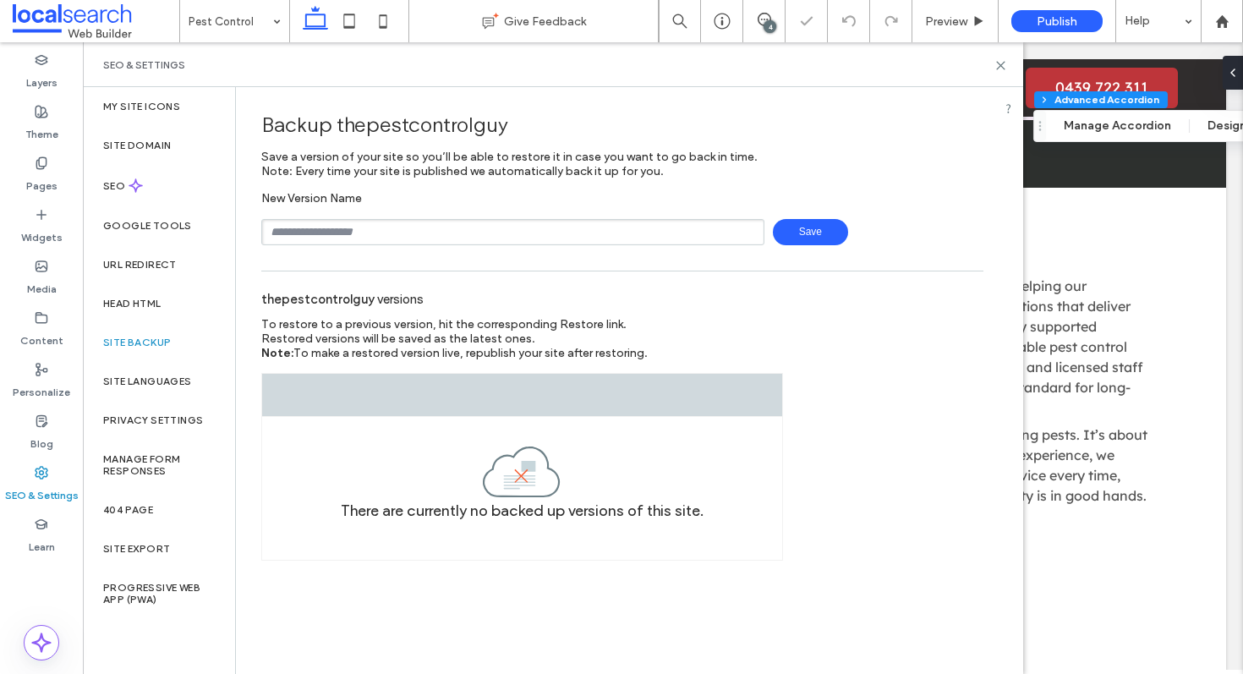
click at [443, 231] on input "text" at bounding box center [512, 232] width 503 height 26
type input "**********"
click at [821, 238] on span "Save" at bounding box center [810, 232] width 75 height 26
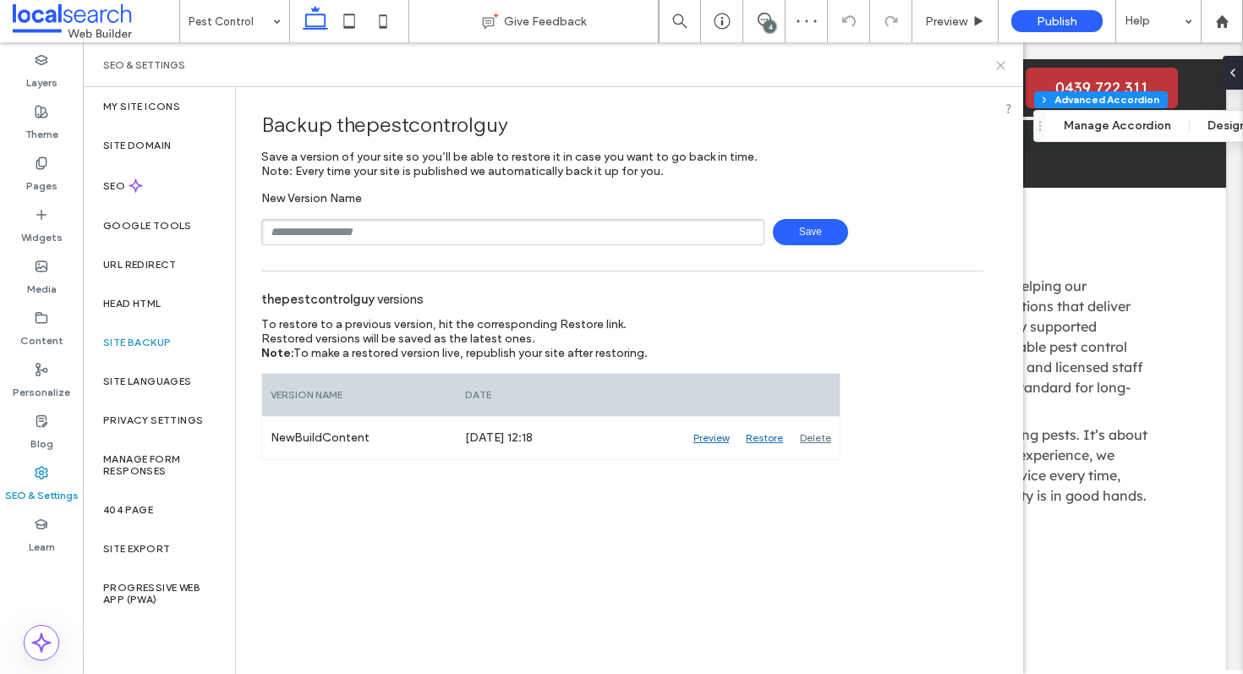
click at [995, 60] on icon at bounding box center [1000, 65] width 13 height 13
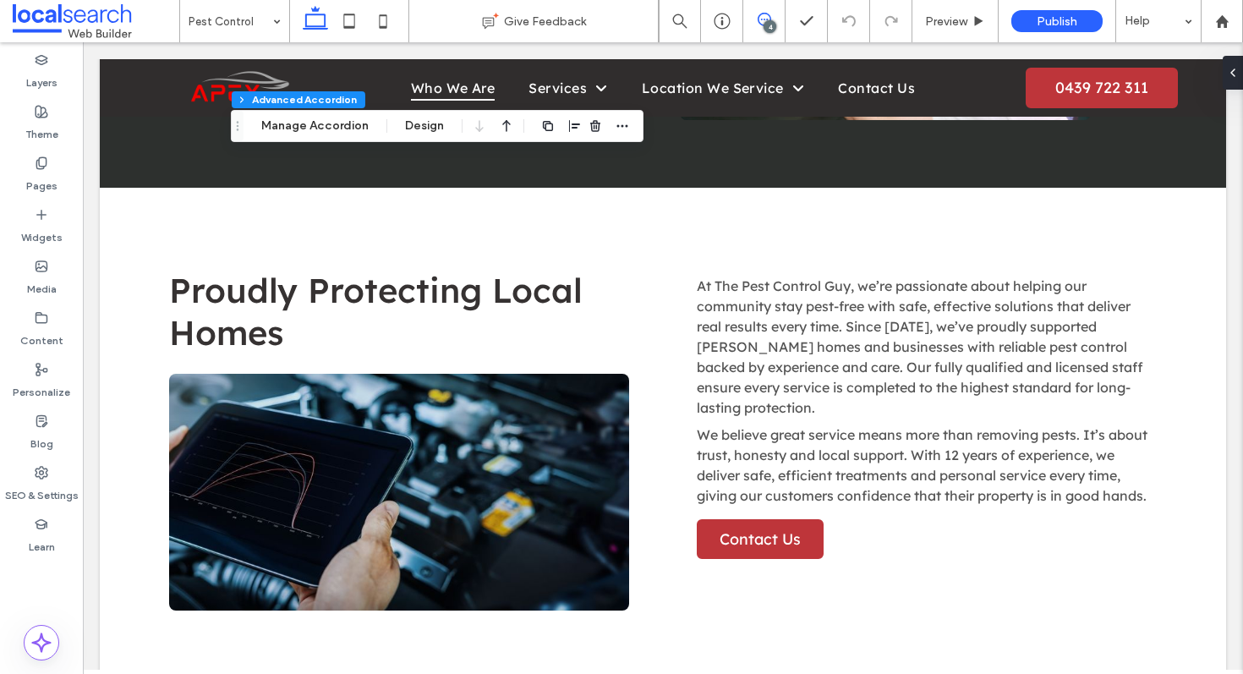
click at [752, 18] on span at bounding box center [763, 20] width 41 height 14
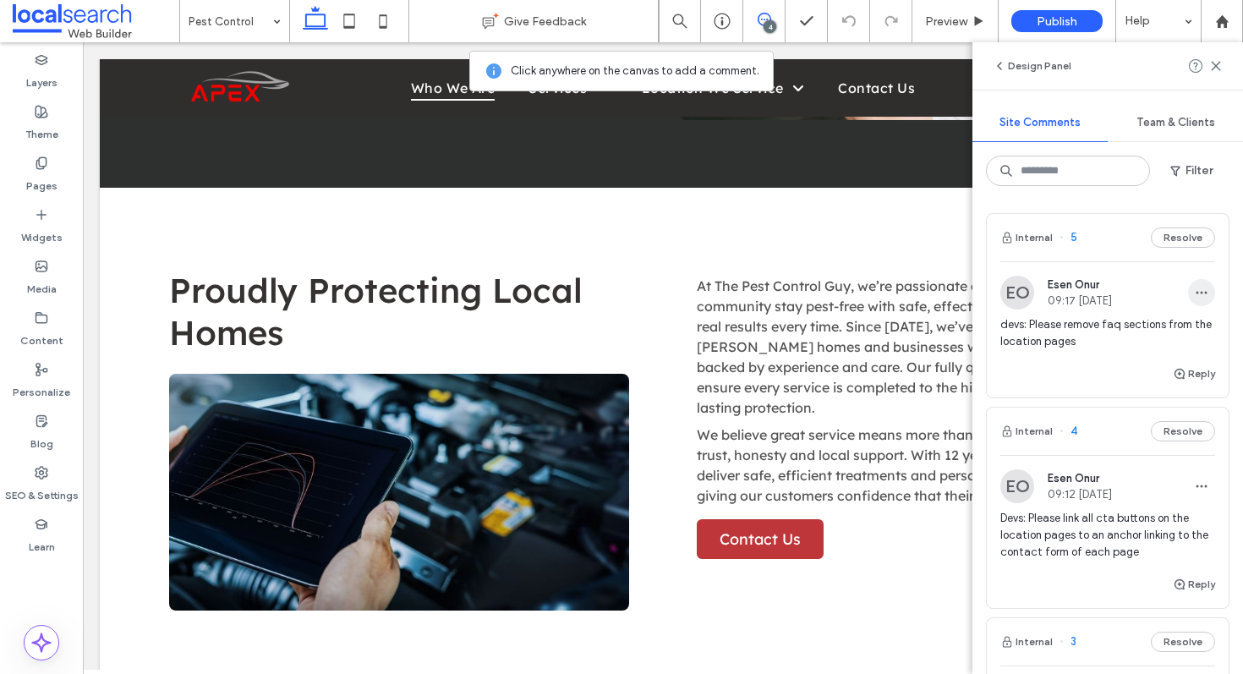
click at [1188, 292] on span "button" at bounding box center [1201, 292] width 27 height 27
click at [1151, 315] on div "Edit Delete" at bounding box center [1126, 352] width 152 height 79
click at [1125, 331] on div "Cardwell Give Feedback 4 Preview Publish Help Design Panel Site Comments Team &…" at bounding box center [621, 337] width 1243 height 674
click at [1197, 287] on span "button" at bounding box center [1201, 292] width 27 height 27
click at [1118, 330] on div "Edit" at bounding box center [1126, 336] width 150 height 32
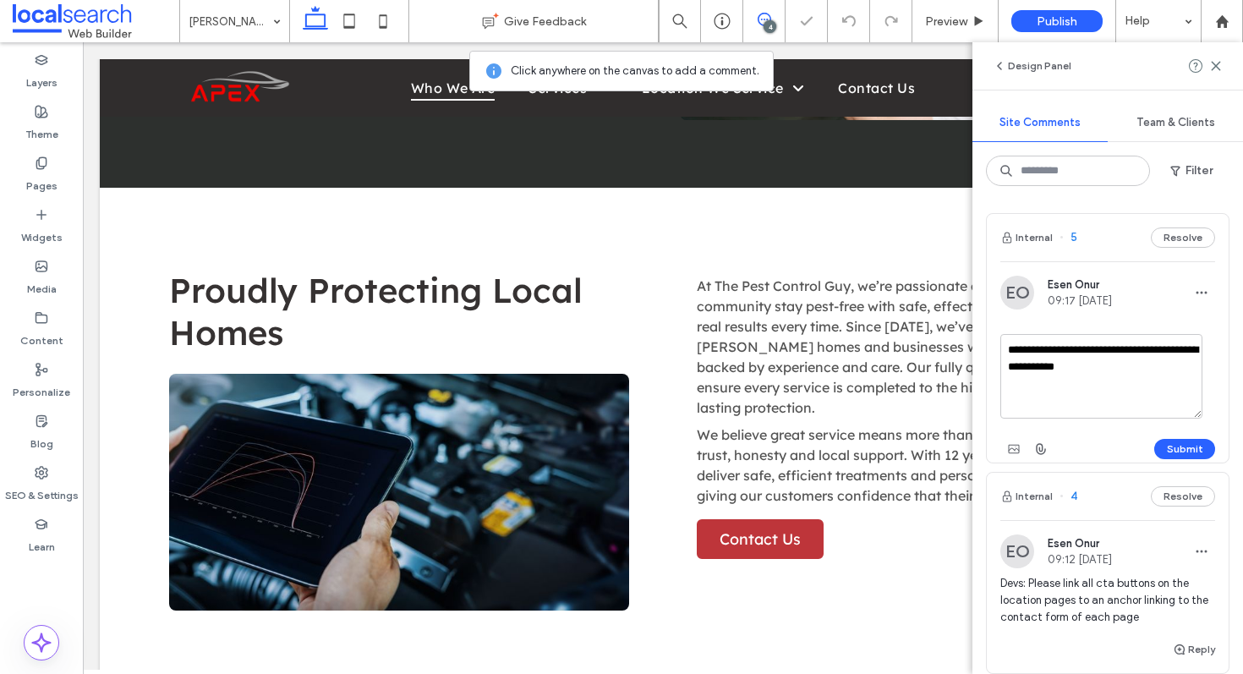
click at [1012, 342] on textarea "**********" at bounding box center [1101, 376] width 202 height 85
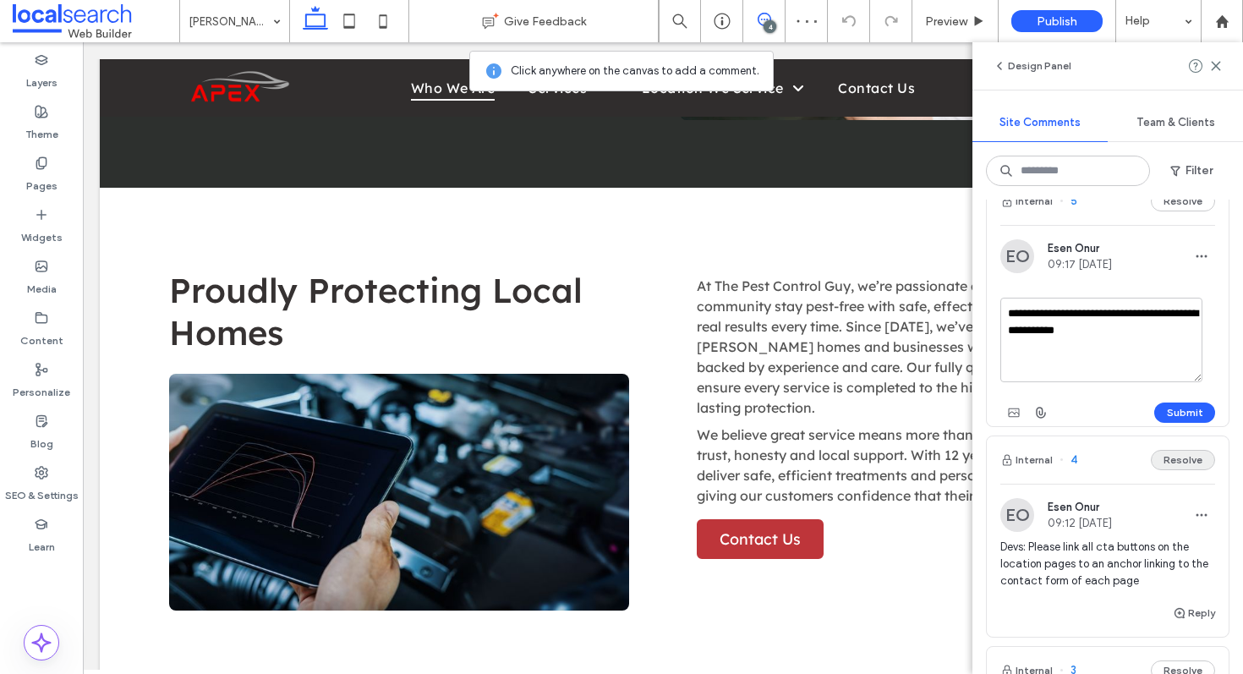
scroll to position [125, 0]
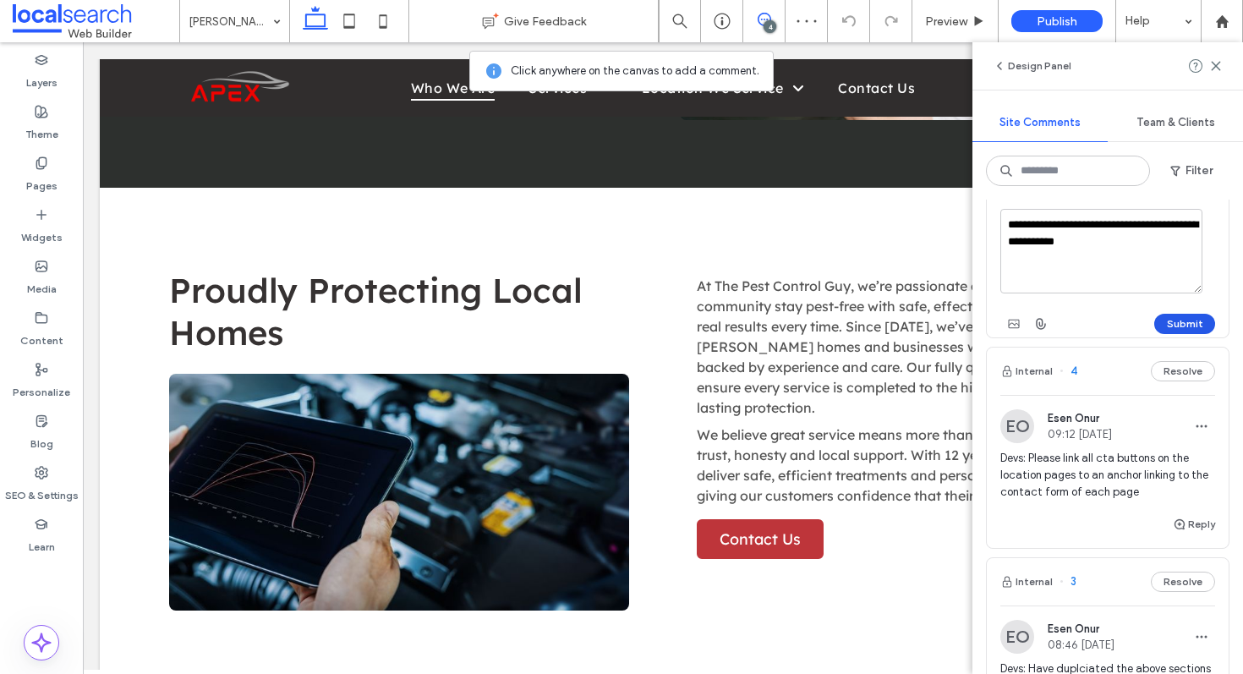
type textarea "**********"
click at [1167, 325] on button "Submit" at bounding box center [1184, 324] width 61 height 20
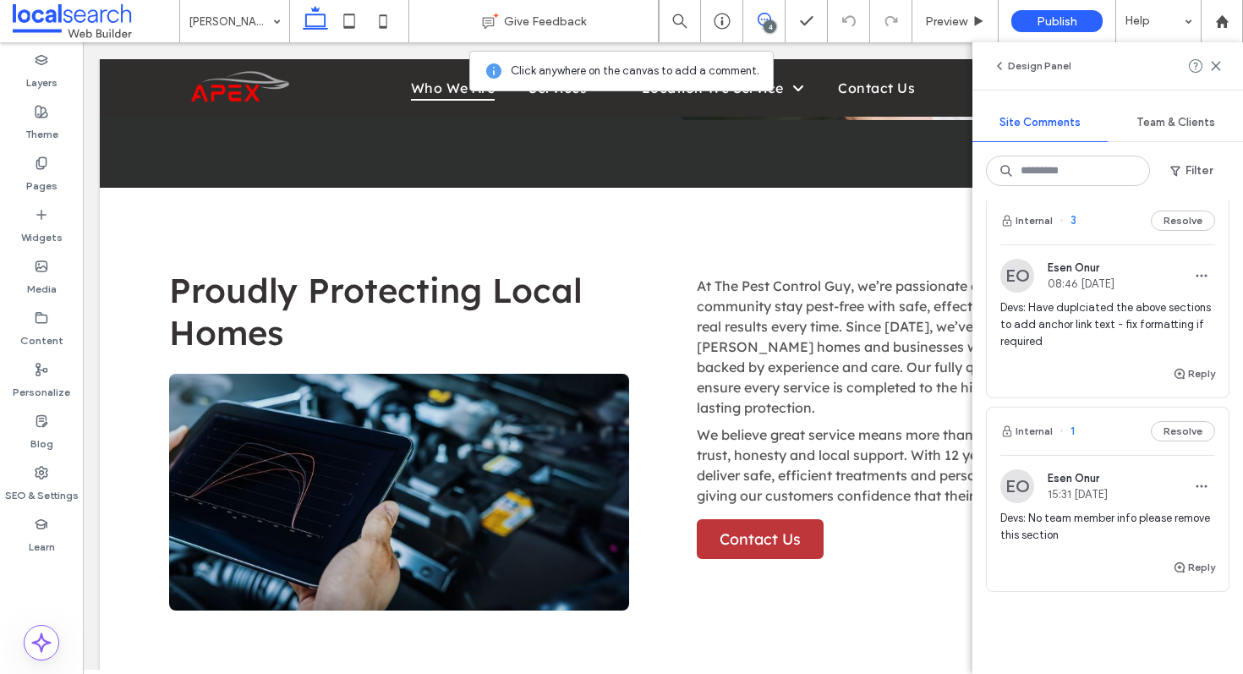
scroll to position [457, 0]
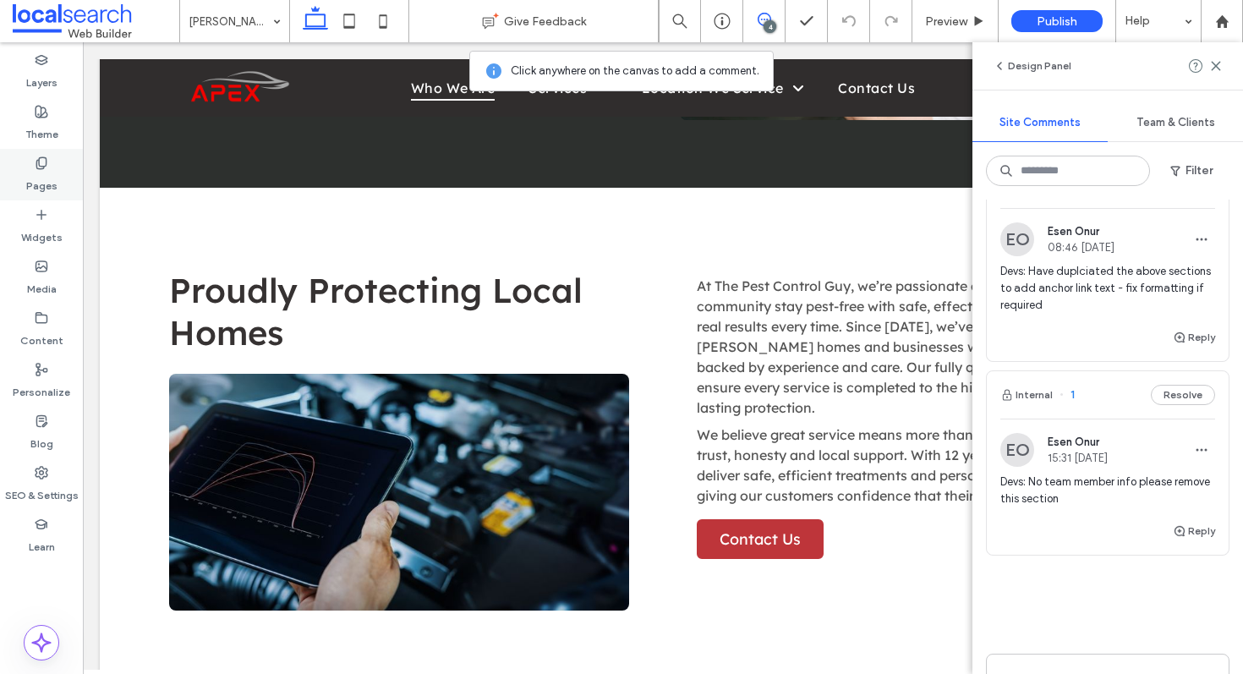
click at [52, 162] on div "Pages" at bounding box center [41, 175] width 83 height 52
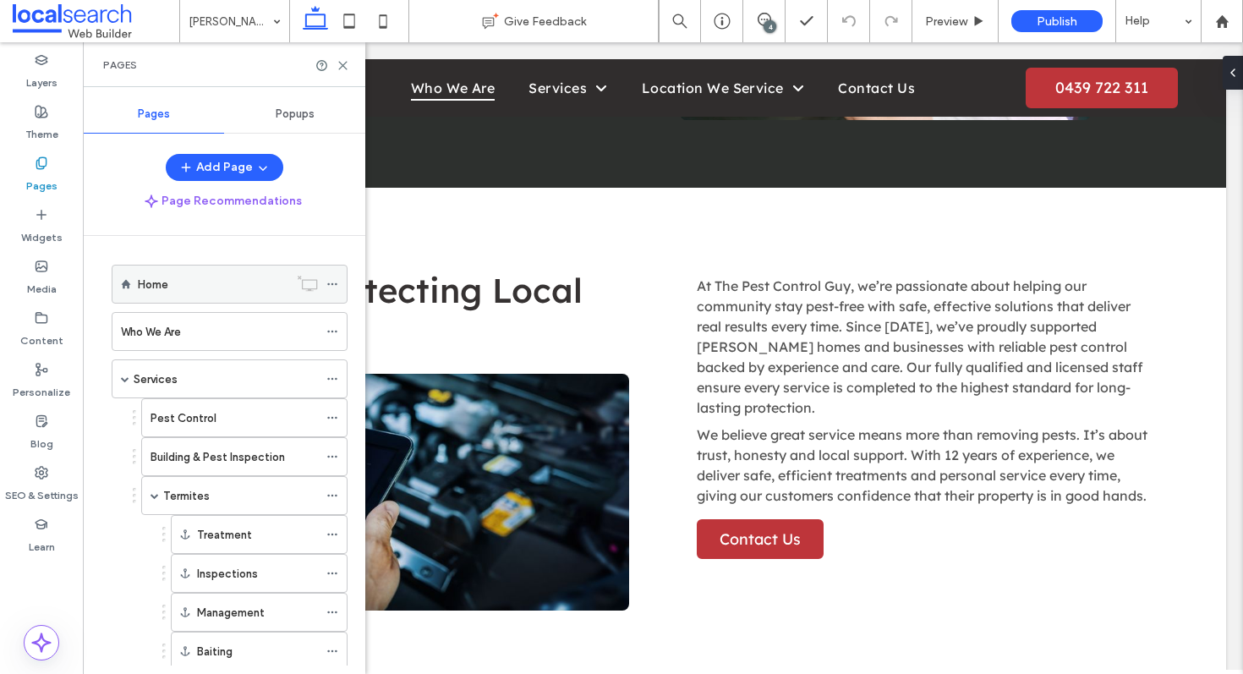
click at [331, 283] on use at bounding box center [331, 284] width 9 height 3
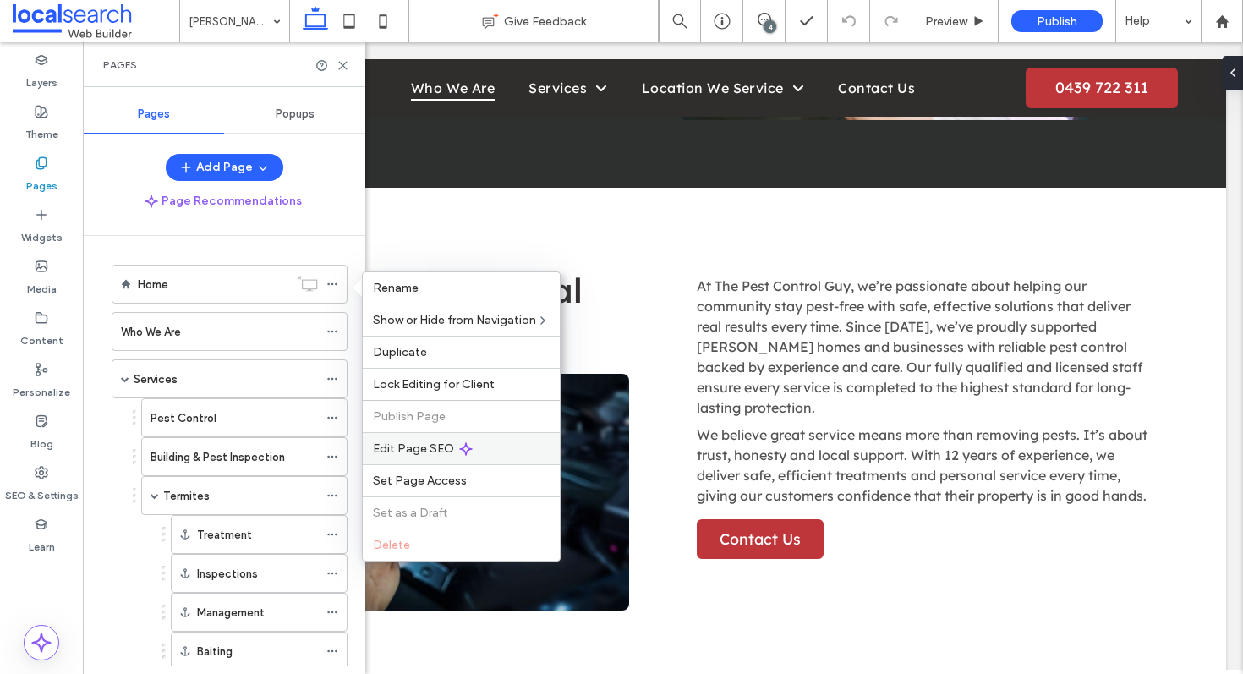
click at [459, 445] on icon at bounding box center [466, 449] width 14 height 14
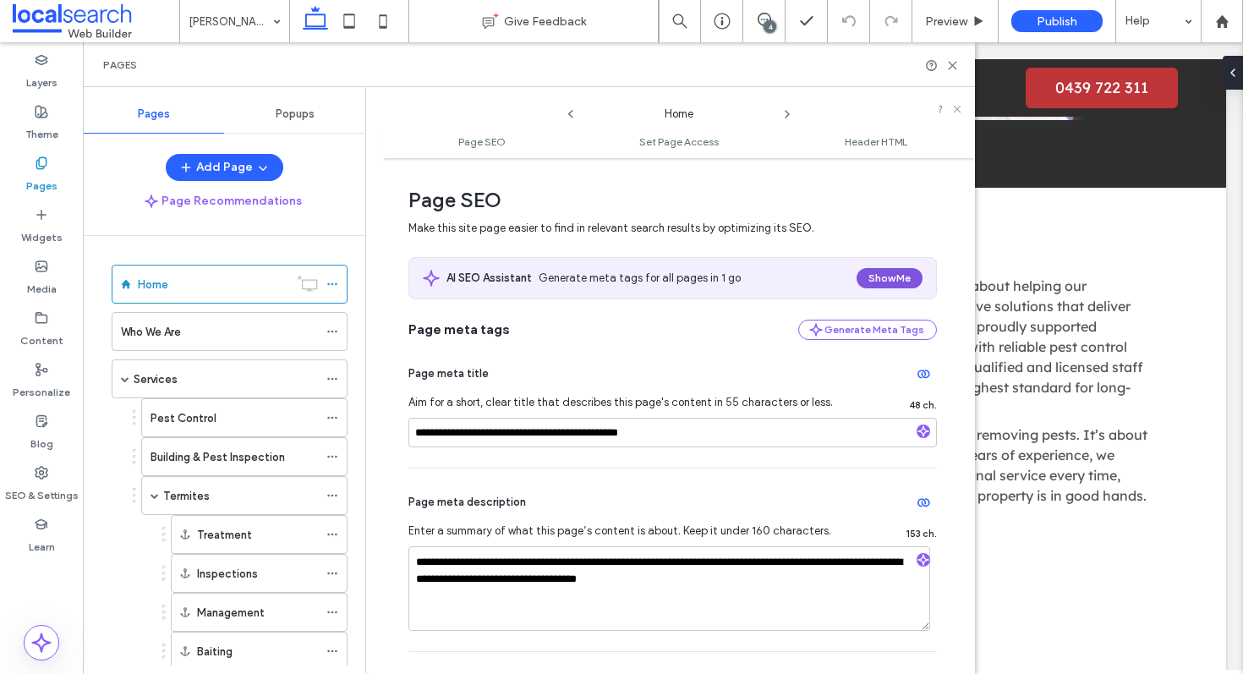
click at [886, 274] on button "Show Me" at bounding box center [889, 278] width 66 height 20
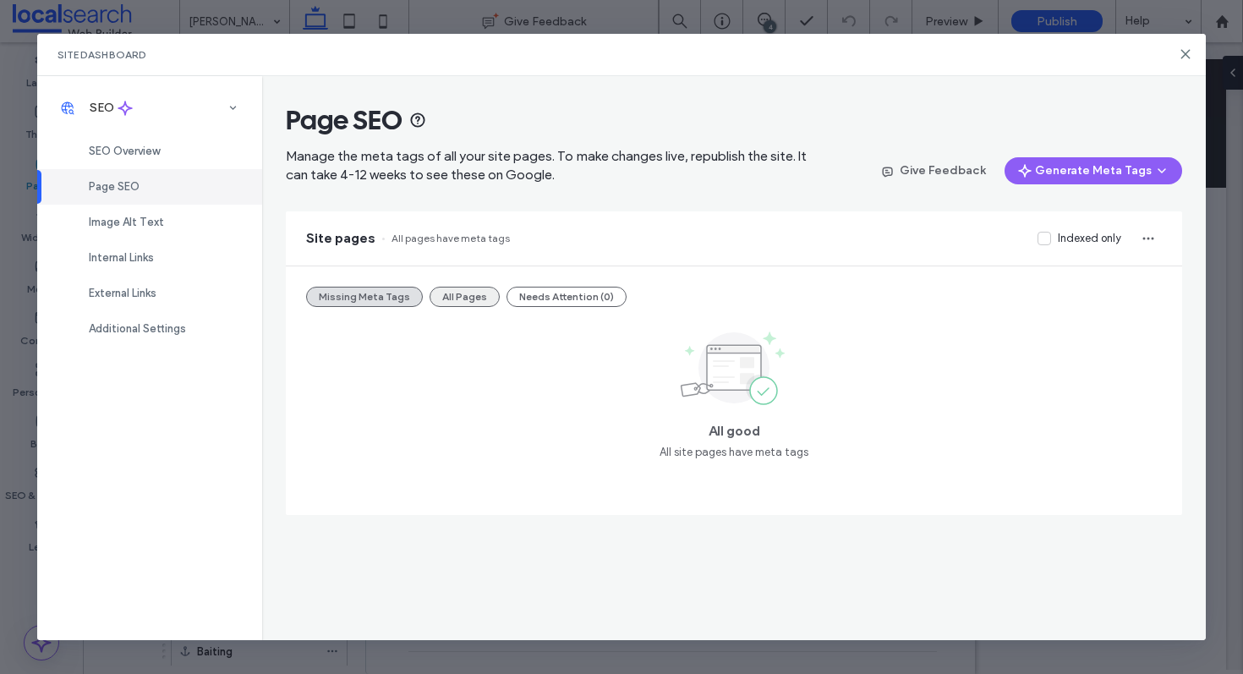
click at [446, 297] on button "All Pages" at bounding box center [464, 297] width 70 height 20
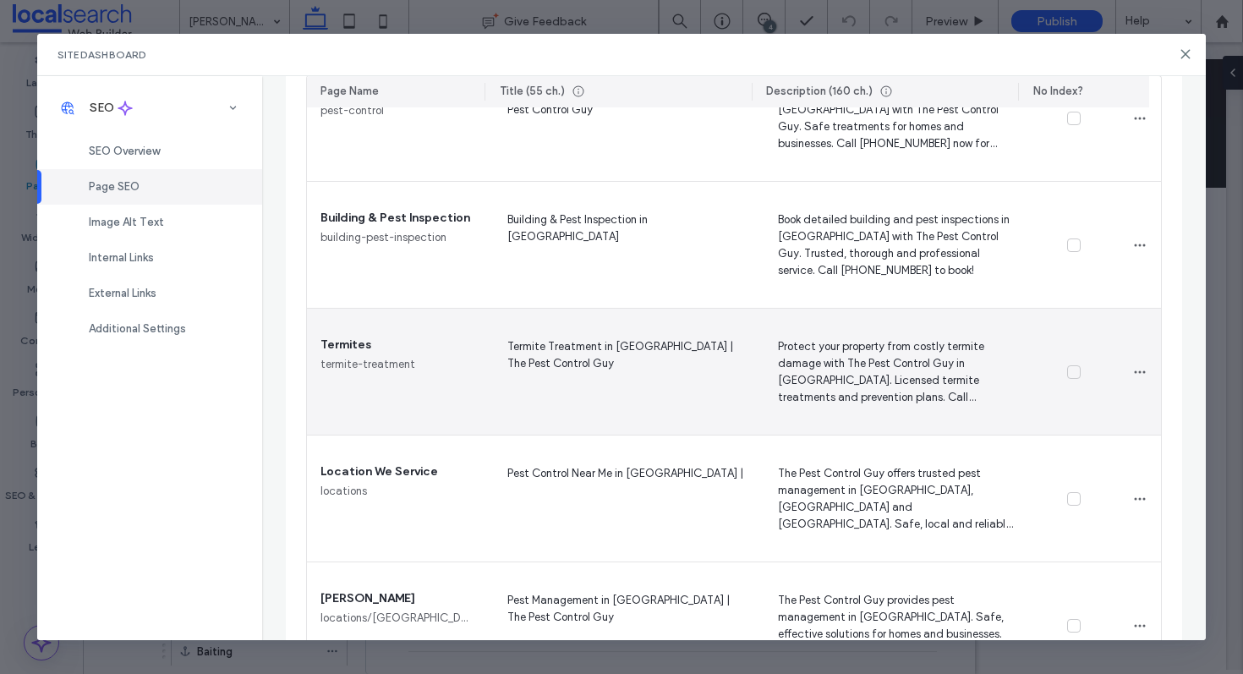
scroll to position [711, 0]
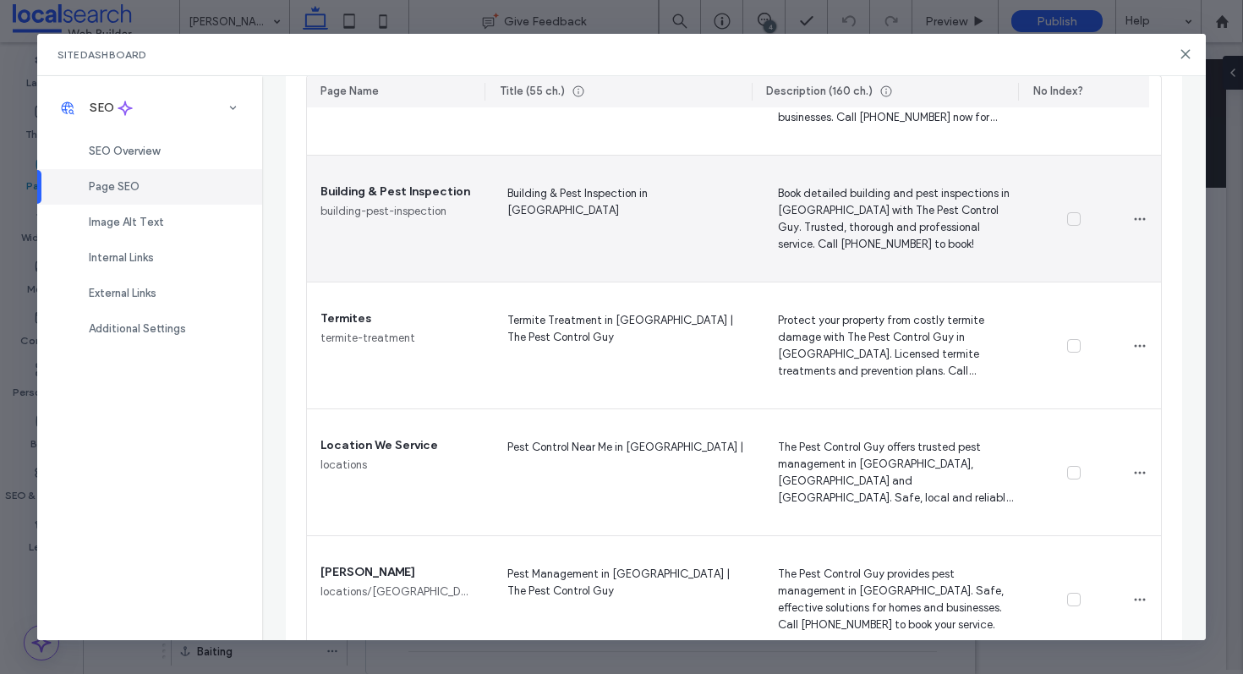
click at [864, 243] on span "Book detailed building and pest inspections in Ingham with The Pest Control Guy…" at bounding box center [892, 217] width 243 height 69
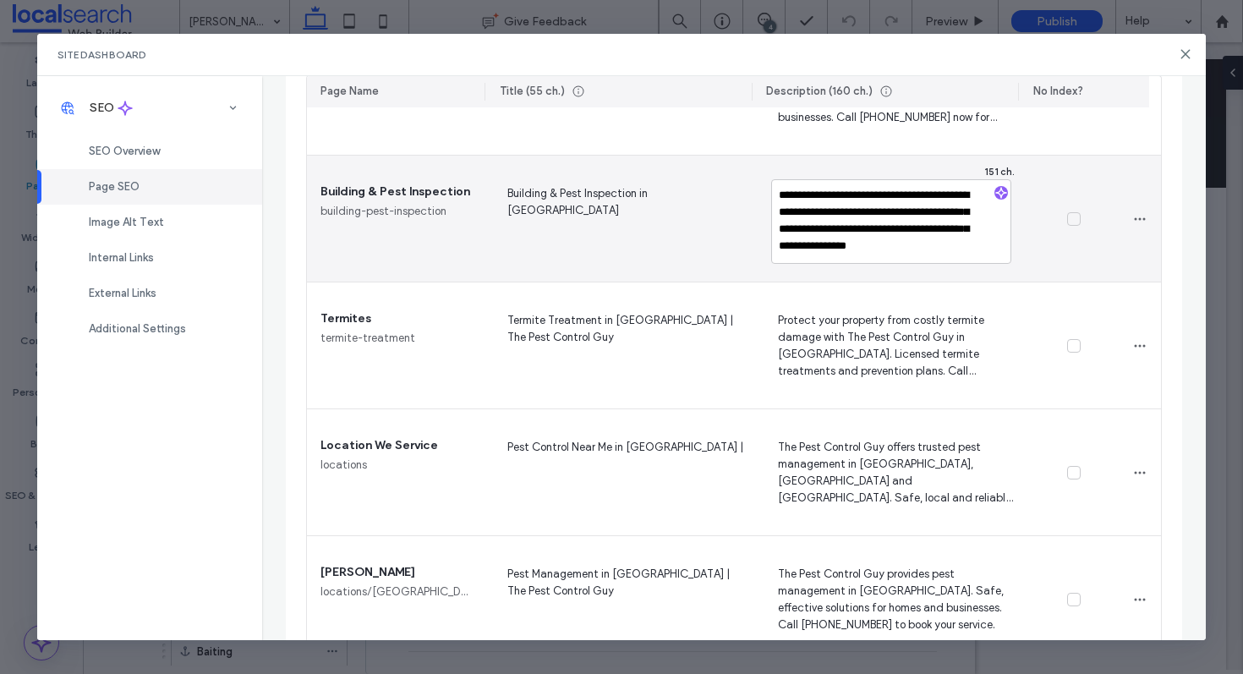
click at [864, 243] on textarea "**********" at bounding box center [890, 221] width 239 height 85
click at [855, 249] on textarea "**********" at bounding box center [890, 221] width 239 height 85
type textarea "**********"
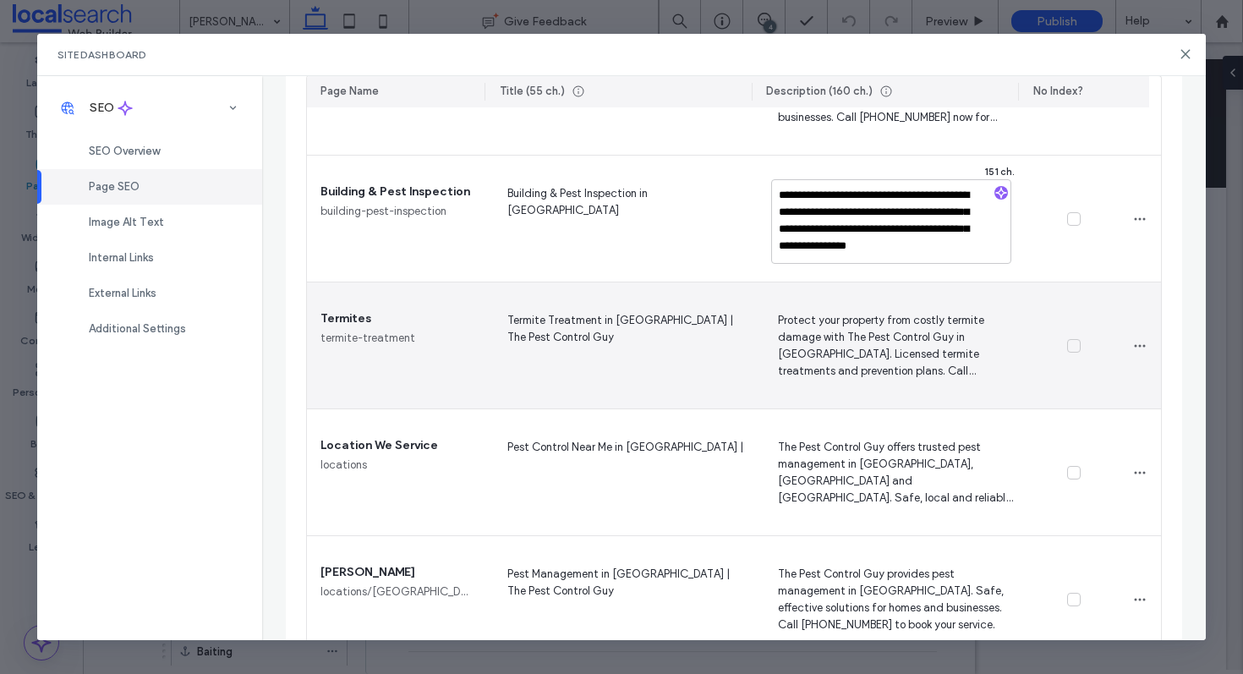
click at [771, 340] on span "Protect your property from costly termite damage with The Pest Control Guy in […" at bounding box center [892, 344] width 243 height 69
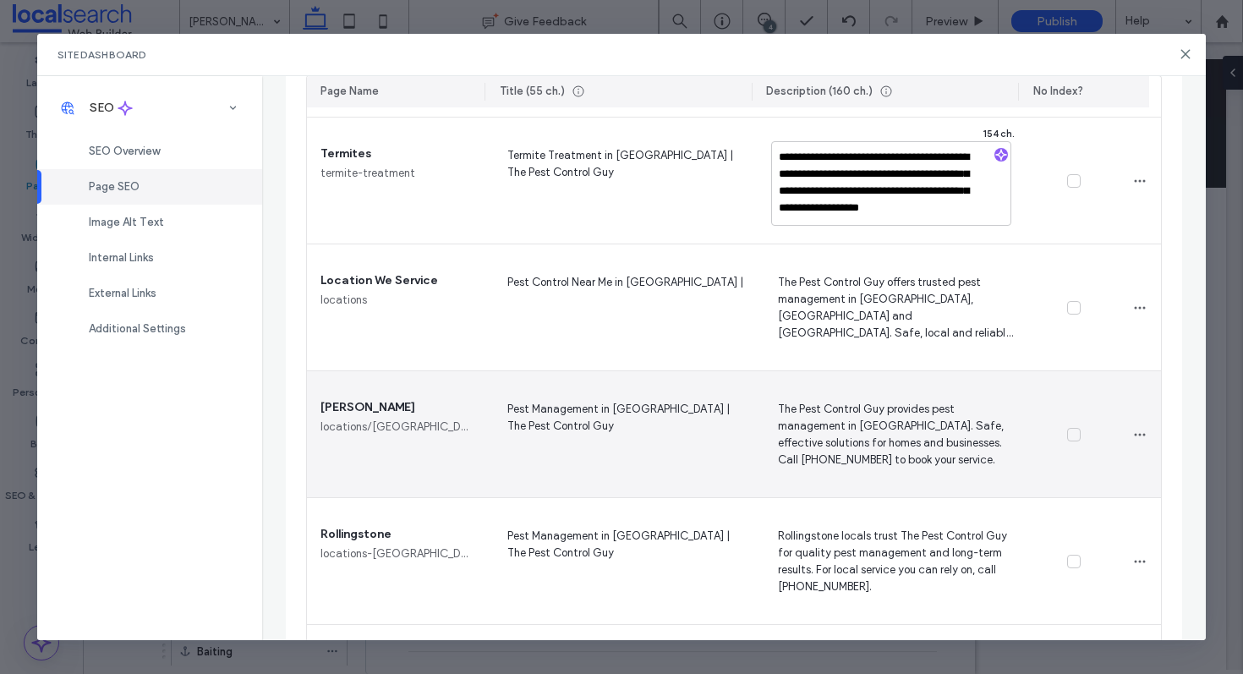
scroll to position [879, 0]
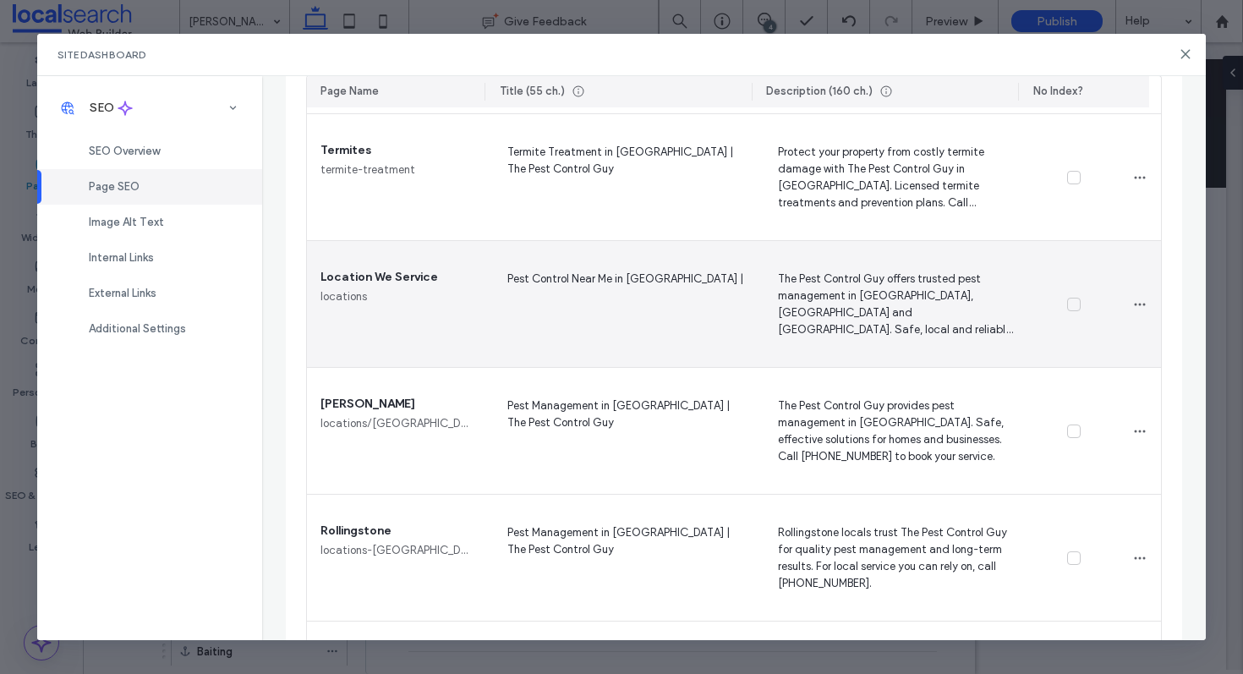
click at [869, 307] on span "The Pest Control Guy offers trusted pest management in [GEOGRAPHIC_DATA], [GEOG…" at bounding box center [892, 303] width 243 height 69
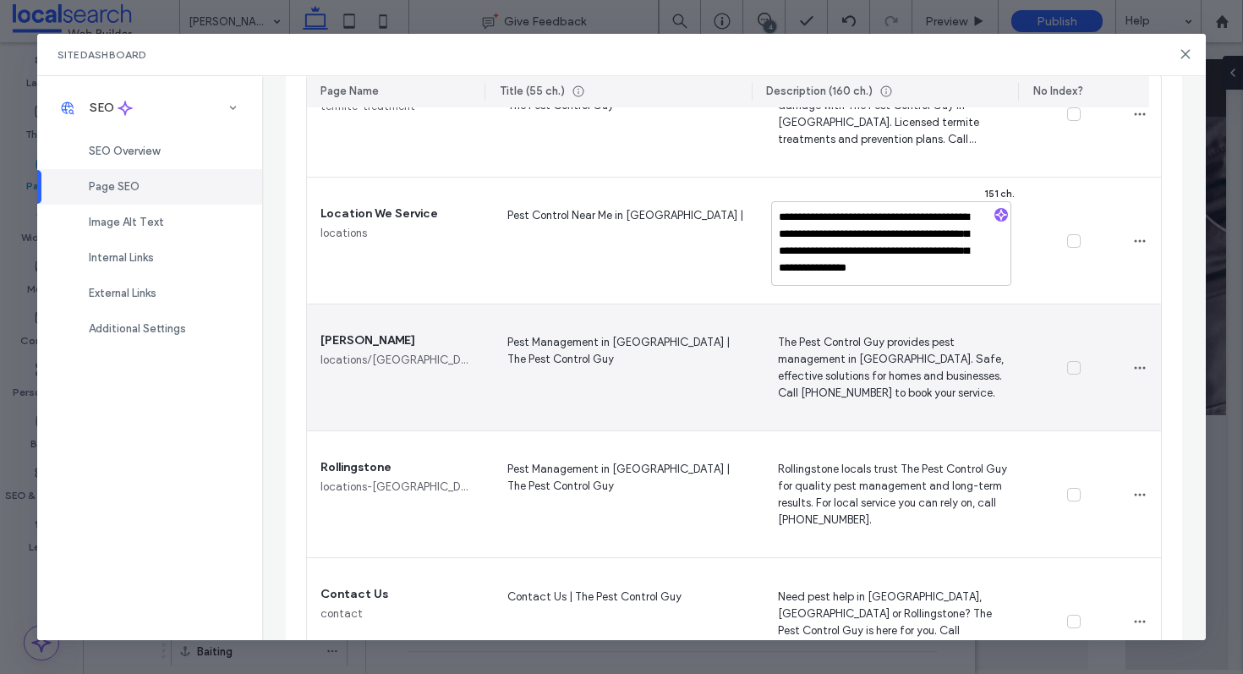
scroll to position [1008, 0]
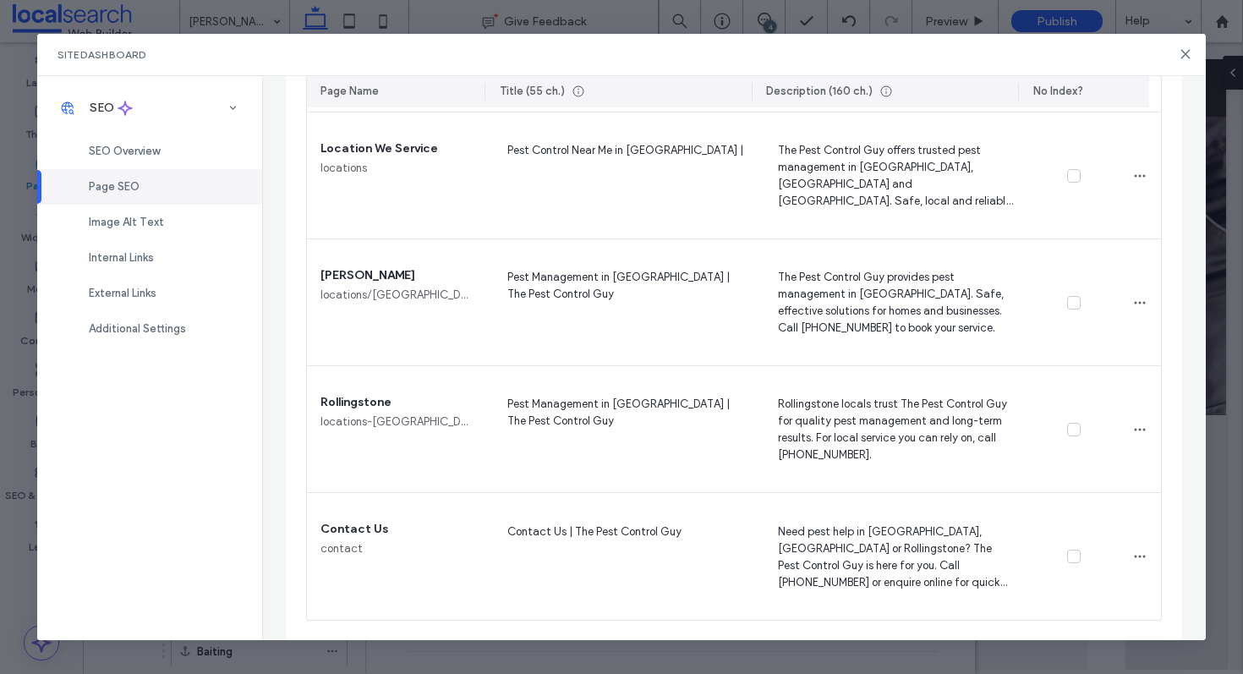
click at [1187, 60] on icon at bounding box center [1185, 54] width 14 height 14
